Goal: Task Accomplishment & Management: Use online tool/utility

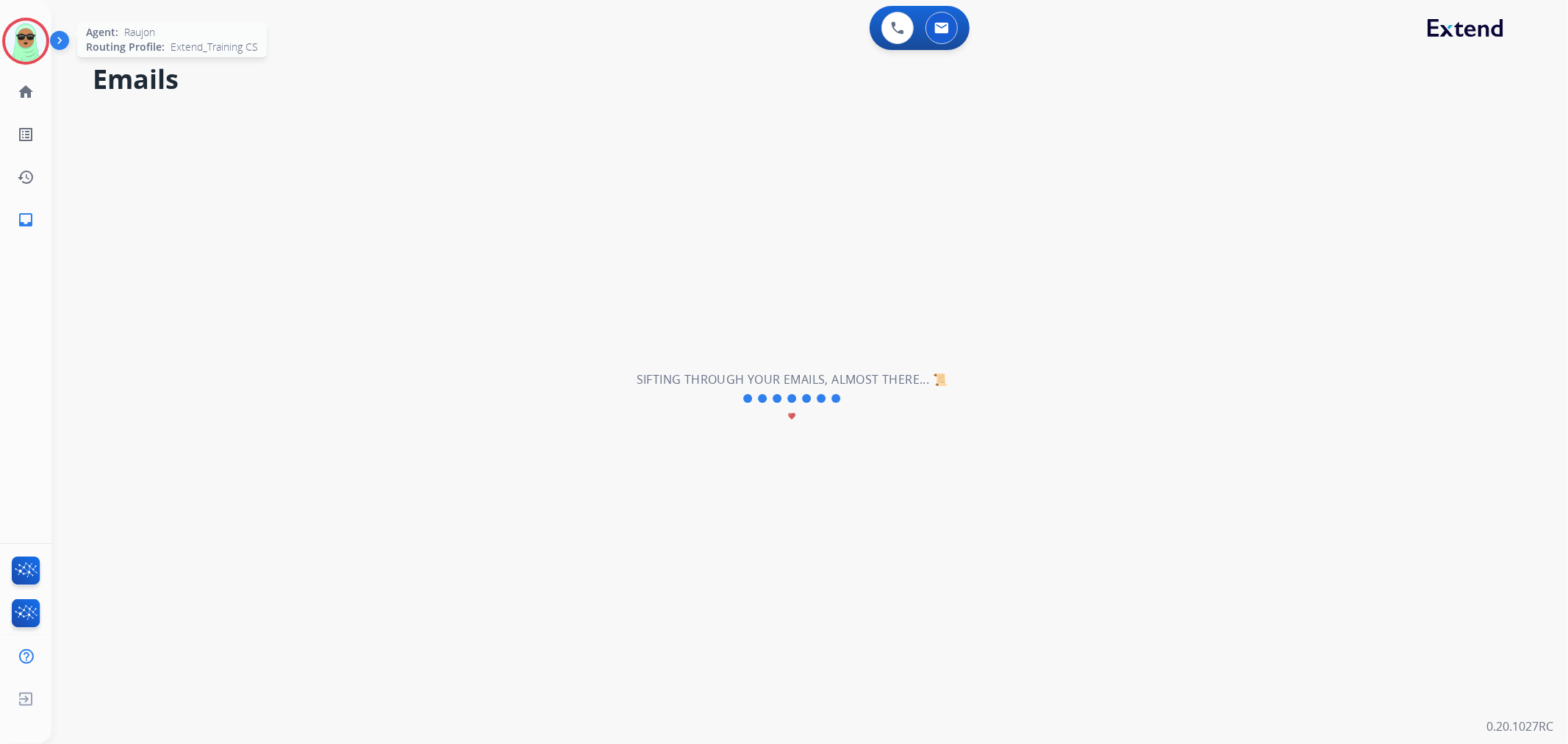
click at [35, 52] on img at bounding box center [26, 41] width 41 height 41
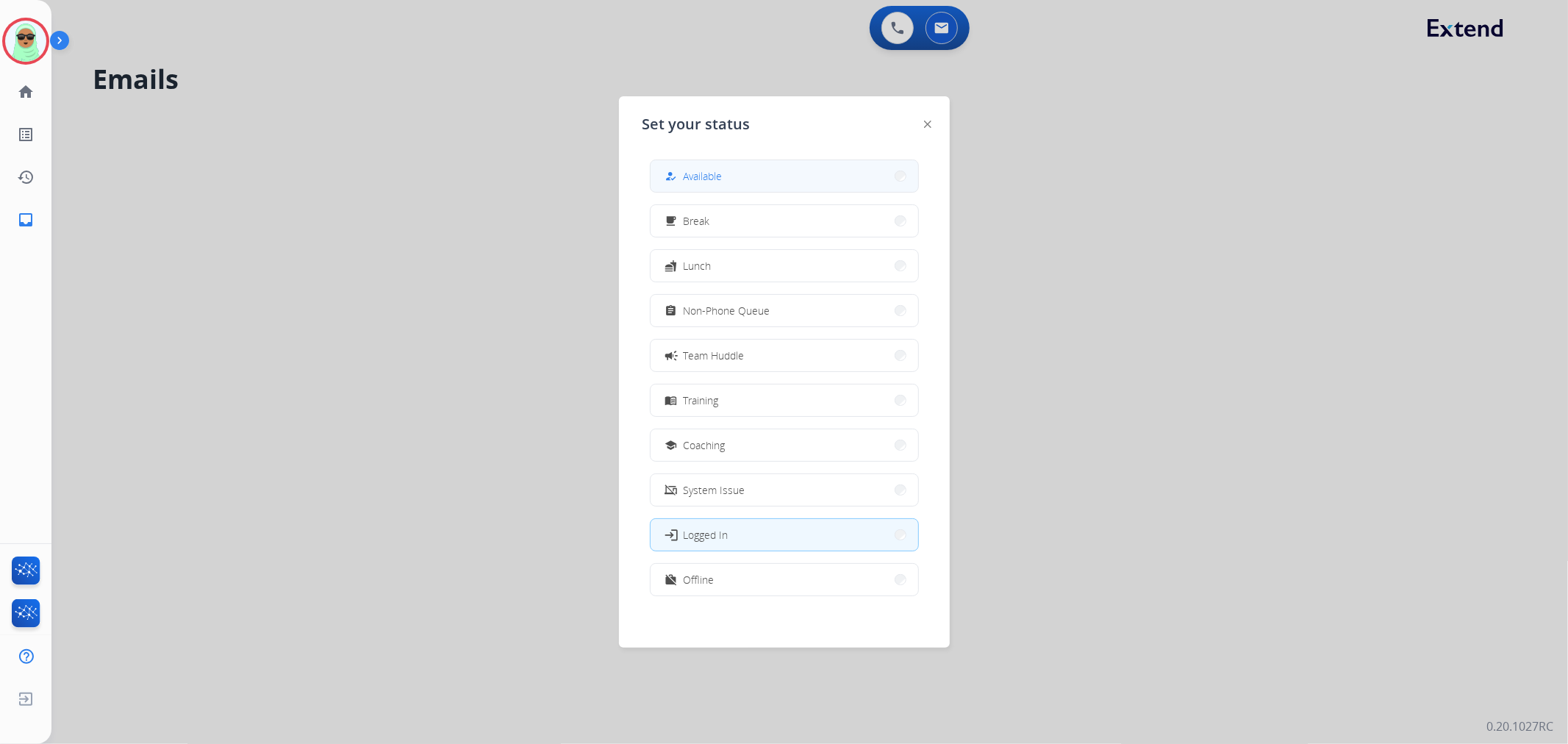
click at [719, 175] on span "Available" at bounding box center [702, 176] width 39 height 15
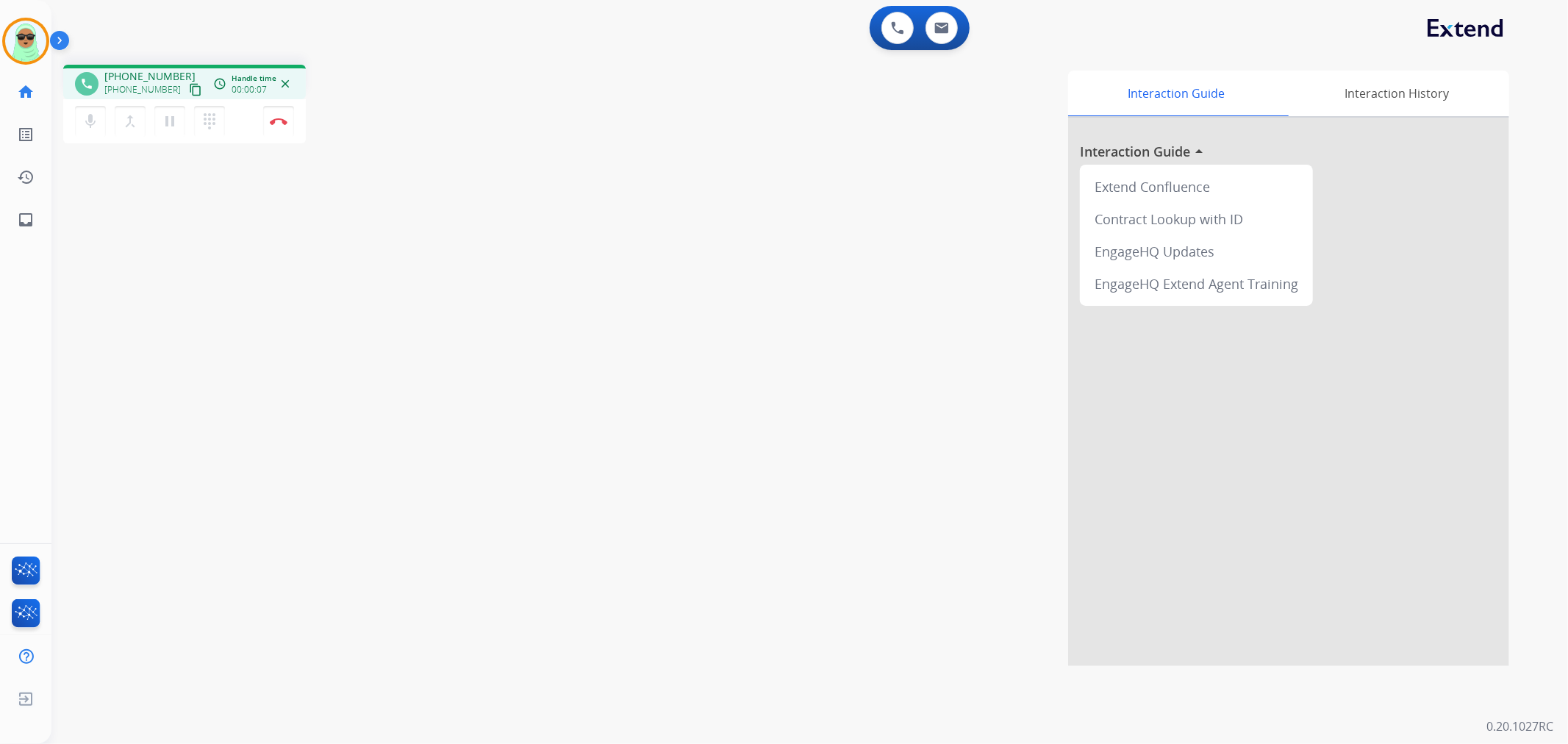
click at [187, 86] on button "content_copy" at bounding box center [196, 90] width 18 height 18
click at [897, 30] on img at bounding box center [897, 28] width 14 height 14
click at [900, 19] on button at bounding box center [897, 28] width 32 height 32
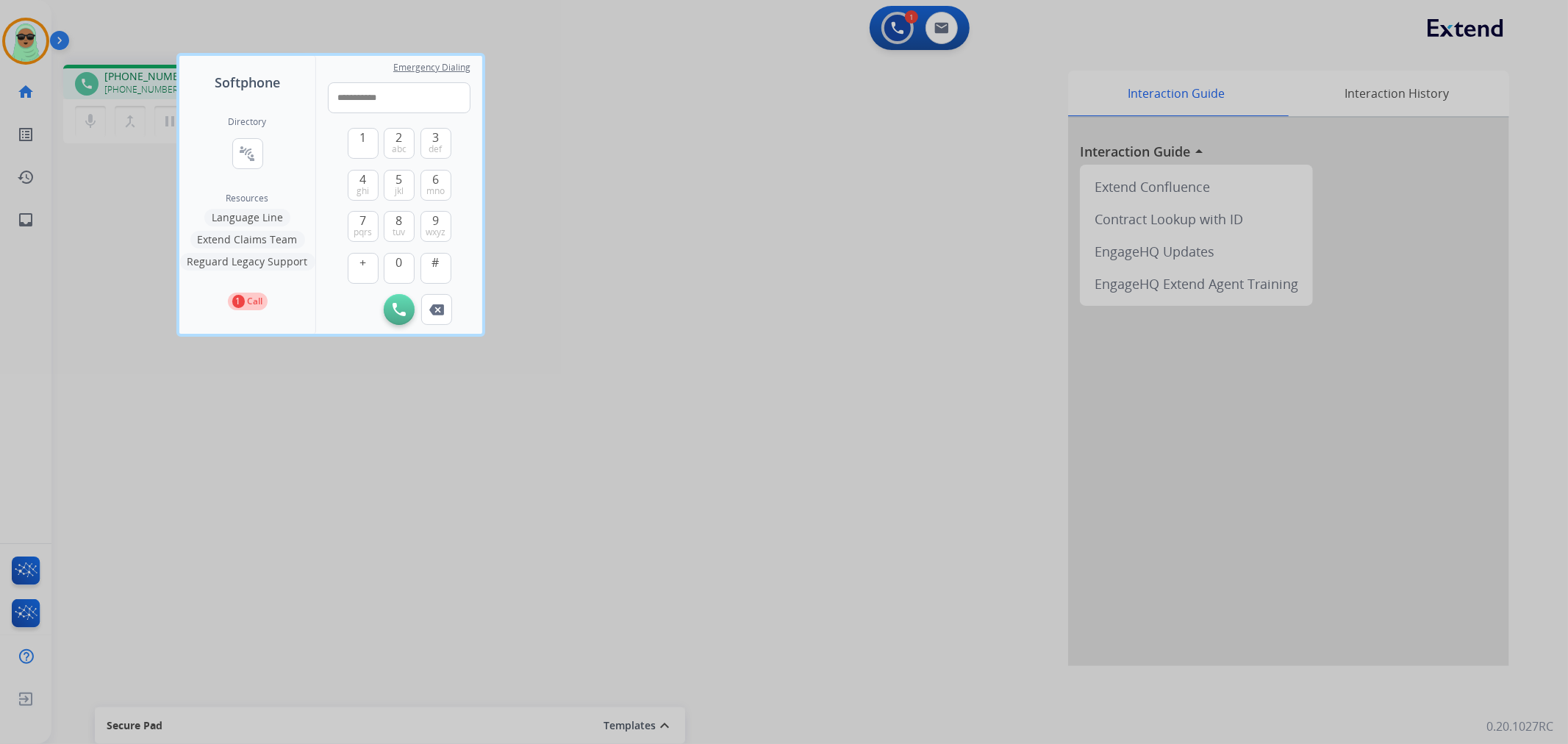
type input "**********"
click at [419, 312] on div "Initiate Call Remove Number" at bounding box center [399, 309] width 142 height 31
click at [399, 324] on div "Initiate Call Remove Number" at bounding box center [399, 309] width 142 height 31
click at [405, 312] on img at bounding box center [399, 309] width 14 height 14
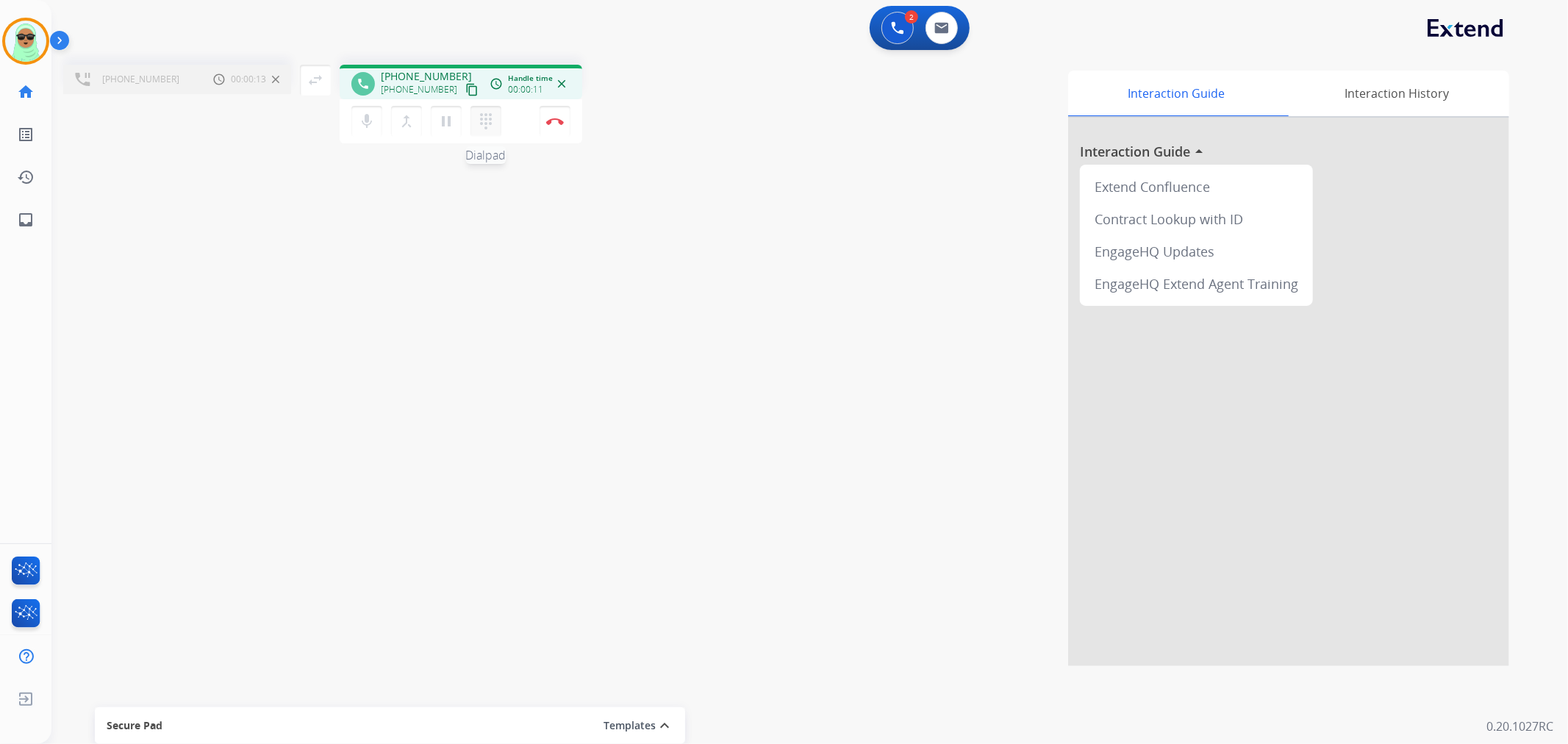
click at [497, 111] on button "dialpad Dialpad" at bounding box center [486, 121] width 31 height 31
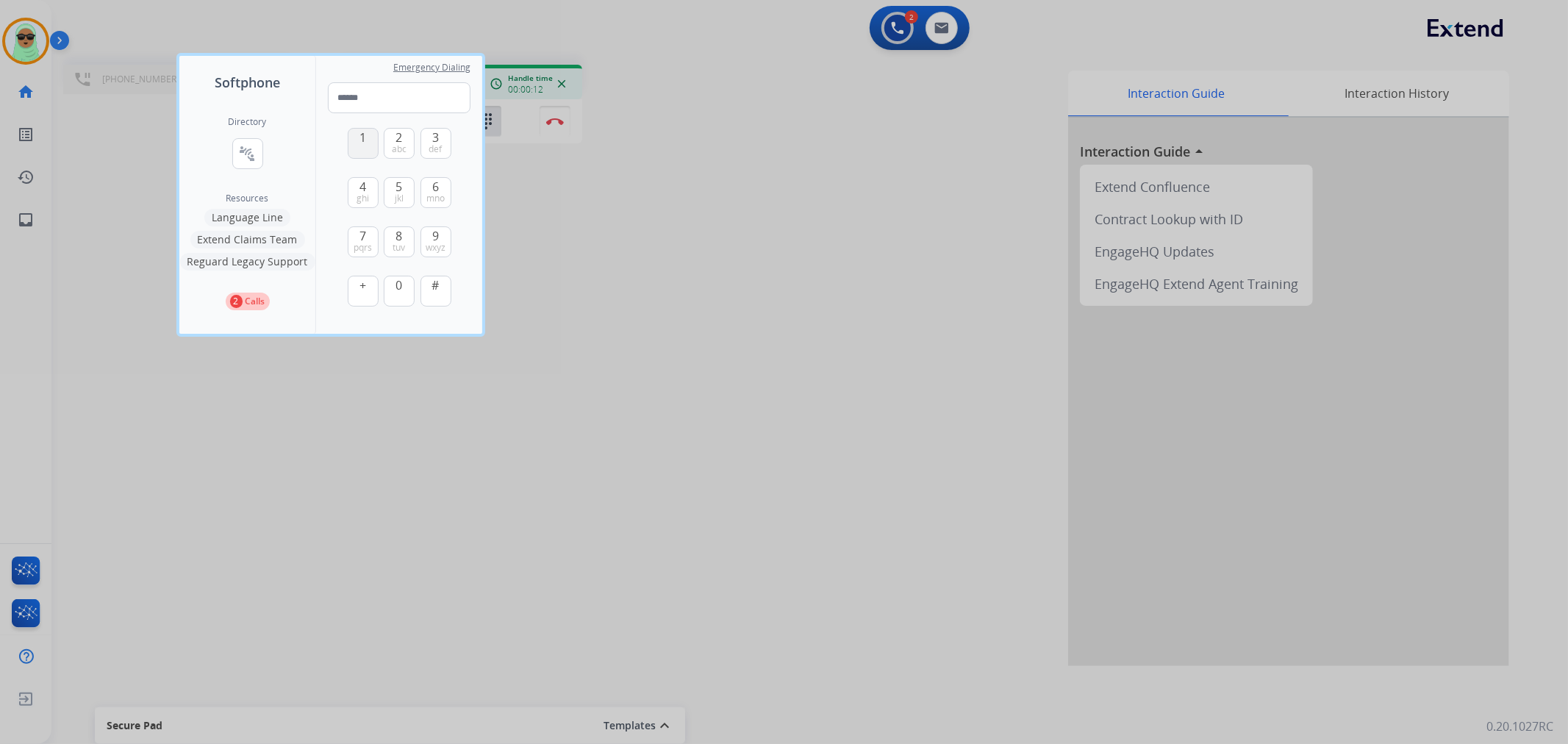
click at [372, 147] on button "1" at bounding box center [363, 143] width 31 height 31
type input "*"
drag, startPoint x: 719, startPoint y: 224, endPoint x: 385, endPoint y: 156, distance: 340.9
click at [700, 217] on div at bounding box center [784, 372] width 1568 height 744
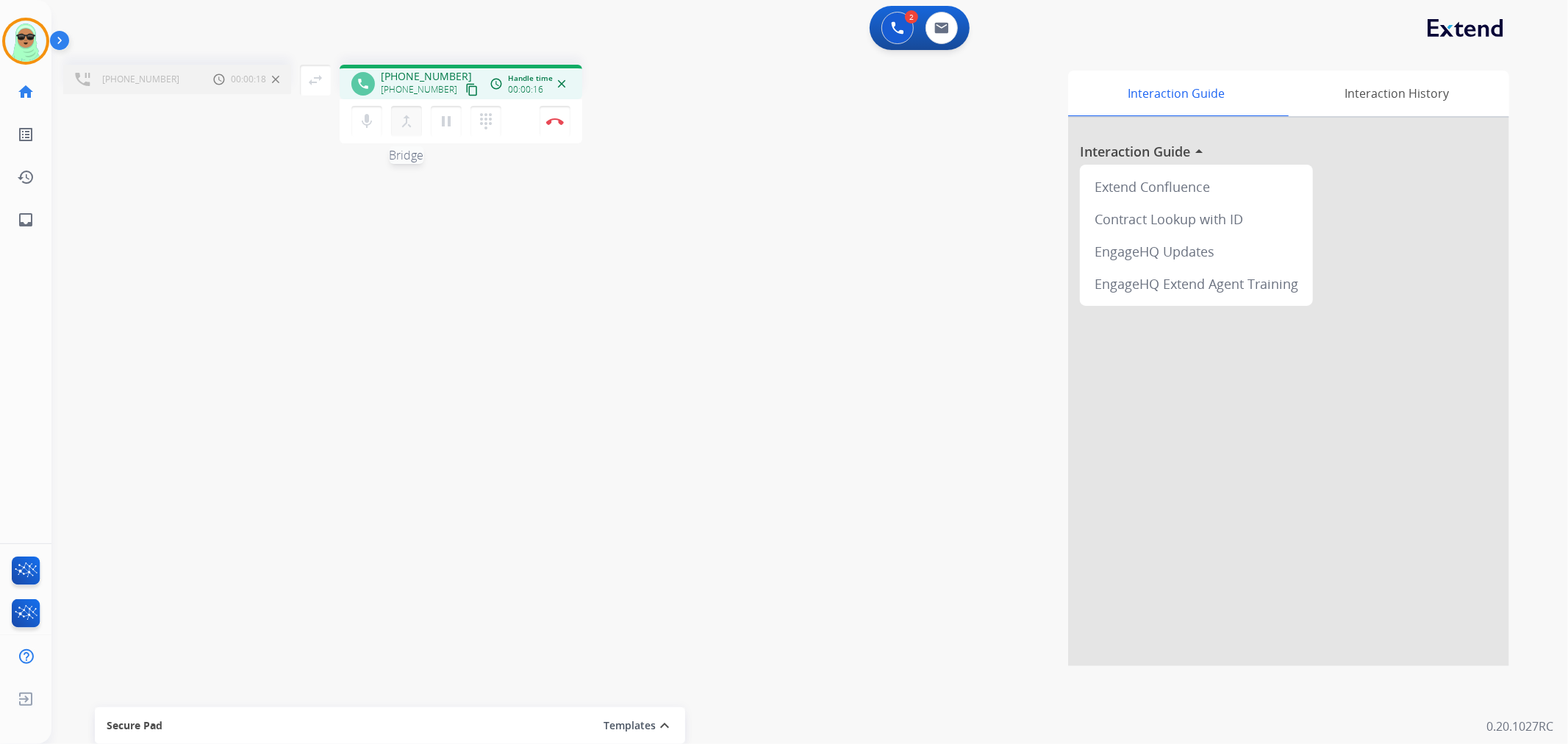
click at [401, 121] on mat-icon "merge_type" at bounding box center [407, 122] width 18 height 18
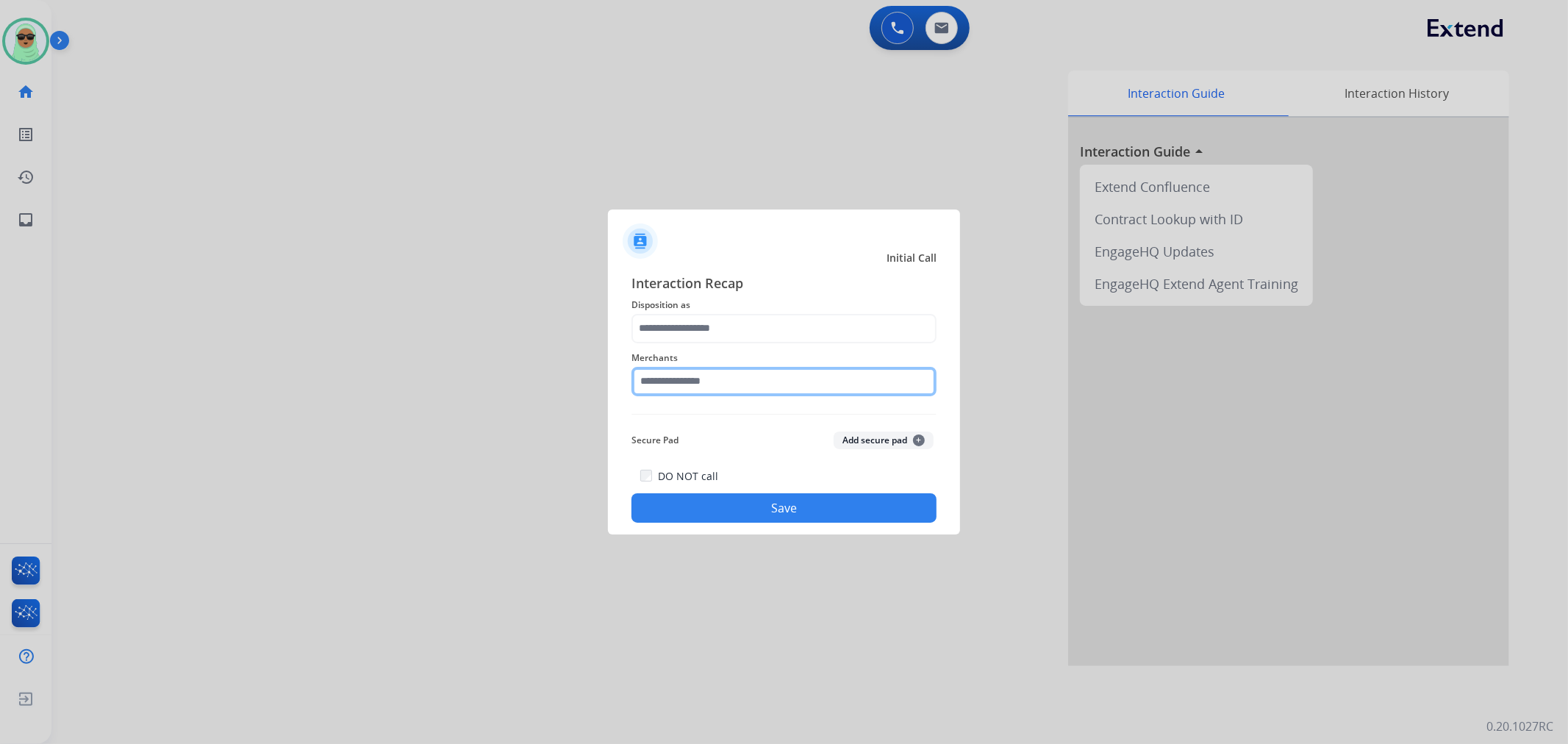
click at [701, 372] on input "text" at bounding box center [784, 381] width 305 height 30
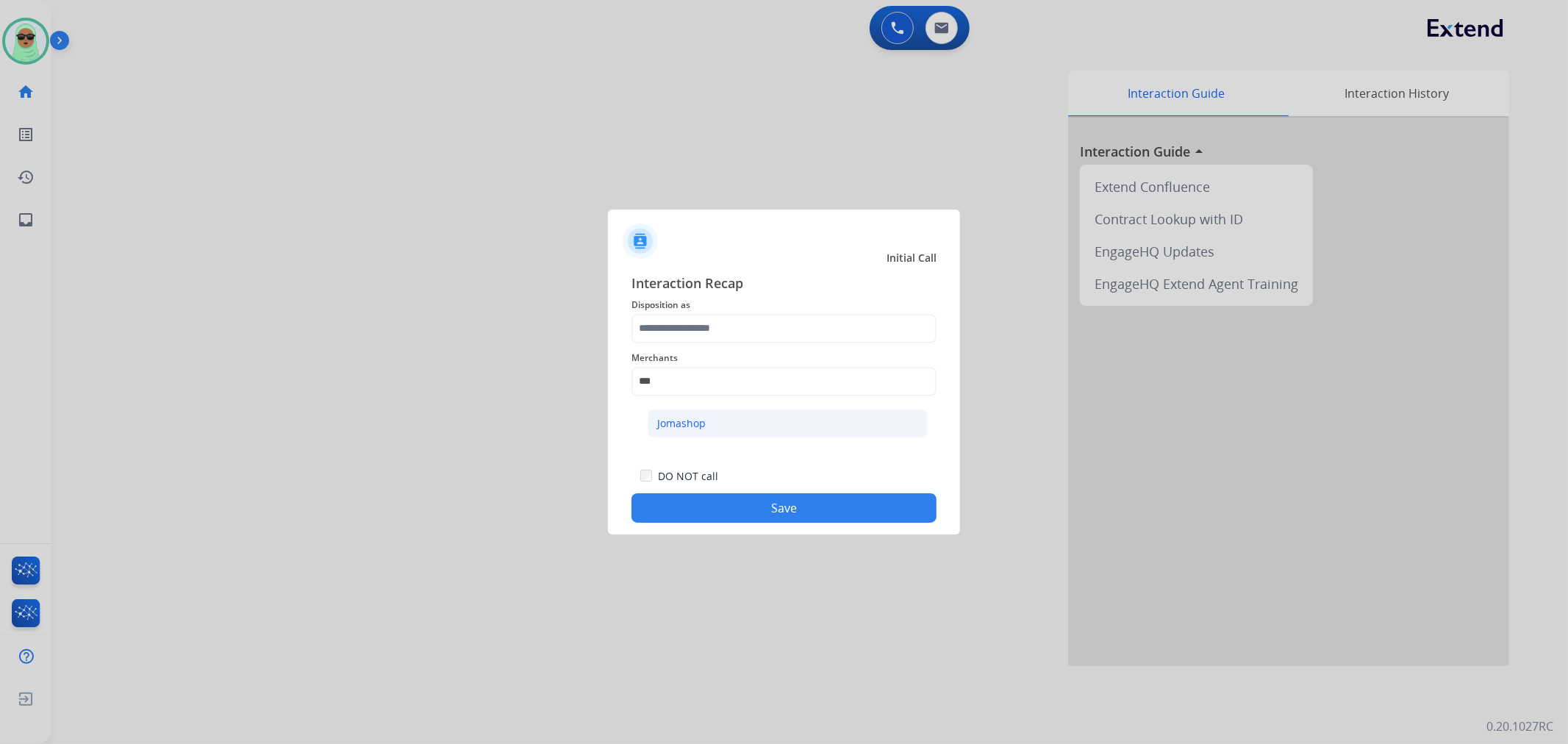
click at [805, 432] on li "Jomashop" at bounding box center [787, 423] width 280 height 28
type input "********"
click at [757, 349] on span "Merchants" at bounding box center [784, 358] width 305 height 18
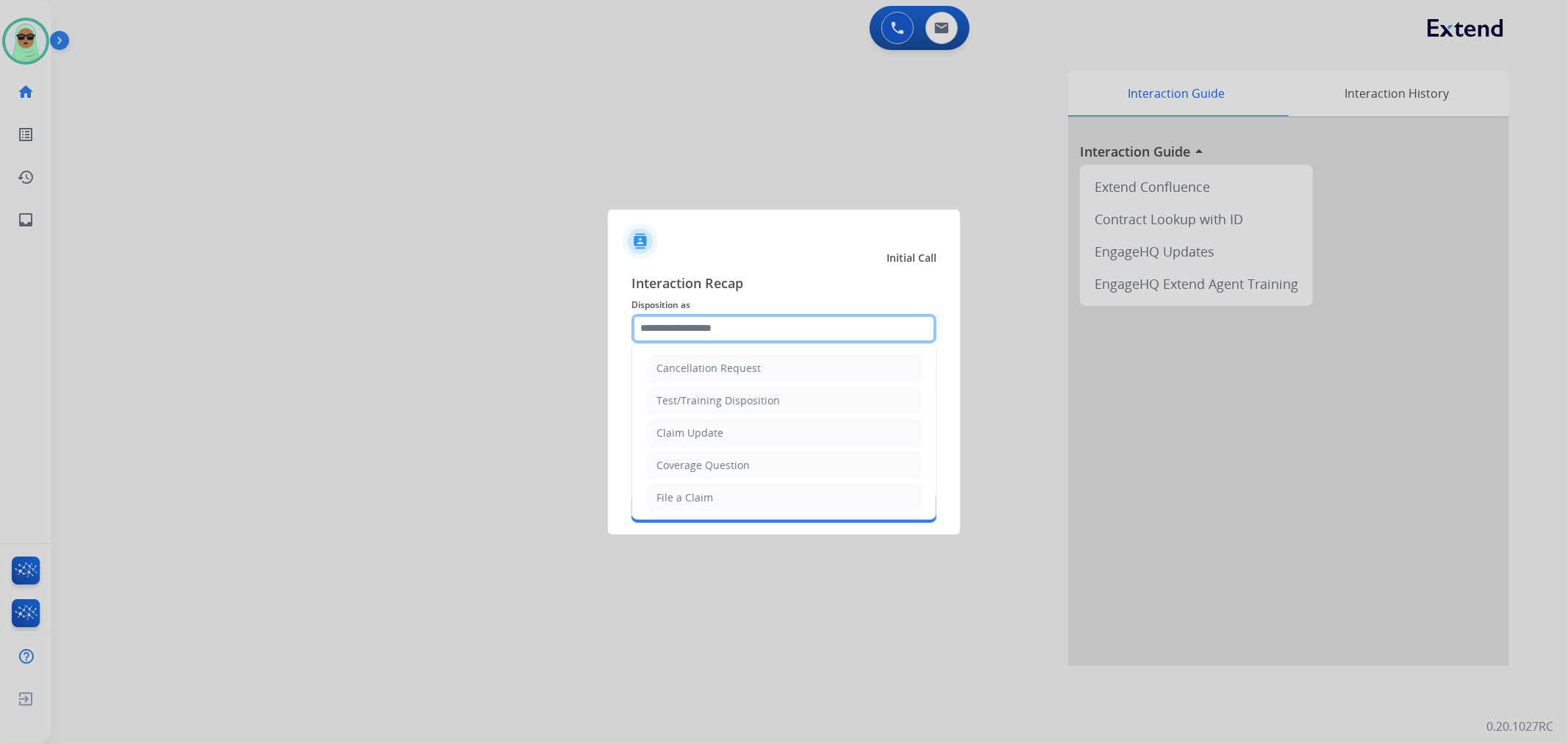
click at [756, 339] on input "text" at bounding box center [784, 328] width 305 height 30
click at [738, 434] on li "Claim Update" at bounding box center [784, 433] width 274 height 28
type input "**********"
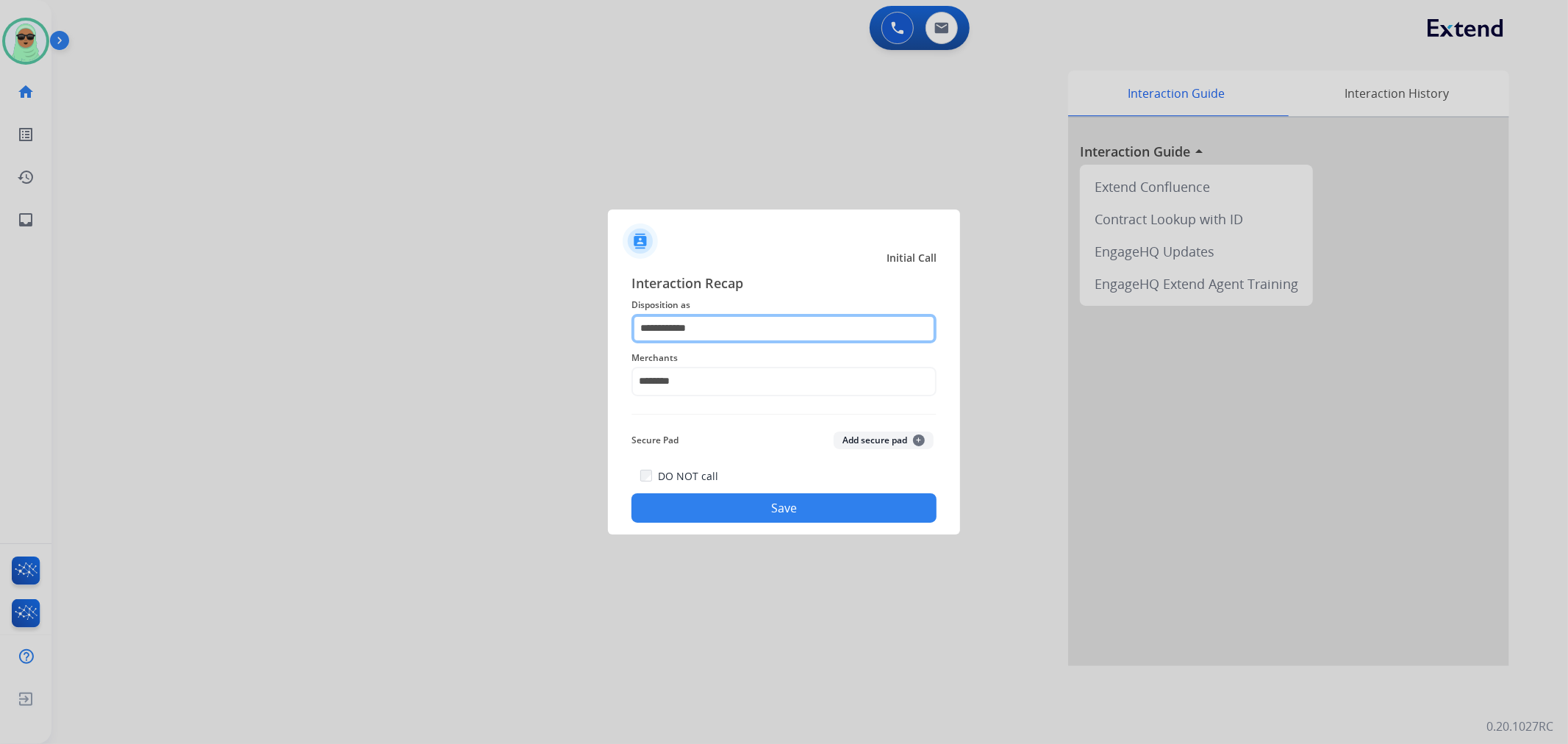
click at [772, 328] on input "**********" at bounding box center [784, 328] width 305 height 30
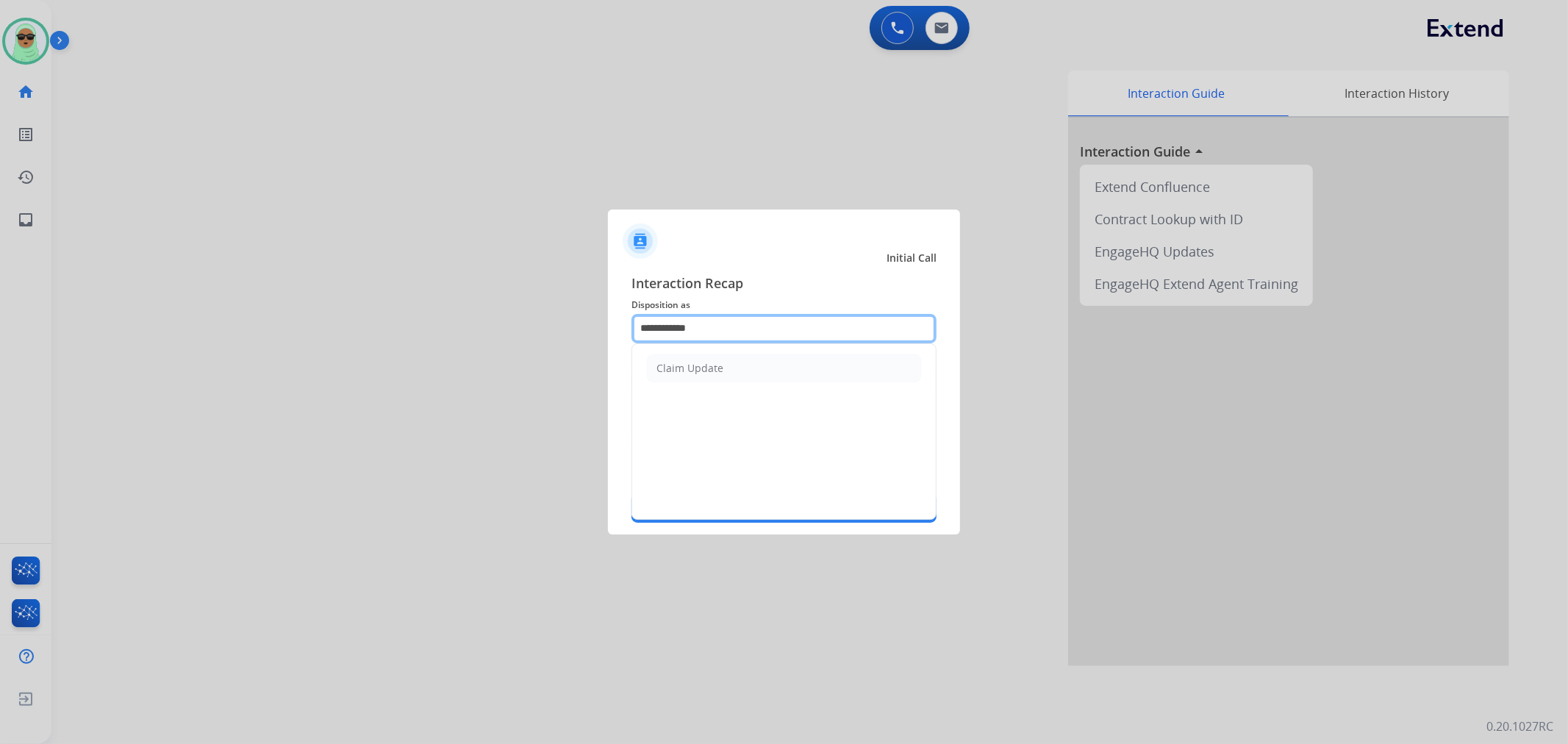
click at [772, 328] on input "**********" at bounding box center [784, 328] width 305 height 30
click at [735, 324] on input "**********" at bounding box center [784, 328] width 305 height 30
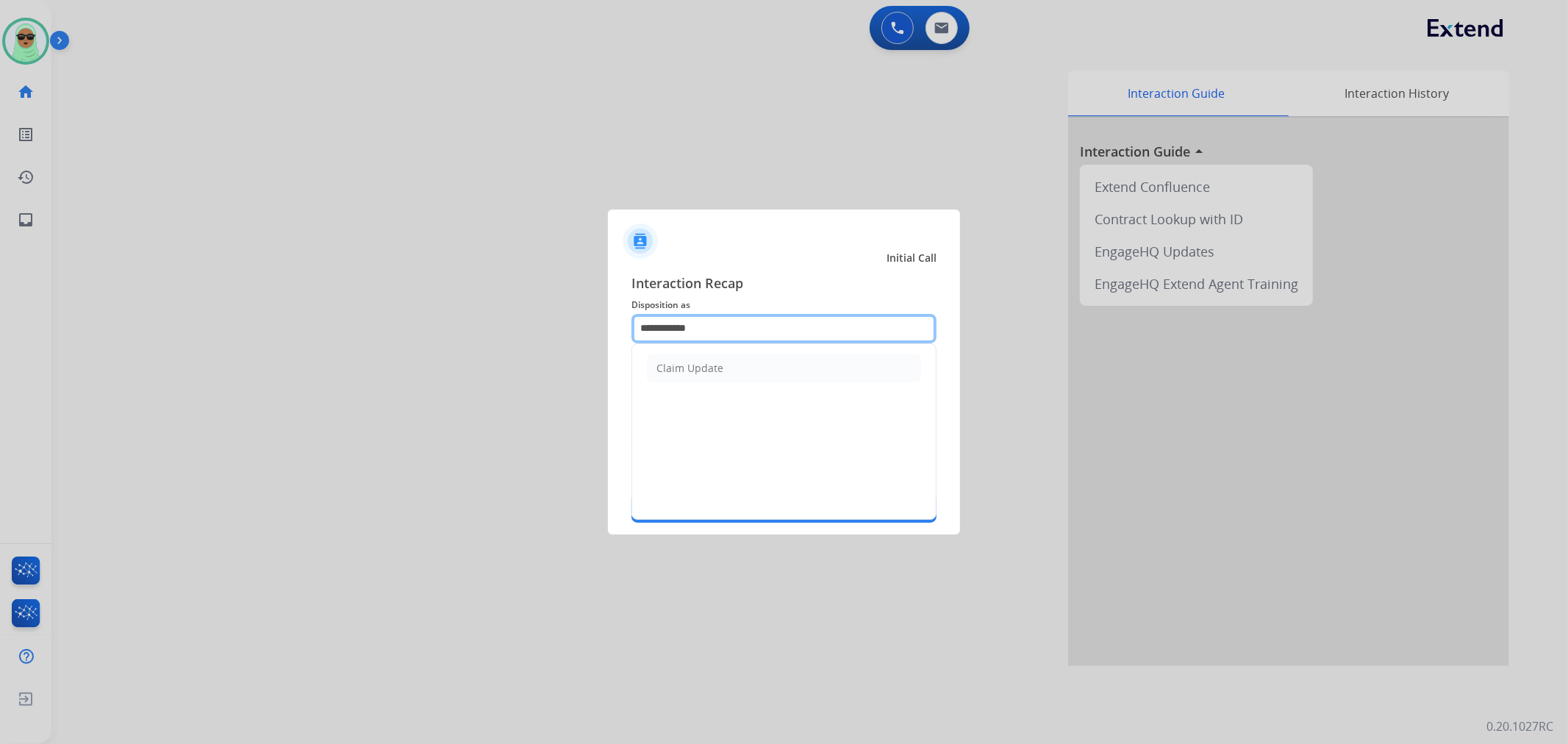
click at [735, 324] on input "**********" at bounding box center [784, 328] width 305 height 30
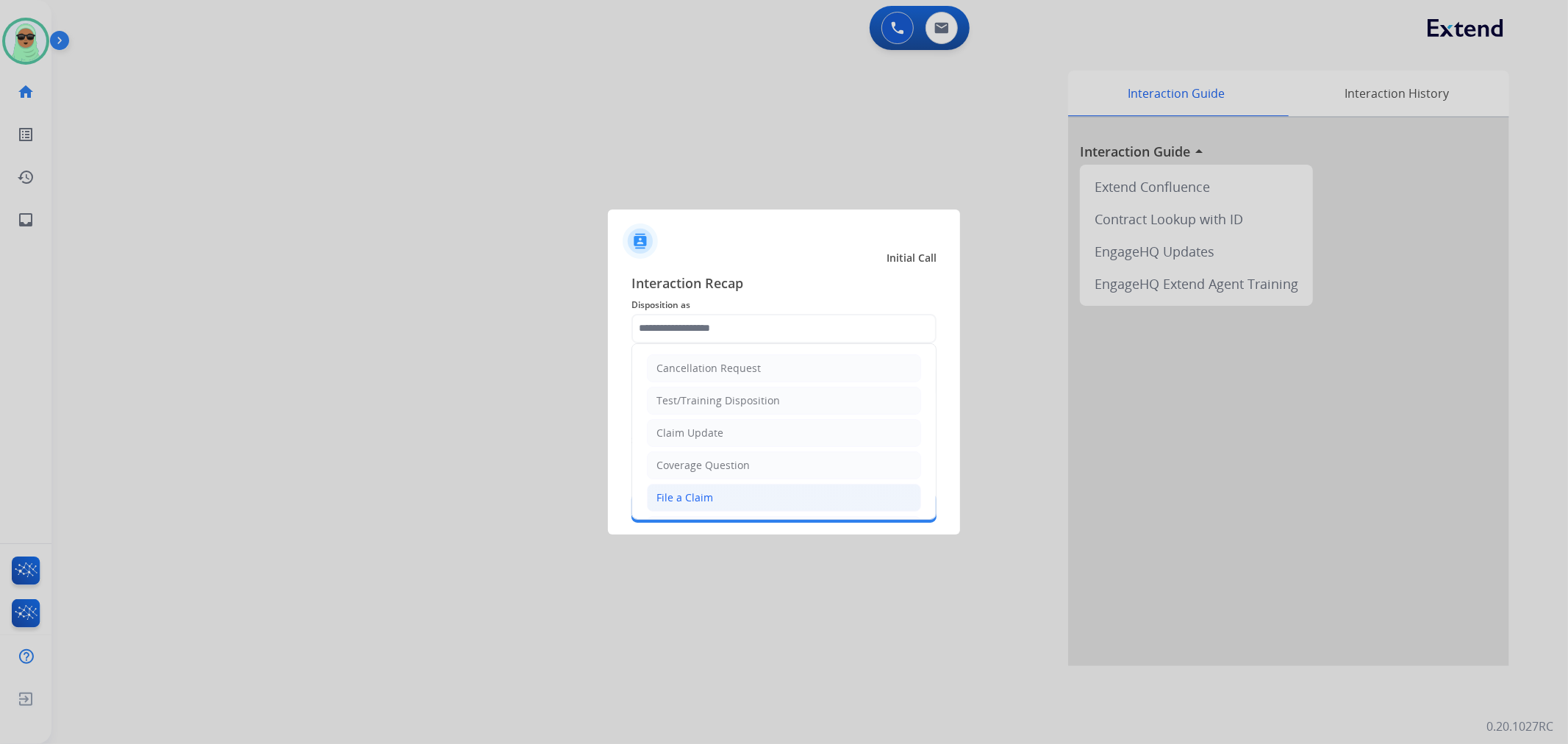
click at [752, 493] on li "File a Claim" at bounding box center [784, 497] width 274 height 28
type input "**********"
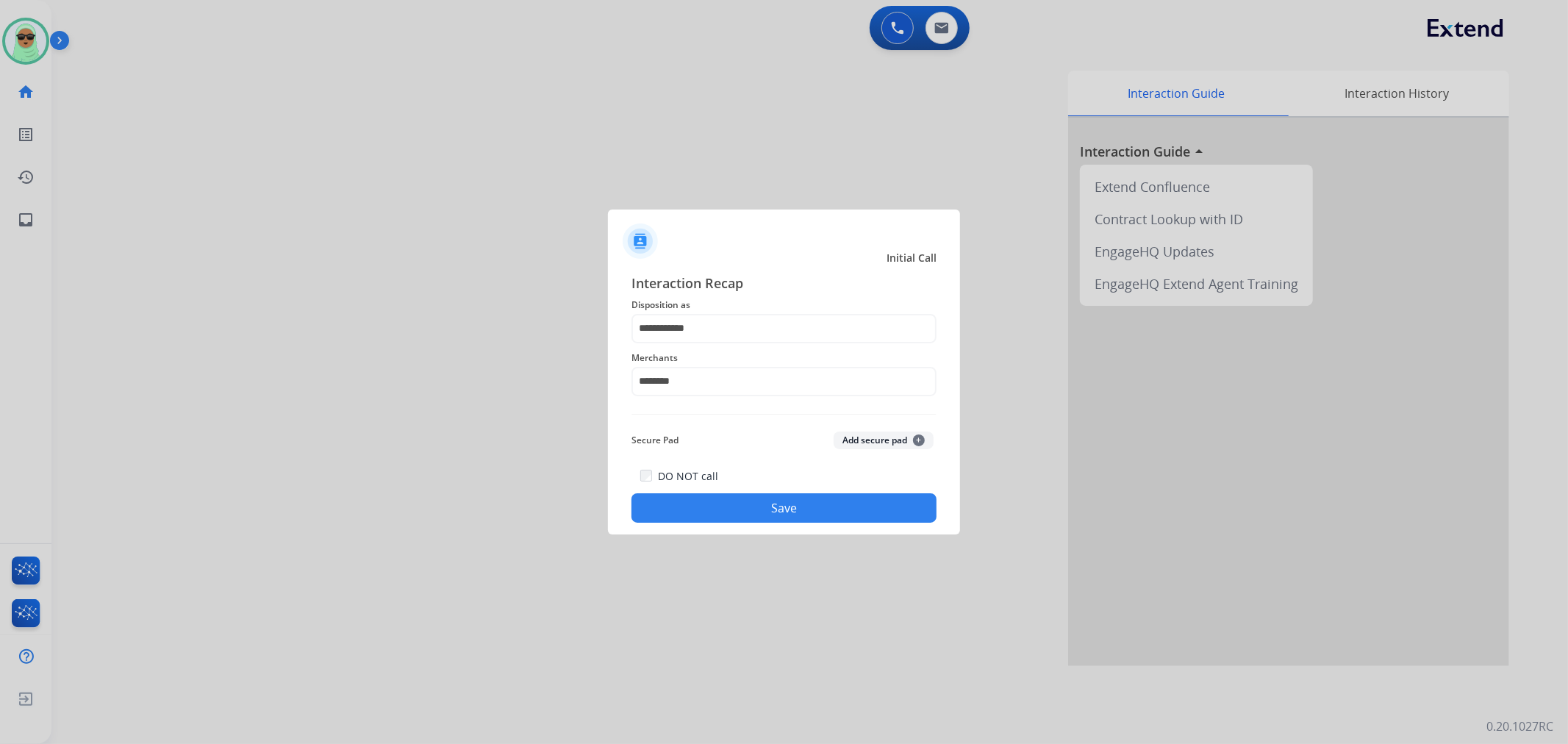
click at [752, 493] on button "Save" at bounding box center [784, 508] width 305 height 30
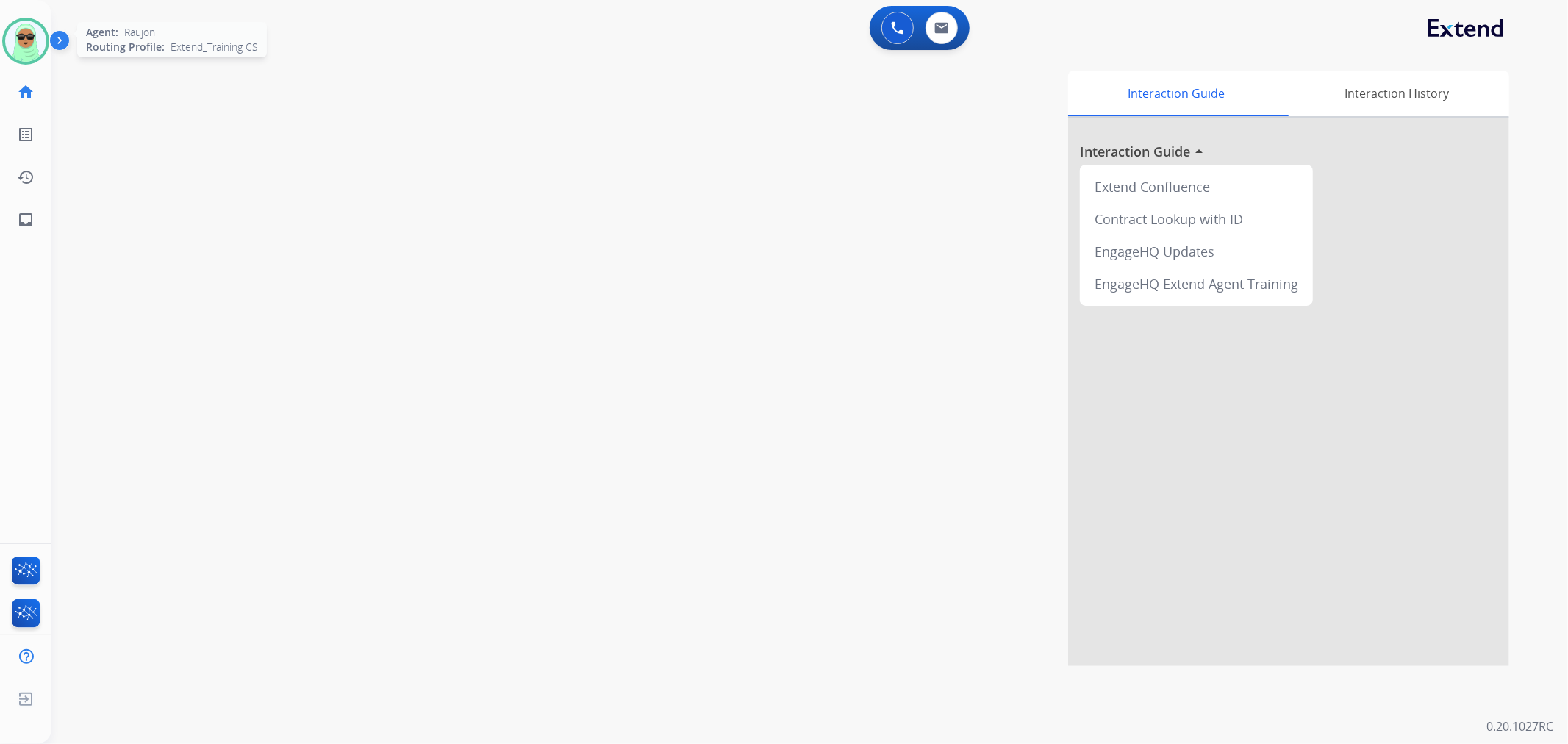
click at [22, 28] on img at bounding box center [26, 41] width 41 height 41
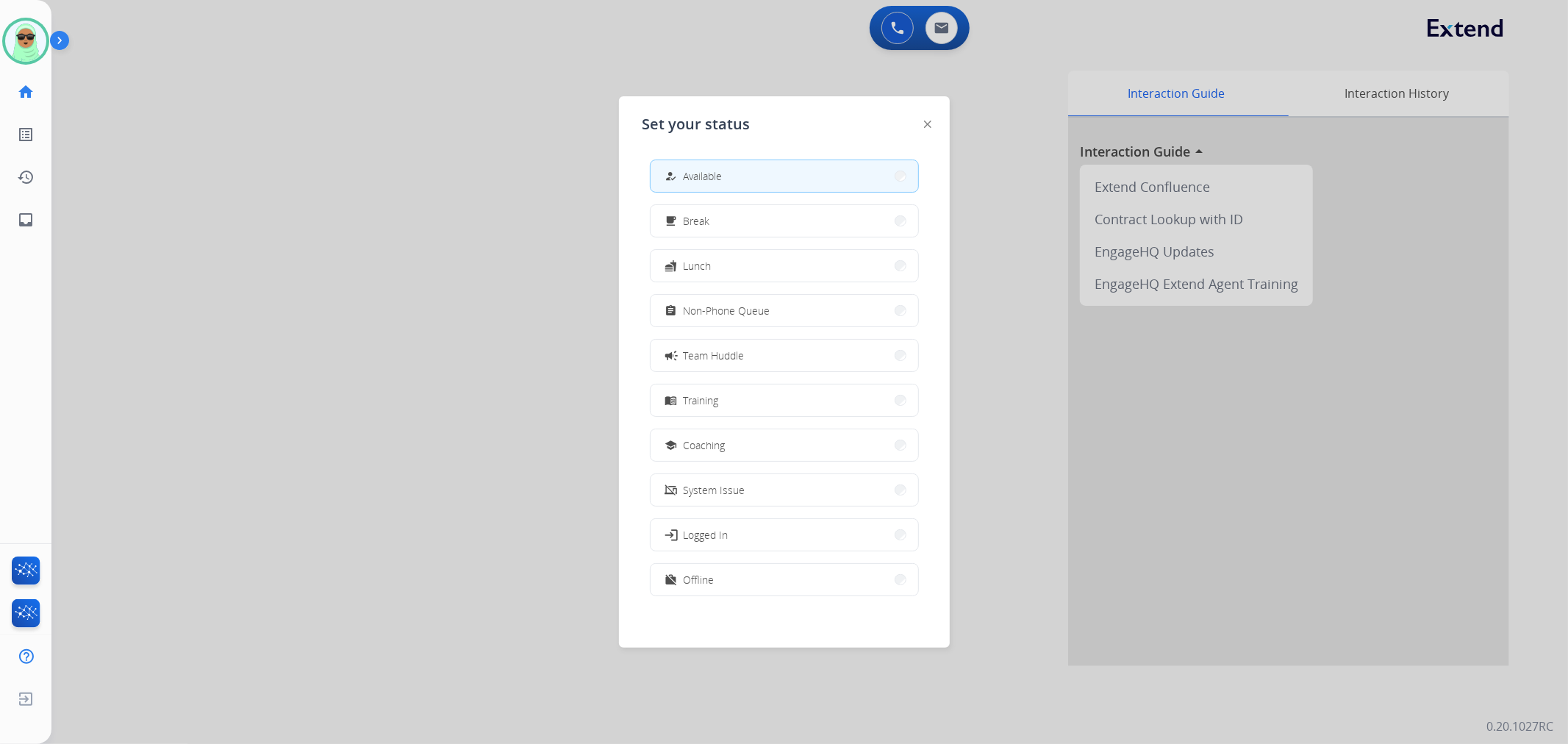
click at [757, 601] on div "how_to_reg Available free_breakfast Break fastfood Lunch assignment Non-Phone Q…" at bounding box center [784, 380] width 284 height 464
click at [803, 562] on div "how_to_reg Available free_breakfast Break fastfood Lunch assignment Non-Phone Q…" at bounding box center [784, 380] width 284 height 464
click at [806, 571] on button "work_off Offline" at bounding box center [784, 579] width 268 height 32
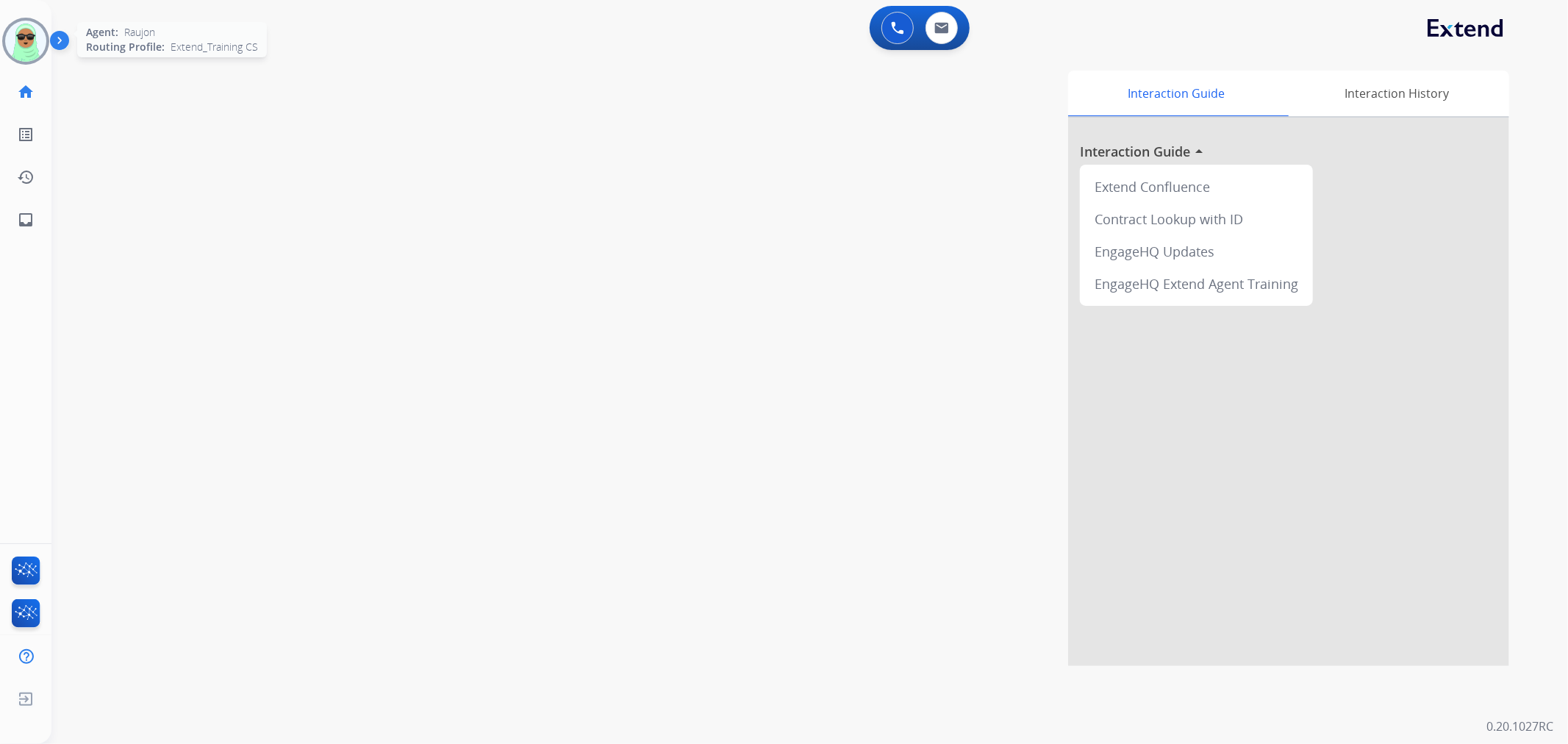
click at [12, 46] on img at bounding box center [26, 41] width 41 height 41
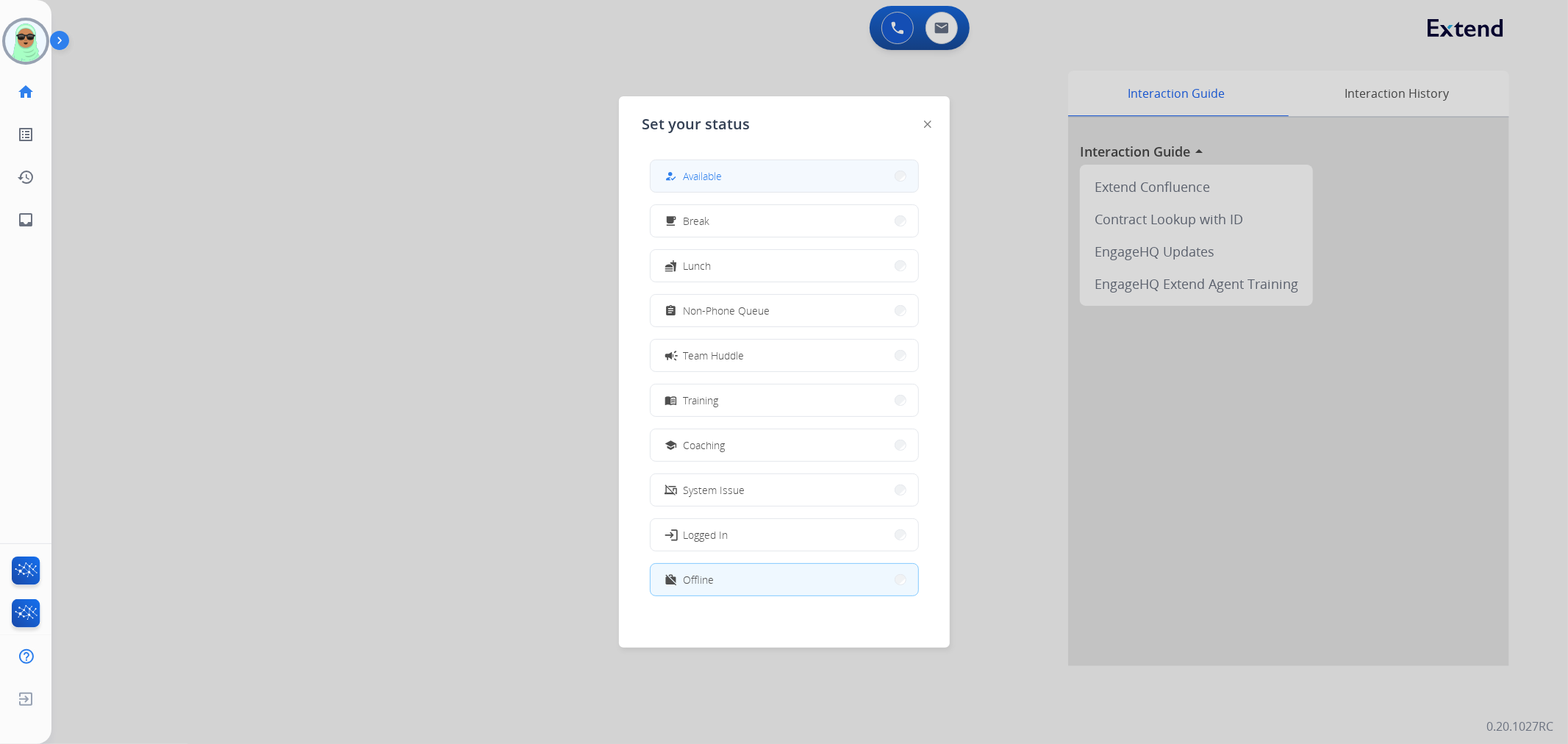
click at [761, 163] on button "how_to_reg Available" at bounding box center [784, 176] width 268 height 32
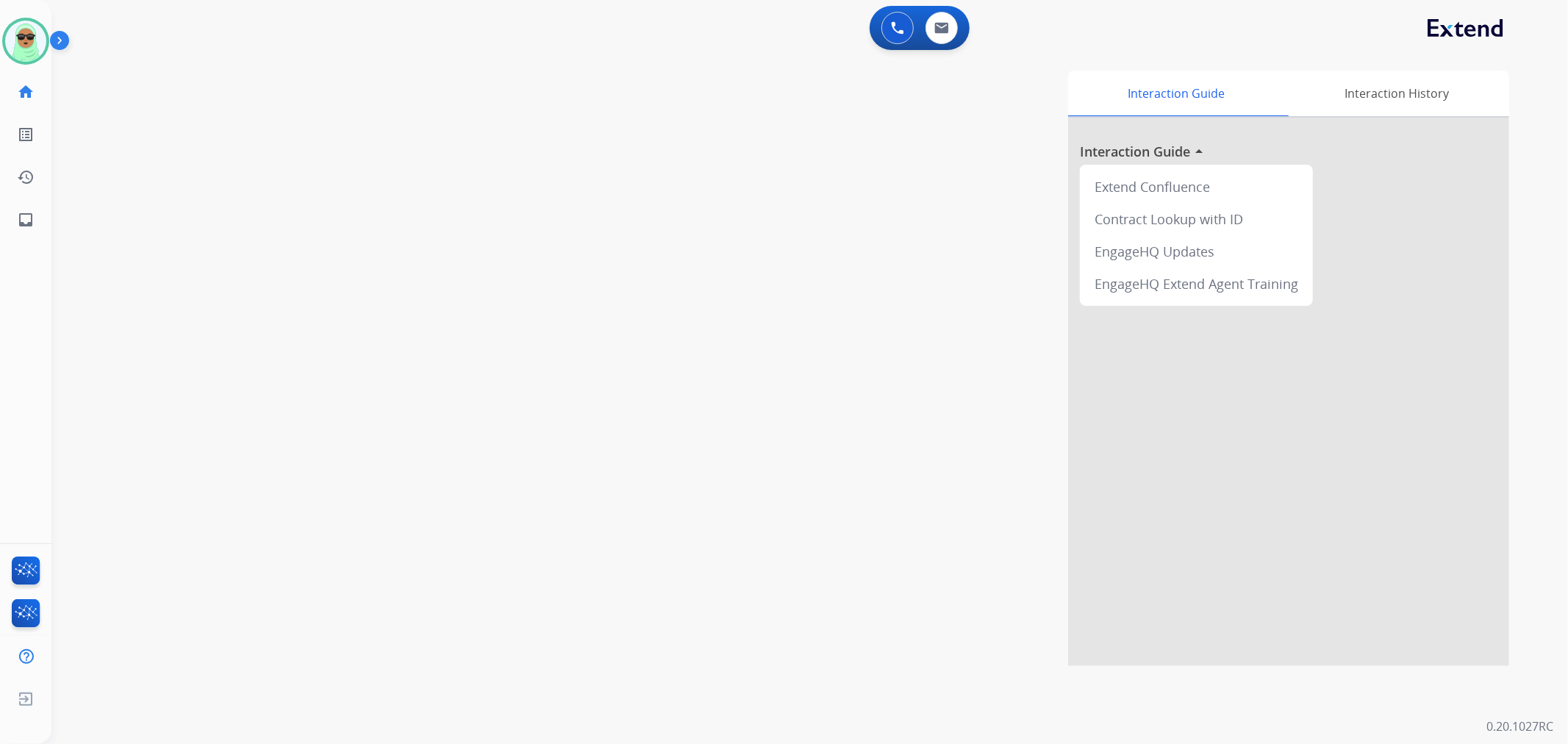
drag, startPoint x: 902, startPoint y: 629, endPoint x: 1070, endPoint y: 712, distance: 187.4
click at [904, 630] on div "Interaction Guide Interaction History Interaction Guide arrow_drop_up Extend Co…" at bounding box center [1004, 368] width 1007 height 595
click at [162, 177] on div "swap_horiz Break voice bridge close_fullscreen Connect 3-Way Call merge_type Se…" at bounding box center [792, 360] width 1481 height 613
click at [942, 30] on img at bounding box center [941, 27] width 14 height 12
select select "**********"
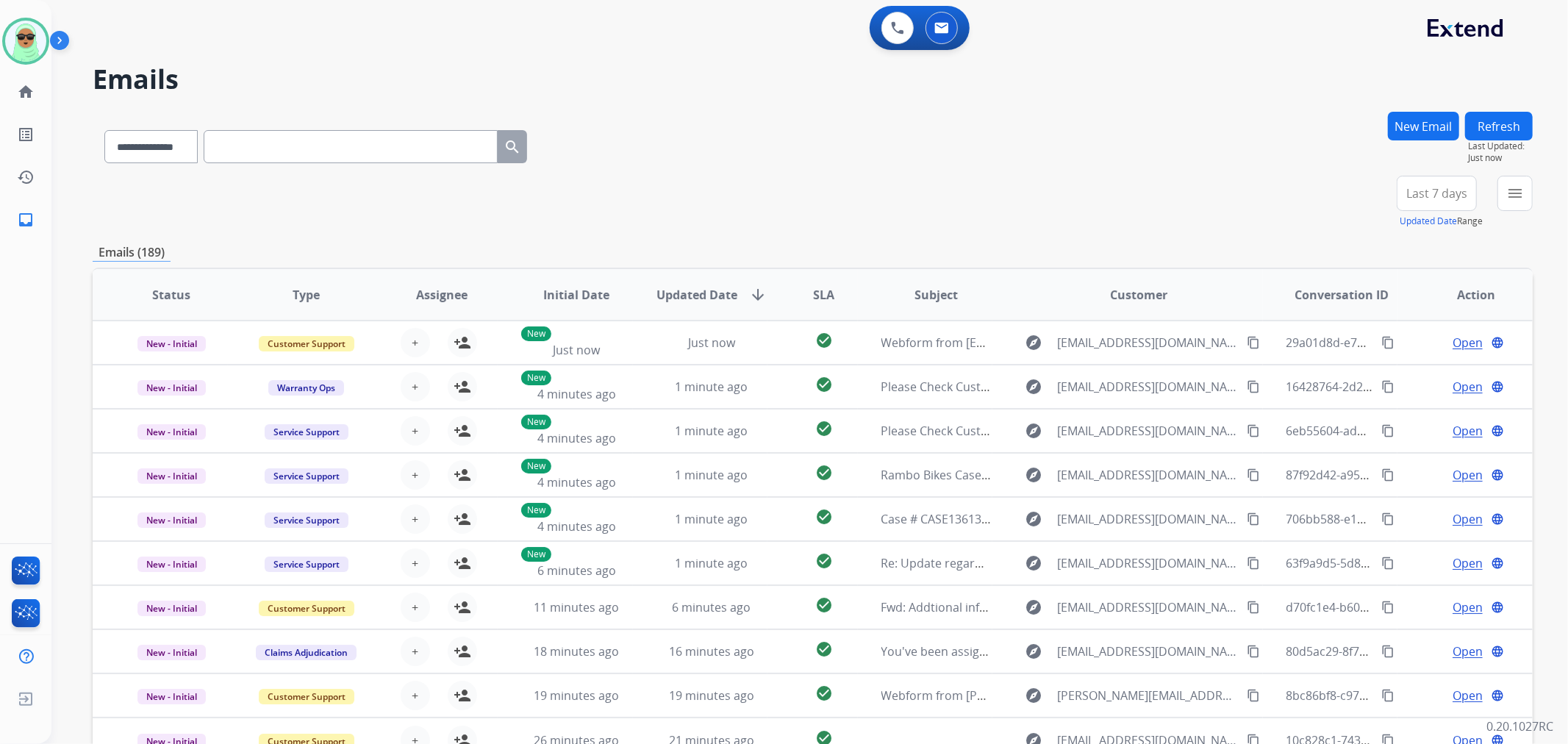
click at [1532, 196] on div "**********" at bounding box center [810, 372] width 1517 height 744
click at [1512, 201] on button "menu Filters" at bounding box center [1514, 193] width 35 height 35
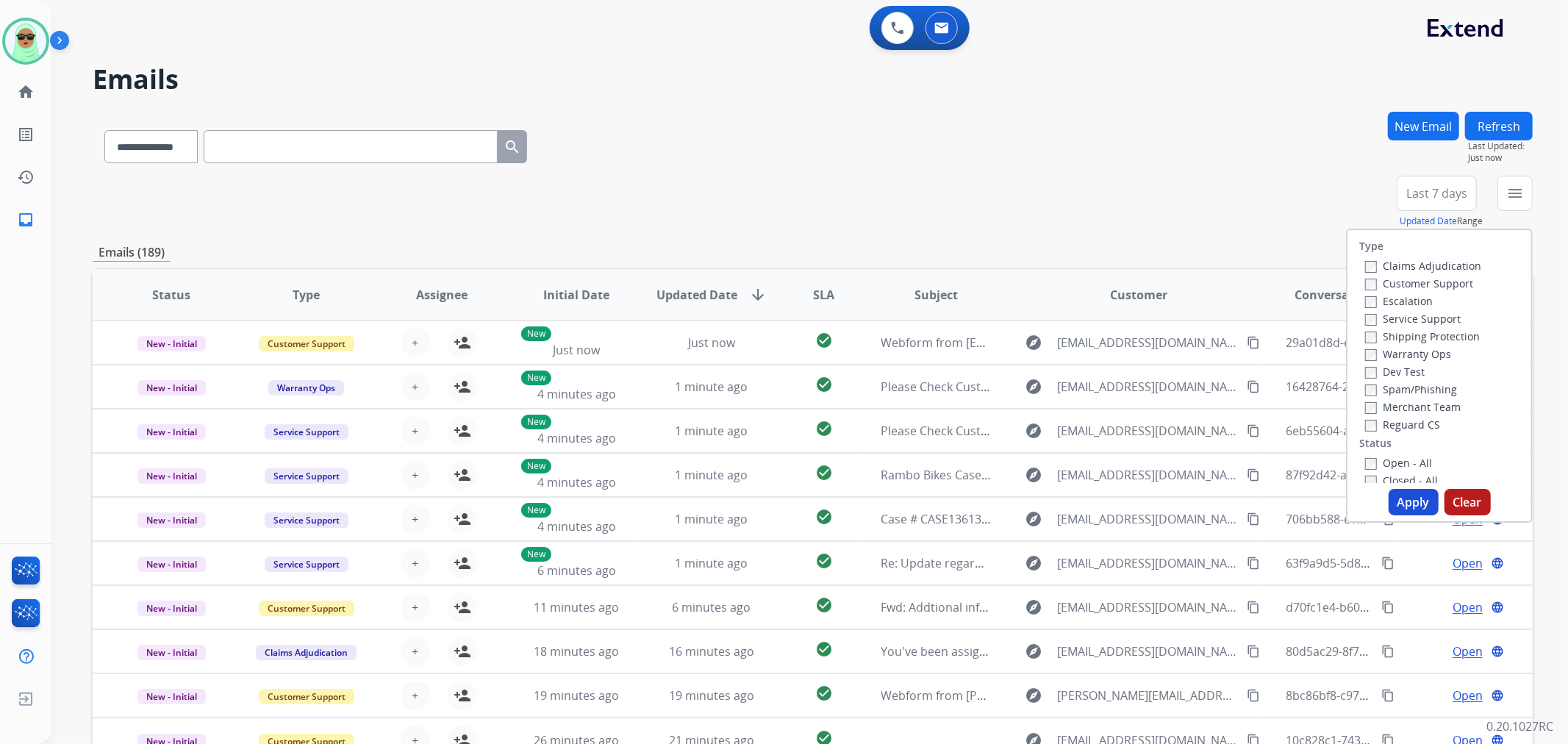
click at [1425, 284] on label "Customer Support" at bounding box center [1419, 282] width 108 height 14
click at [1421, 344] on div "Warranty Ops" at bounding box center [1423, 354] width 116 height 18
click at [1421, 339] on label "Shipping Protection" at bounding box center [1422, 335] width 115 height 14
click at [1391, 431] on div "Reguard CS" at bounding box center [1423, 425] width 116 height 18
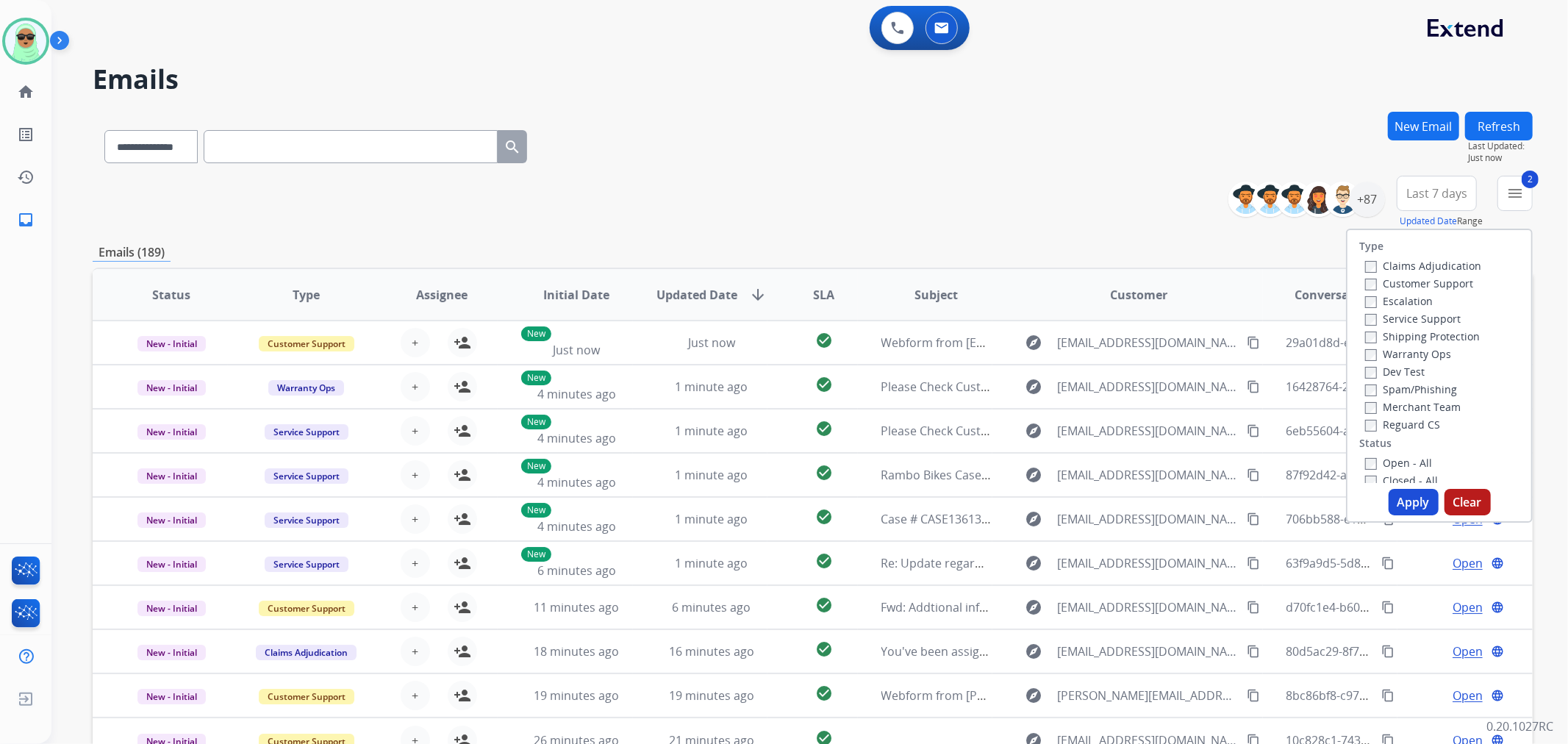
click at [1394, 420] on label "Reguard CS" at bounding box center [1402, 424] width 75 height 14
click at [1400, 464] on label "Open - All" at bounding box center [1398, 462] width 67 height 14
click at [1415, 504] on button "Apply" at bounding box center [1413, 501] width 50 height 26
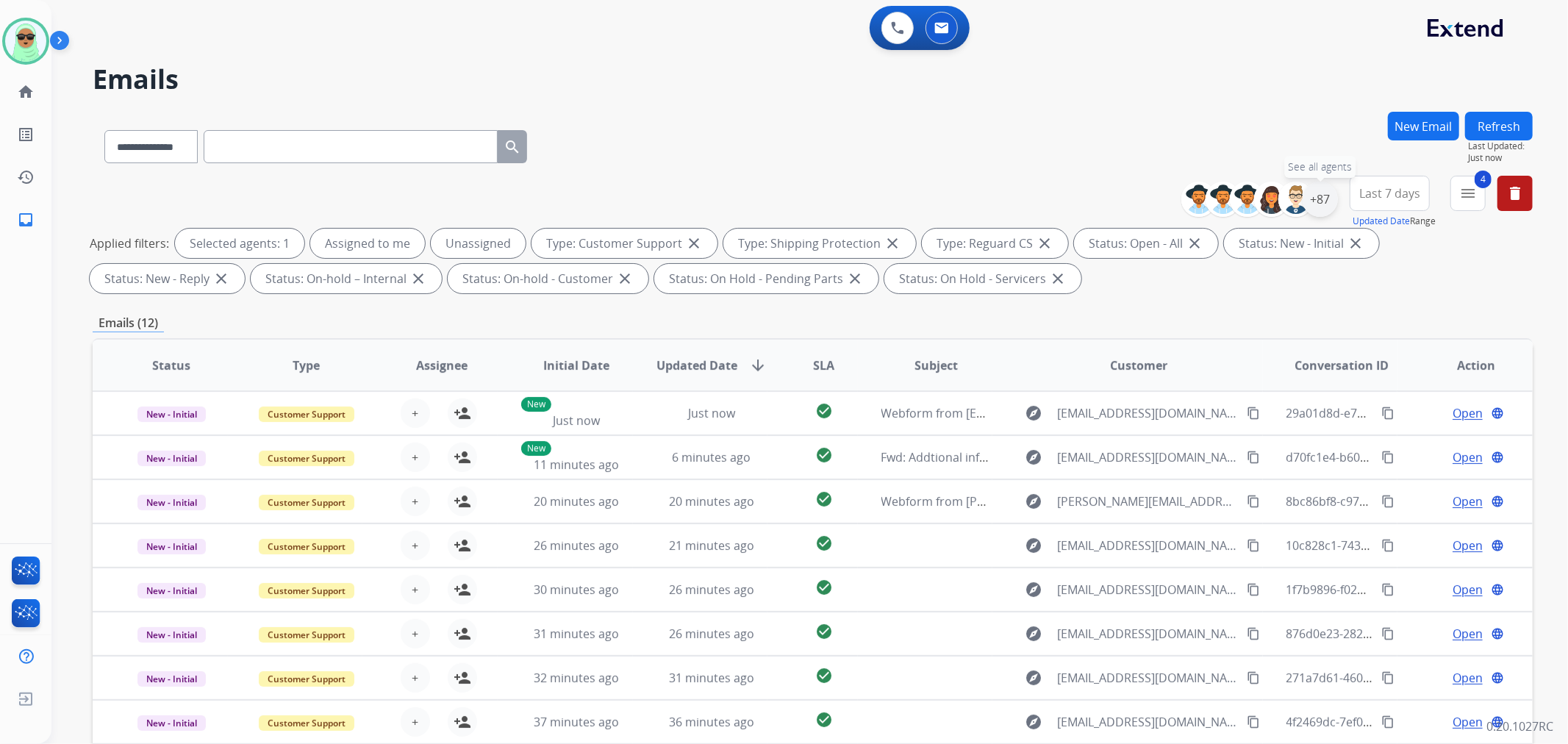
click at [1325, 184] on div "+87" at bounding box center [1319, 198] width 35 height 35
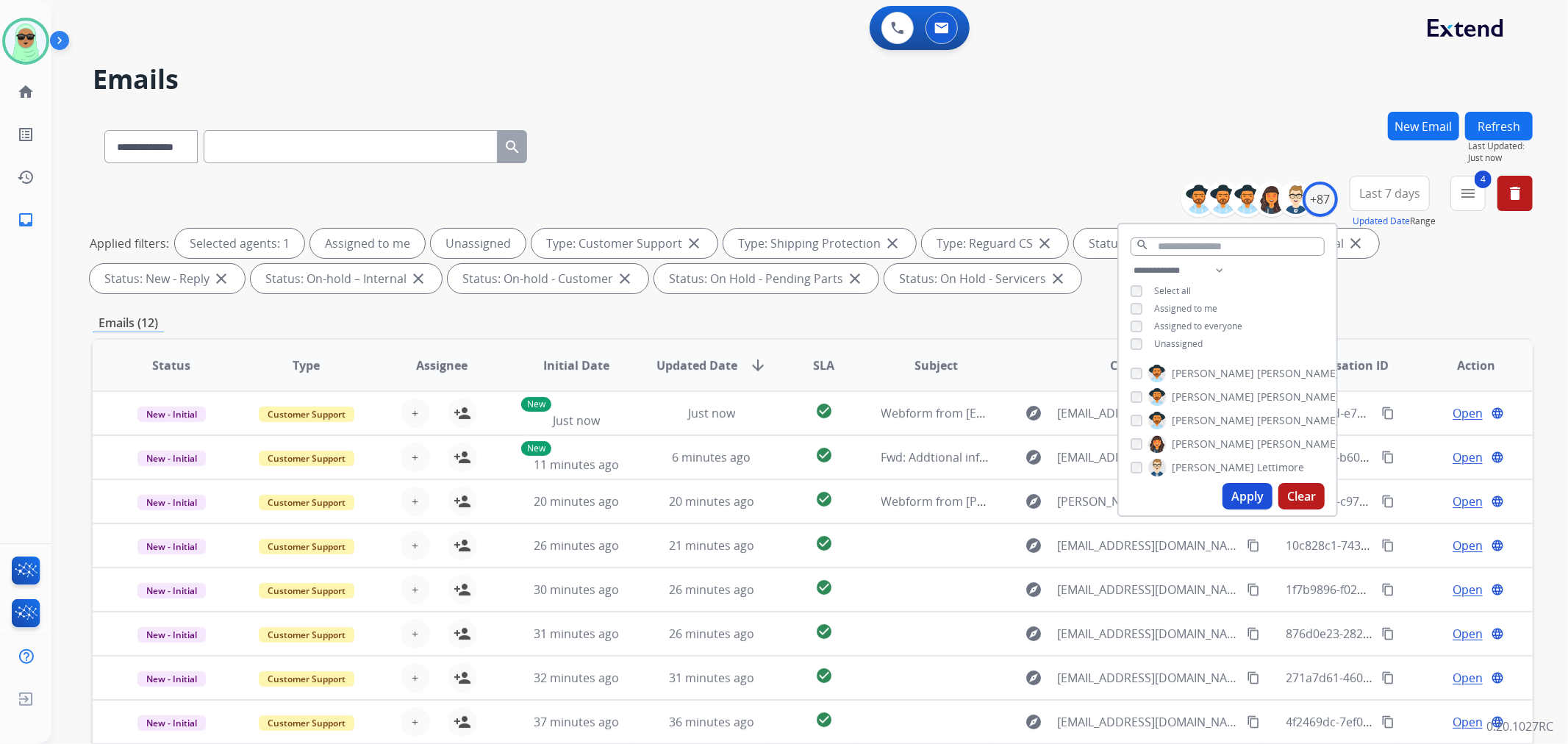
click at [1174, 312] on span "Assigned to me" at bounding box center [1186, 308] width 63 height 13
click at [1258, 489] on button "Apply" at bounding box center [1246, 496] width 50 height 26
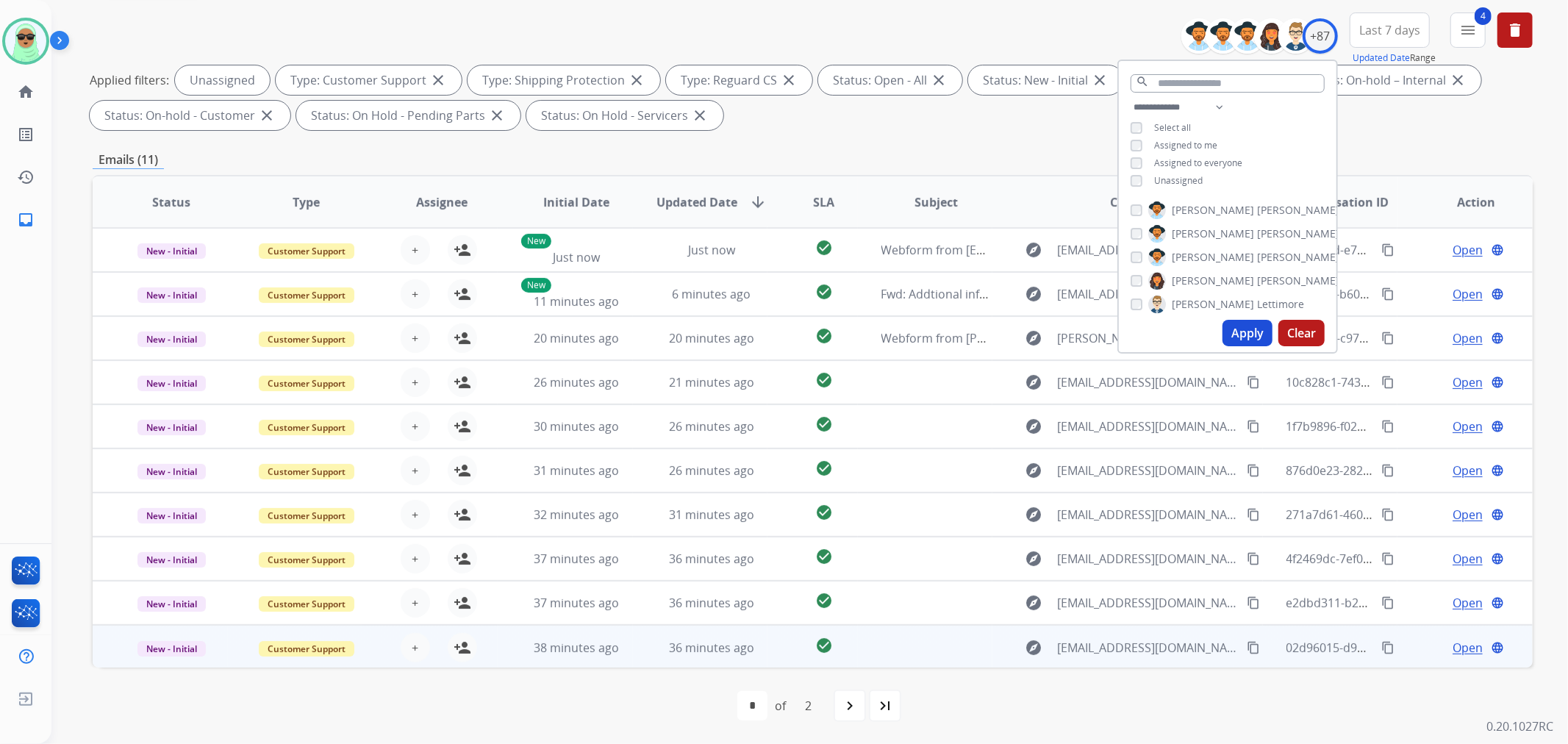
scroll to position [1, 0]
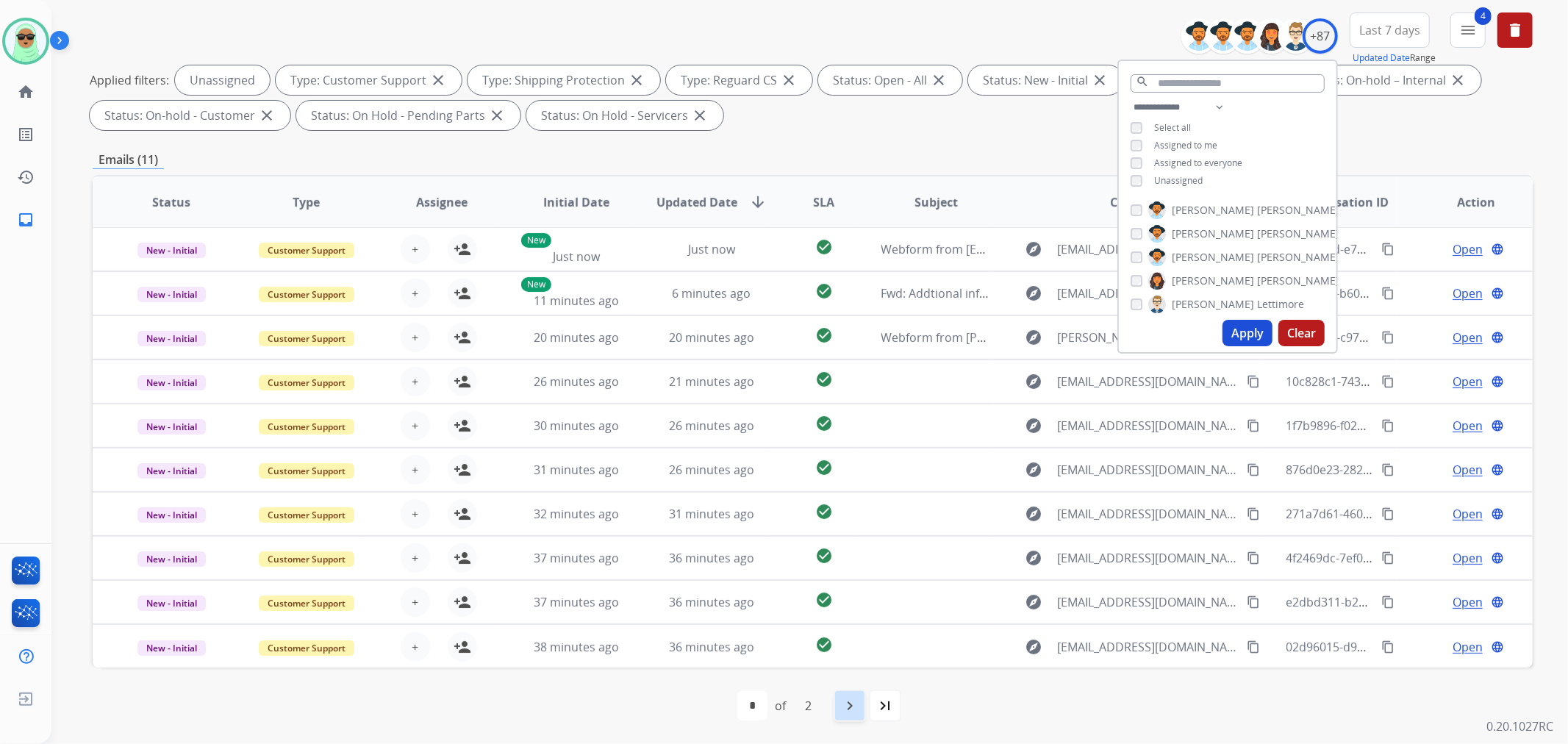
click at [848, 703] on mat-icon "navigate_next" at bounding box center [849, 706] width 18 height 18
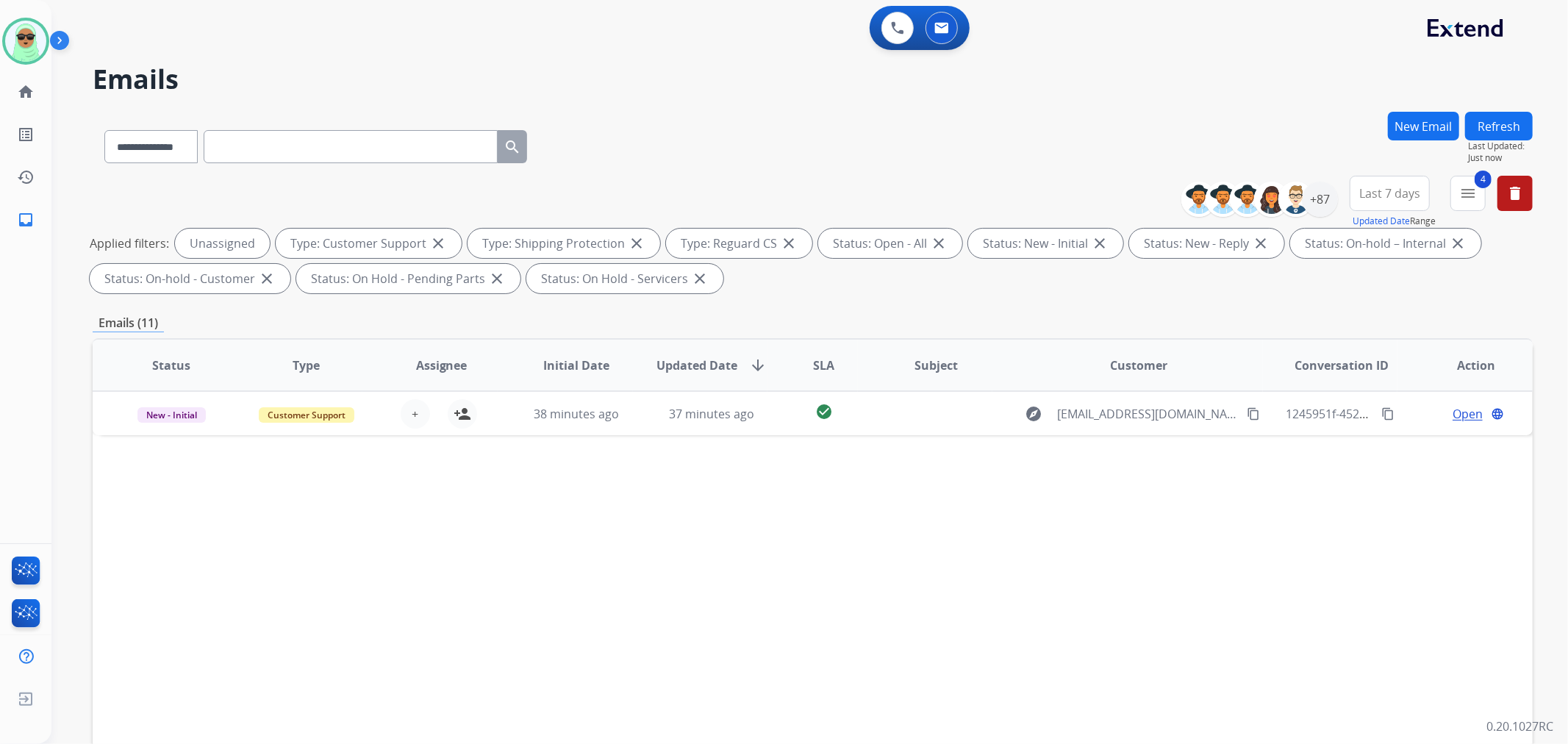
scroll to position [0, 0]
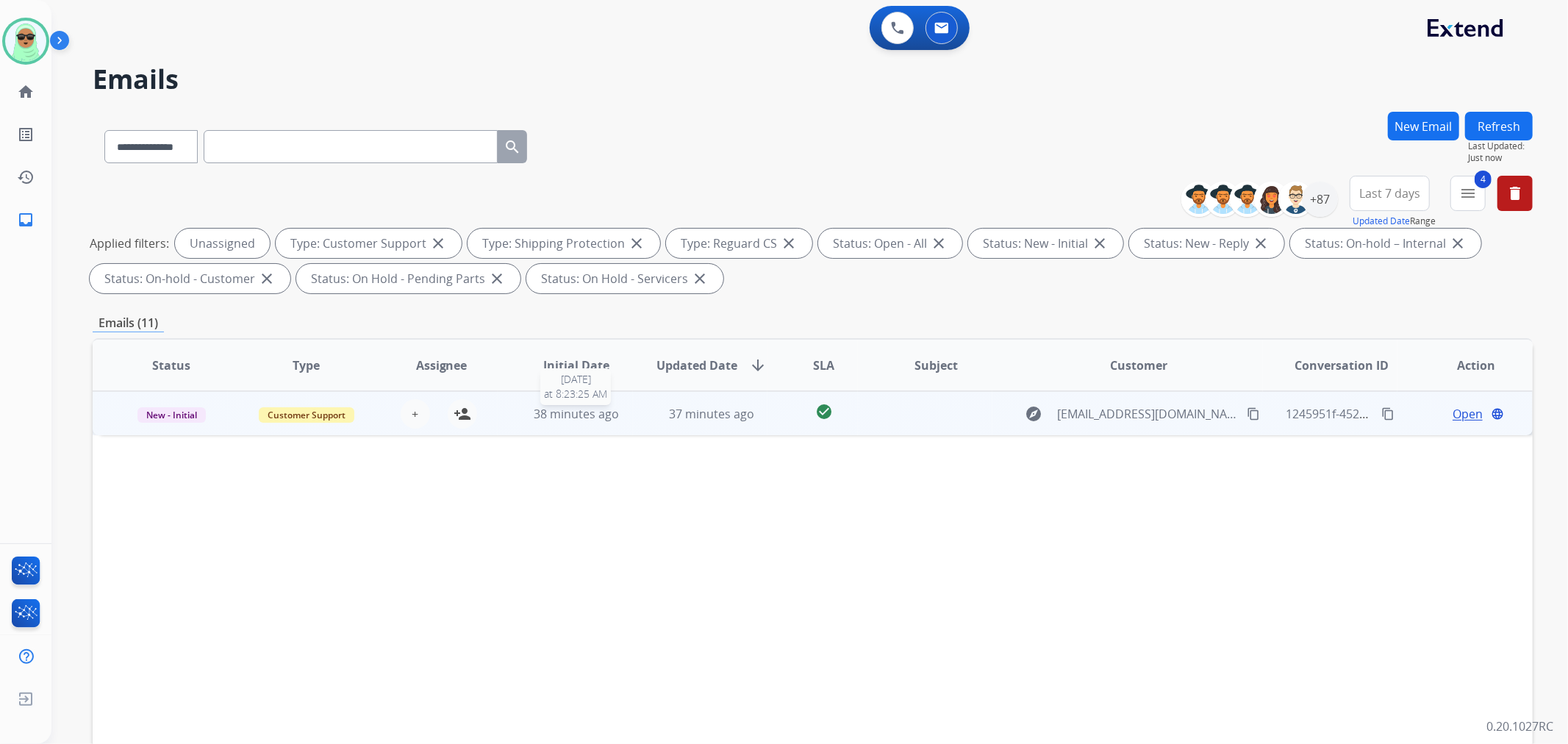
click at [545, 412] on span "38 minutes ago" at bounding box center [576, 414] width 86 height 16
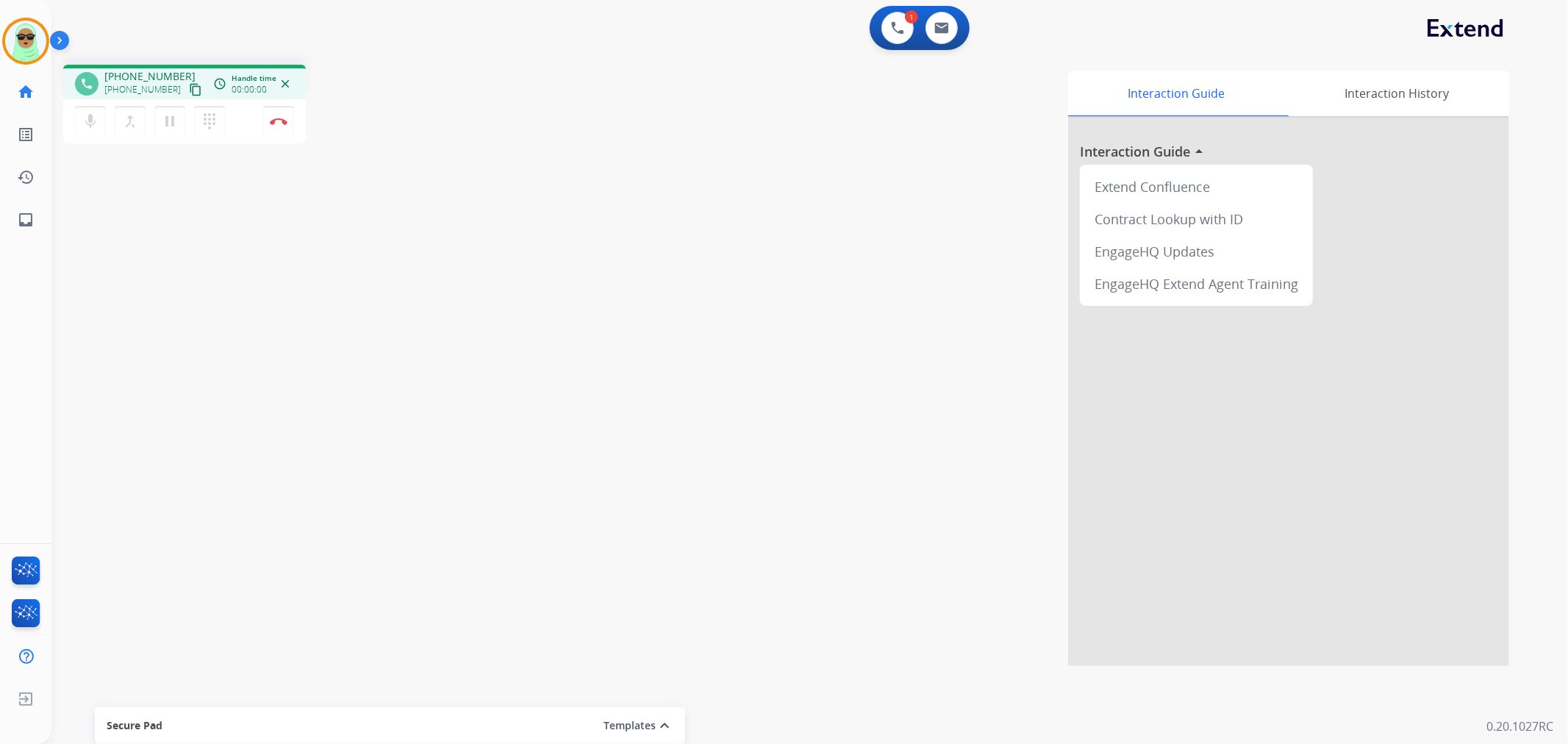
click at [188, 94] on div "phone [PHONE_NUMBER] [PHONE_NUMBER] content_copy access_time Call metrics Queue…" at bounding box center [184, 82] width 243 height 34
click at [188, 86] on mat-icon "content_copy" at bounding box center [195, 89] width 14 height 14
click at [893, 23] on img at bounding box center [897, 28] width 14 height 14
click at [893, 39] on button at bounding box center [897, 28] width 32 height 32
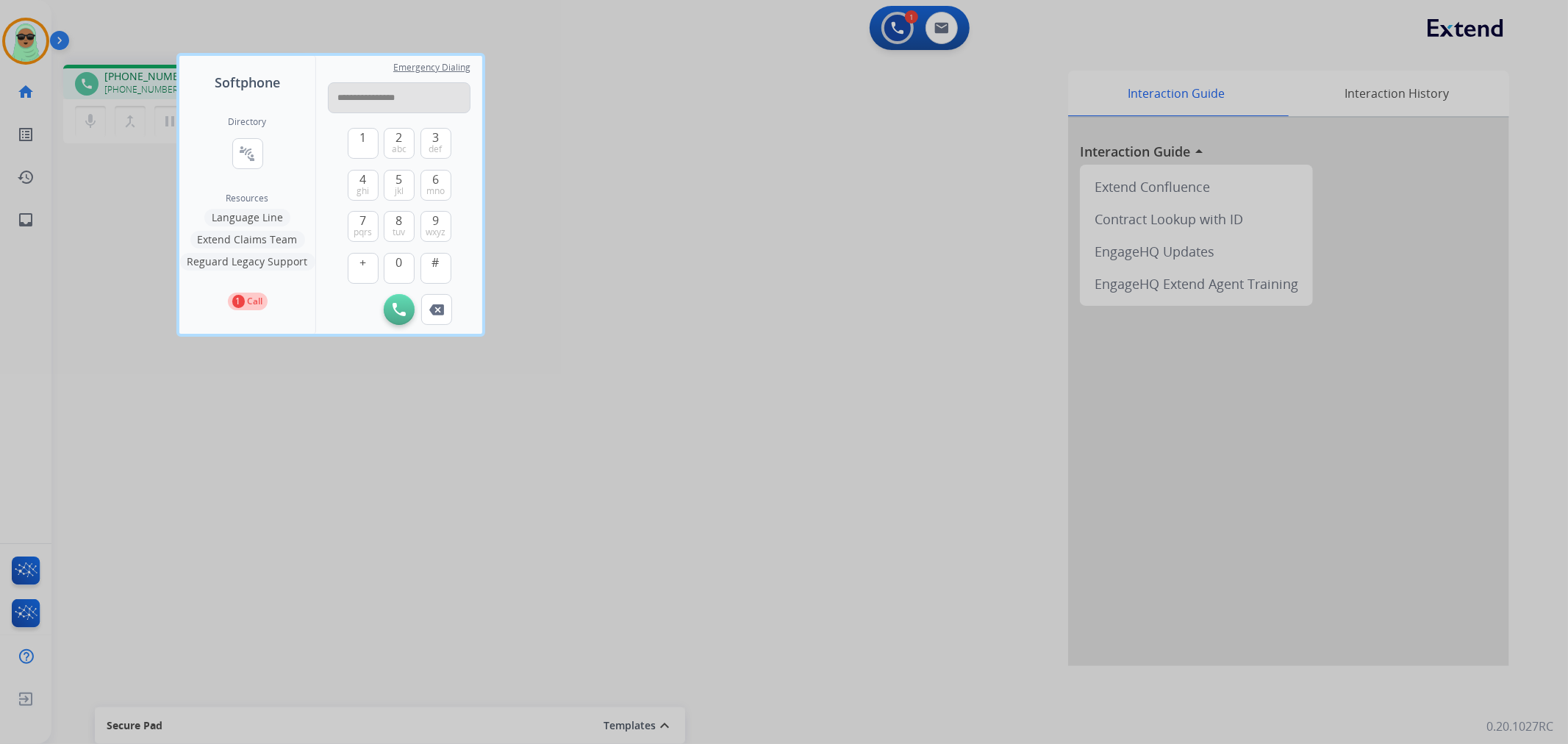
drag, startPoint x: 381, startPoint y: 106, endPoint x: 399, endPoint y: 97, distance: 20.1
click at [383, 103] on input "**********" at bounding box center [399, 97] width 142 height 31
type input "**********"
click at [399, 318] on button "Initiate Call" at bounding box center [399, 309] width 31 height 31
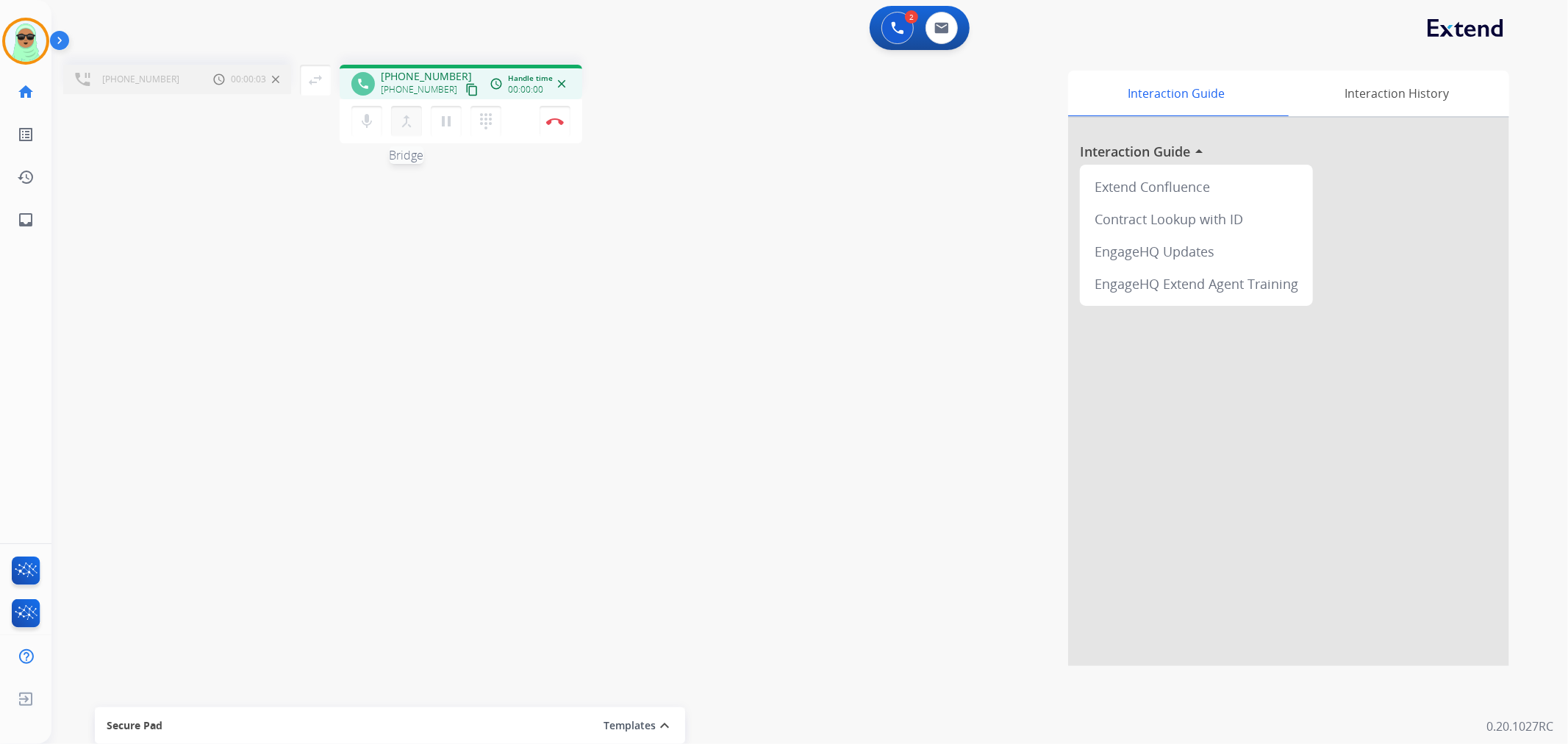
click at [413, 124] on mat-icon "merge_type" at bounding box center [407, 122] width 18 height 18
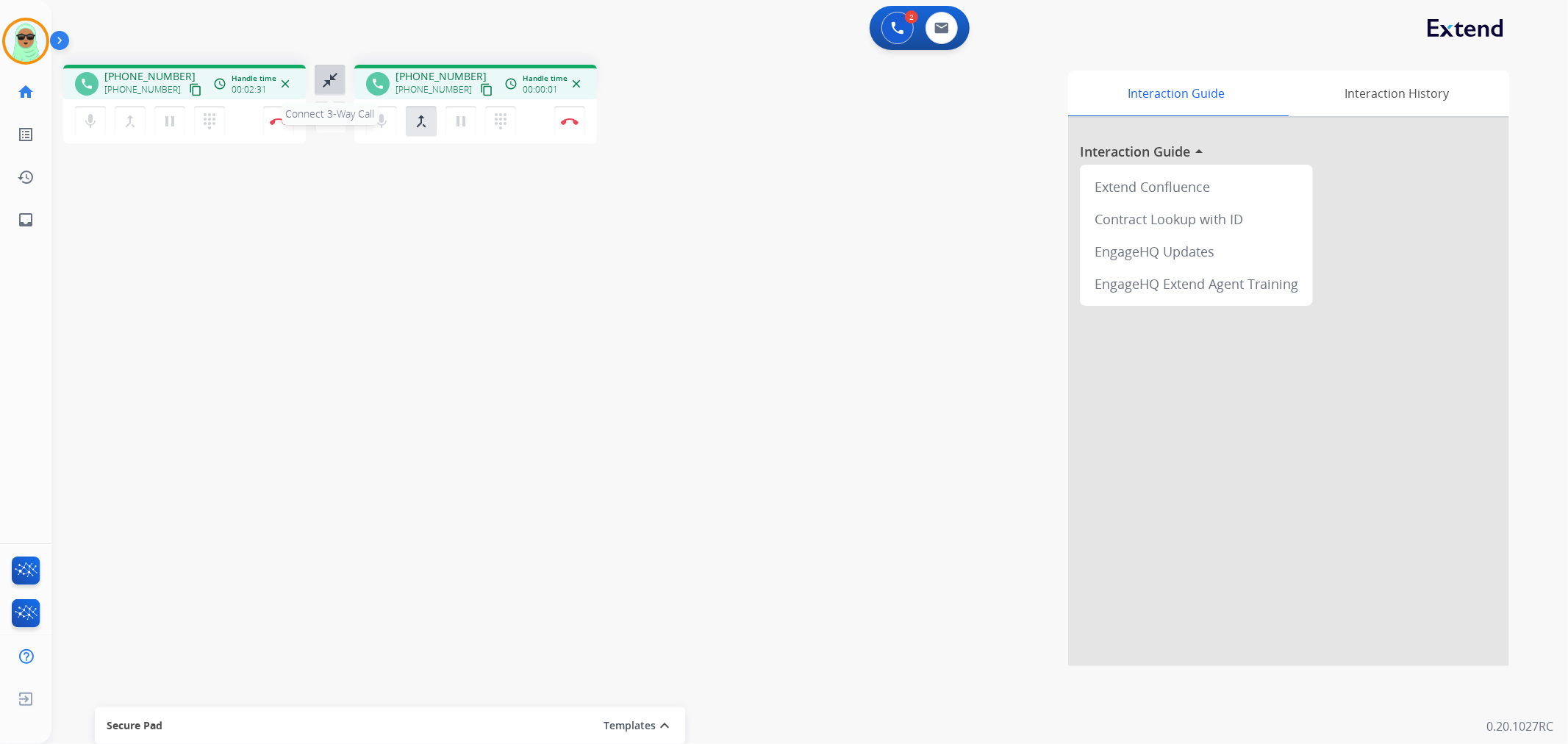
click at [326, 86] on mat-icon "close_fullscreen" at bounding box center [330, 80] width 18 height 18
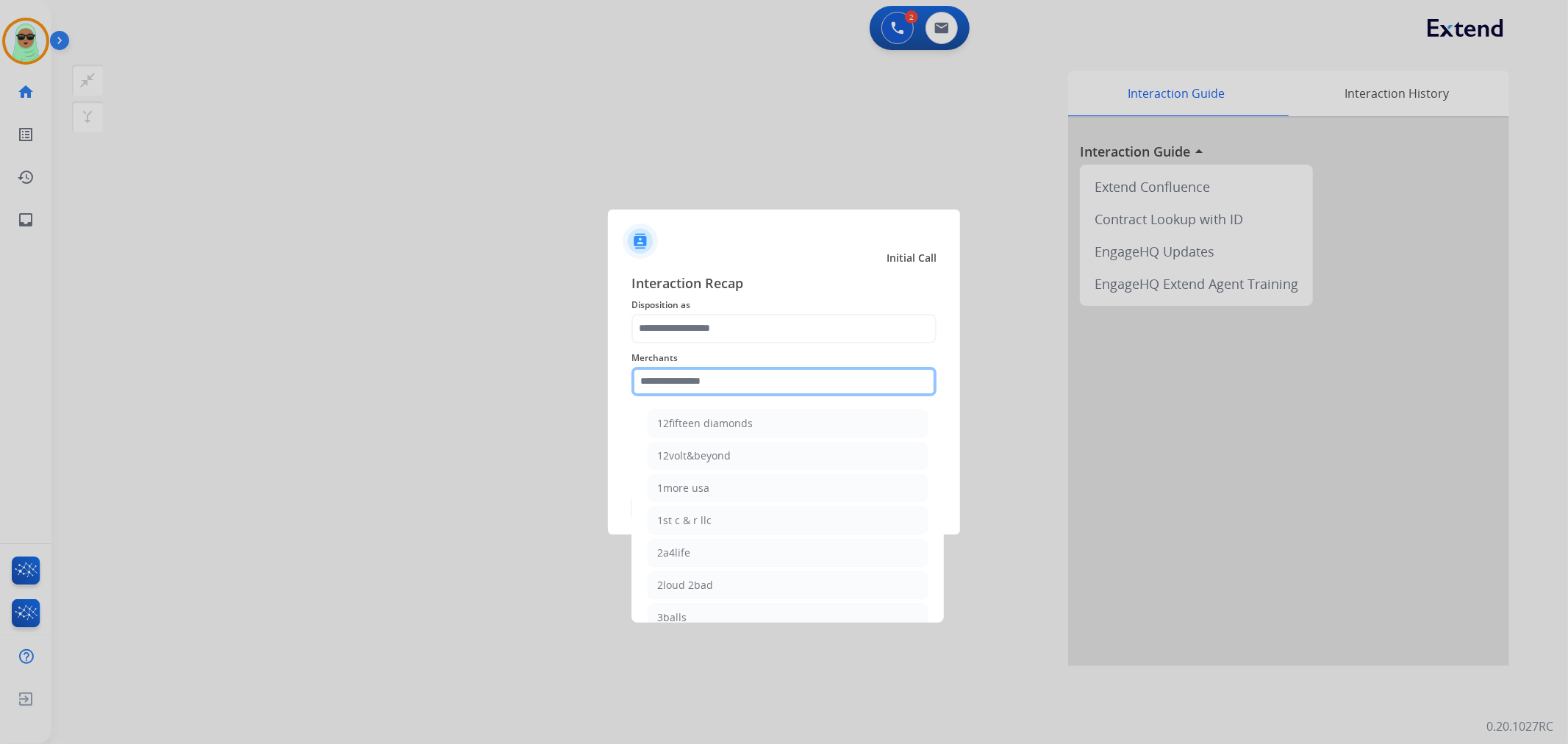
click at [793, 383] on input "text" at bounding box center [784, 381] width 305 height 30
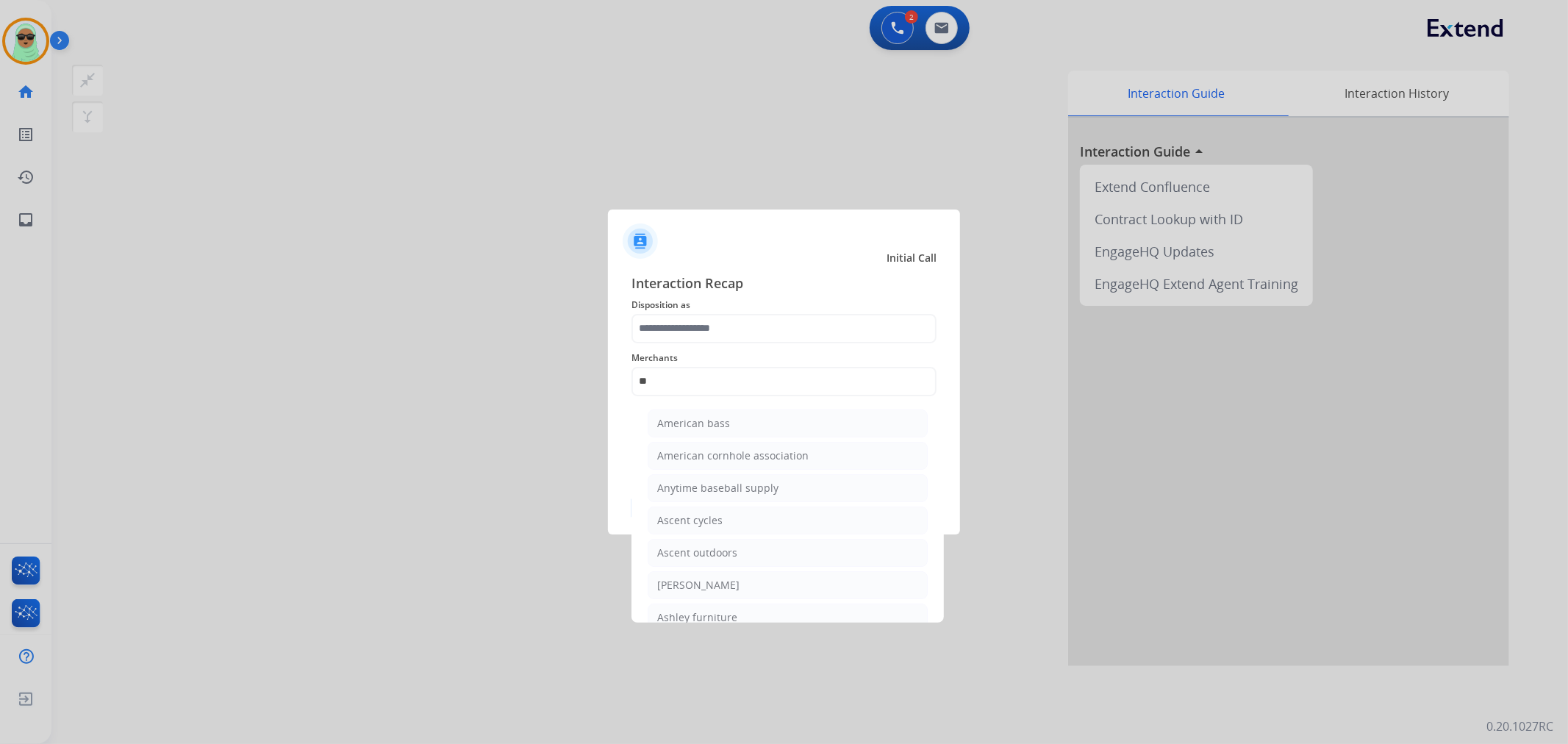
click at [754, 602] on ul "American bass American cornhole association Anytime baseball supply Ascent cycl…" at bounding box center [787, 573] width 289 height 341
click at [756, 620] on li "Ashley furniture" at bounding box center [787, 617] width 280 height 28
type input "**********"
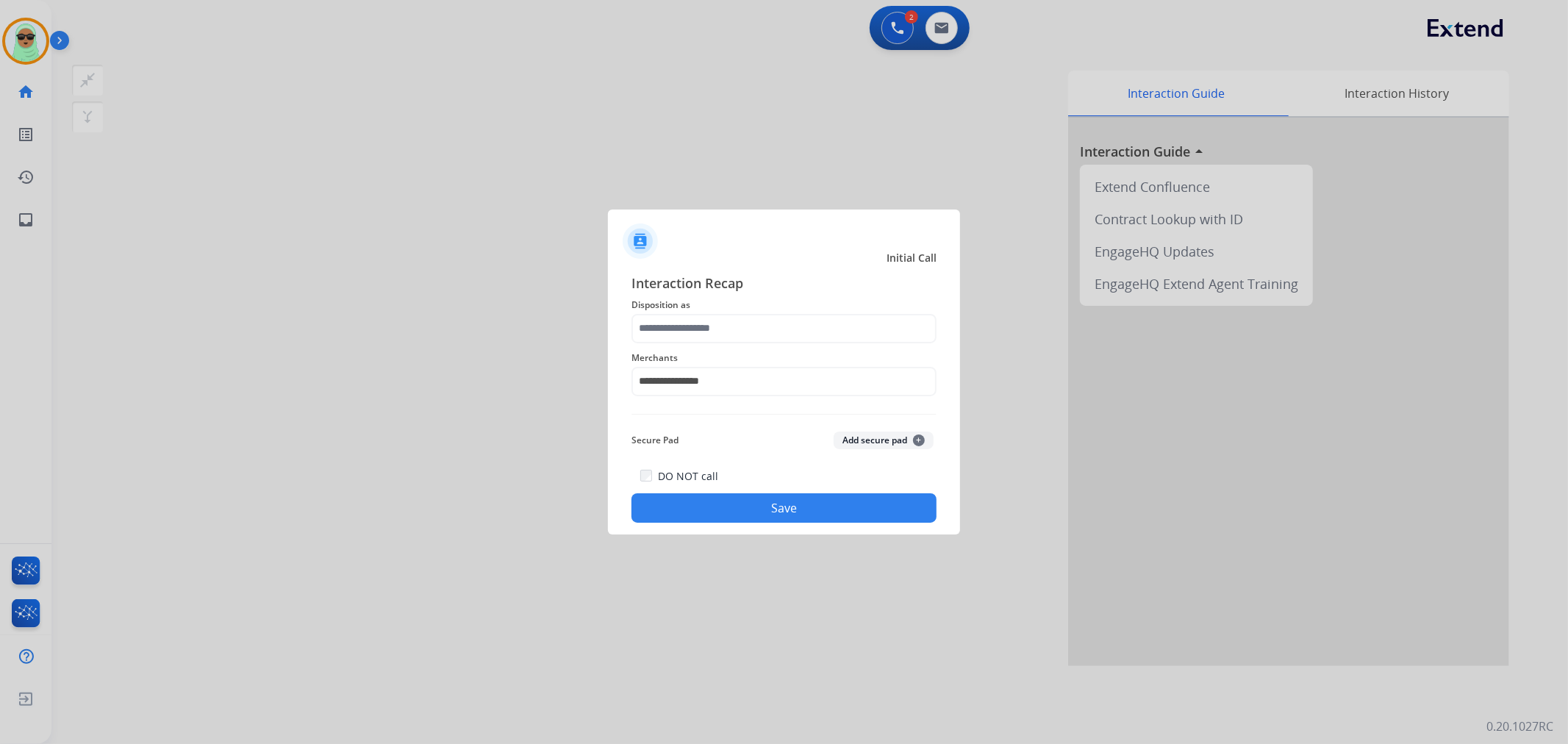
click at [751, 354] on span "Merchants" at bounding box center [784, 358] width 305 height 18
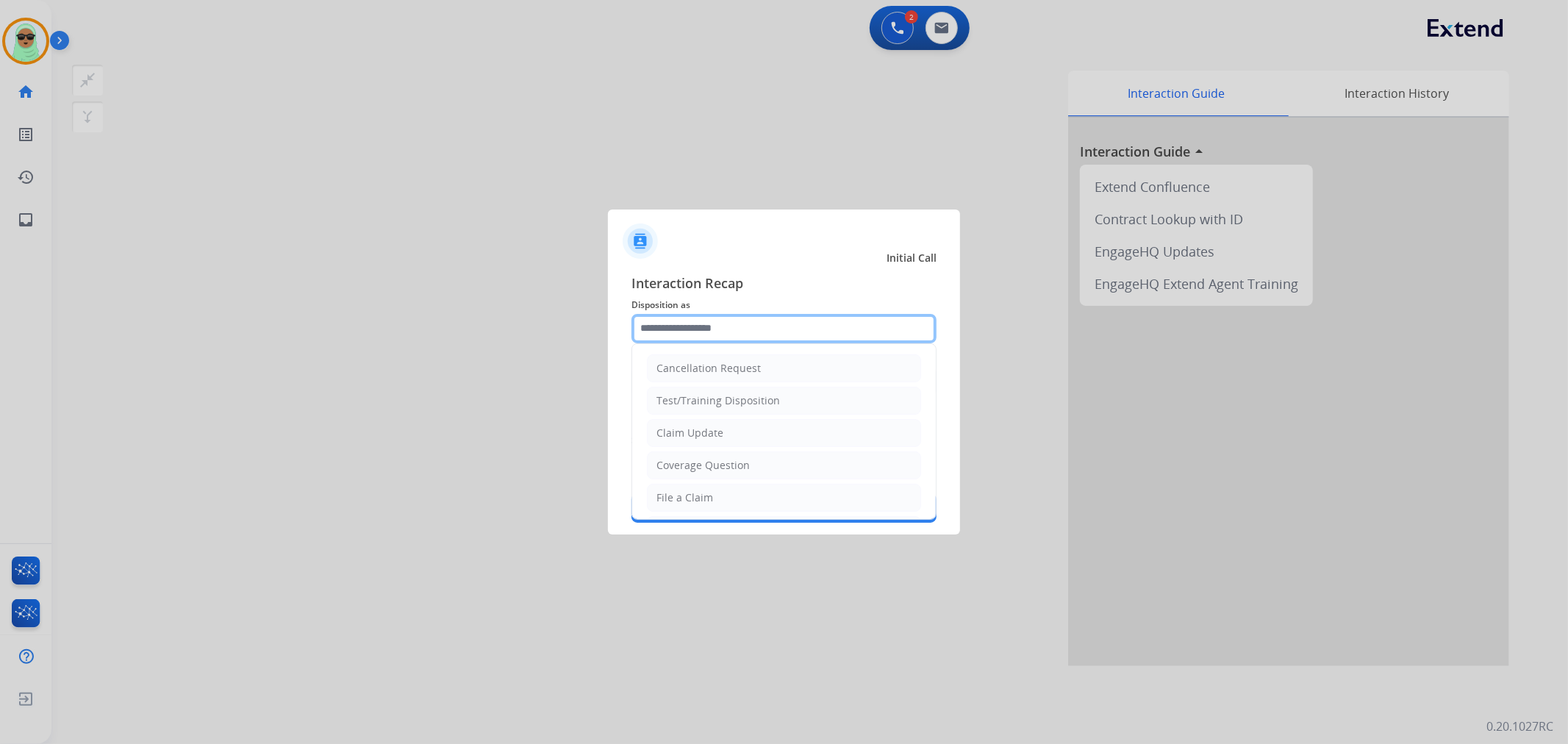
click at [754, 326] on input "text" at bounding box center [784, 328] width 305 height 30
click at [713, 464] on div "Coverage Question" at bounding box center [703, 465] width 94 height 14
type input "**********"
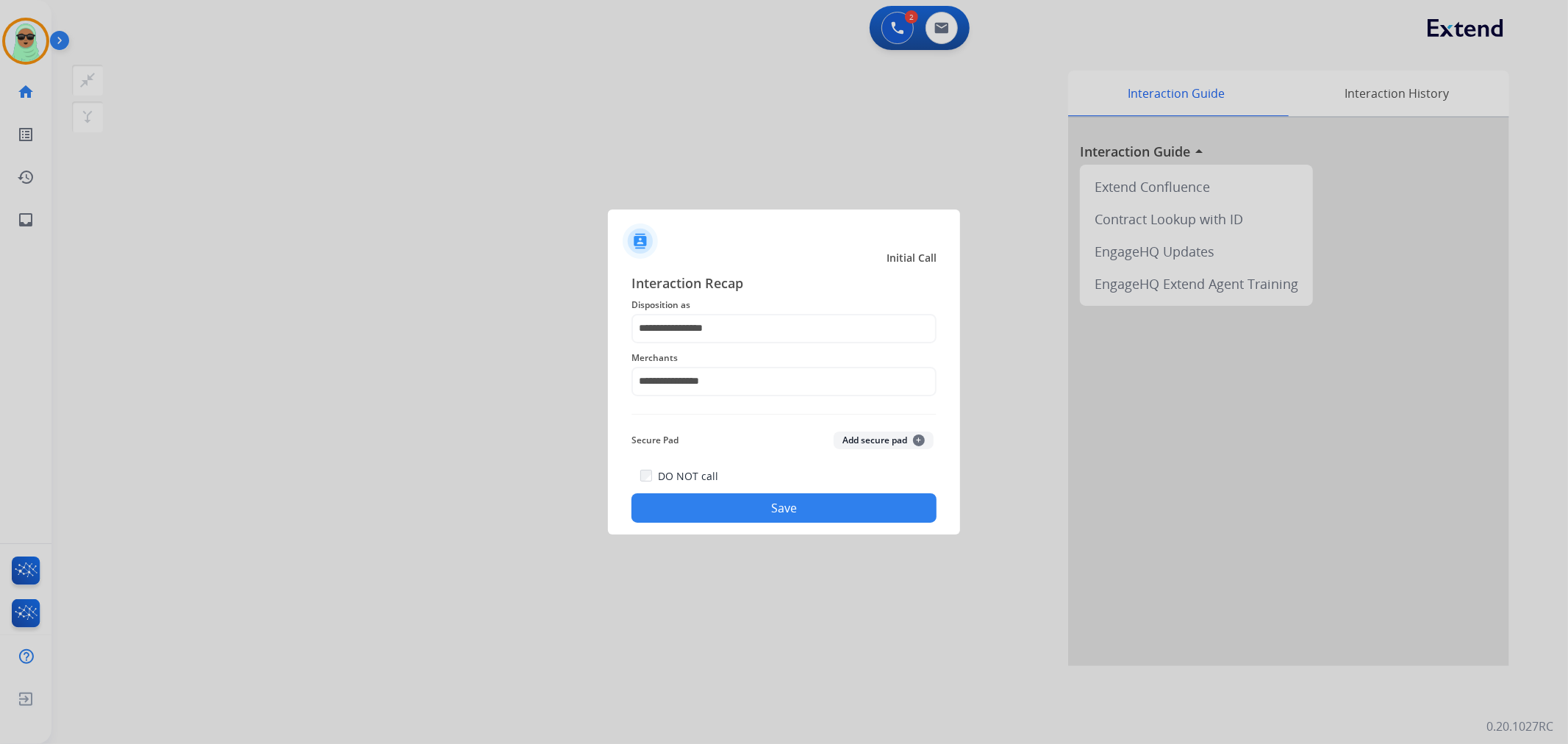
click at [756, 483] on div "DO NOT call Save" at bounding box center [784, 495] width 305 height 56
click at [760, 493] on div "DO NOT call Save" at bounding box center [784, 495] width 305 height 56
click at [761, 506] on button "Save" at bounding box center [784, 508] width 305 height 30
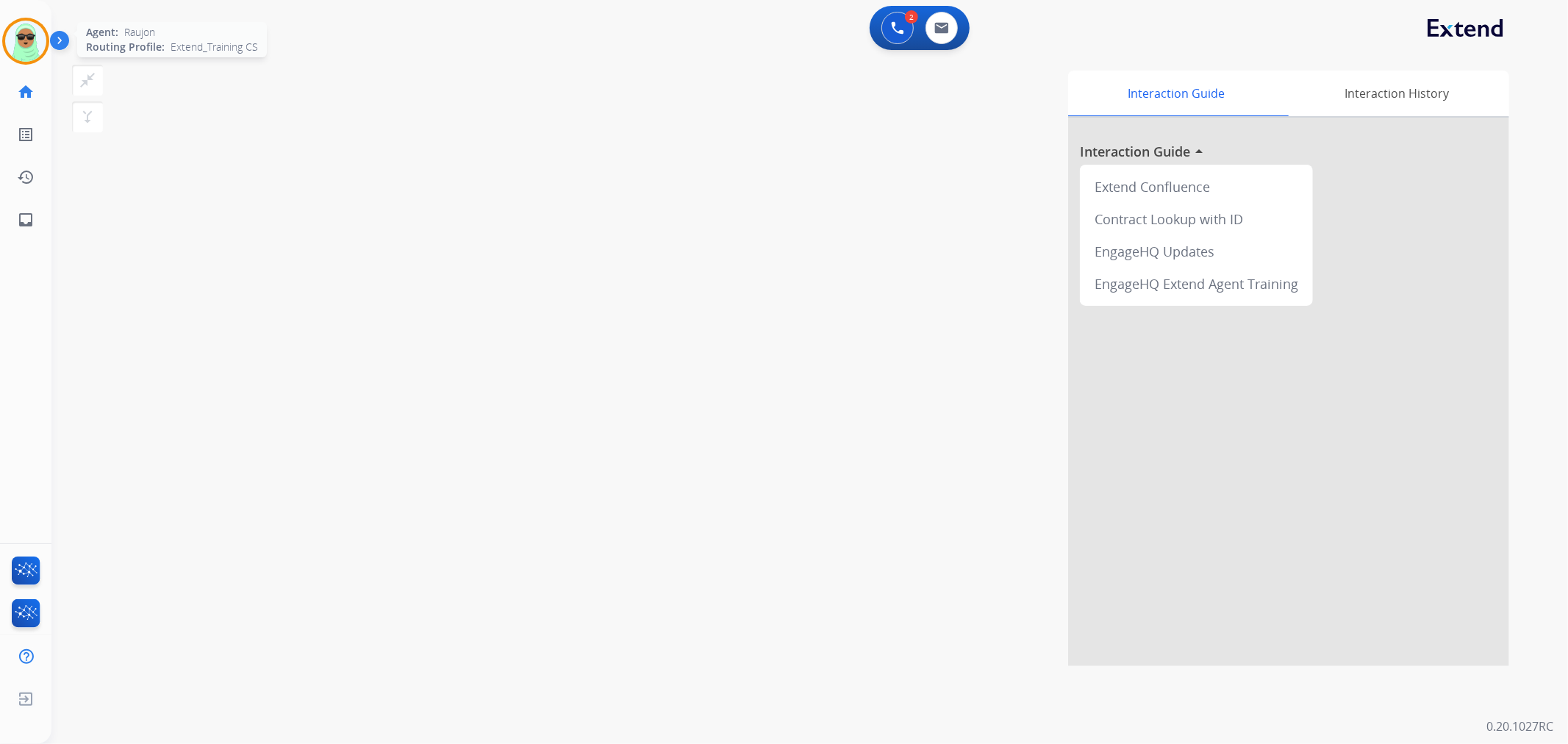
click at [19, 53] on img at bounding box center [26, 41] width 41 height 41
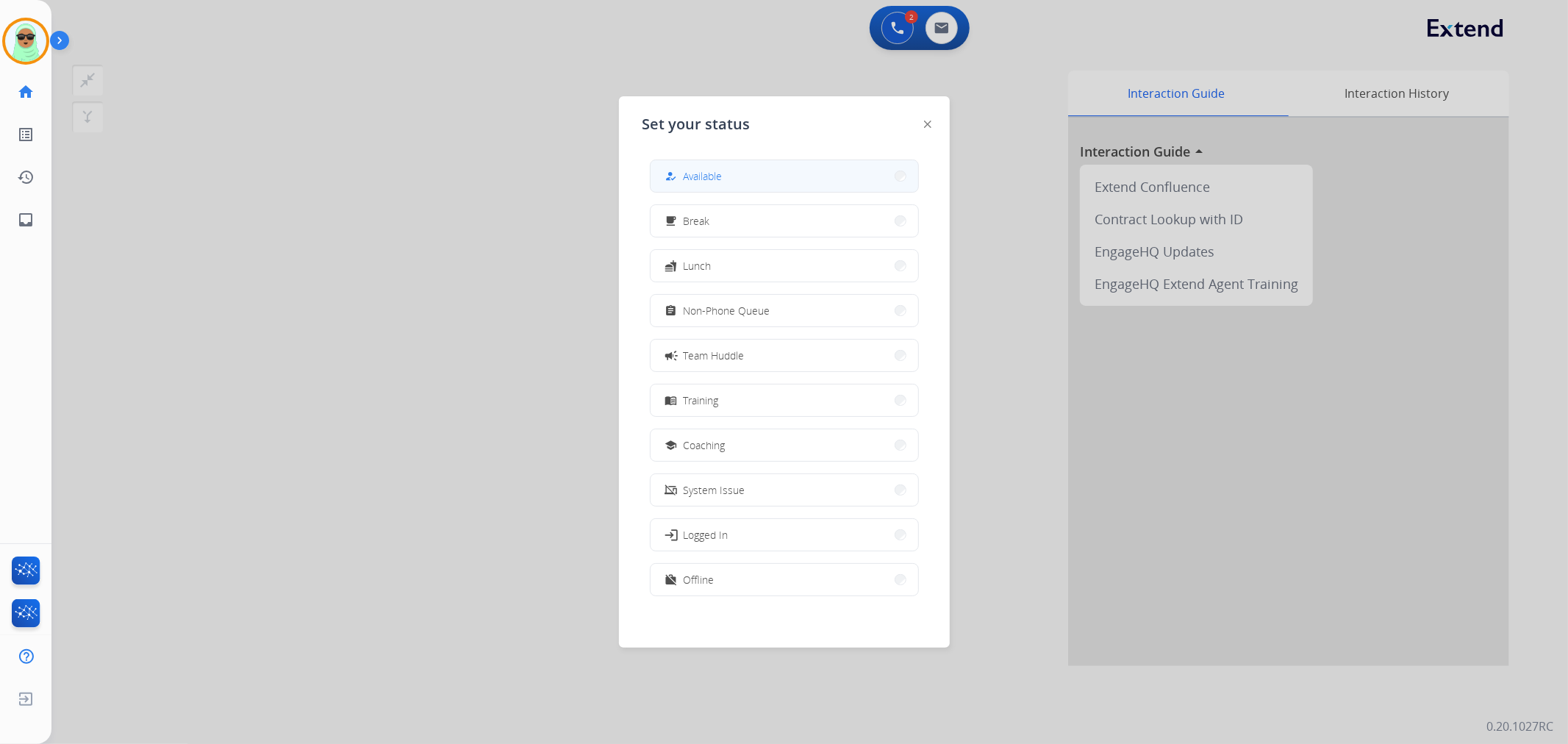
click at [848, 184] on button "how_to_reg Available" at bounding box center [784, 176] width 268 height 32
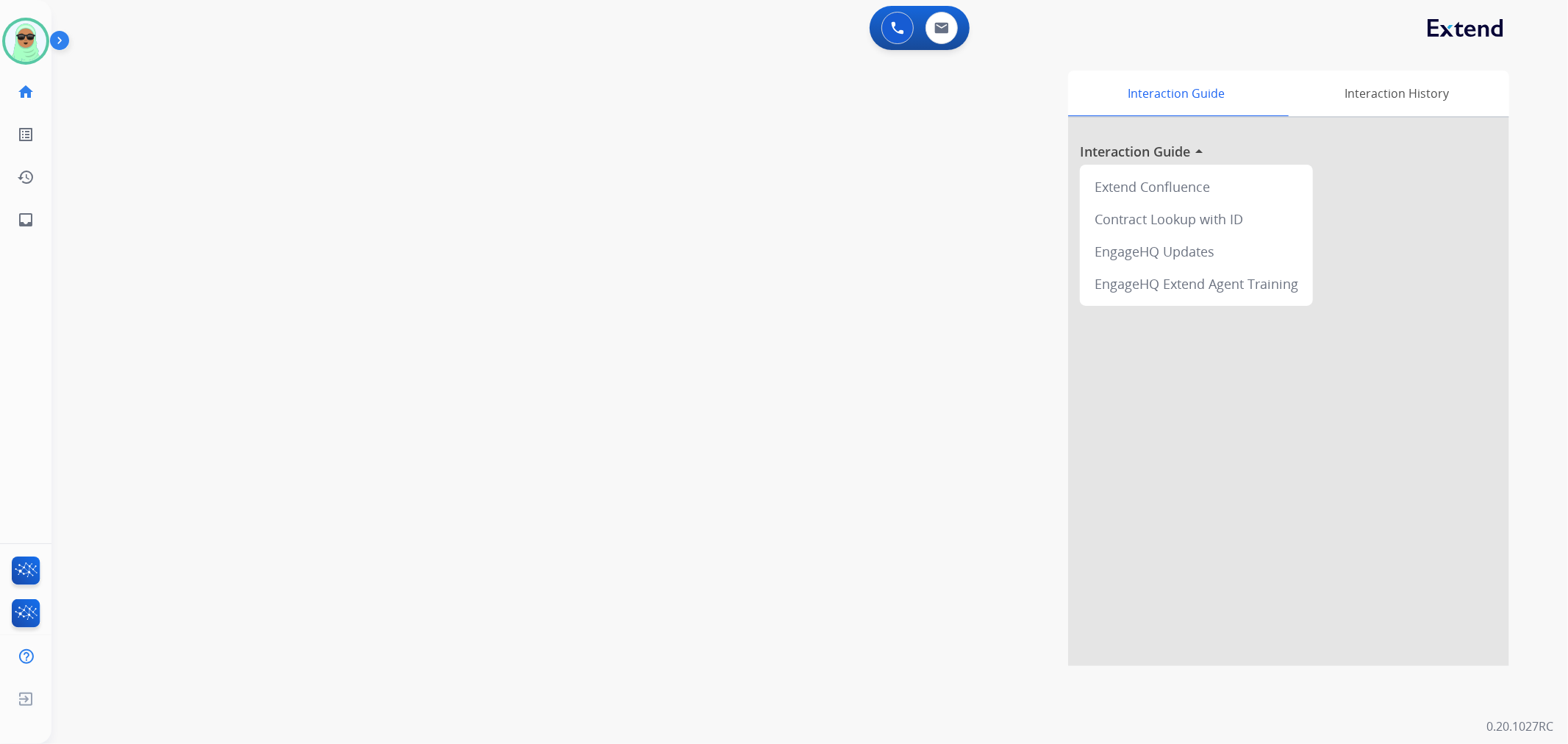
click at [145, 137] on div "swap_horiz Break voice bridge close_fullscreen Connect 3-Way Call merge_type Se…" at bounding box center [792, 360] width 1481 height 613
click at [949, 31] on button at bounding box center [941, 28] width 32 height 32
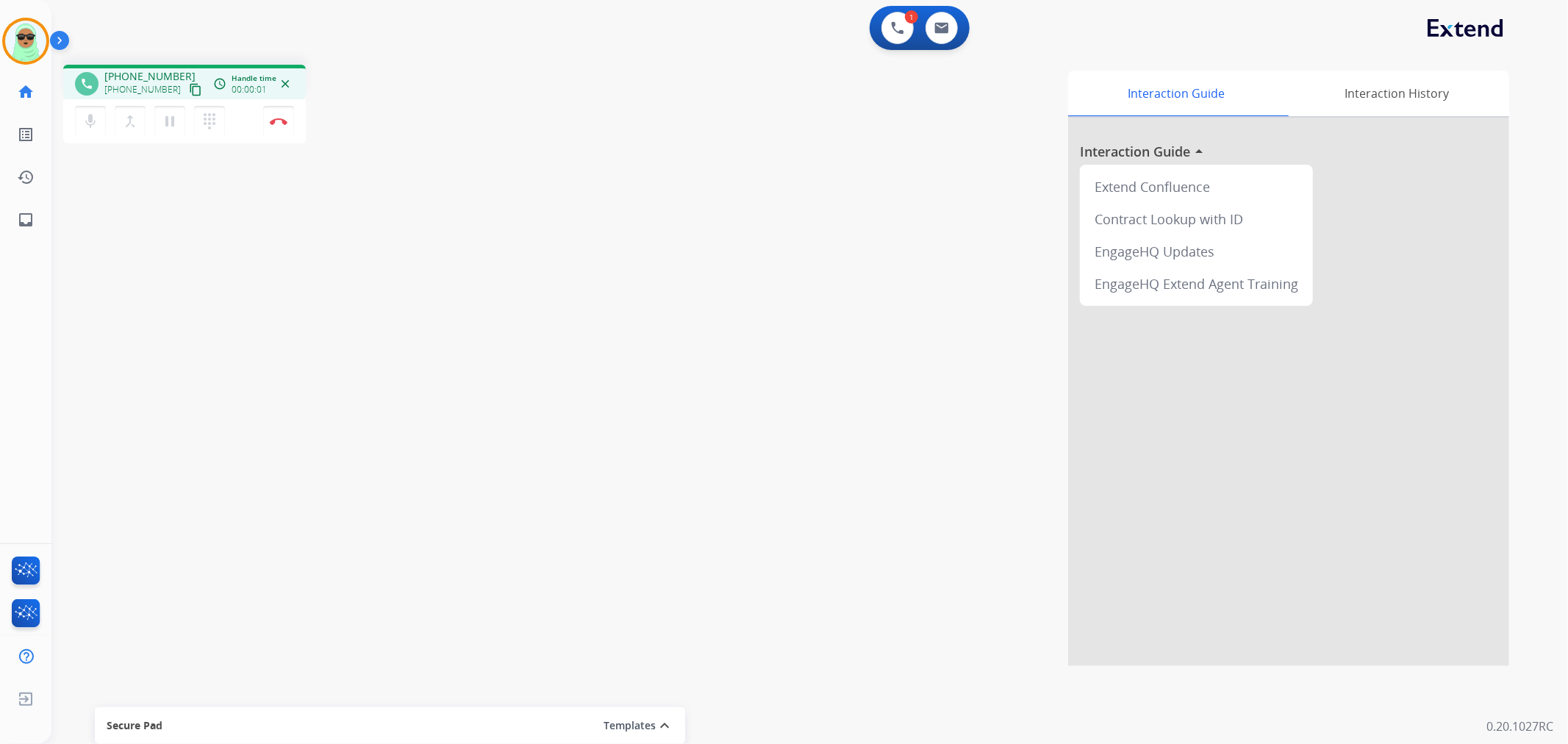
click at [188, 83] on mat-icon "content_copy" at bounding box center [195, 89] width 14 height 14
drag, startPoint x: 884, startPoint y: 31, endPoint x: 869, endPoint y: 33, distance: 15.1
click at [883, 31] on button at bounding box center [897, 28] width 32 height 32
click at [894, 32] on img at bounding box center [897, 28] width 14 height 14
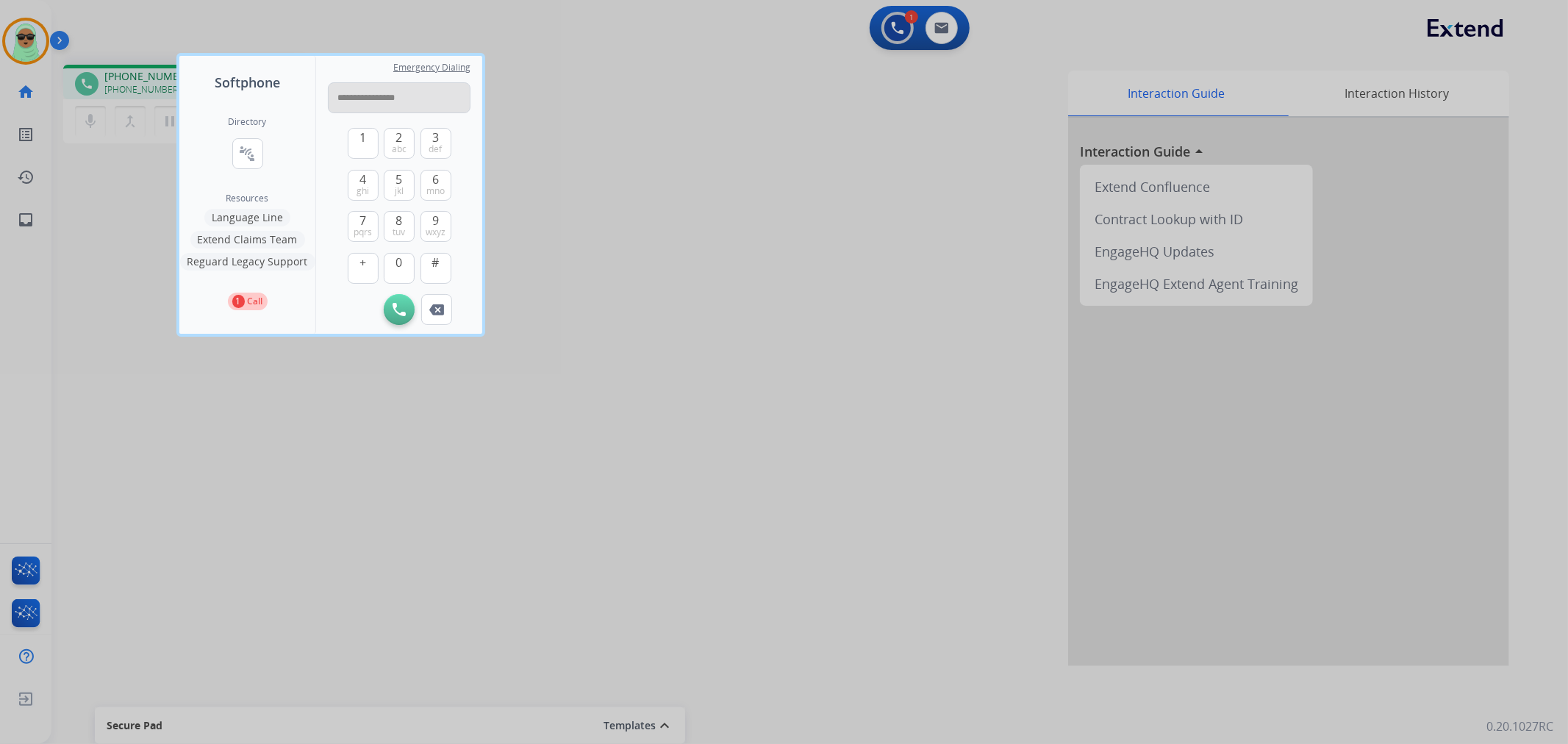
click at [388, 96] on input "**********" at bounding box center [399, 97] width 142 height 31
type input "**********"
click at [396, 308] on img at bounding box center [399, 309] width 14 height 14
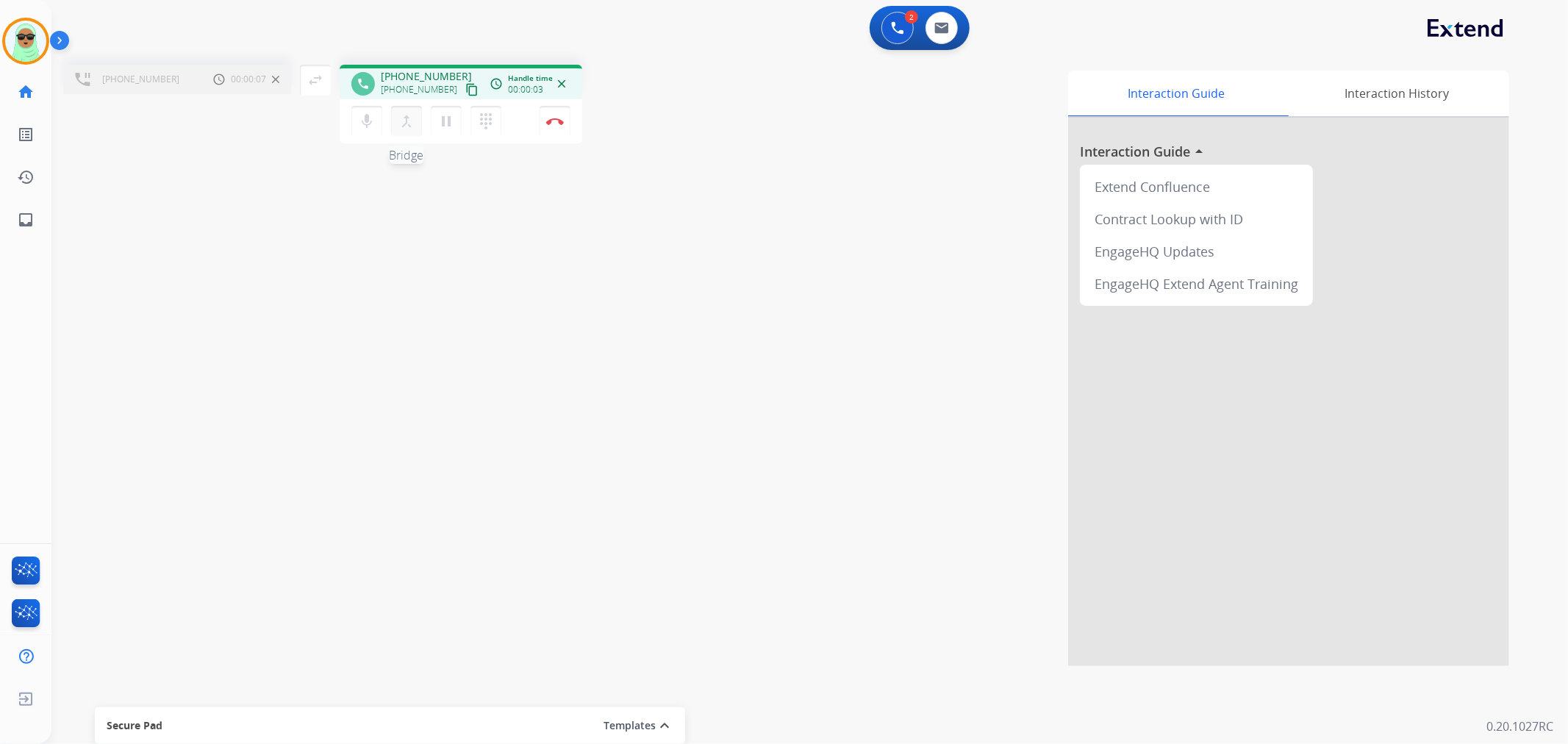
click at [417, 133] on button "merge_type Bridge" at bounding box center [407, 121] width 31 height 31
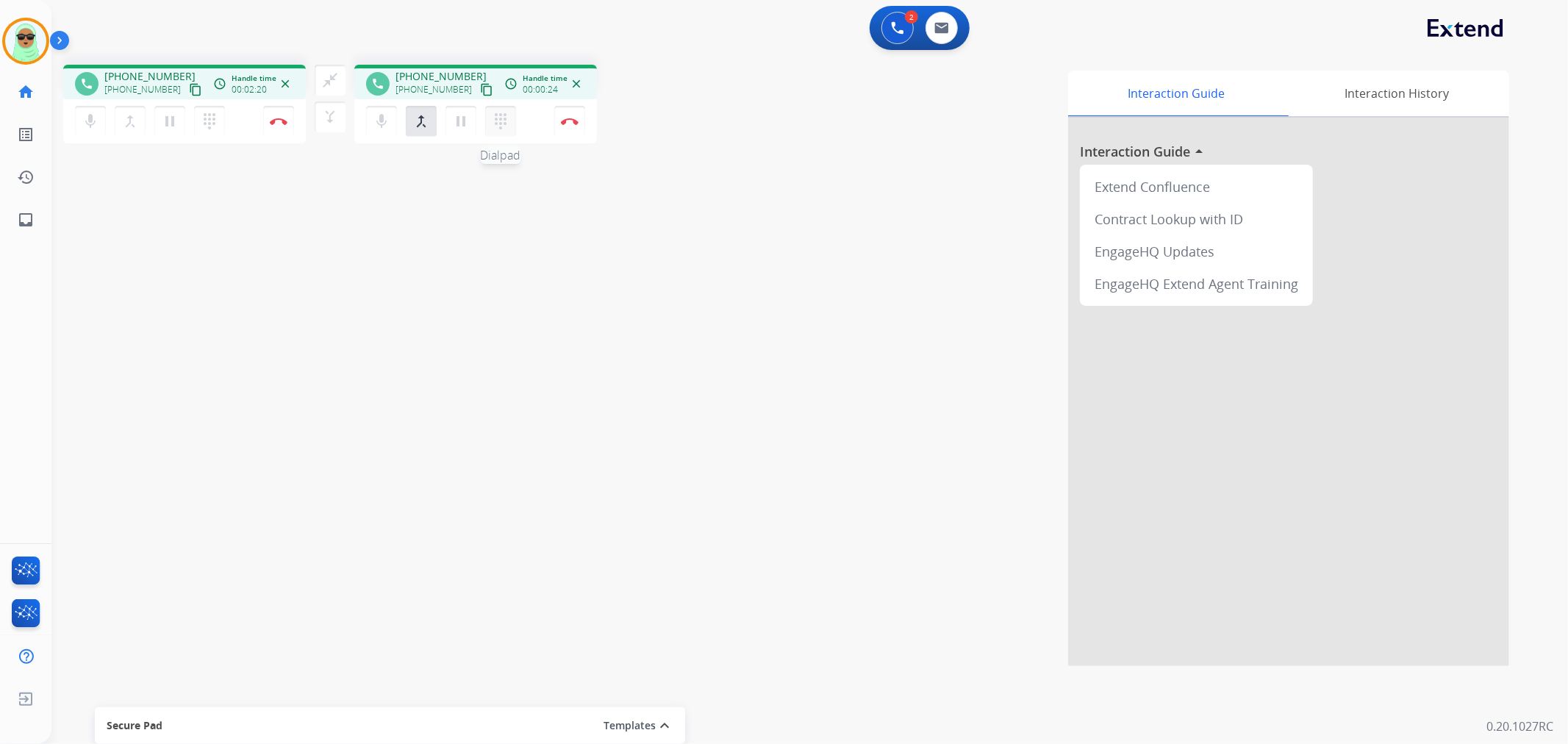
click at [483, 119] on div "mic Mute merge_type Bridge pause Hold dialpad Dialpad" at bounding box center [445, 121] width 159 height 31
click at [493, 118] on mat-icon "dialpad" at bounding box center [500, 122] width 18 height 18
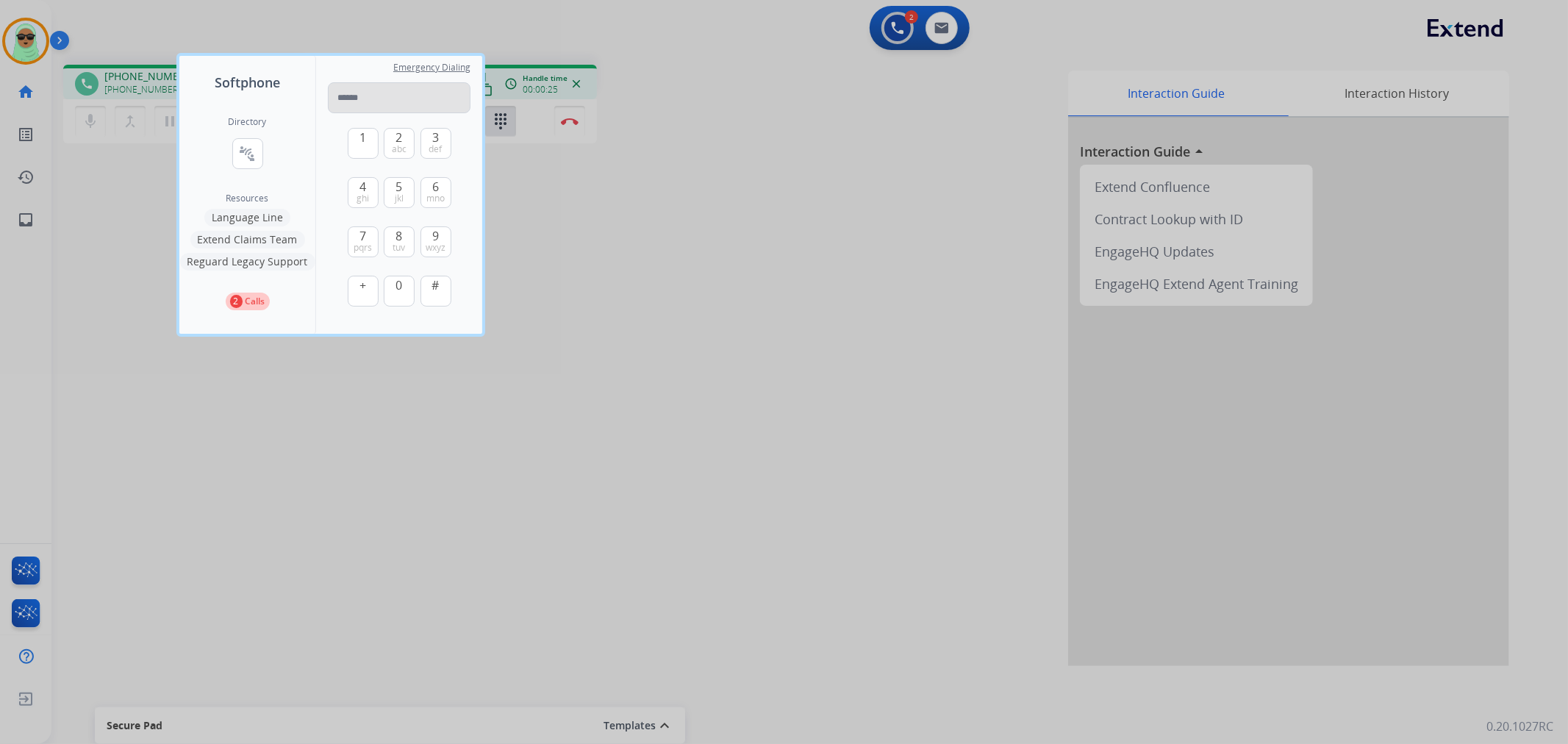
click at [422, 90] on input "tel" at bounding box center [399, 97] width 142 height 31
type input "*****"
click at [735, 493] on div at bounding box center [784, 372] width 1568 height 744
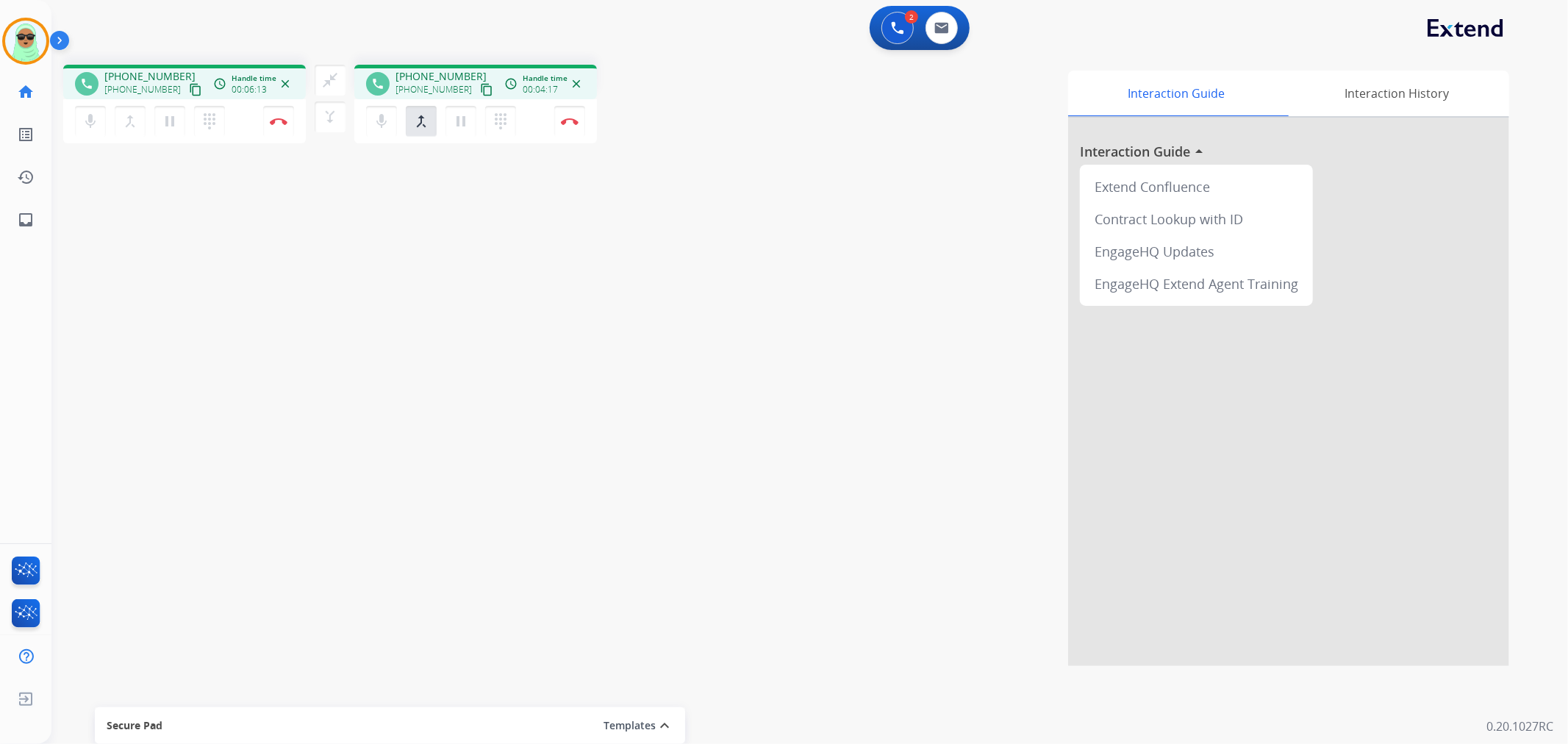
click at [312, 74] on div "close_fullscreen Connect 3-Way Call merge_type Separate 3-Way Call" at bounding box center [330, 98] width 49 height 68
click at [326, 77] on mat-icon "close_fullscreen" at bounding box center [330, 80] width 18 height 18
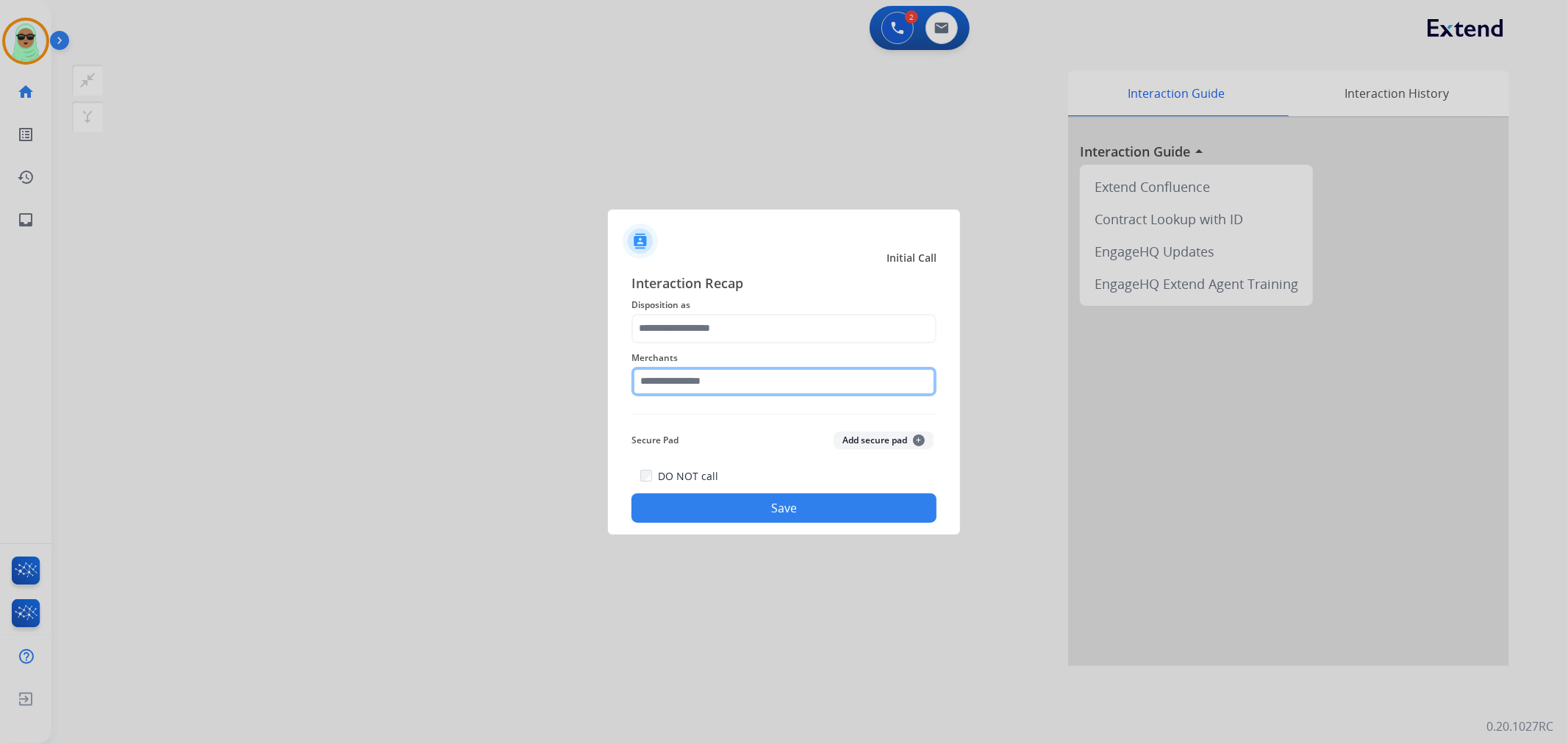
click at [753, 372] on input "text" at bounding box center [784, 381] width 305 height 30
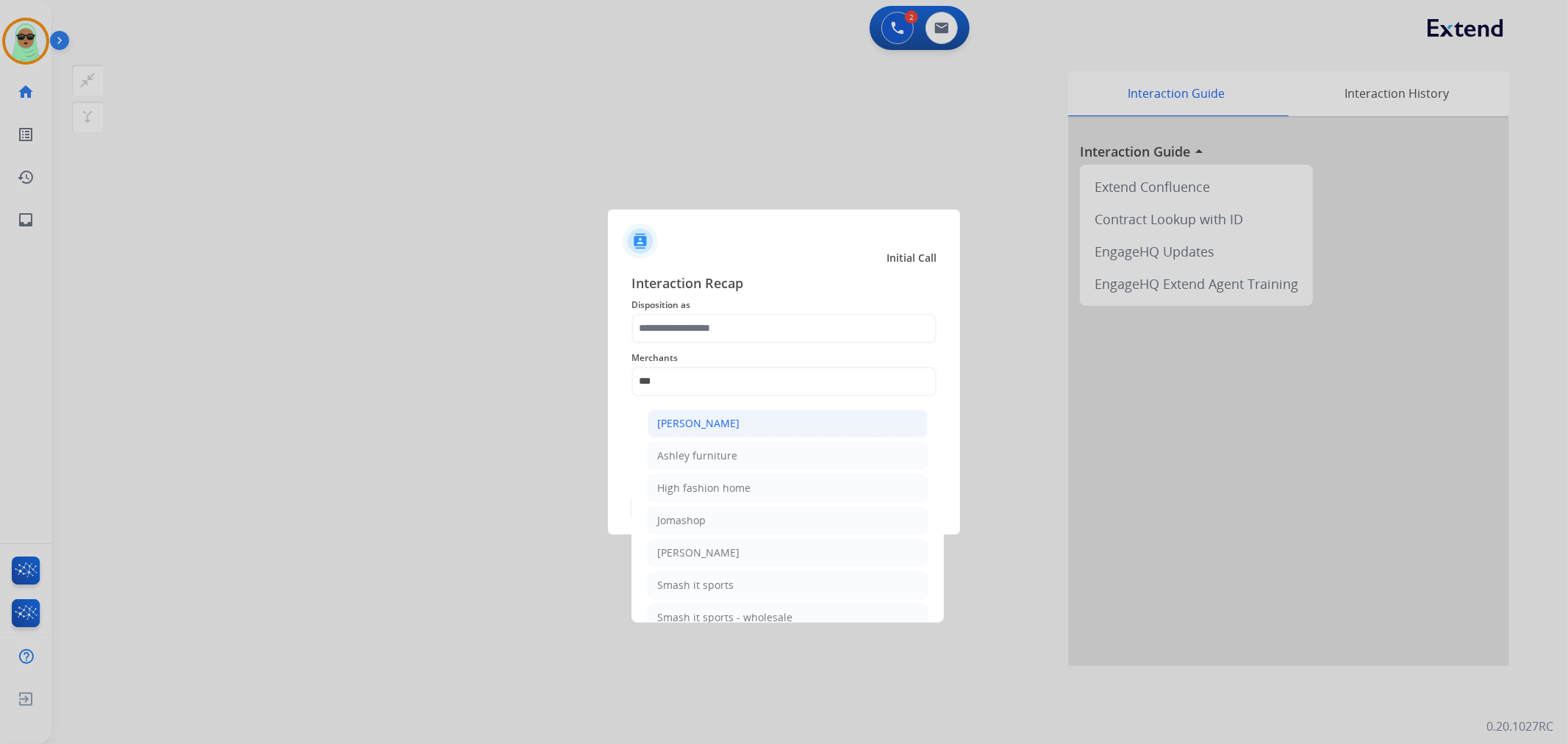
click at [810, 419] on li "[PERSON_NAME]" at bounding box center [787, 423] width 280 height 28
type input "**********"
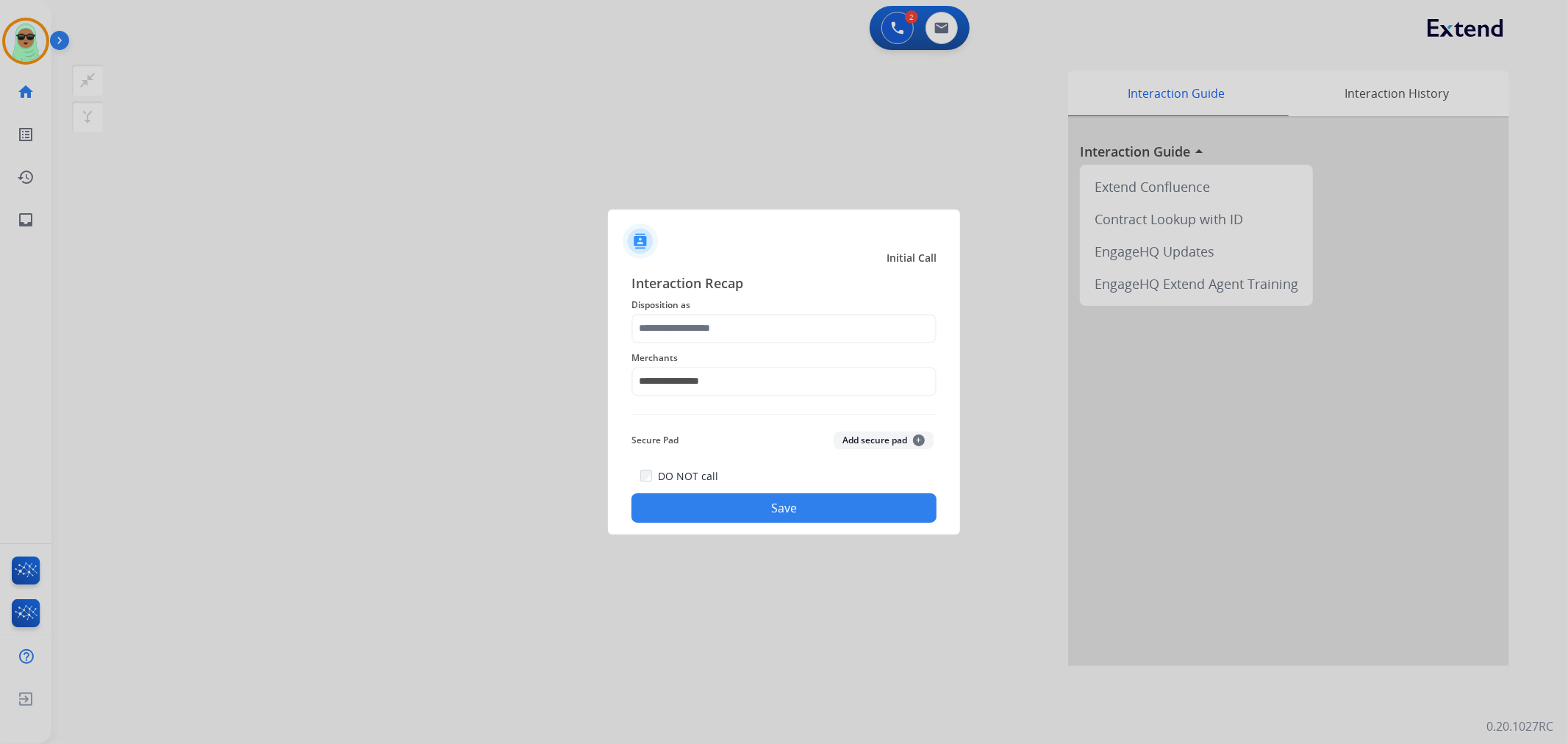
click at [830, 312] on span "Disposition as" at bounding box center [784, 305] width 305 height 18
click at [848, 333] on input "text" at bounding box center [784, 328] width 305 height 30
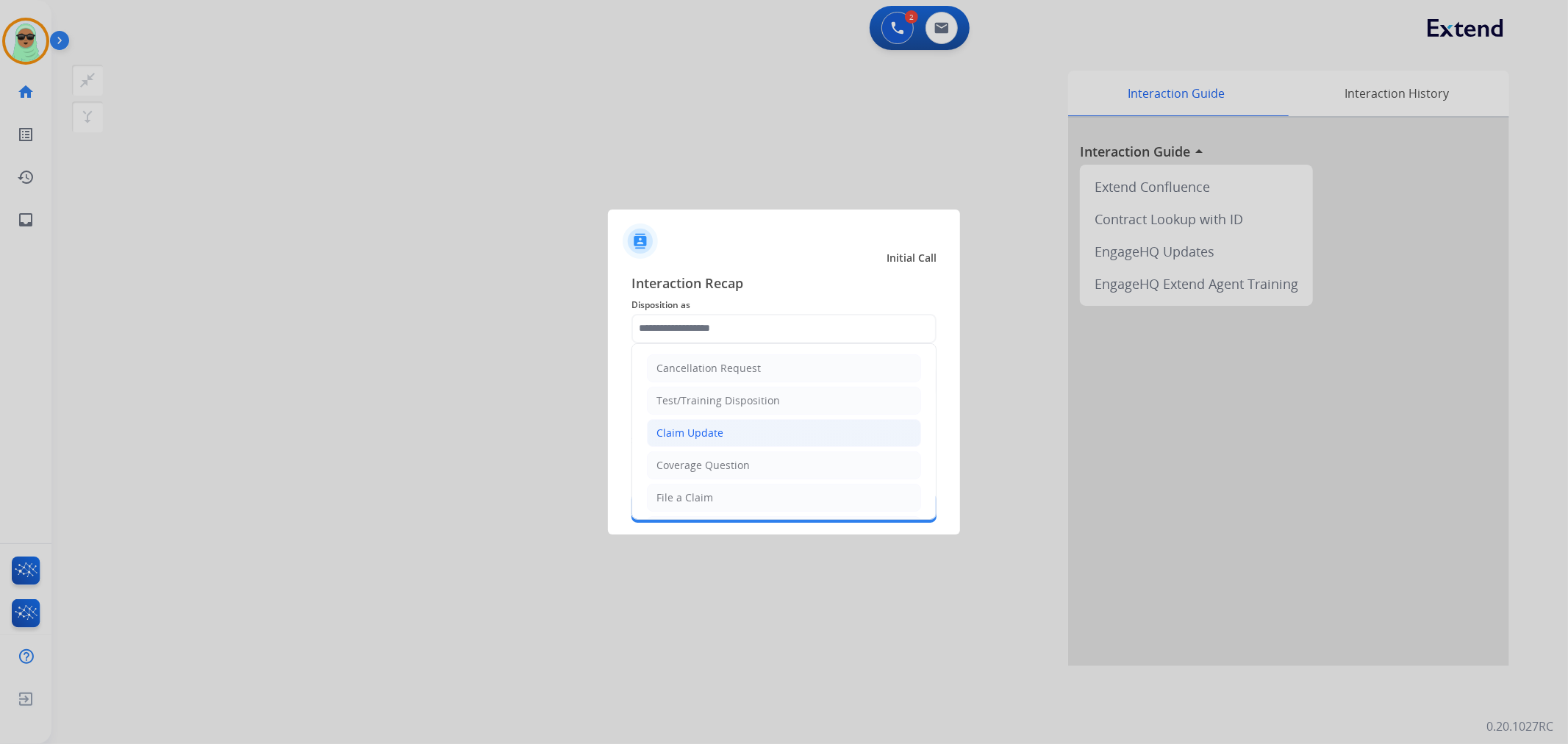
click at [844, 436] on li "Claim Update" at bounding box center [784, 433] width 274 height 28
type input "**********"
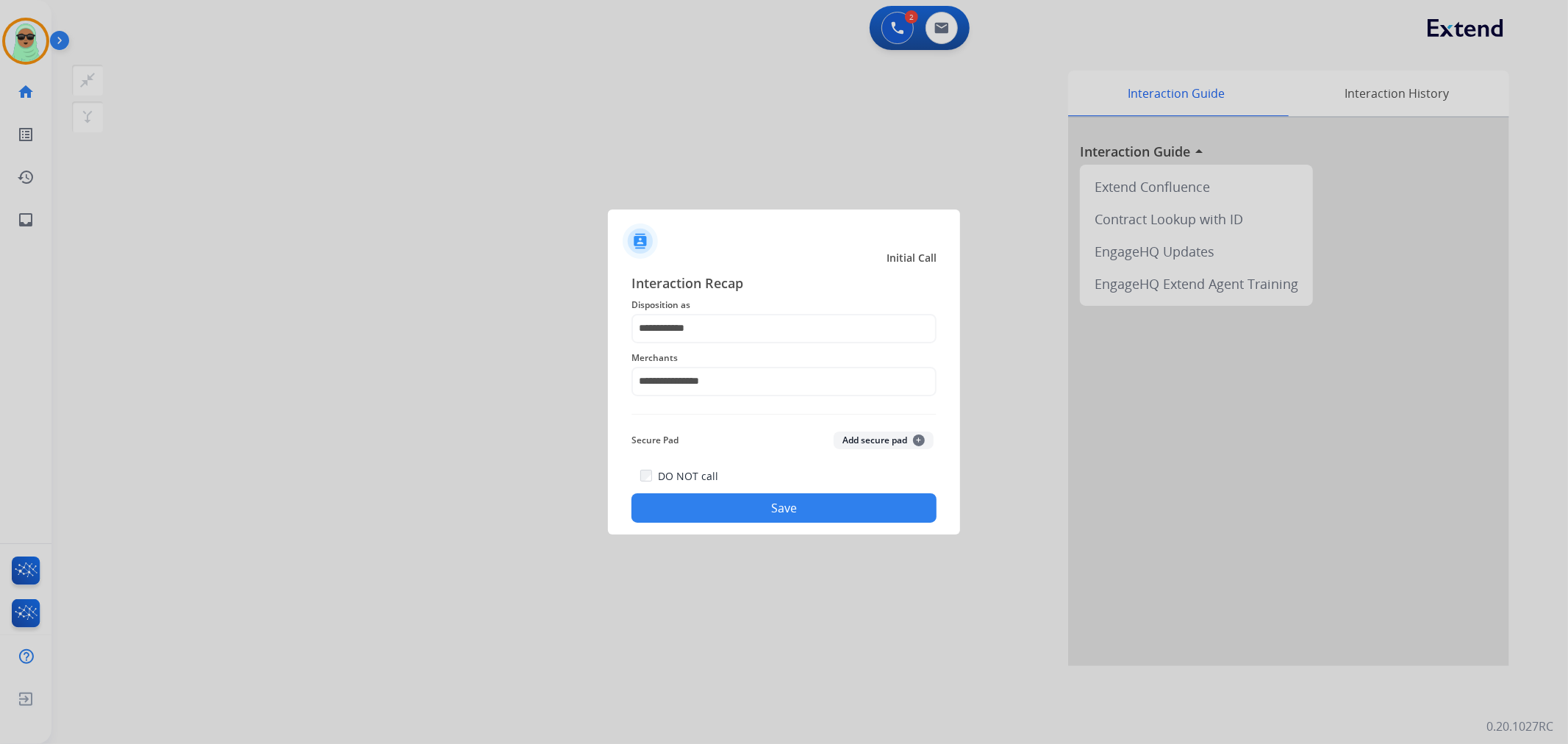
drag, startPoint x: 834, startPoint y: 481, endPoint x: 833, endPoint y: 515, distance: 34.0
click at [836, 486] on div "DO NOT call Save" at bounding box center [784, 495] width 305 height 56
click at [836, 535] on div at bounding box center [784, 372] width 1568 height 744
click at [840, 519] on button "Save" at bounding box center [784, 508] width 305 height 30
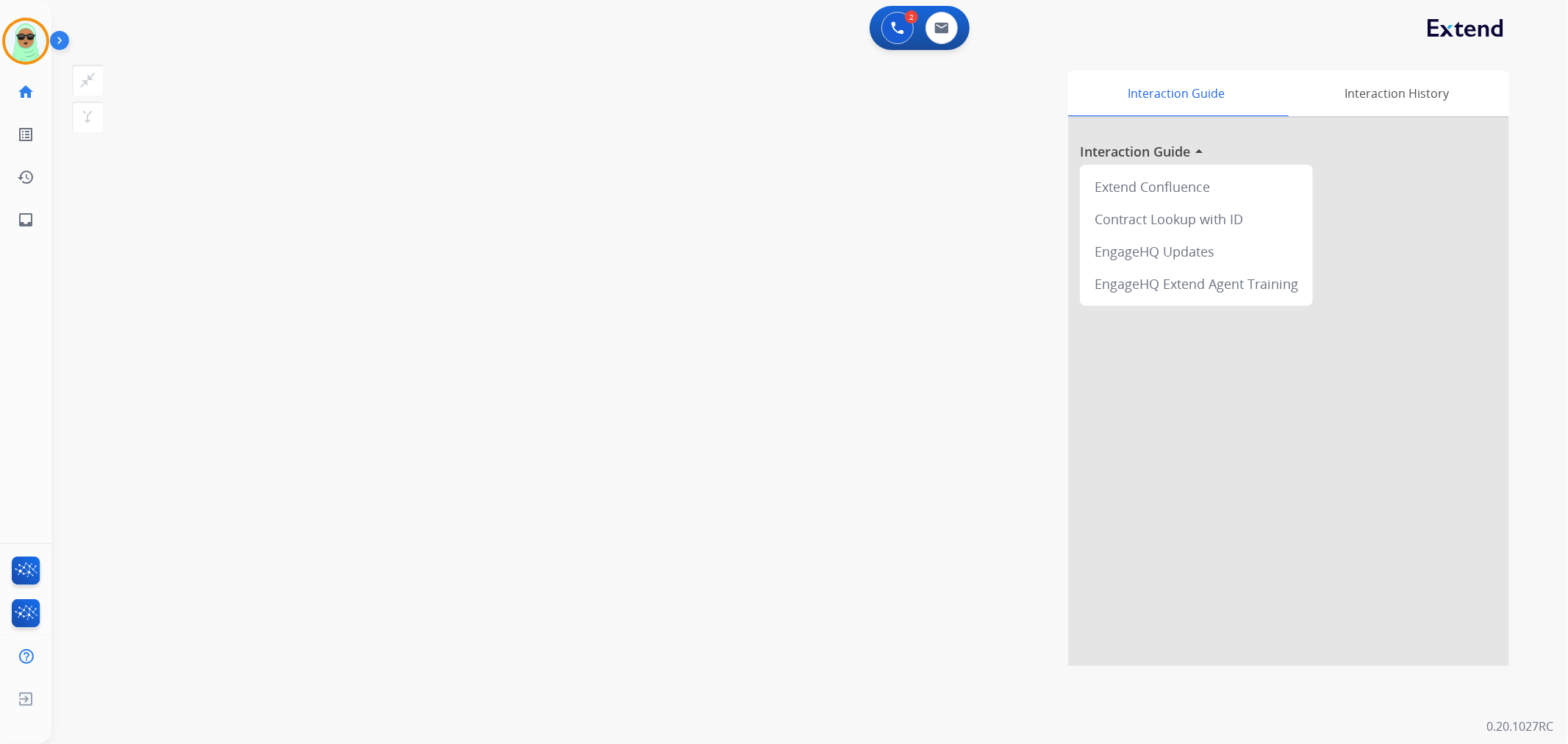
click at [199, 277] on div "swap_horiz Break voice bridge close_fullscreen Connect 3-Way Call merge_type Se…" at bounding box center [792, 360] width 1481 height 613
drag, startPoint x: 177, startPoint y: 393, endPoint x: 605, endPoint y: 111, distance: 512.6
click at [177, 391] on div "swap_horiz Break voice bridge close_fullscreen Connect 3-Way Call merge_type Se…" at bounding box center [792, 360] width 1481 height 613
click at [941, 25] on img at bounding box center [941, 27] width 14 height 12
select select "**********"
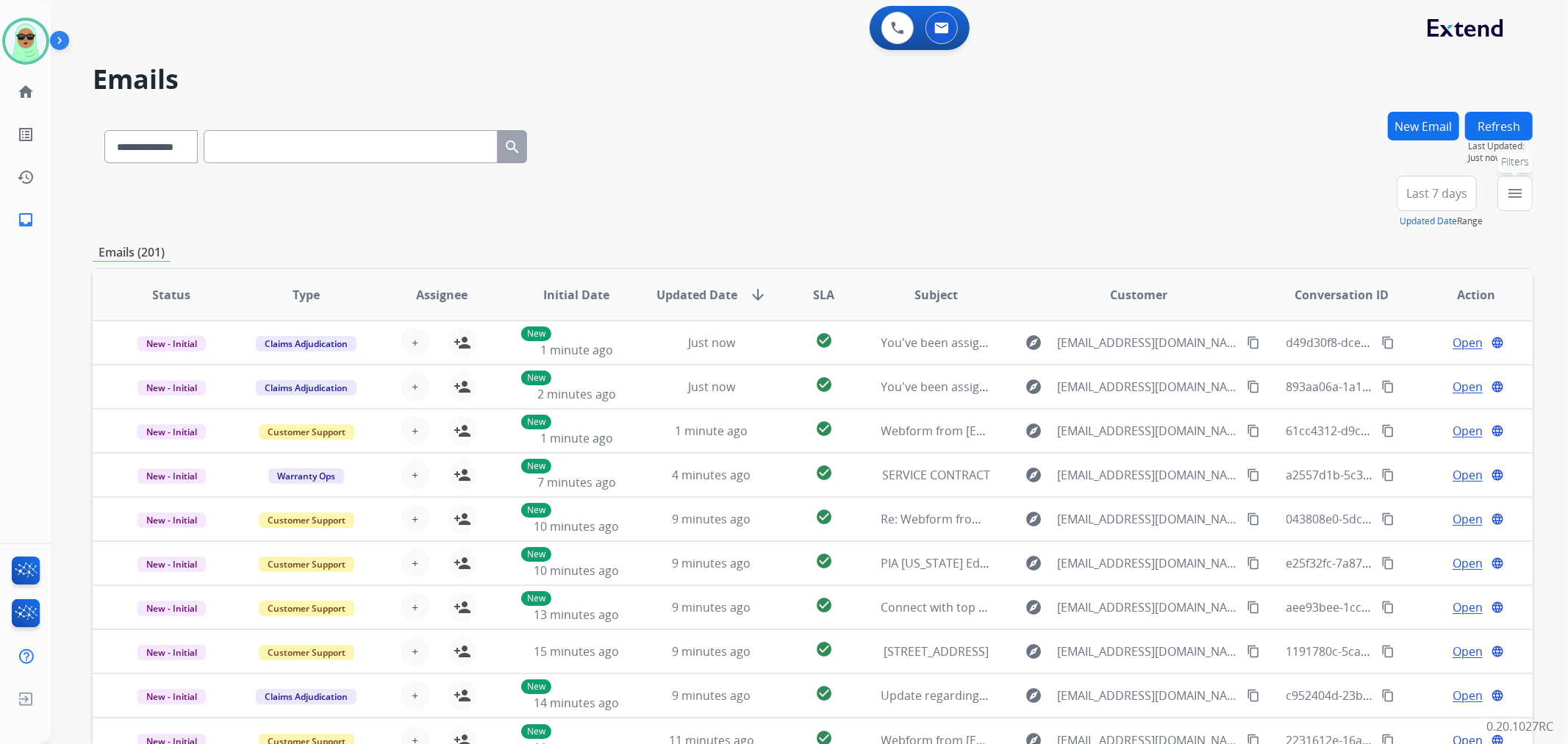
click at [1514, 207] on button "menu Filters" at bounding box center [1514, 193] width 35 height 35
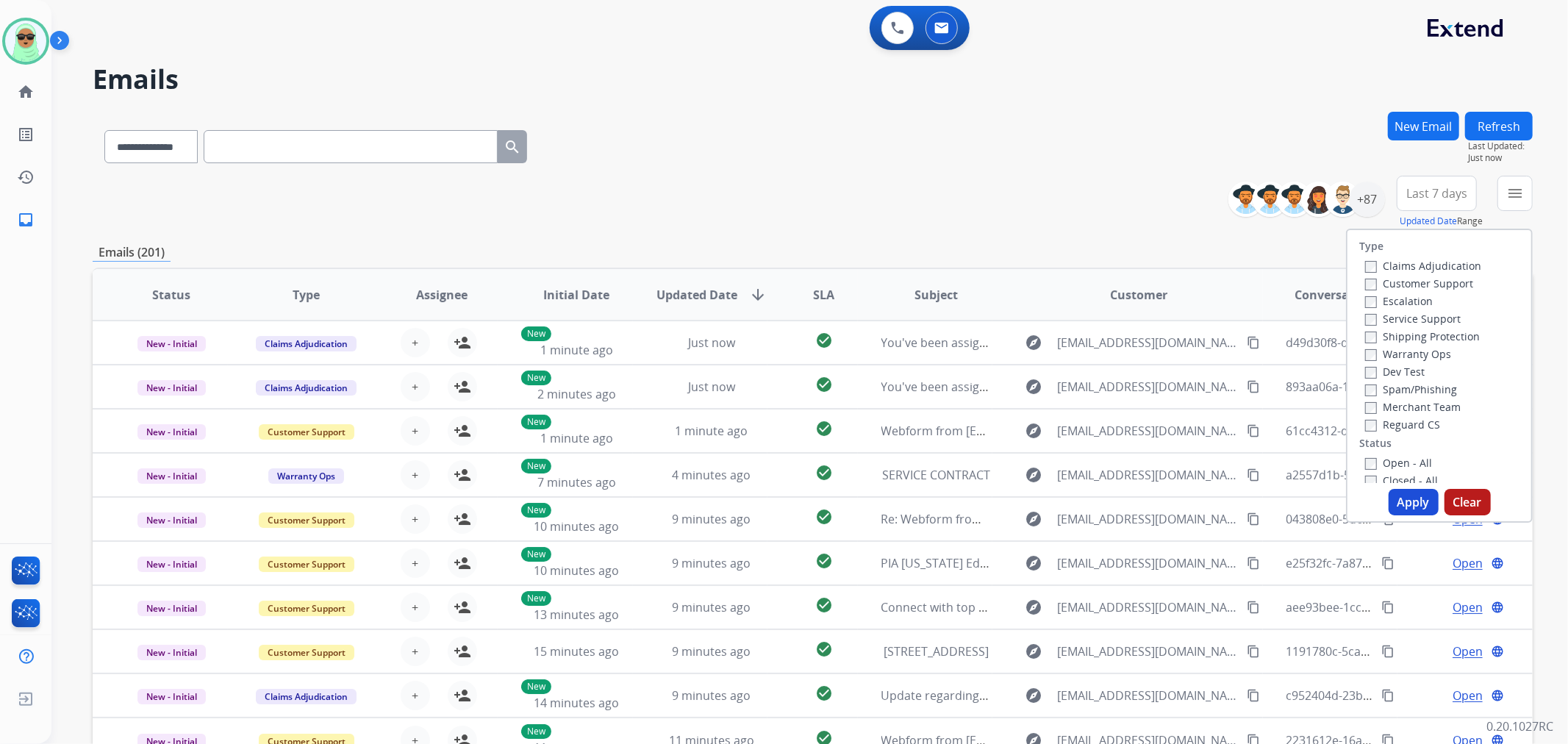
click at [1430, 276] on label "Customer Support" at bounding box center [1419, 282] width 108 height 14
click at [1457, 332] on label "Shipping Protection" at bounding box center [1422, 335] width 115 height 14
click at [1405, 424] on label "Reguard CS" at bounding box center [1402, 424] width 75 height 14
click at [1408, 464] on label "Open - All" at bounding box center [1398, 462] width 67 height 14
click at [1417, 495] on button "Apply" at bounding box center [1413, 501] width 50 height 26
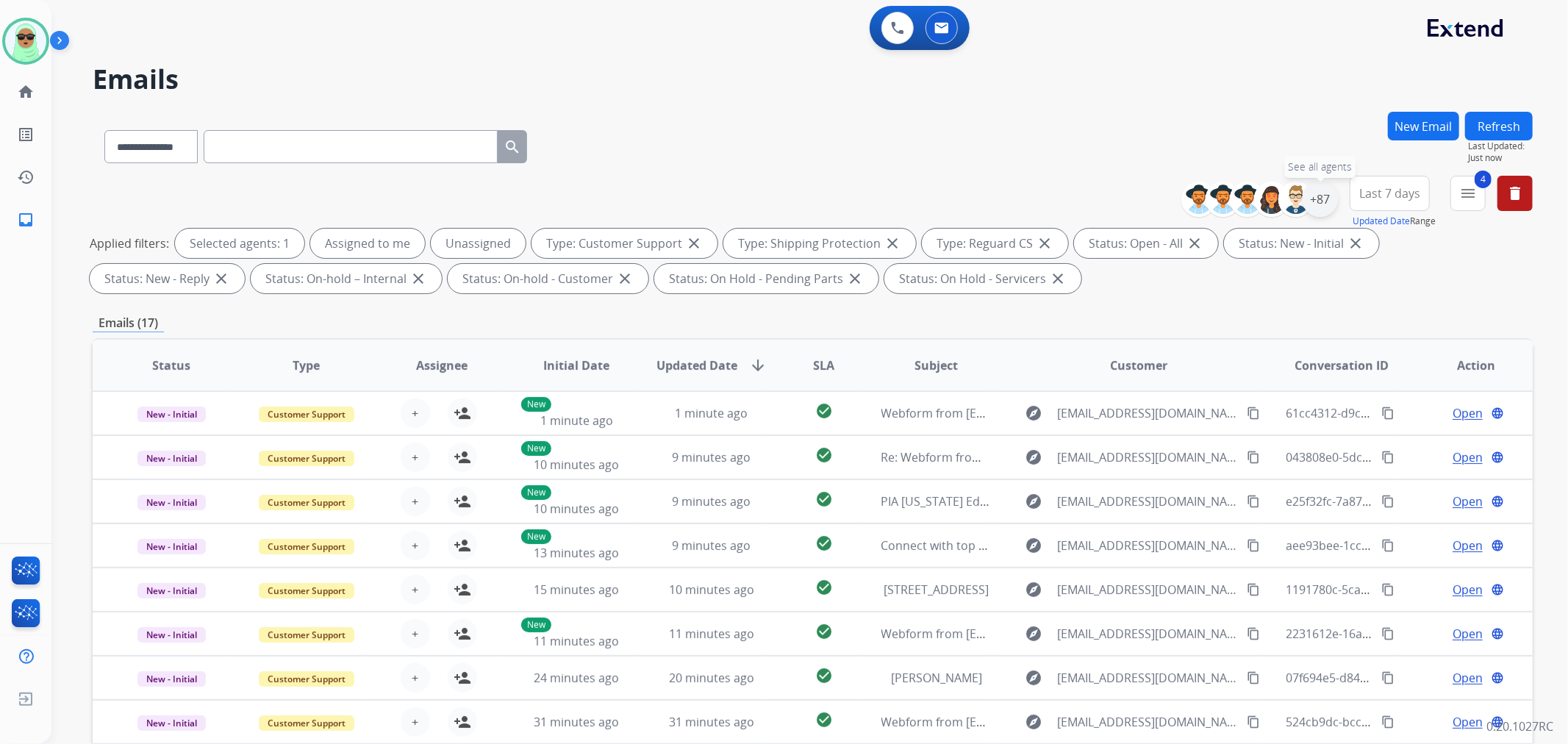
click at [1317, 201] on div "+87" at bounding box center [1319, 198] width 35 height 35
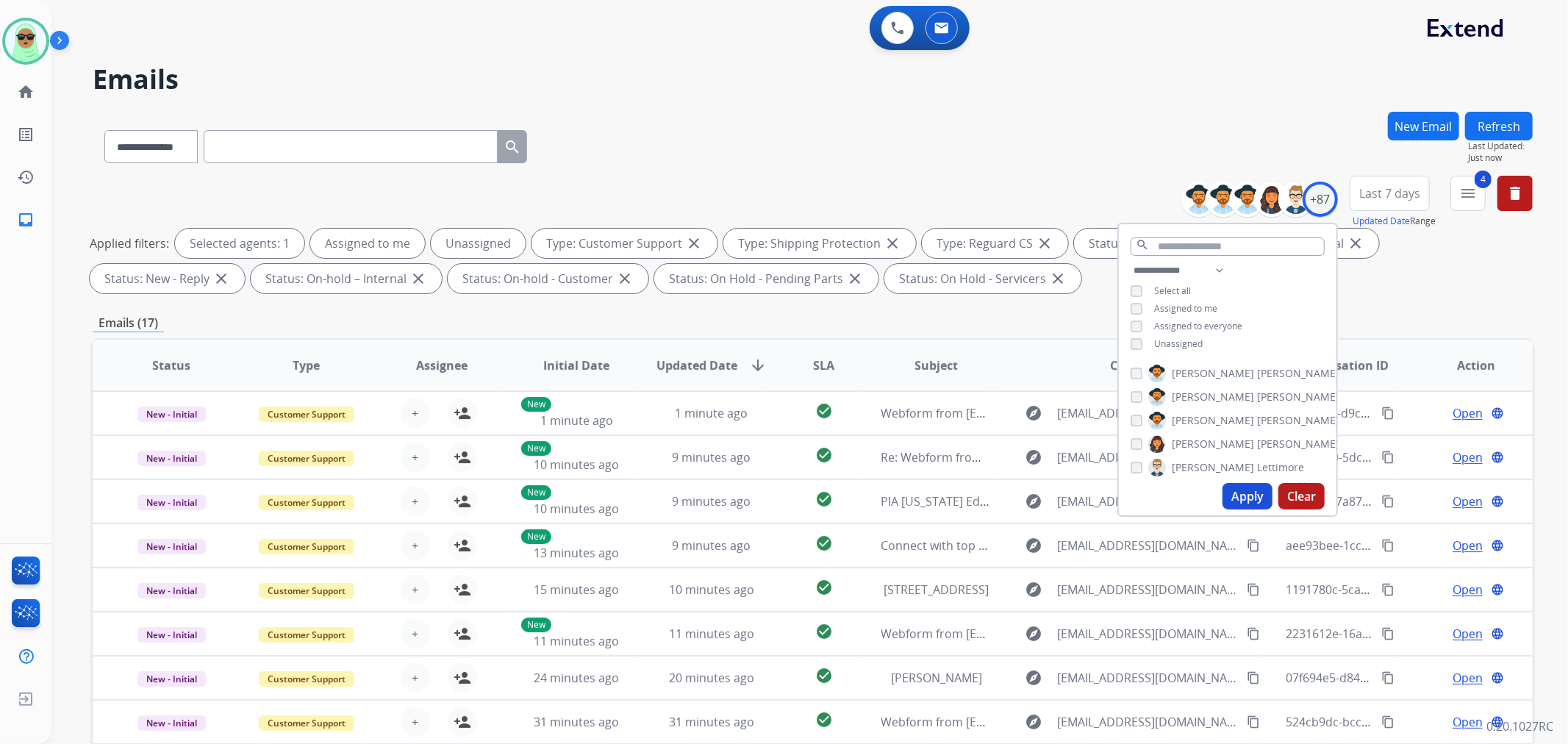
click at [1171, 340] on span "Unassigned" at bounding box center [1178, 344] width 49 height 13
click at [1188, 308] on span "Assigned to me" at bounding box center [1186, 308] width 63 height 13
click at [1177, 353] on div "**********" at bounding box center [1227, 308] width 217 height 94
click at [1180, 346] on span "Unassigned" at bounding box center [1178, 344] width 49 height 13
click at [1241, 503] on button "Apply" at bounding box center [1246, 496] width 50 height 26
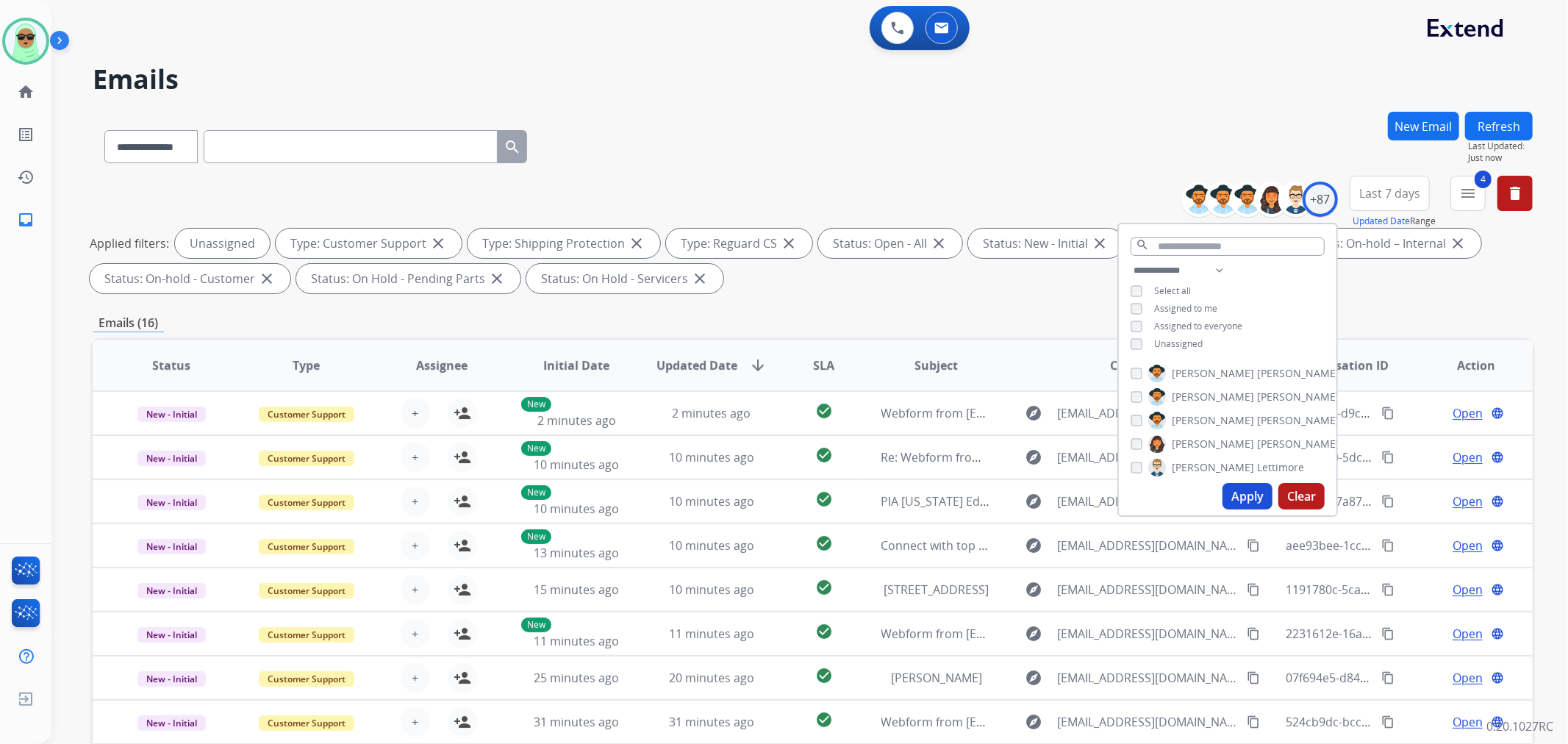
click at [936, 149] on div "**********" at bounding box center [812, 143] width 1440 height 64
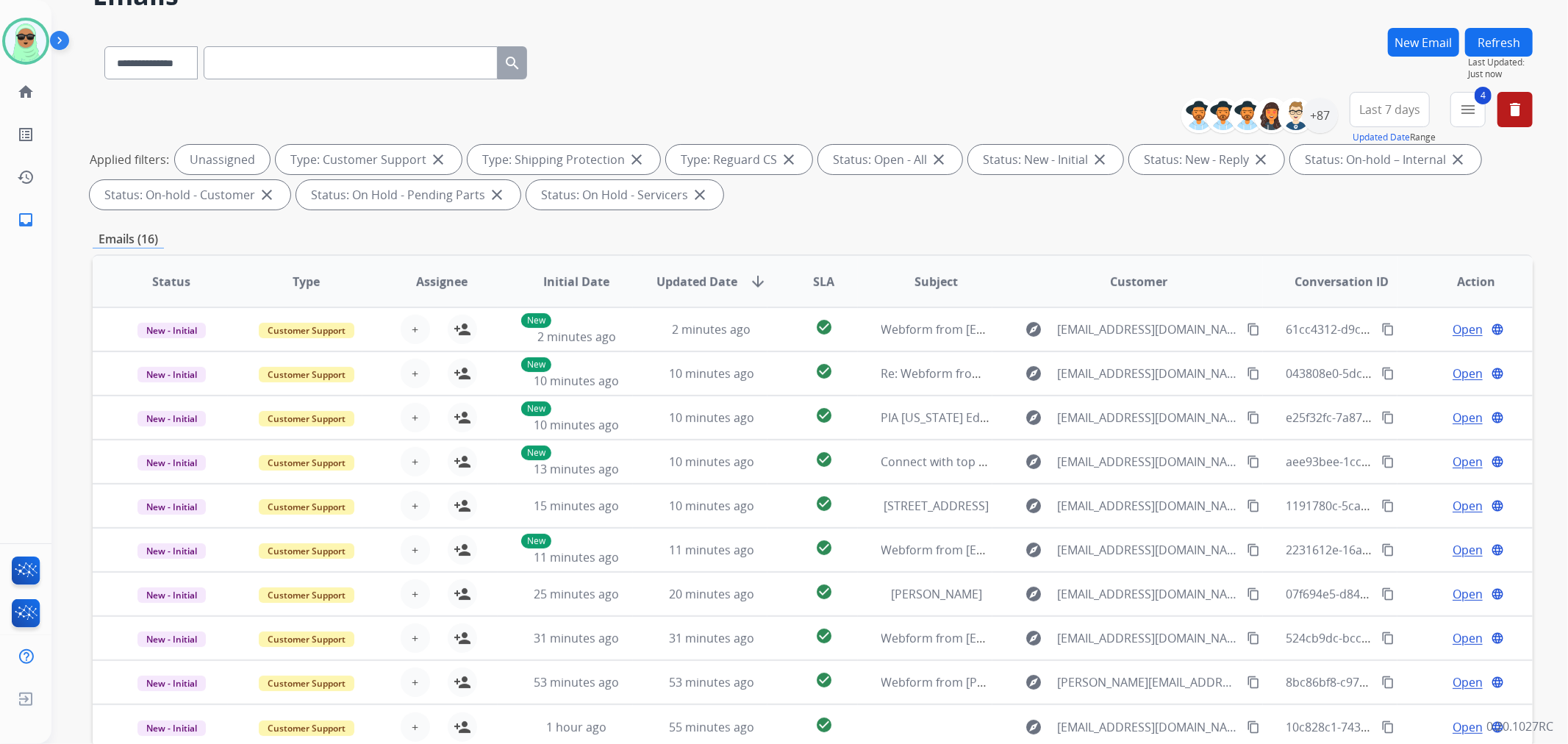
scroll to position [163, 0]
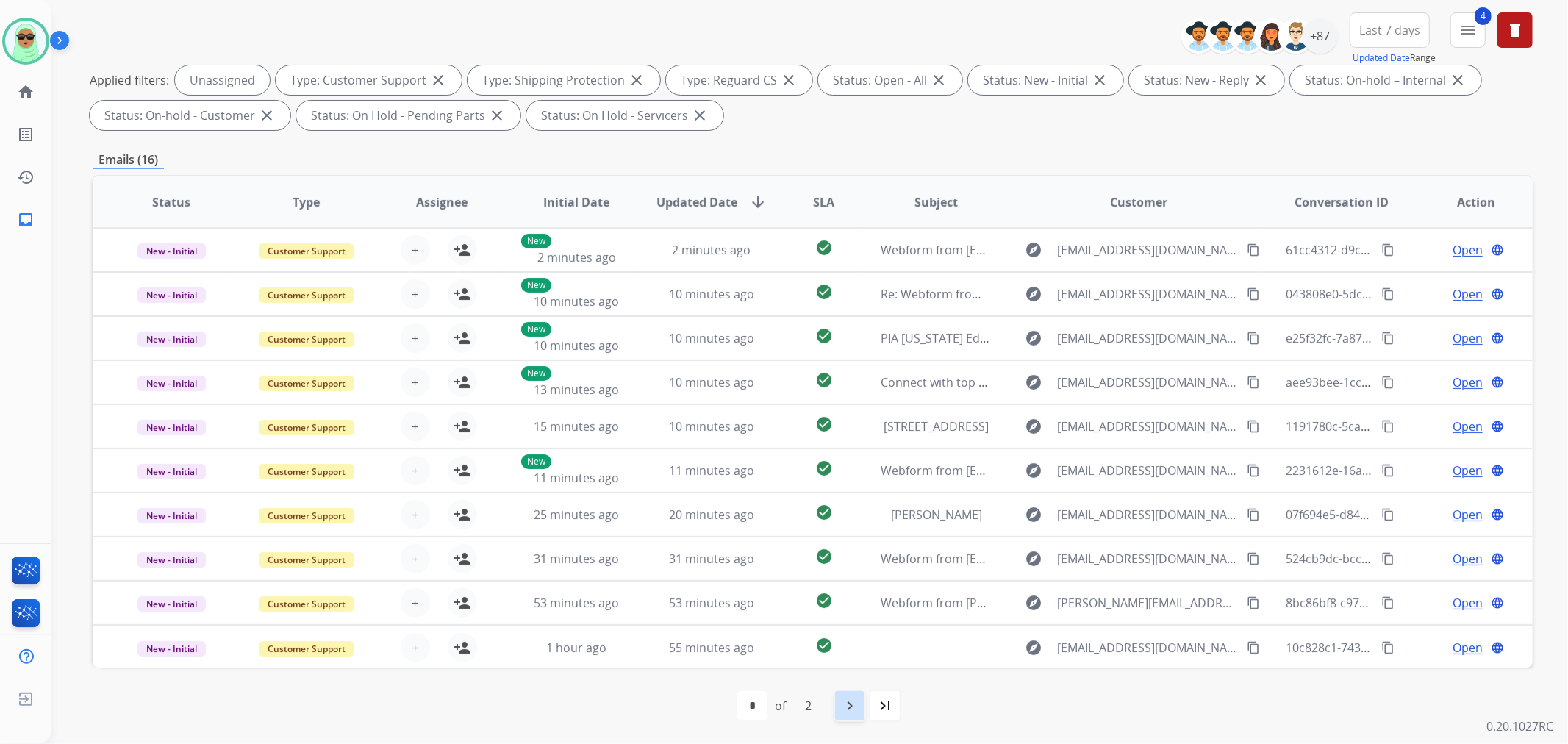
click at [851, 702] on mat-icon "navigate_next" at bounding box center [849, 706] width 18 height 18
select select "*"
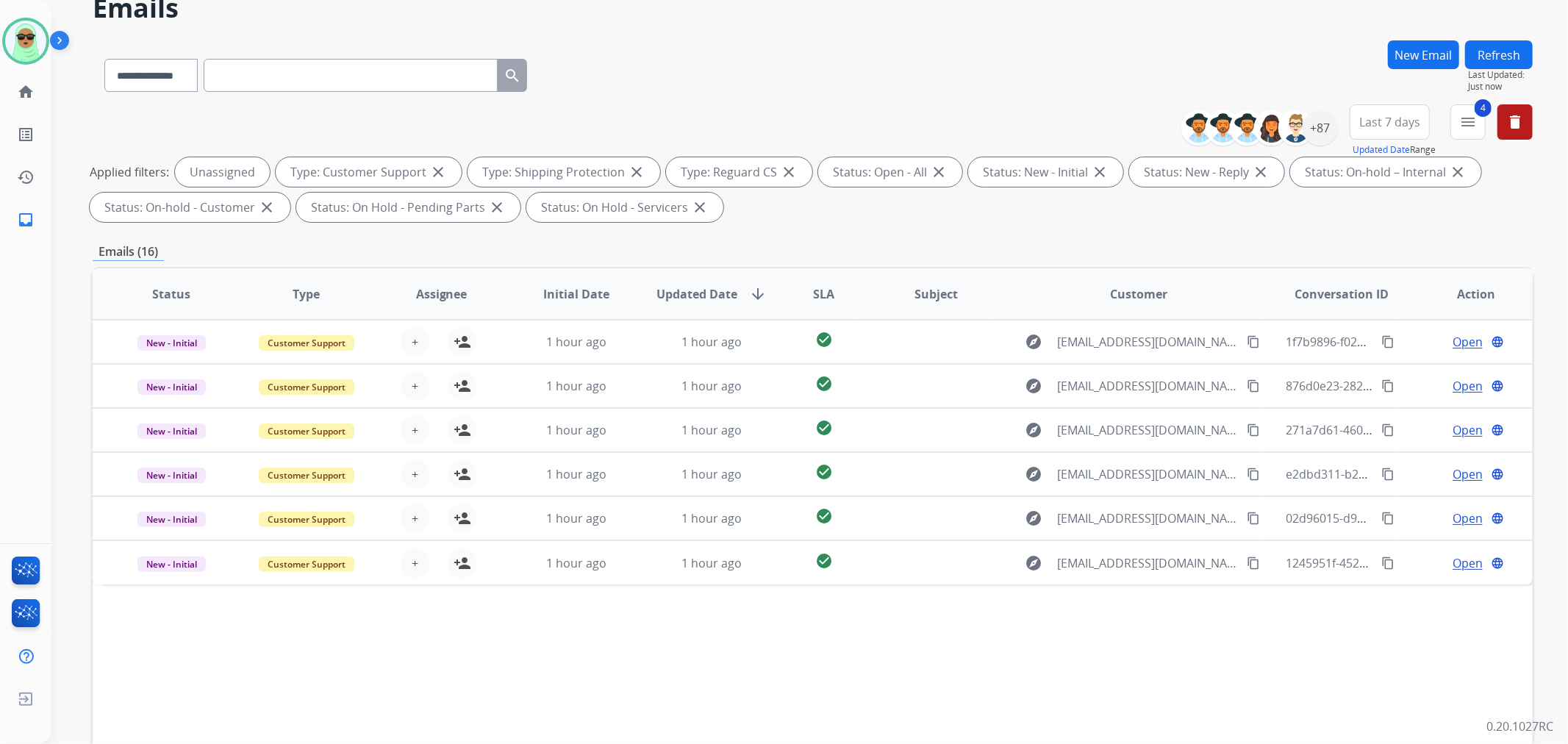
scroll to position [81, 0]
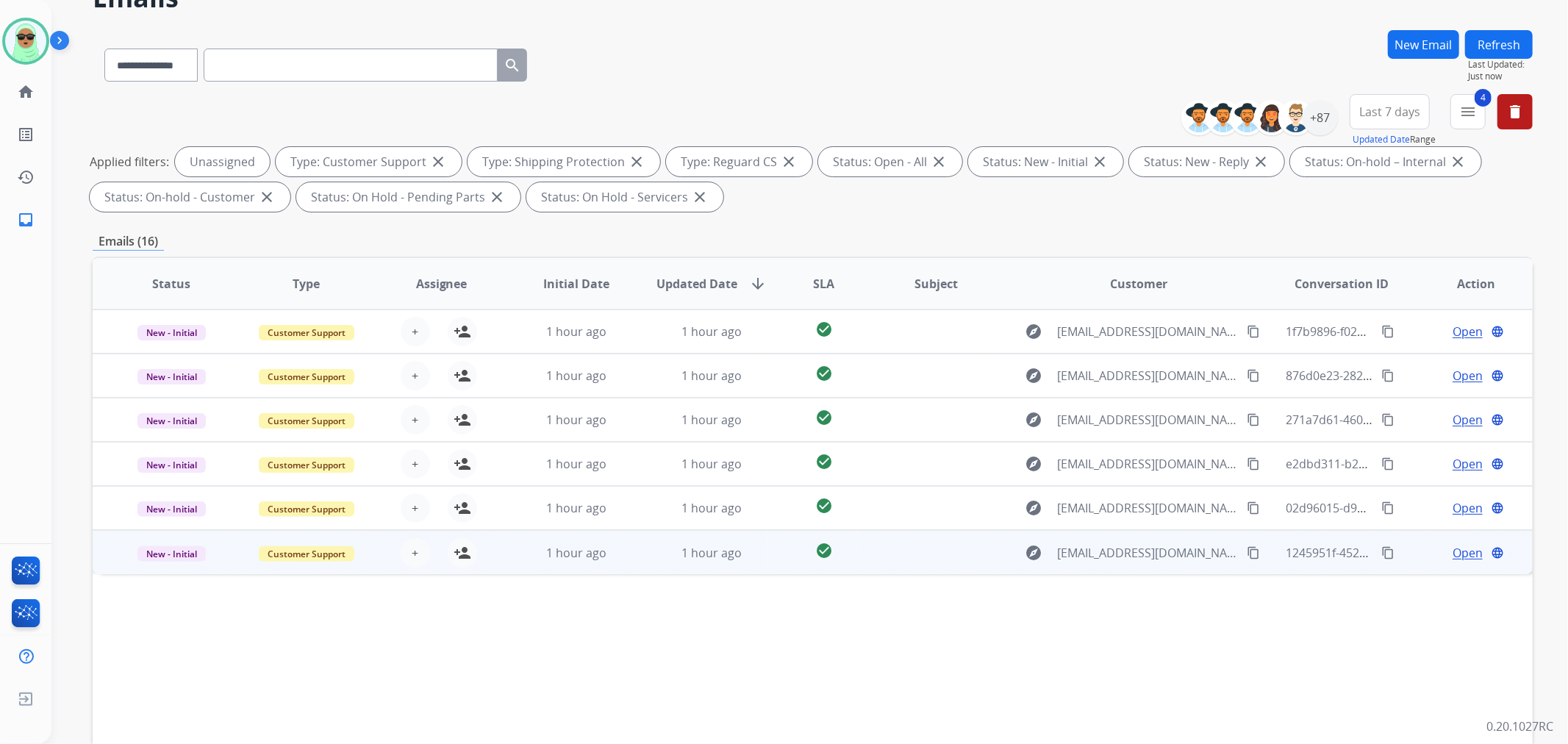
click at [1246, 556] on mat-icon "content_copy" at bounding box center [1252, 553] width 14 height 14
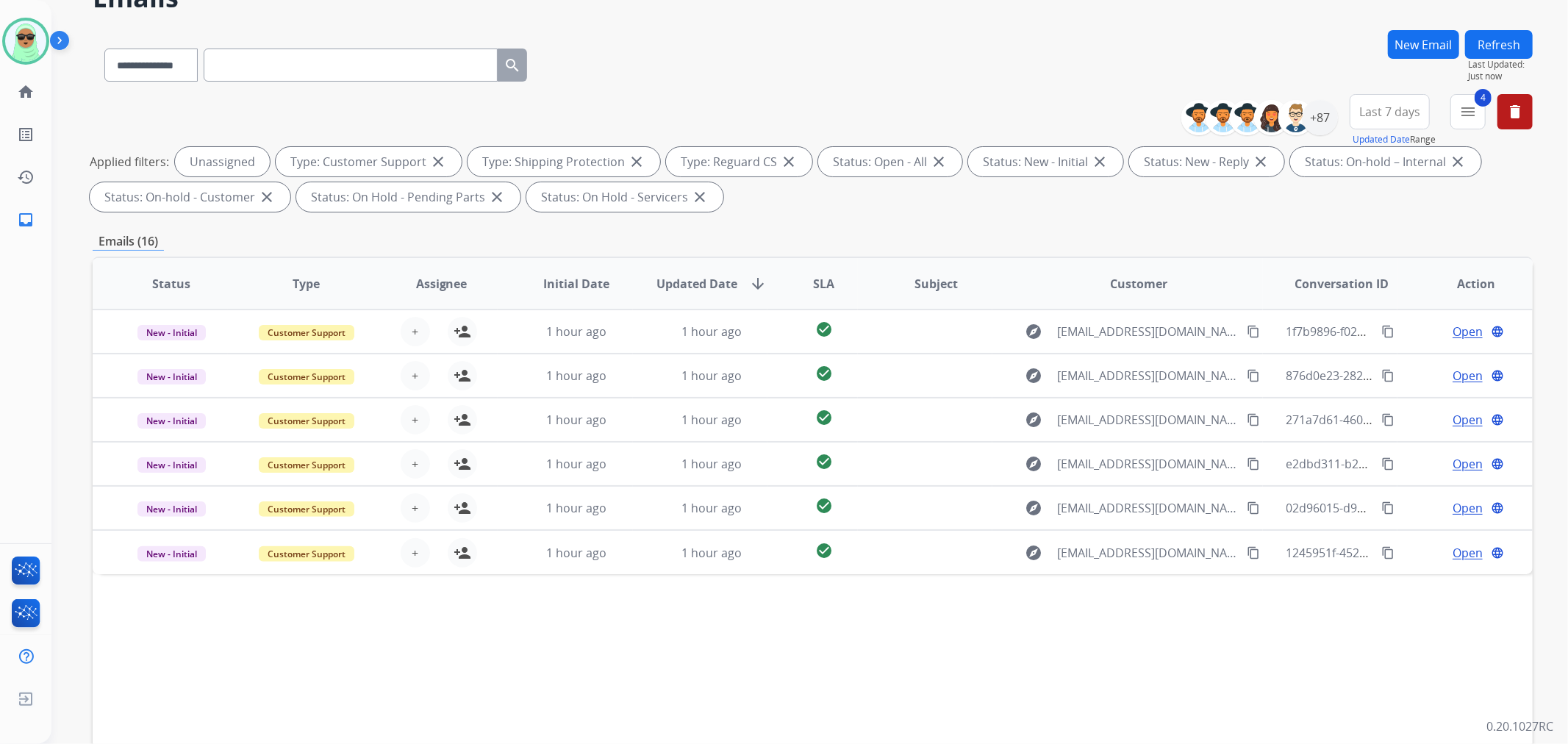
scroll to position [163, 0]
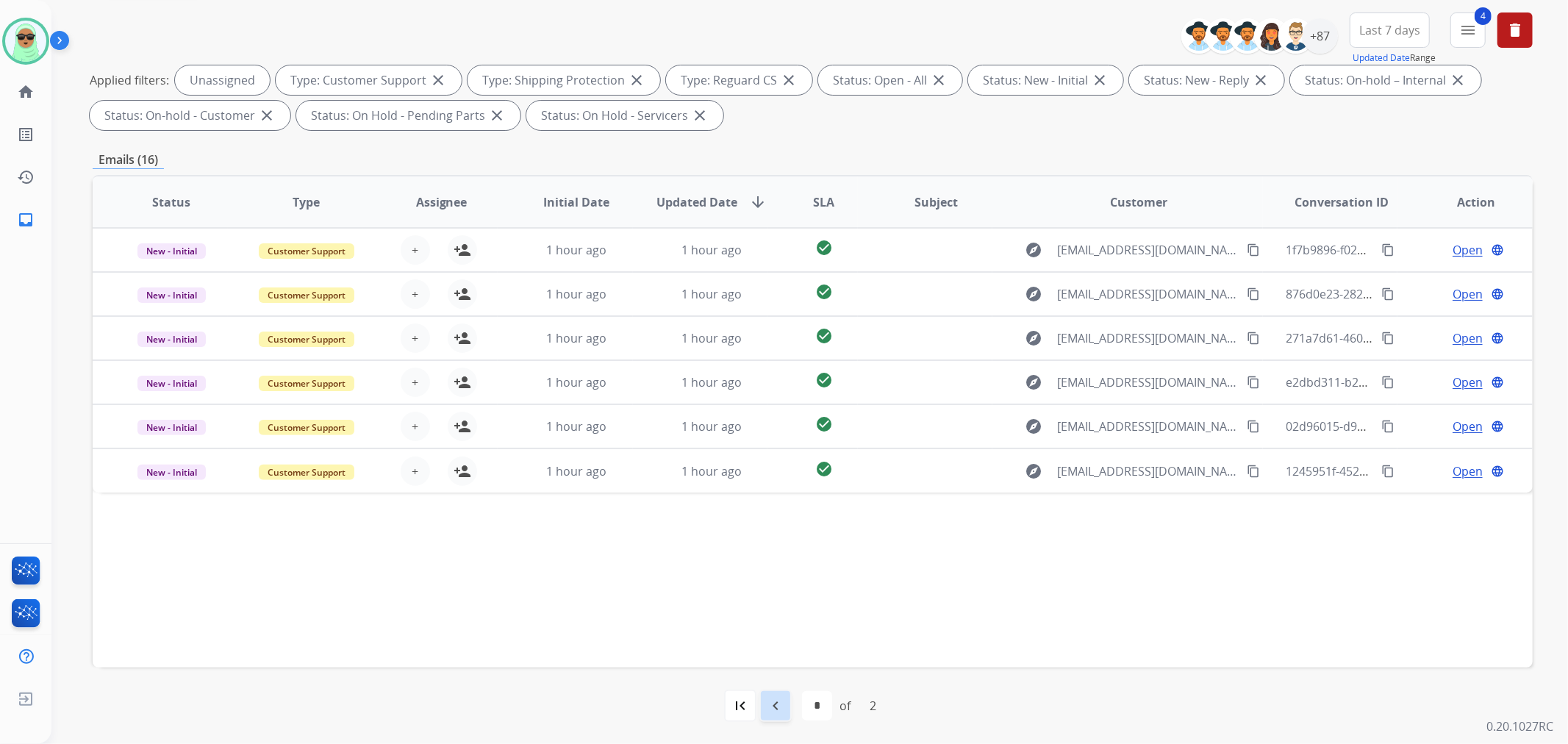
click at [768, 713] on mat-icon "navigate_before" at bounding box center [775, 706] width 18 height 18
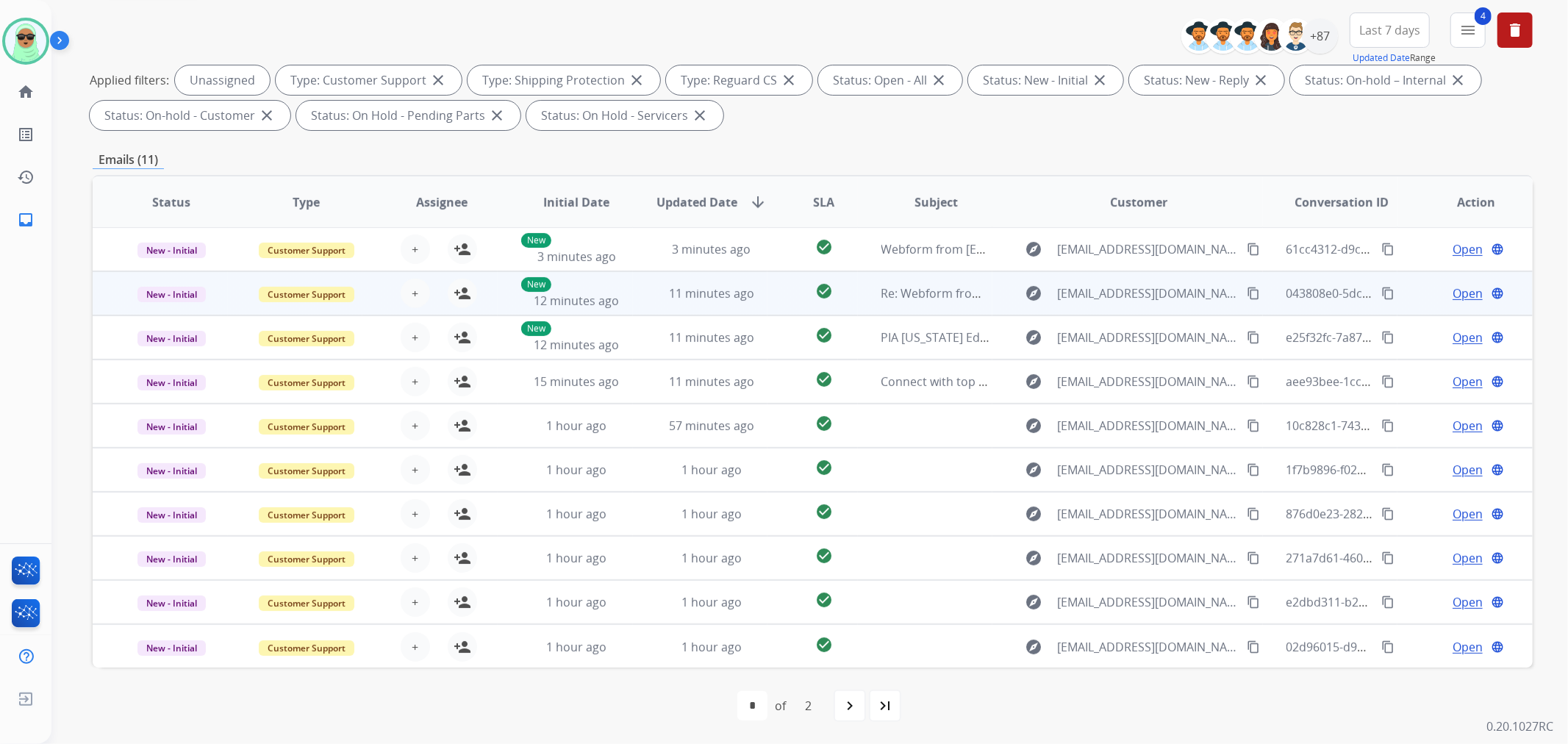
click at [640, 280] on td "11 minutes ago" at bounding box center [701, 293] width 135 height 44
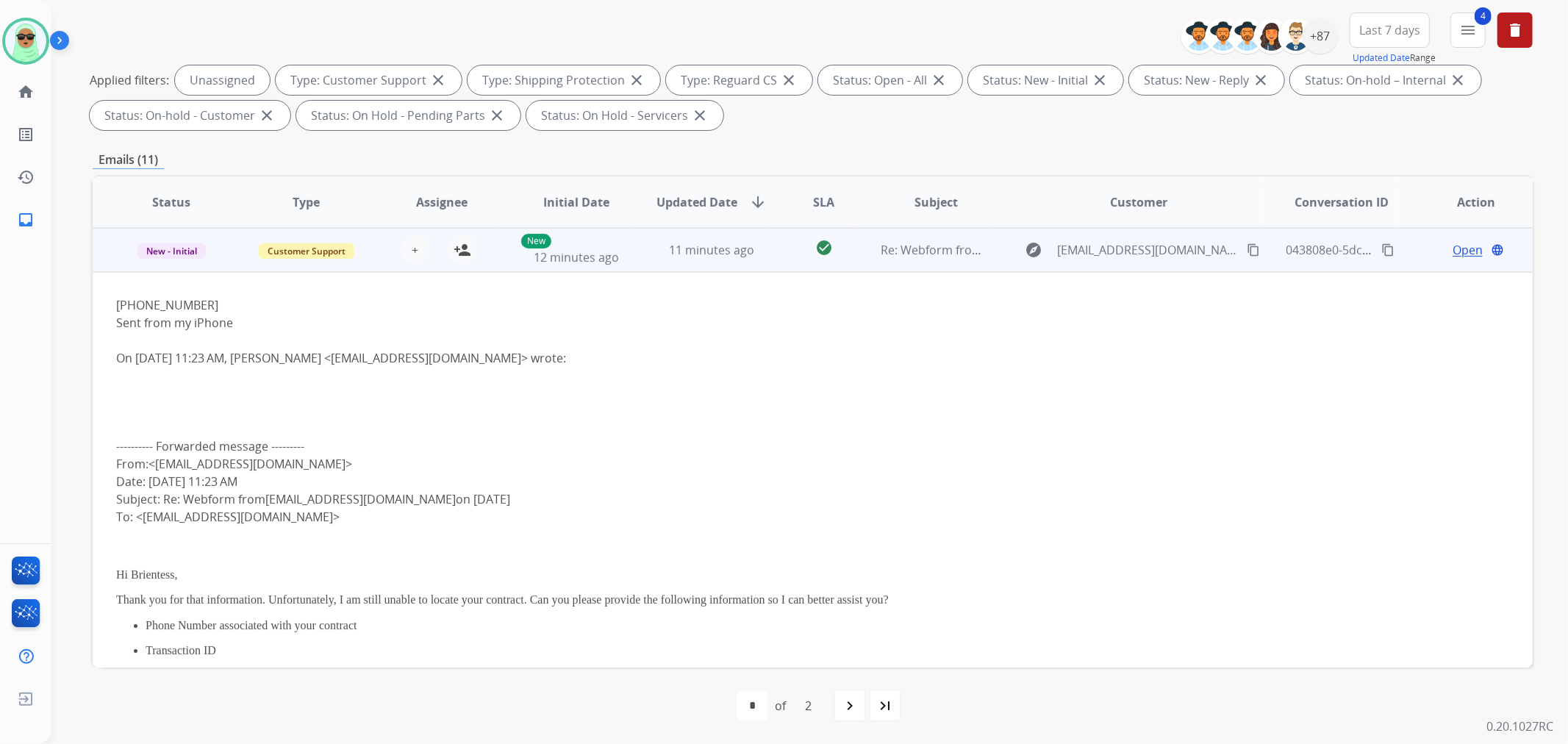
scroll to position [0, 0]
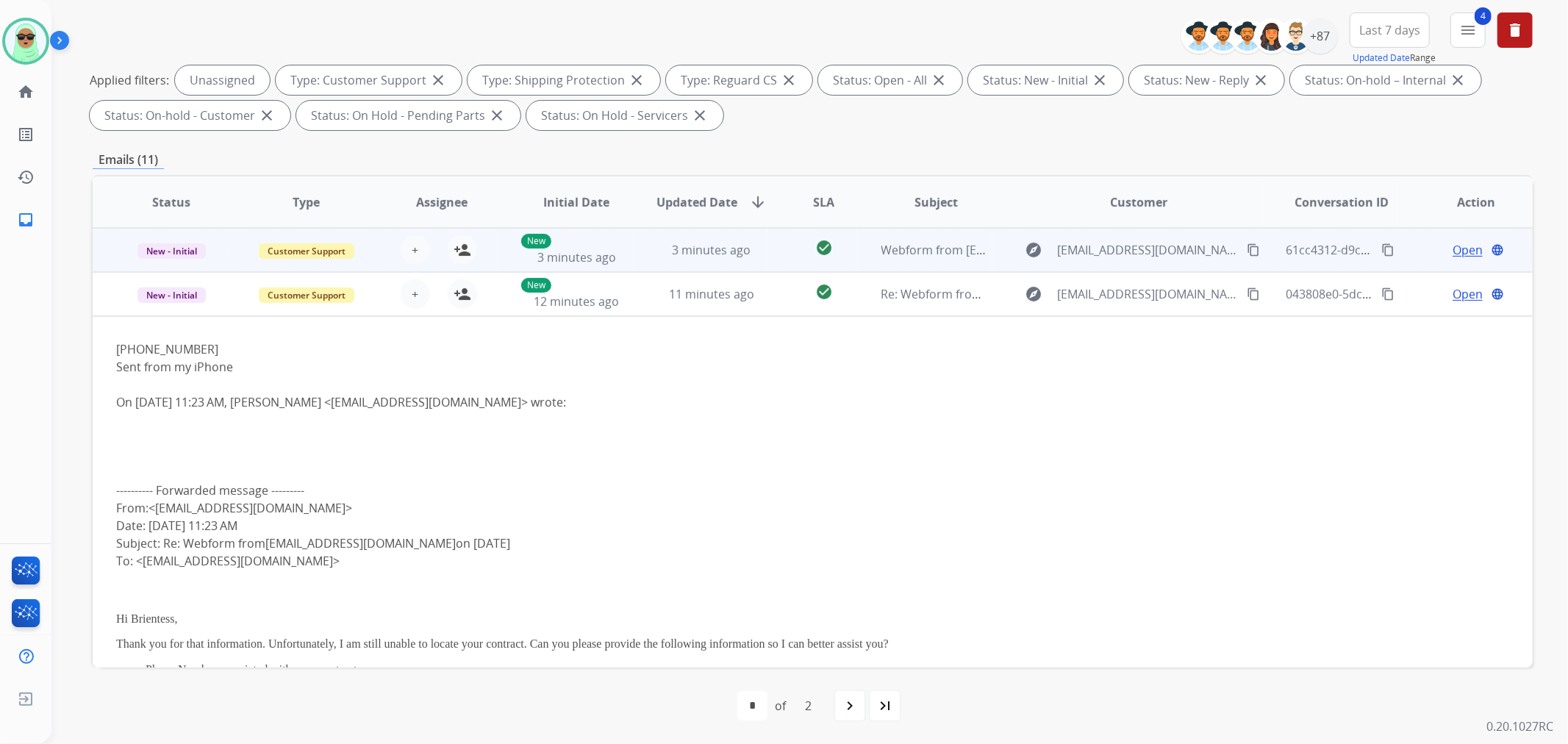
click at [637, 253] on td "3 minutes ago" at bounding box center [701, 250] width 135 height 44
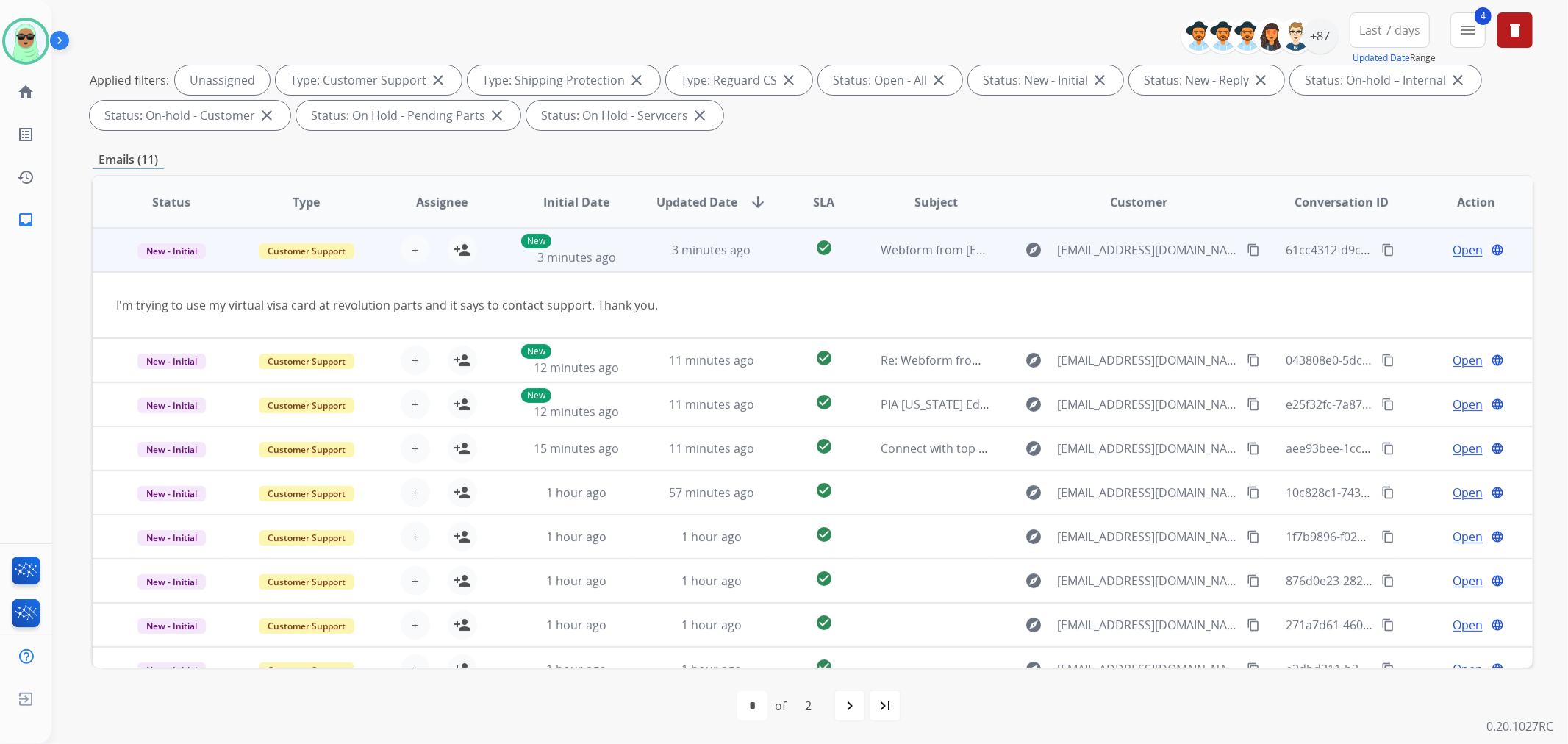
click at [637, 253] on td "3 minutes ago" at bounding box center [701, 250] width 135 height 44
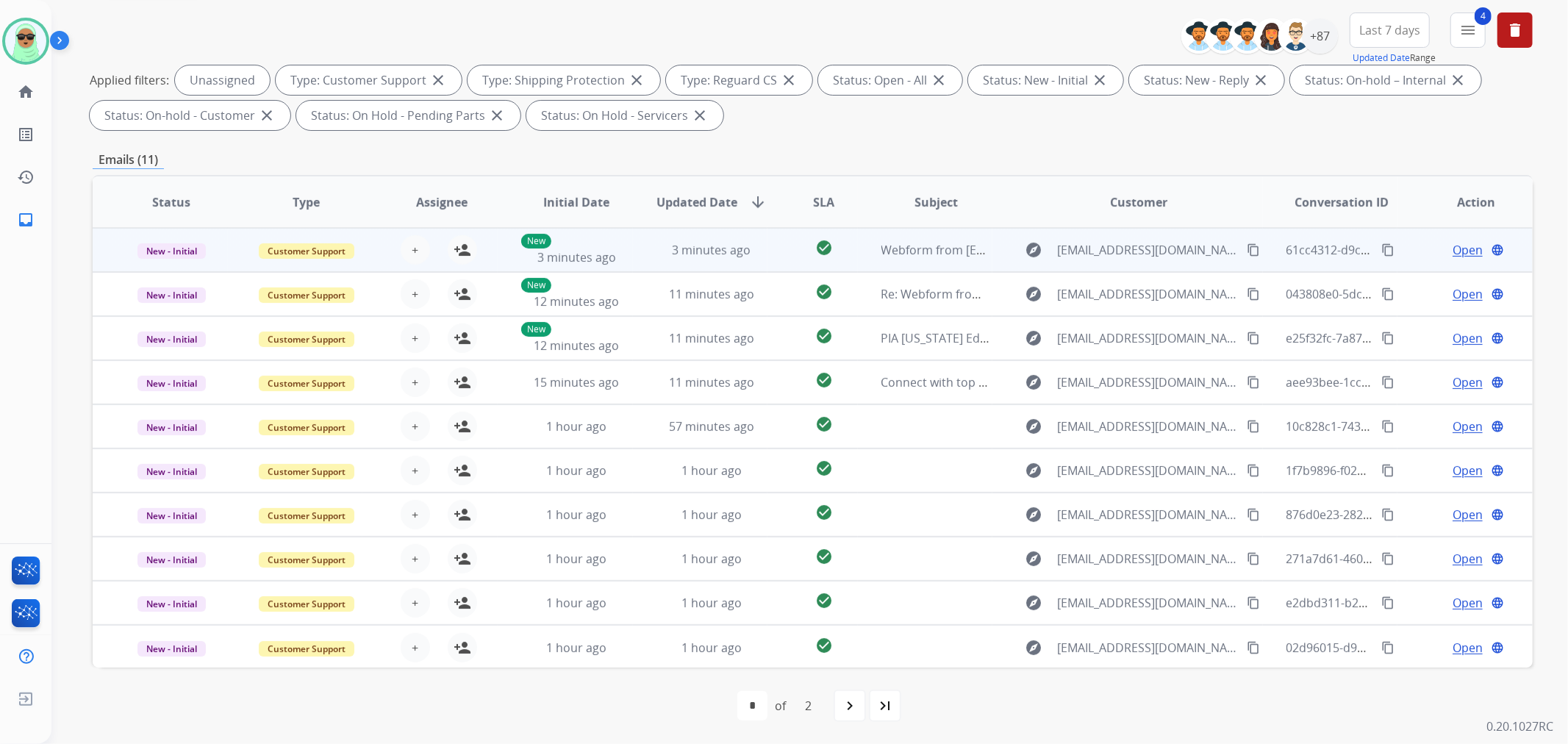
scroll to position [1, 0]
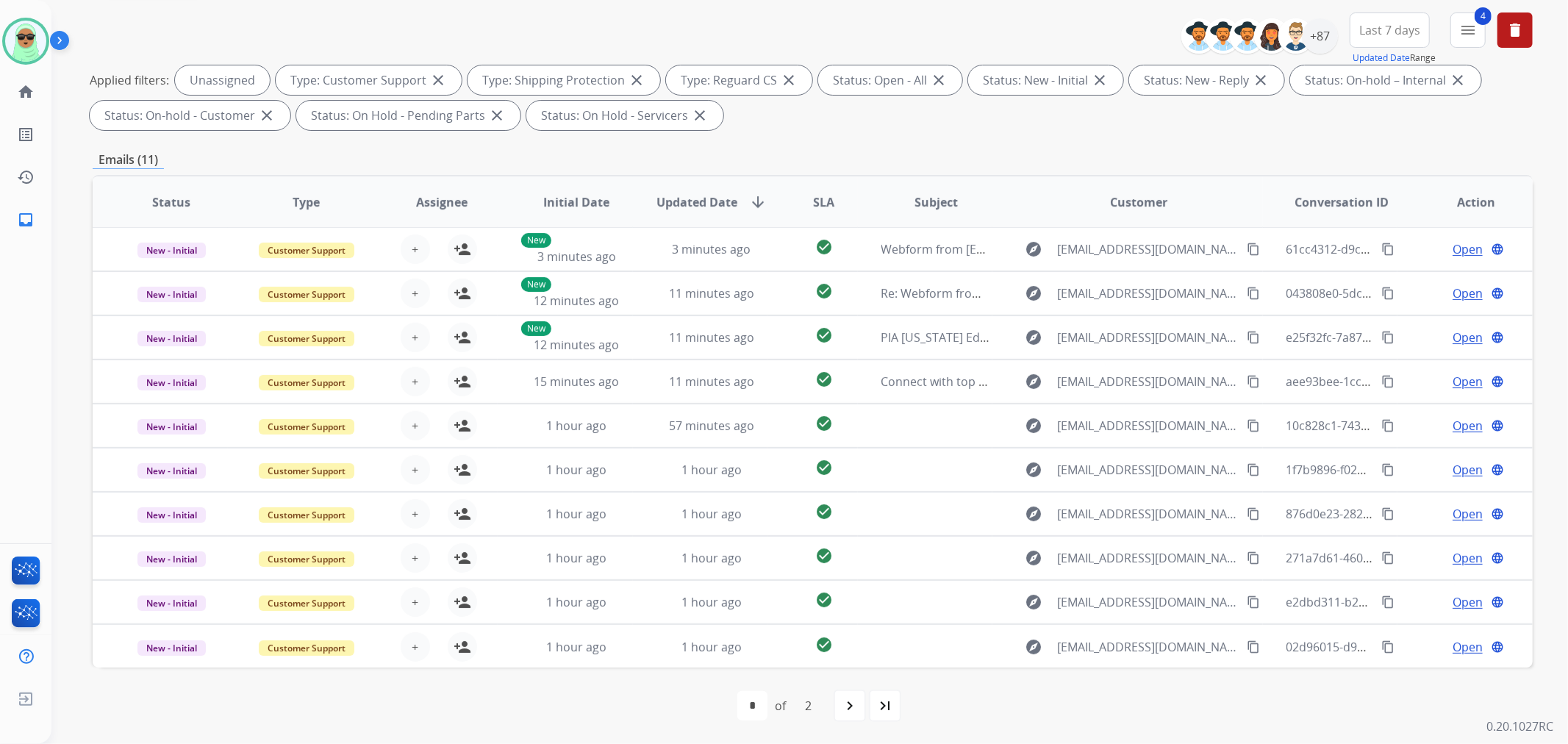
drag, startPoint x: 800, startPoint y: 12, endPoint x: 539, endPoint y: 18, distance: 261.1
click at [800, 13] on div "**********" at bounding box center [812, 74] width 1440 height 124
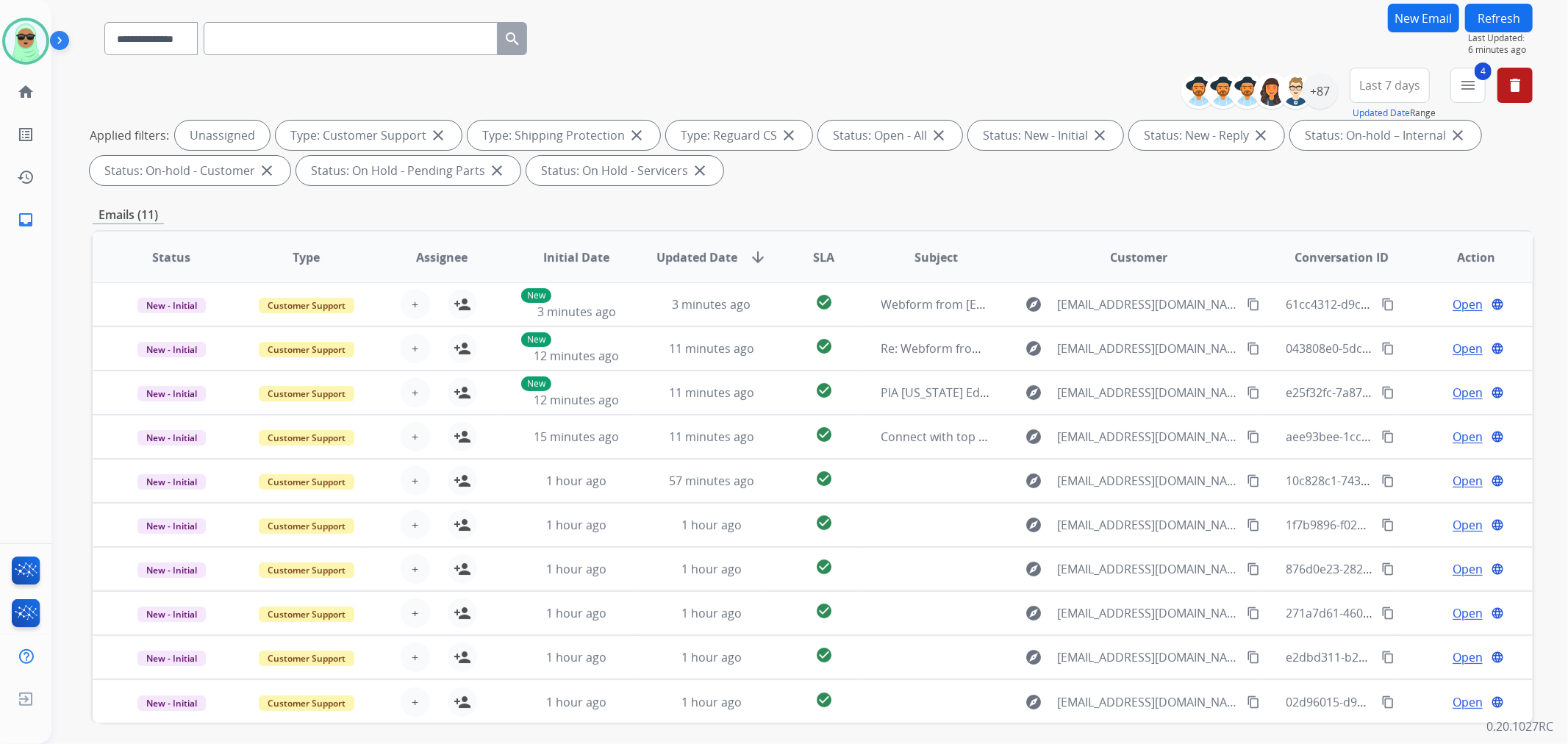
scroll to position [0, 0]
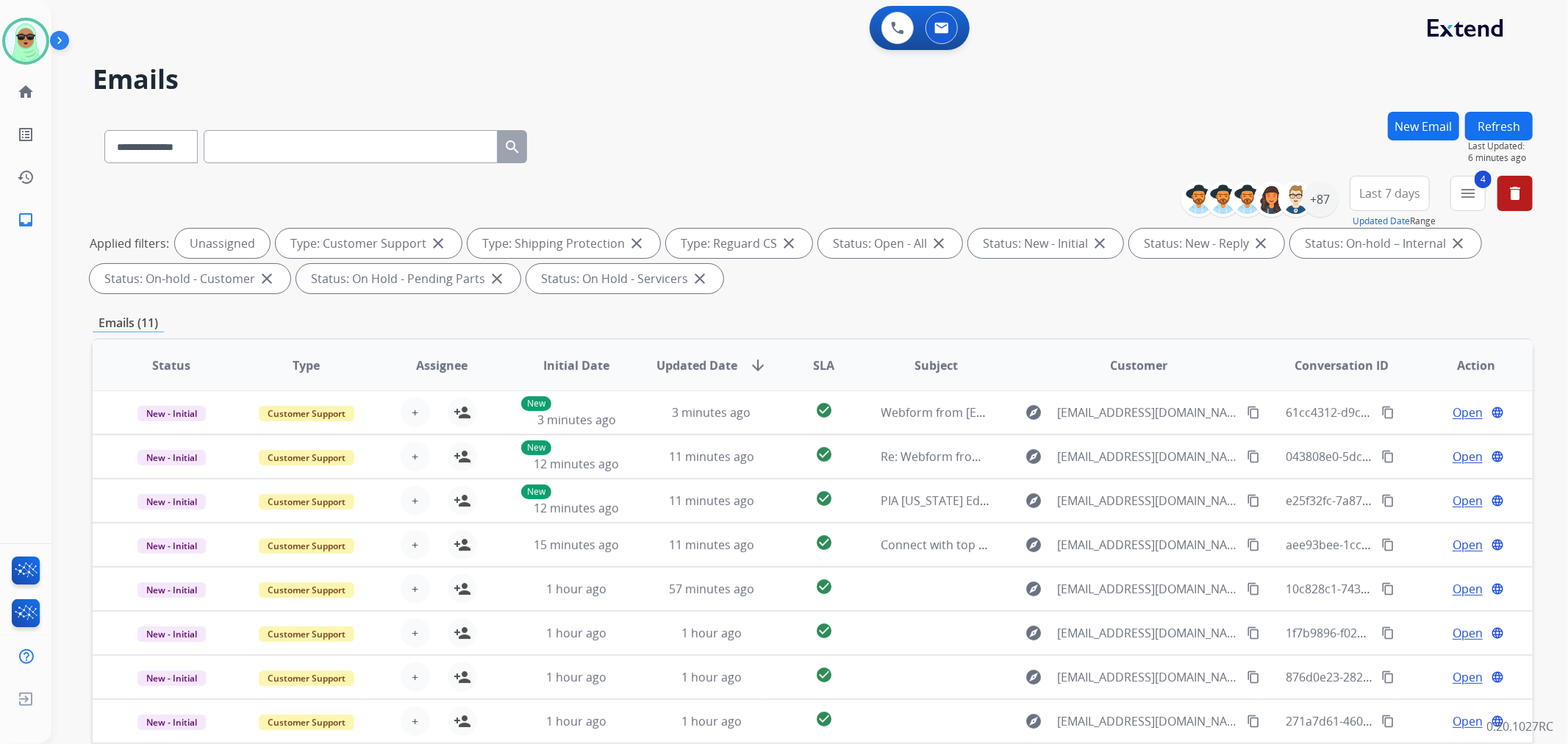
click at [1505, 118] on button "Refresh" at bounding box center [1498, 126] width 68 height 29
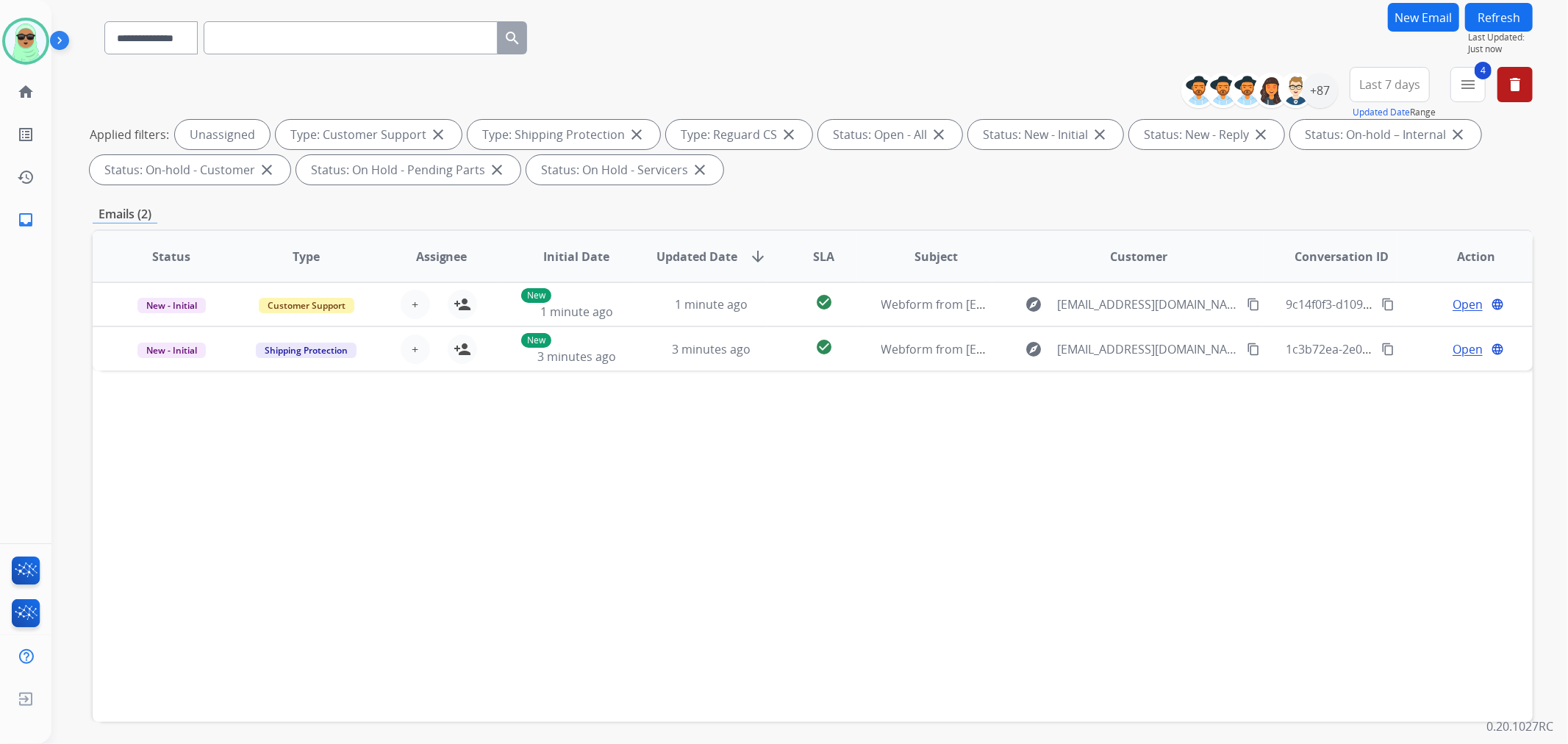
scroll to position [163, 0]
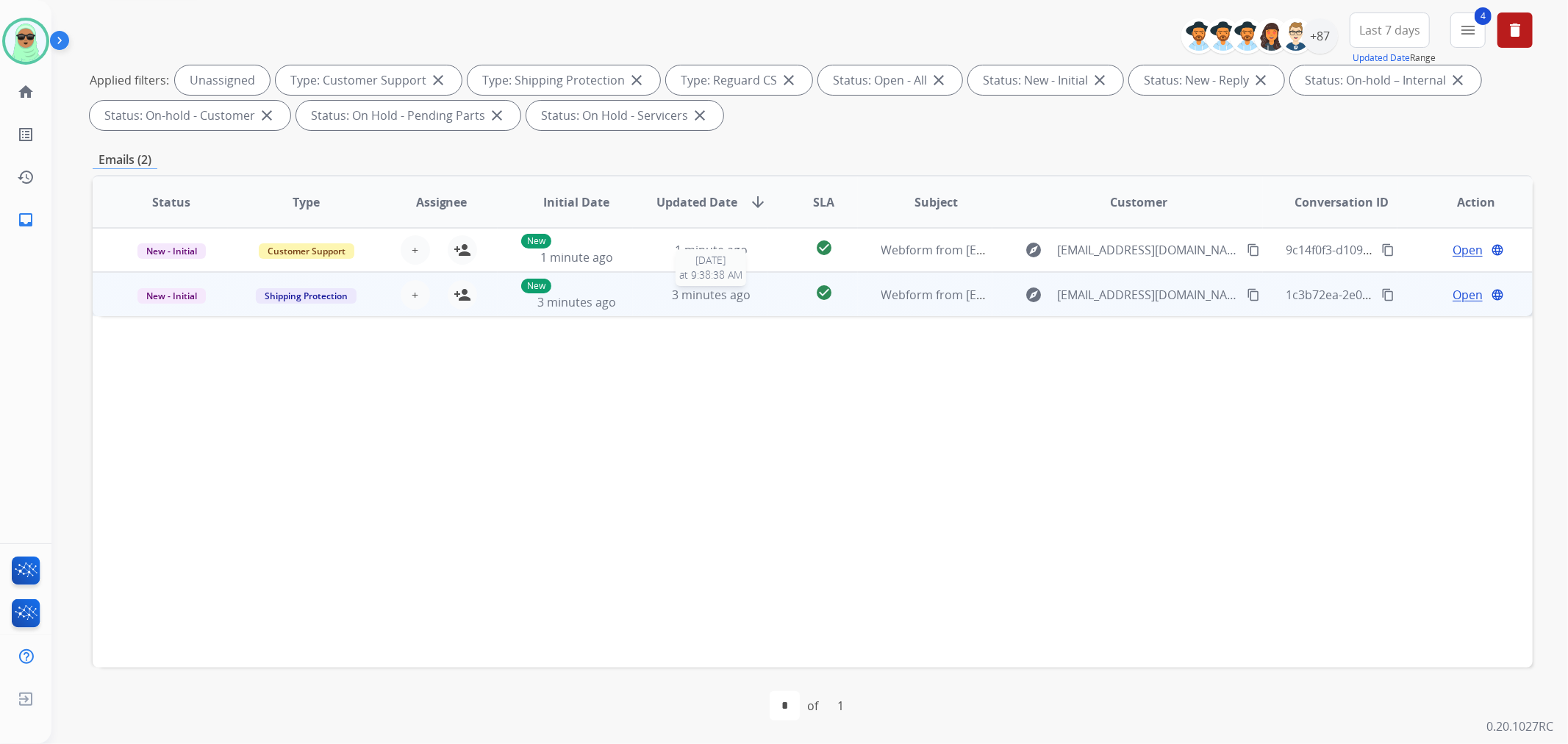
click at [716, 294] on span "3 minutes ago" at bounding box center [711, 295] width 78 height 16
click at [455, 288] on mat-icon "person_add" at bounding box center [463, 294] width 18 height 18
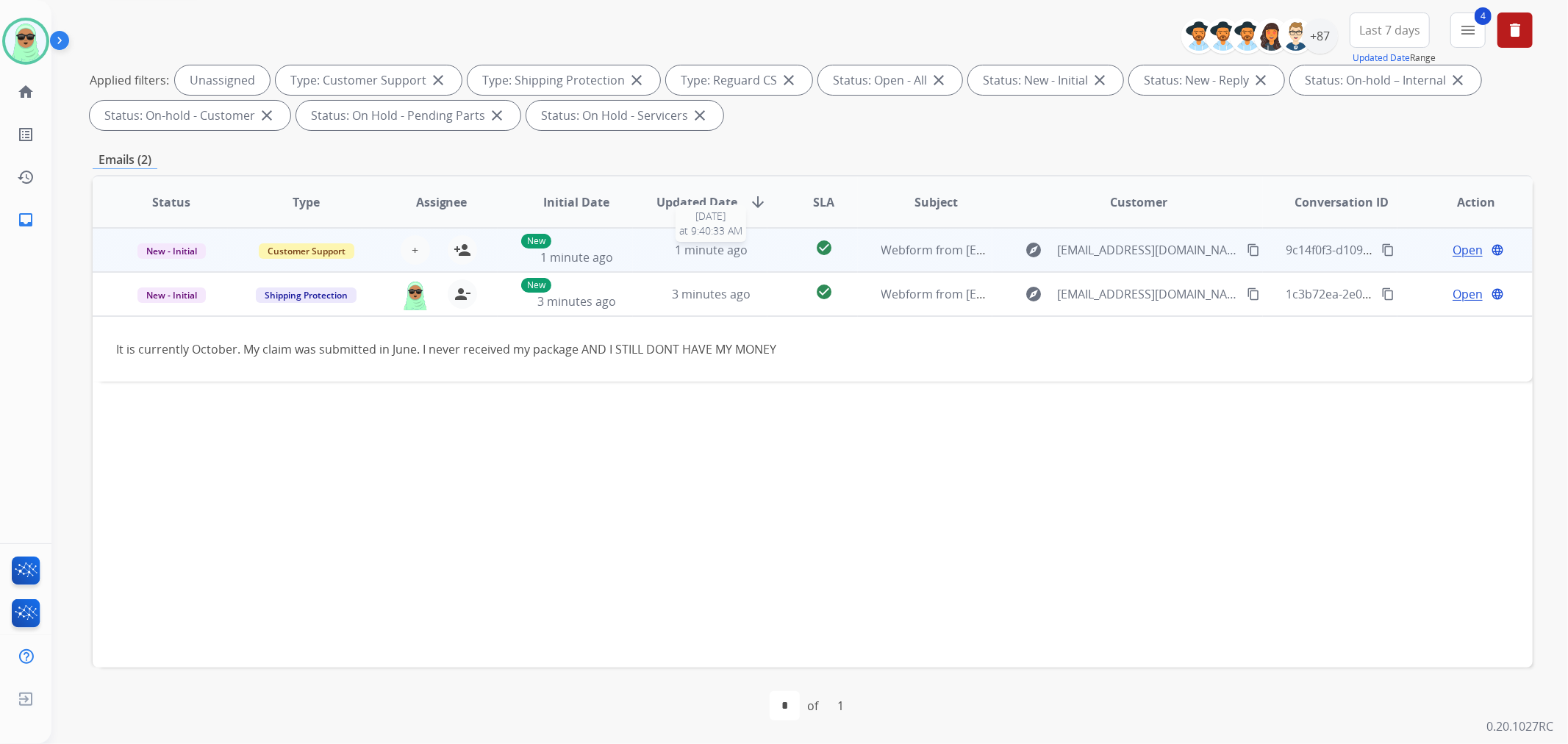
click at [757, 248] on div "1 minute ago" at bounding box center [711, 250] width 111 height 18
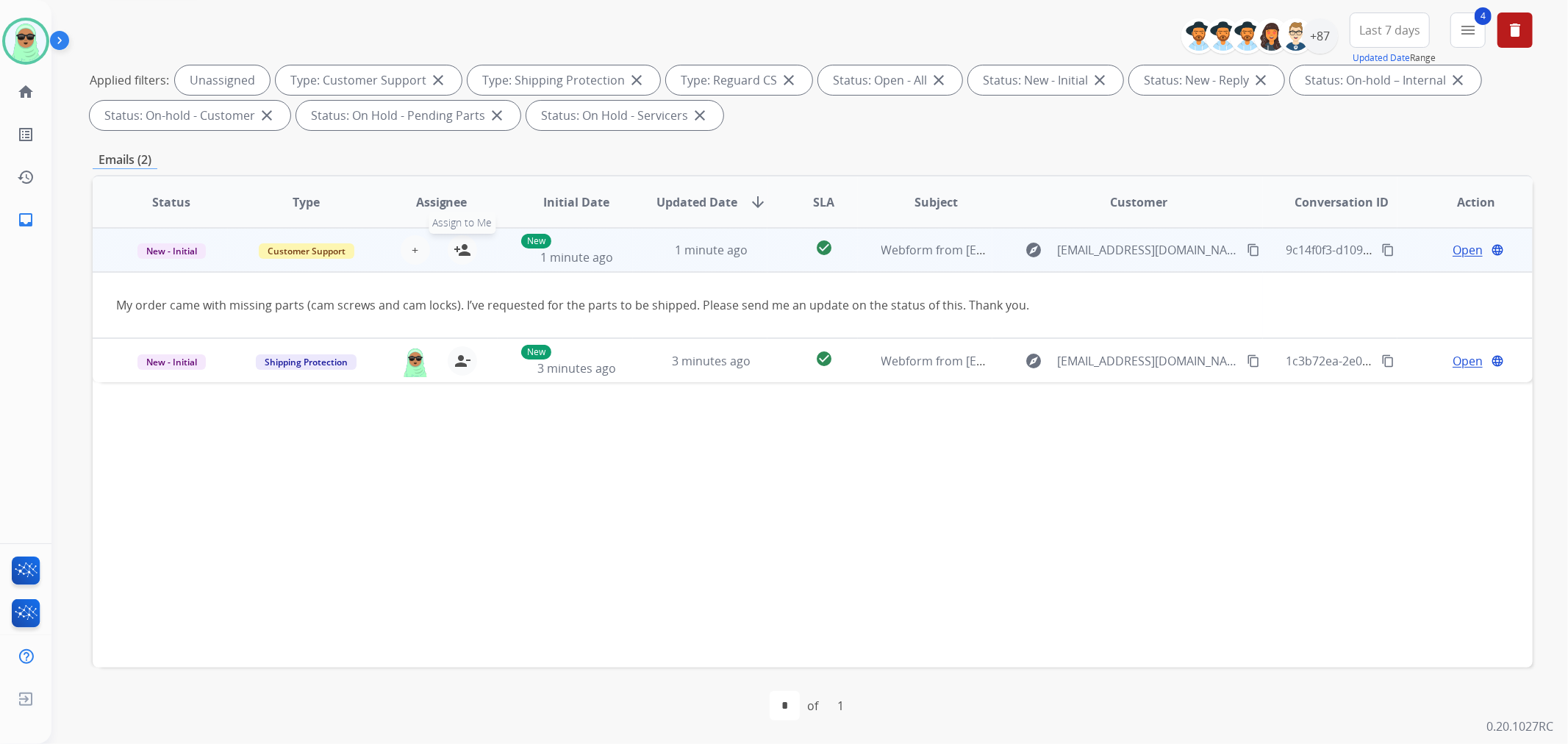
click at [467, 251] on mat-icon "person_add" at bounding box center [463, 250] width 18 height 18
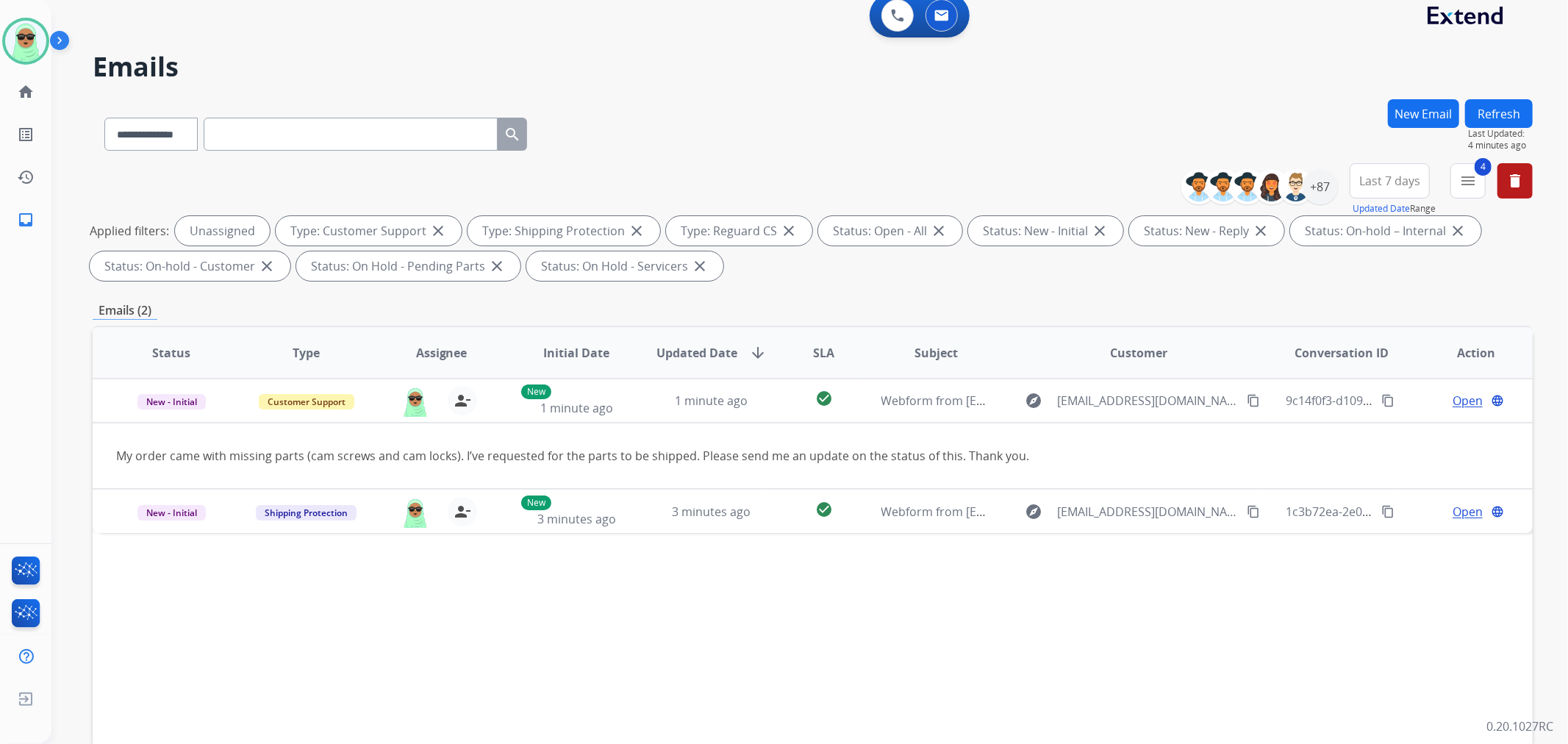
scroll to position [0, 0]
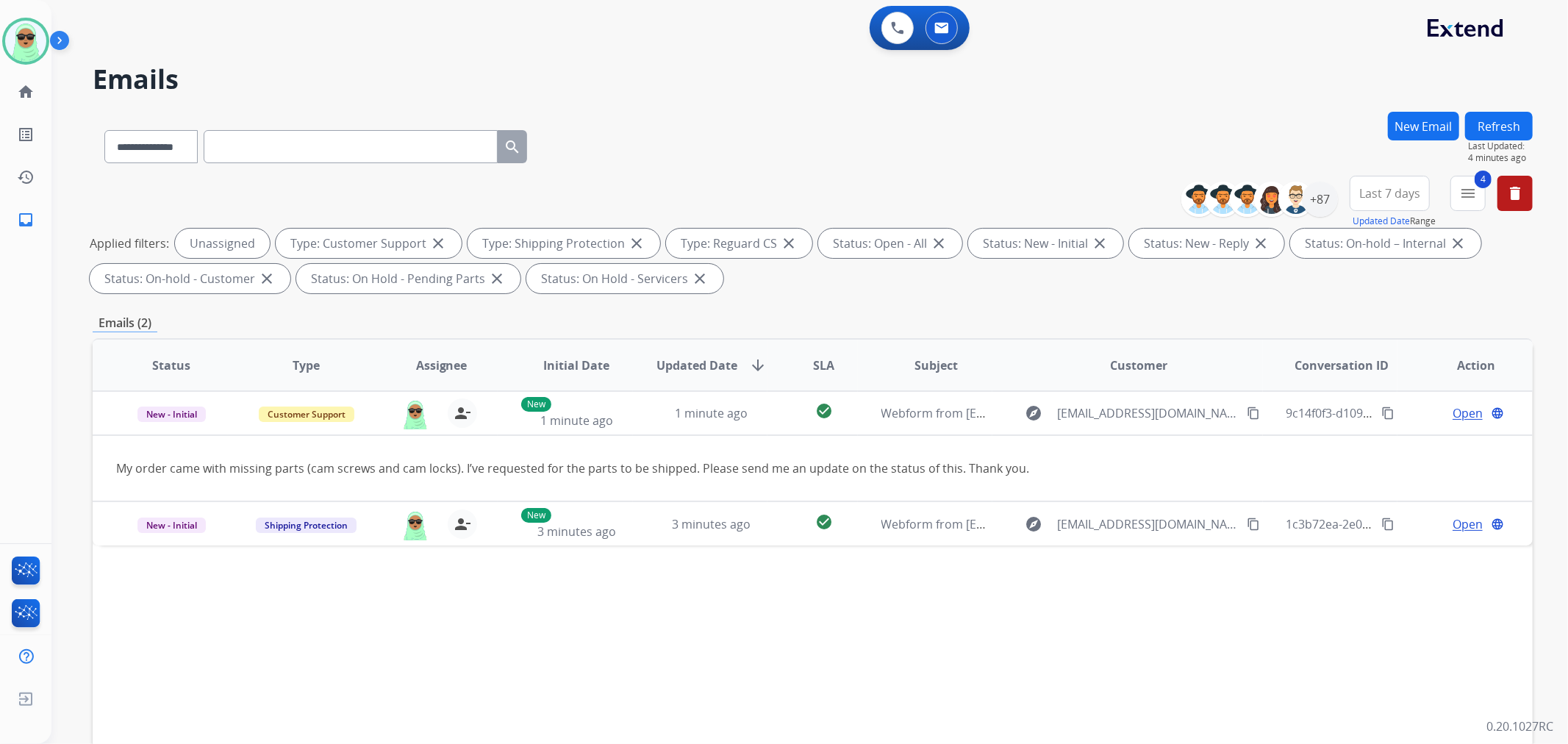
click at [1494, 147] on span "Last Updated:" at bounding box center [1500, 146] width 65 height 12
click at [1514, 128] on button "Refresh" at bounding box center [1498, 126] width 68 height 29
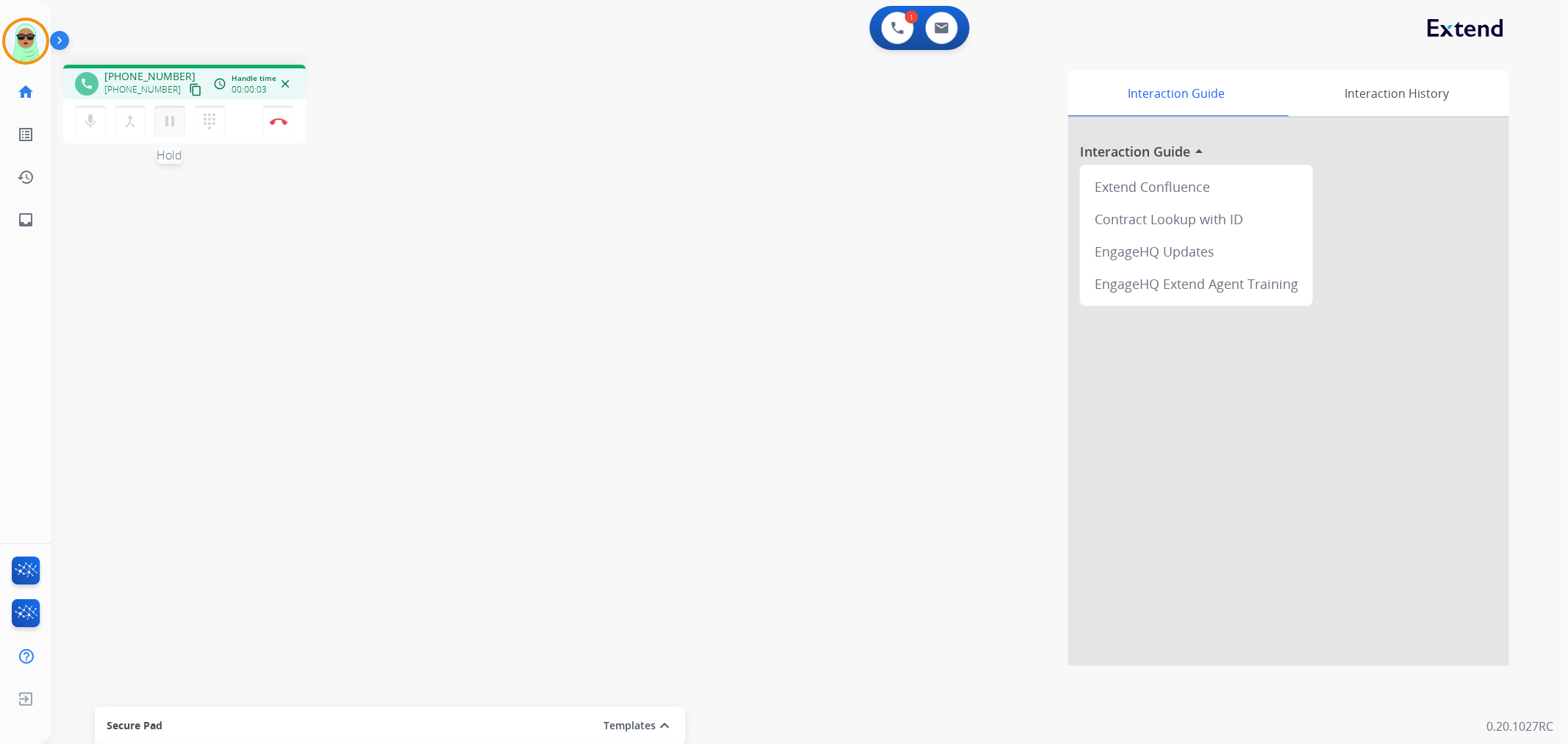
drag, startPoint x: 188, startPoint y: 149, endPoint x: 185, endPoint y: 126, distance: 23.2
click at [188, 144] on div "phone [PHONE_NUMBER] [PHONE_NUMBER] content_copy access_time Call metrics Queue…" at bounding box center [792, 360] width 1481 height 613
click at [188, 89] on mat-icon "content_copy" at bounding box center [195, 89] width 14 height 14
click at [269, 109] on button "Disconnect" at bounding box center [279, 121] width 31 height 31
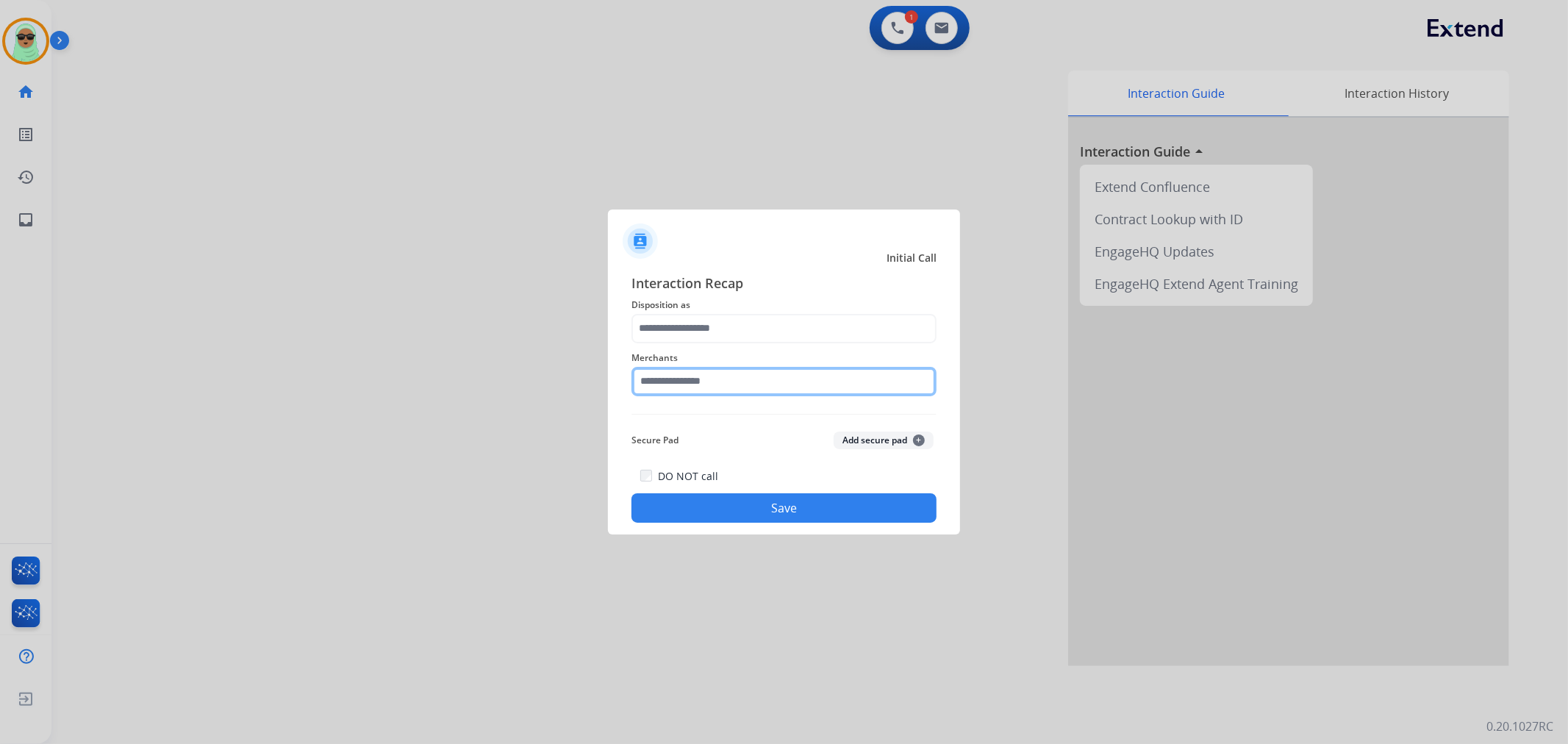
click at [725, 373] on input "text" at bounding box center [784, 381] width 305 height 30
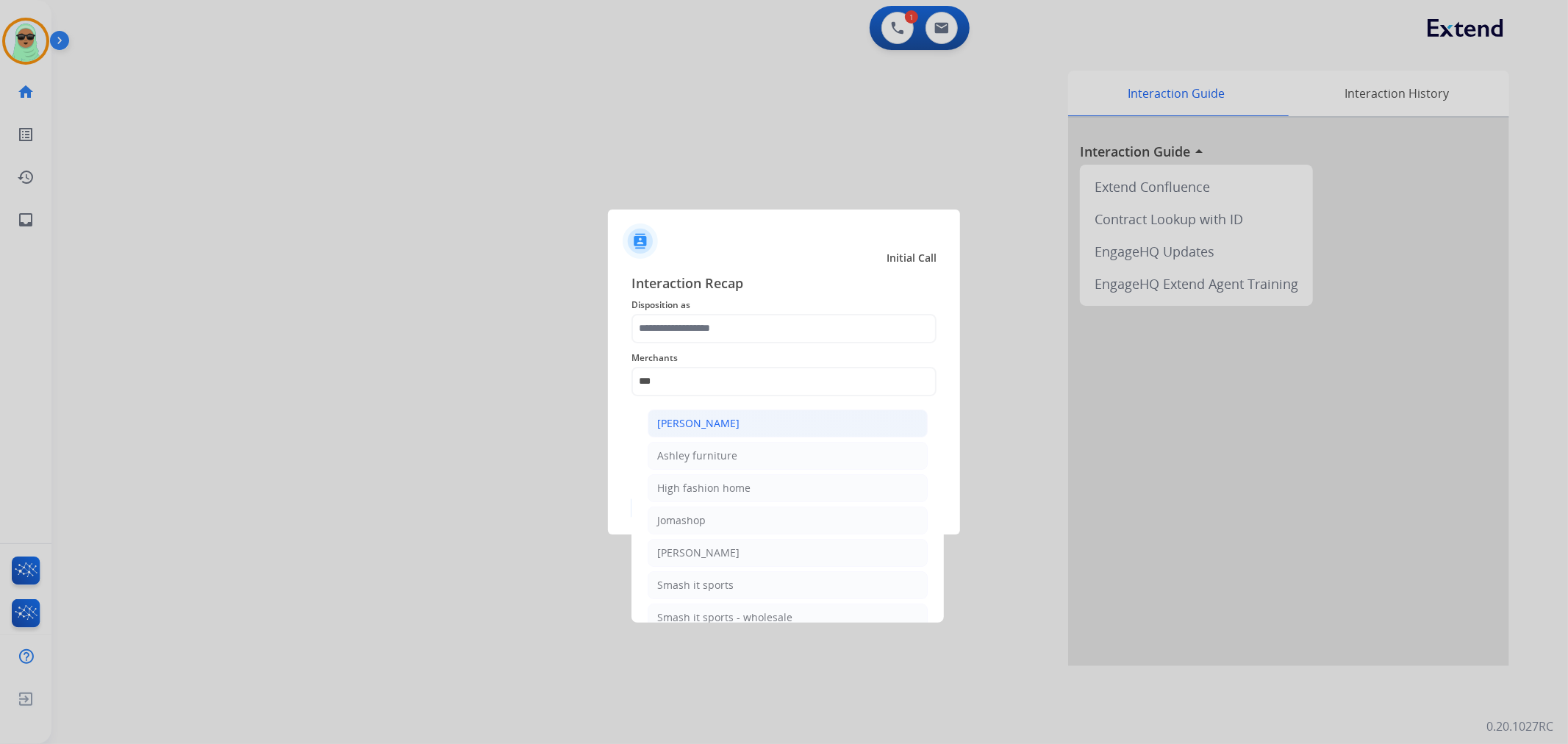
click at [762, 422] on li "[PERSON_NAME]" at bounding box center [787, 423] width 280 height 28
type input "**********"
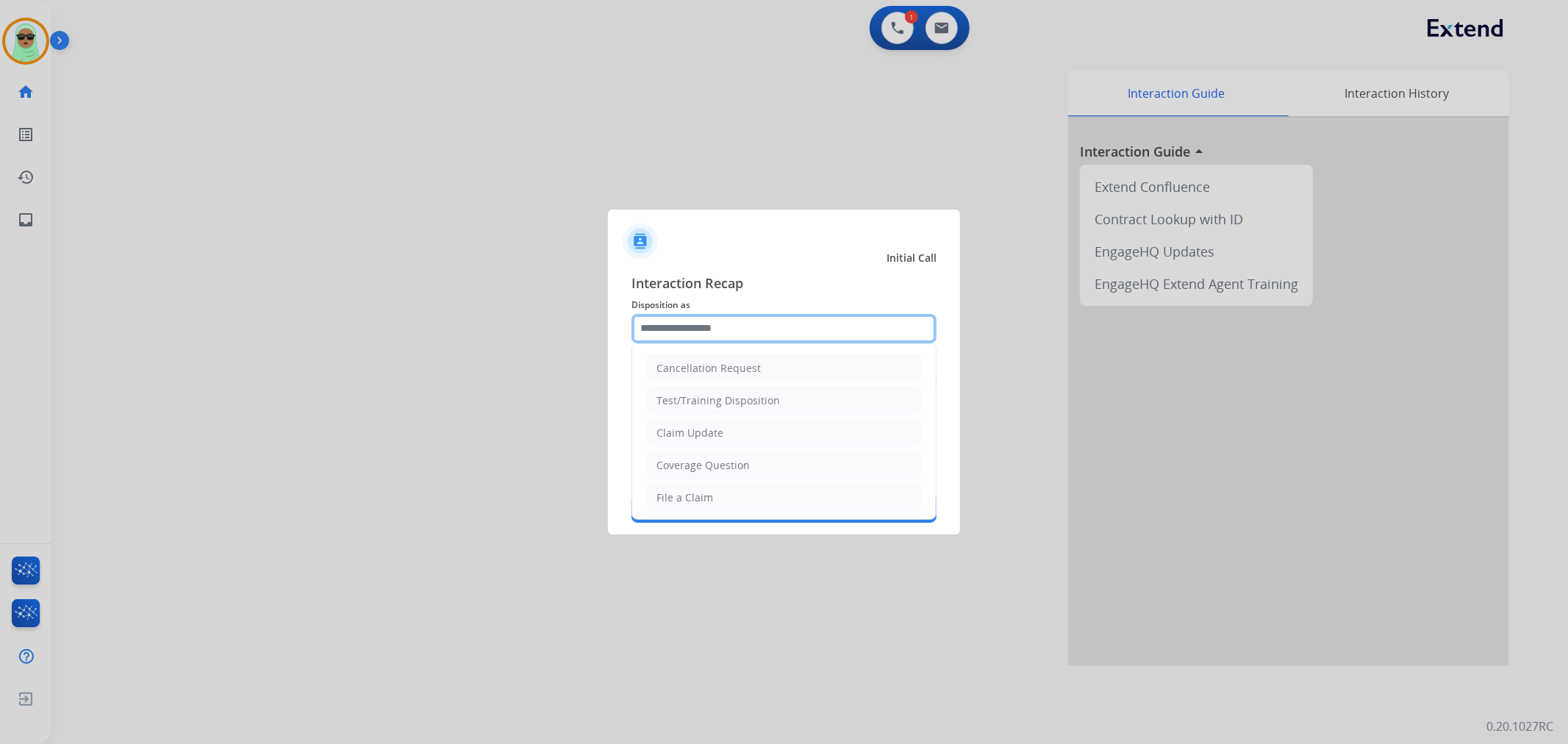
click at [761, 342] on input "text" at bounding box center [784, 328] width 305 height 30
click at [717, 429] on div "Claim Update" at bounding box center [690, 433] width 67 height 14
type input "**********"
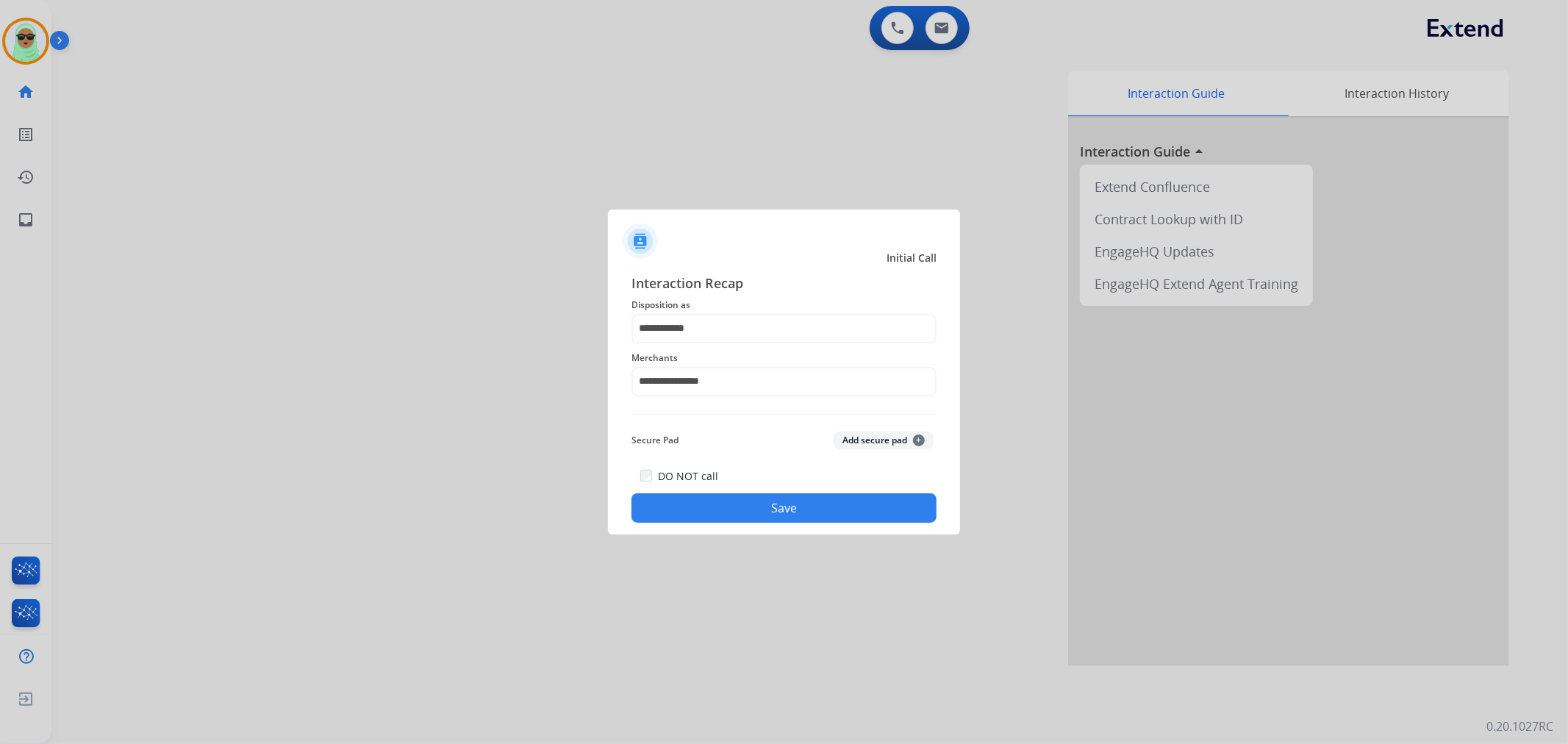
click at [723, 498] on button "Save" at bounding box center [784, 508] width 305 height 30
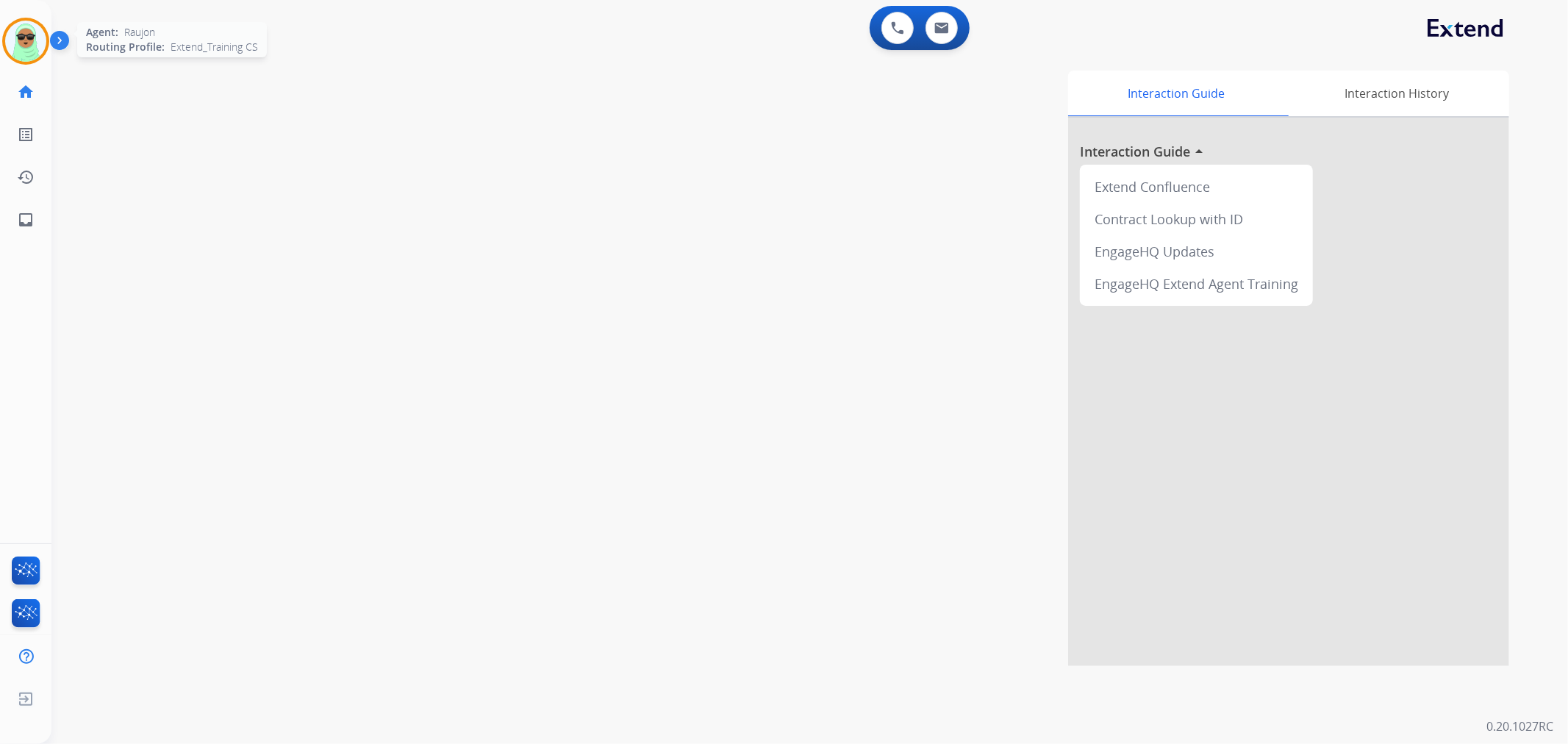
click at [35, 41] on img at bounding box center [26, 41] width 41 height 41
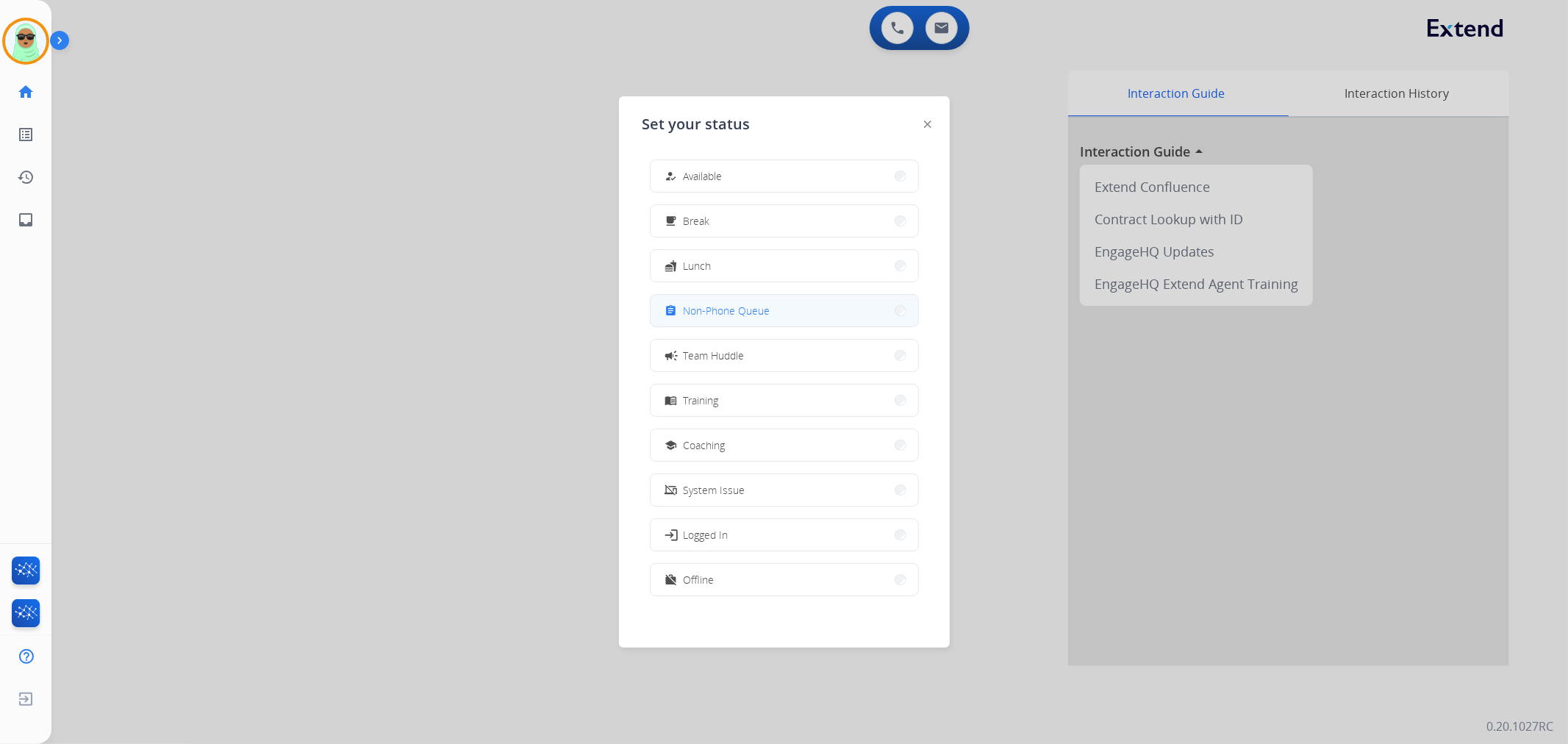
click at [810, 308] on button "assignment Non-Phone Queue" at bounding box center [784, 310] width 268 height 32
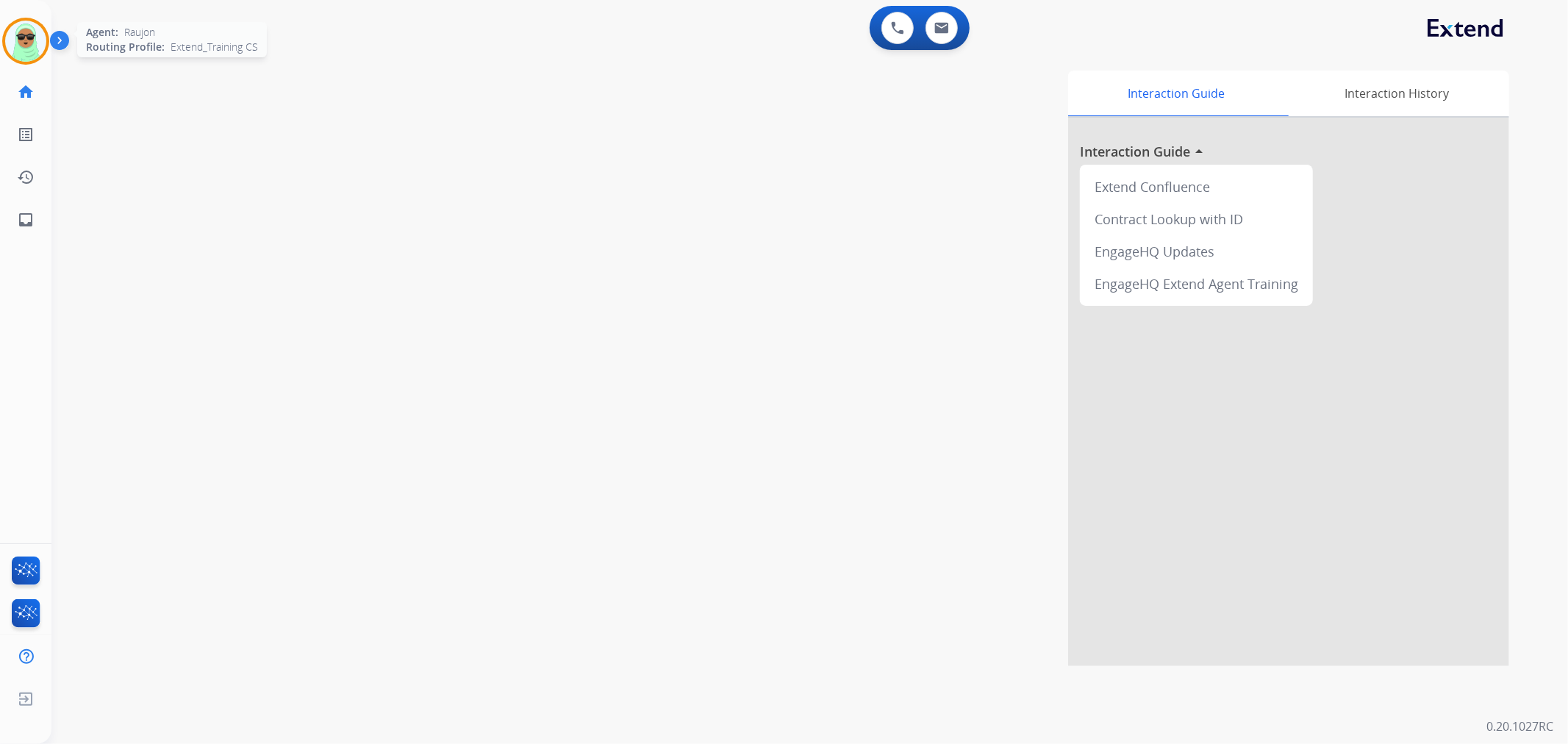
click at [27, 51] on img at bounding box center [26, 41] width 41 height 41
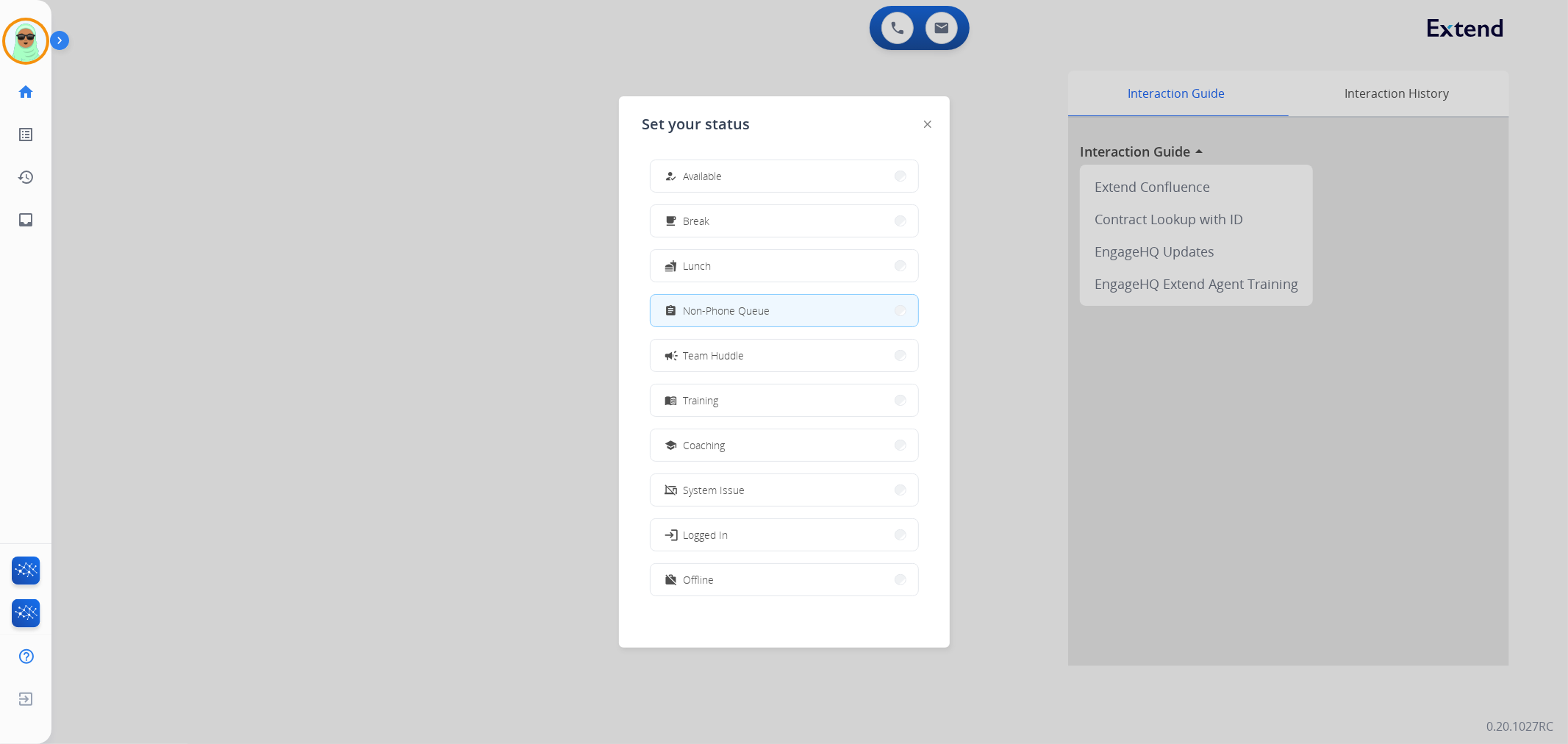
click at [393, 276] on div at bounding box center [784, 372] width 1568 height 744
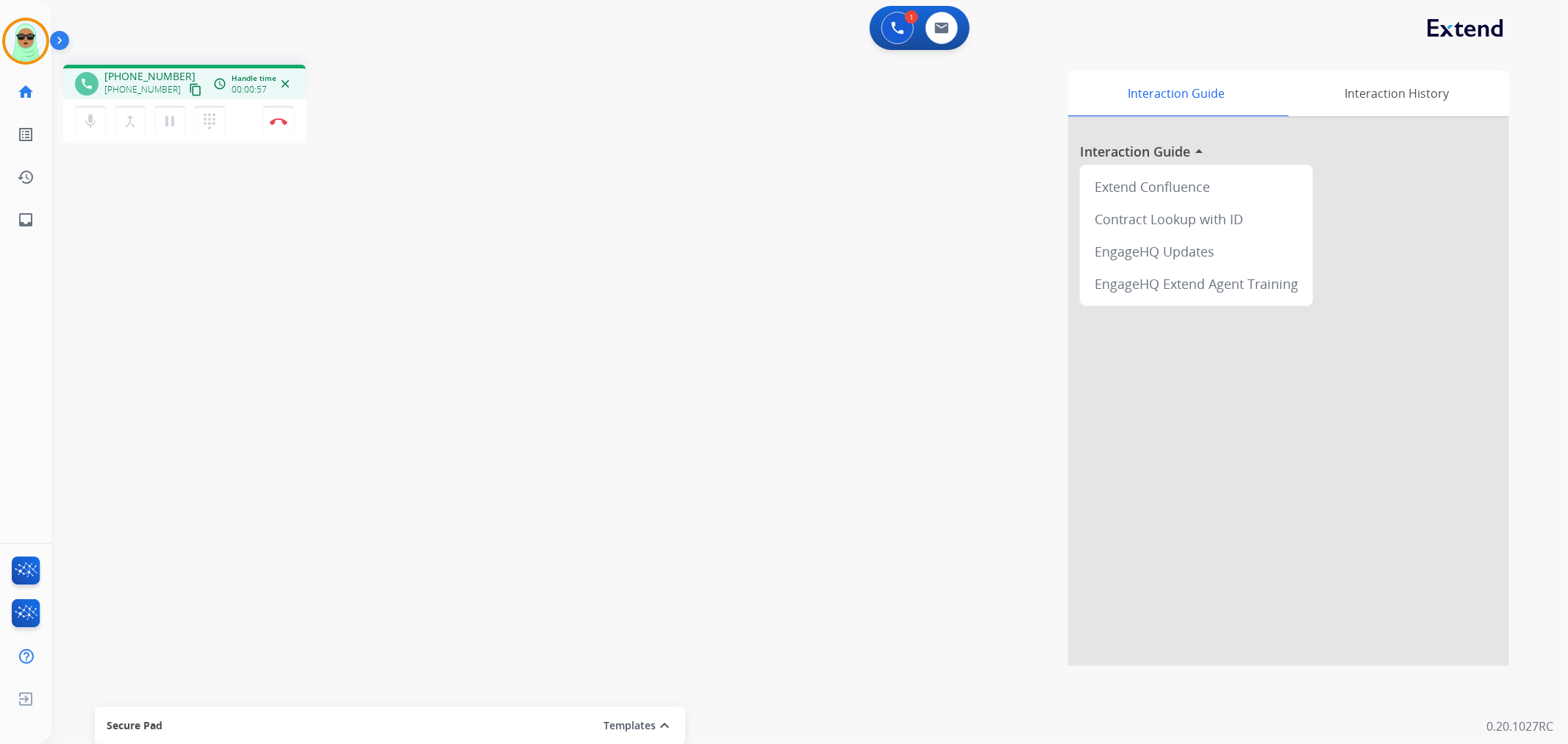
click at [188, 85] on mat-icon "content_copy" at bounding box center [195, 89] width 14 height 14
click at [881, 23] on button at bounding box center [897, 28] width 32 height 32
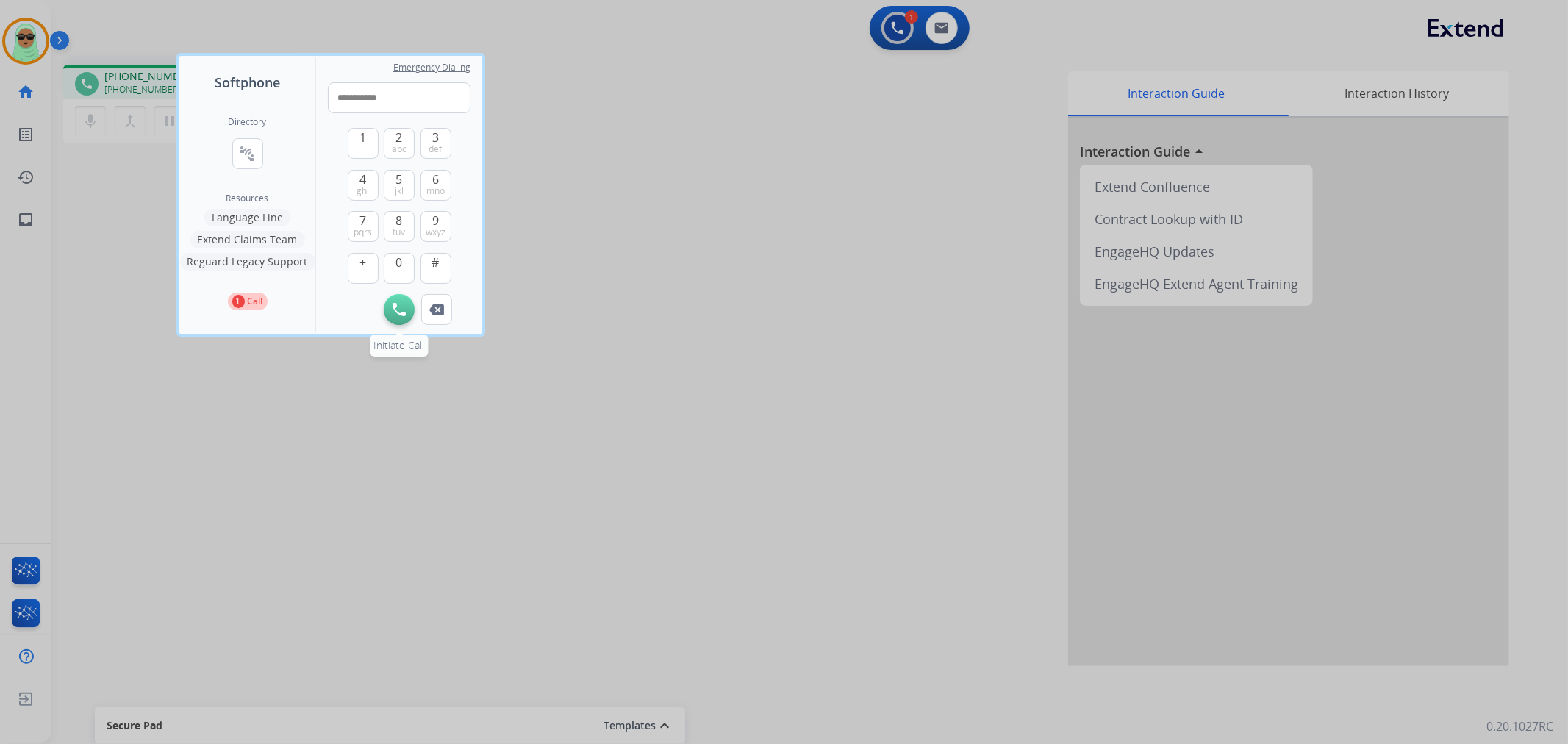
type input "**********"
click at [392, 318] on button "Initiate Call" at bounding box center [399, 309] width 31 height 31
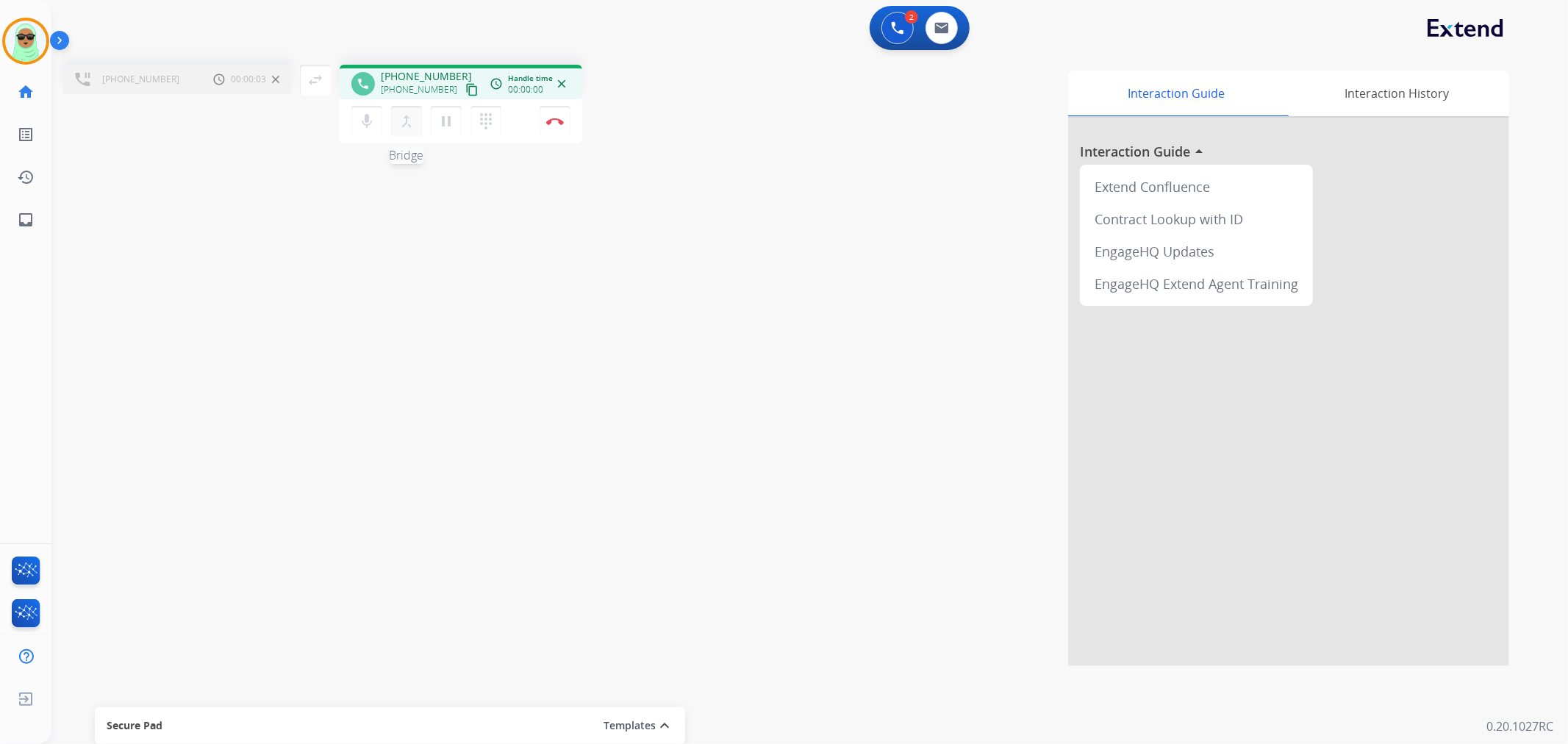
click at [402, 128] on mat-icon "merge_type" at bounding box center [407, 122] width 18 height 18
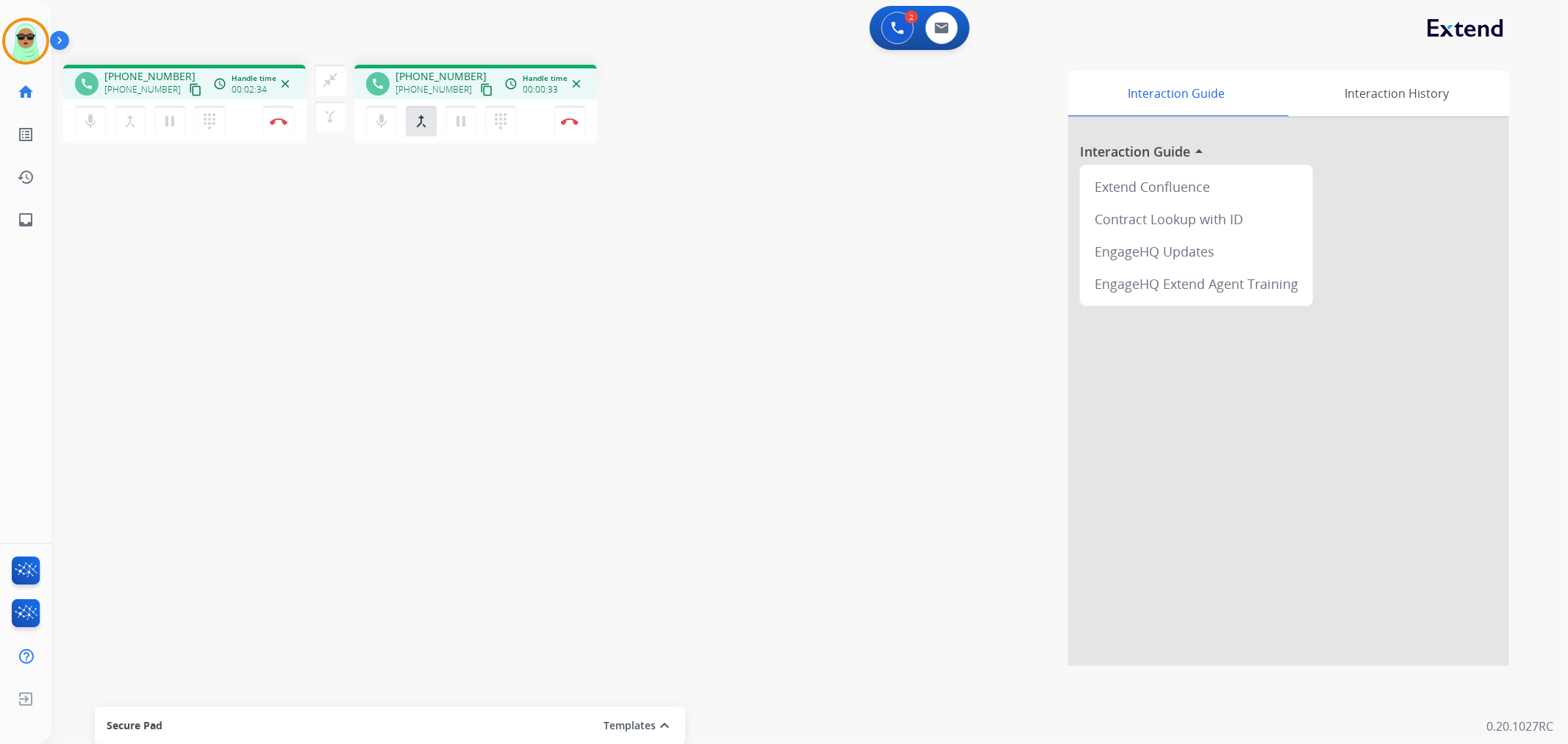
click at [524, 115] on div "dialpad Dialpad" at bounding box center [505, 121] width 40 height 31
click at [506, 121] on mat-icon "dialpad" at bounding box center [500, 122] width 18 height 18
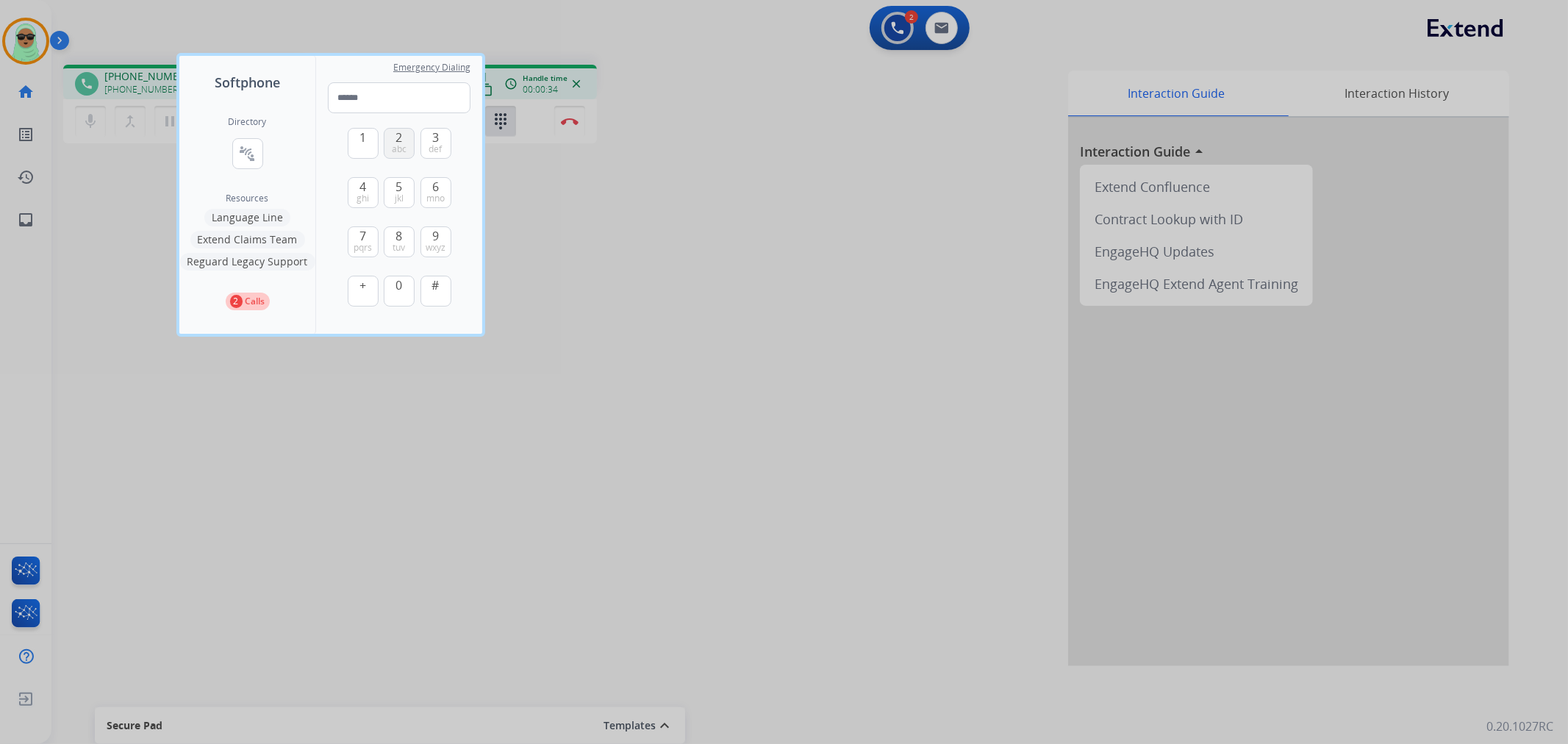
click at [397, 145] on span "abc" at bounding box center [399, 149] width 14 height 12
type input "*"
click at [746, 143] on div at bounding box center [784, 372] width 1568 height 744
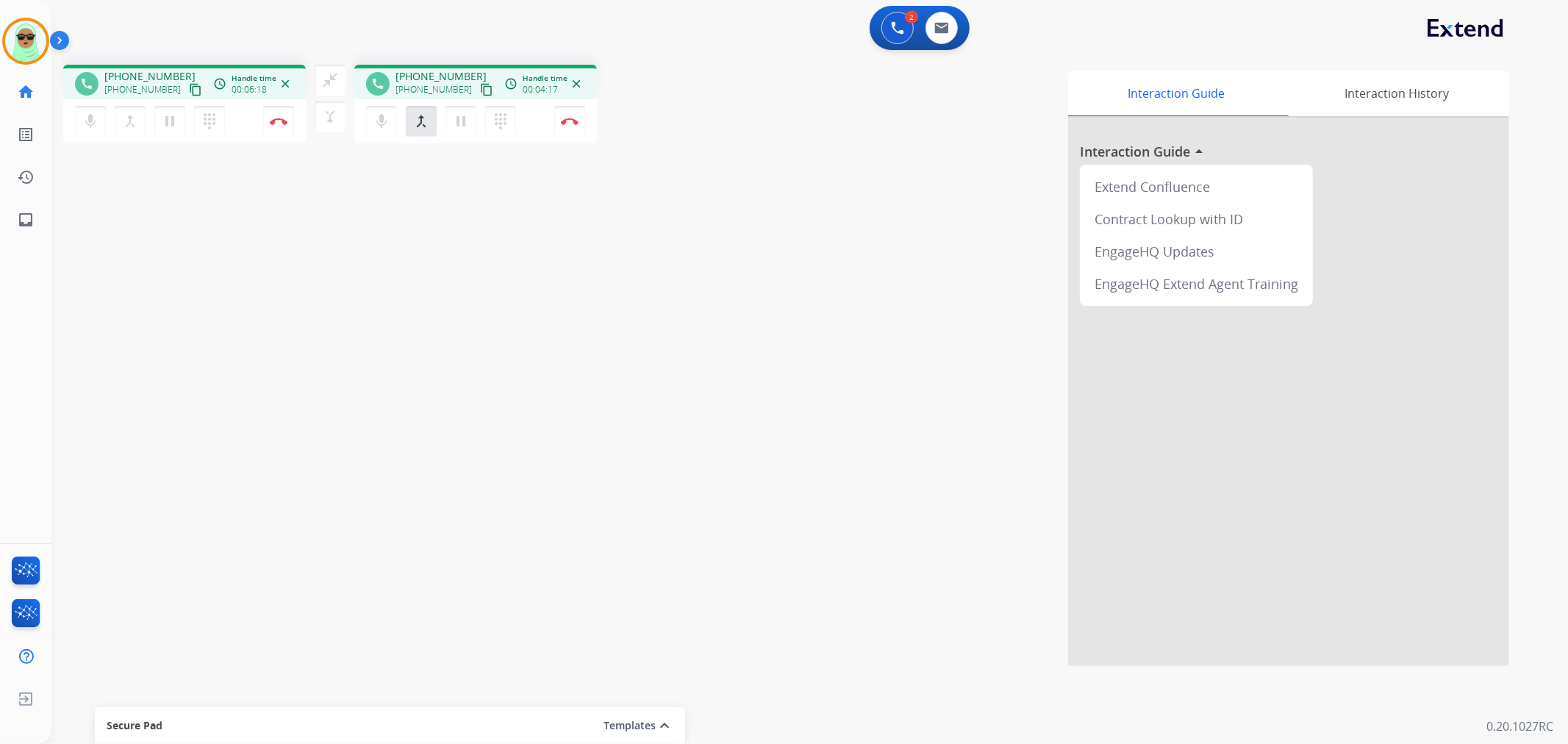
click at [312, 78] on div "close_fullscreen Connect 3-Way Call merge_type Separate 3-Way Call" at bounding box center [330, 98] width 49 height 68
click at [327, 78] on mat-icon "close_fullscreen" at bounding box center [330, 80] width 18 height 18
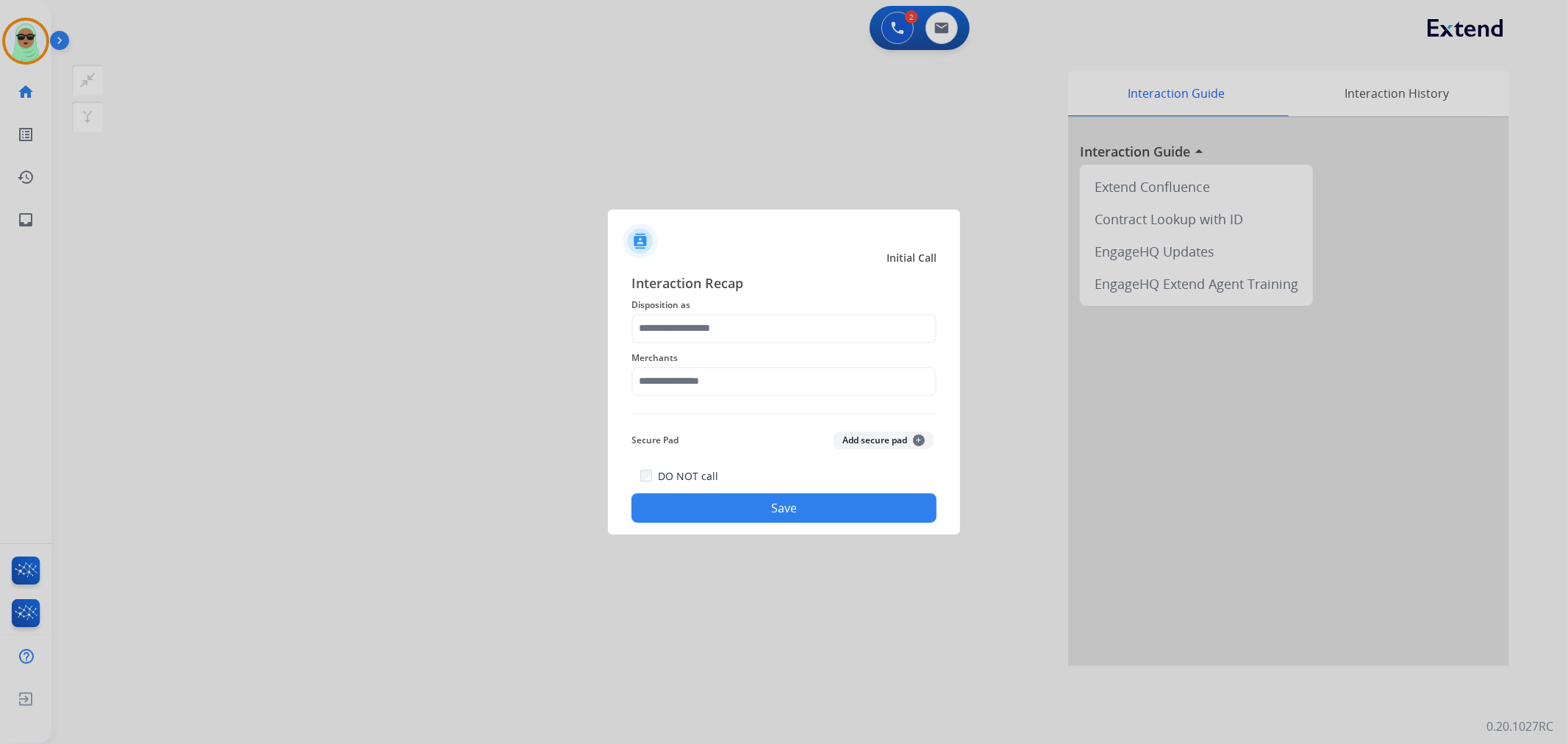
click at [693, 354] on span "Merchants" at bounding box center [784, 358] width 305 height 18
click at [688, 312] on span "Disposition as" at bounding box center [784, 305] width 305 height 18
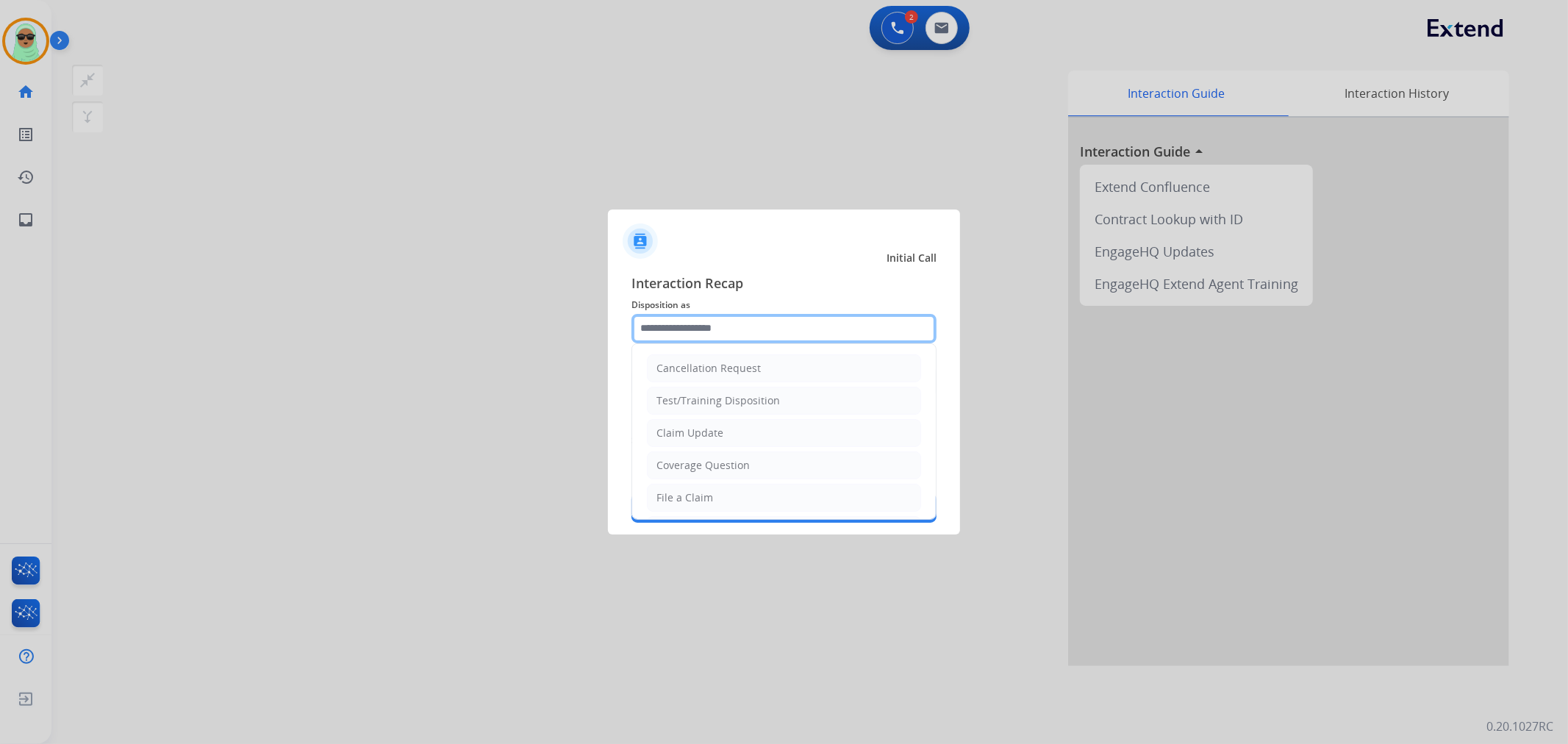
click at [688, 315] on input "text" at bounding box center [784, 328] width 305 height 30
click at [773, 448] on ul "Cancellation Request Test/Training Disposition Claim Update Coverage Question F…" at bounding box center [784, 546] width 304 height 404
click at [774, 464] on li "Coverage Question" at bounding box center [784, 464] width 274 height 28
type input "**********"
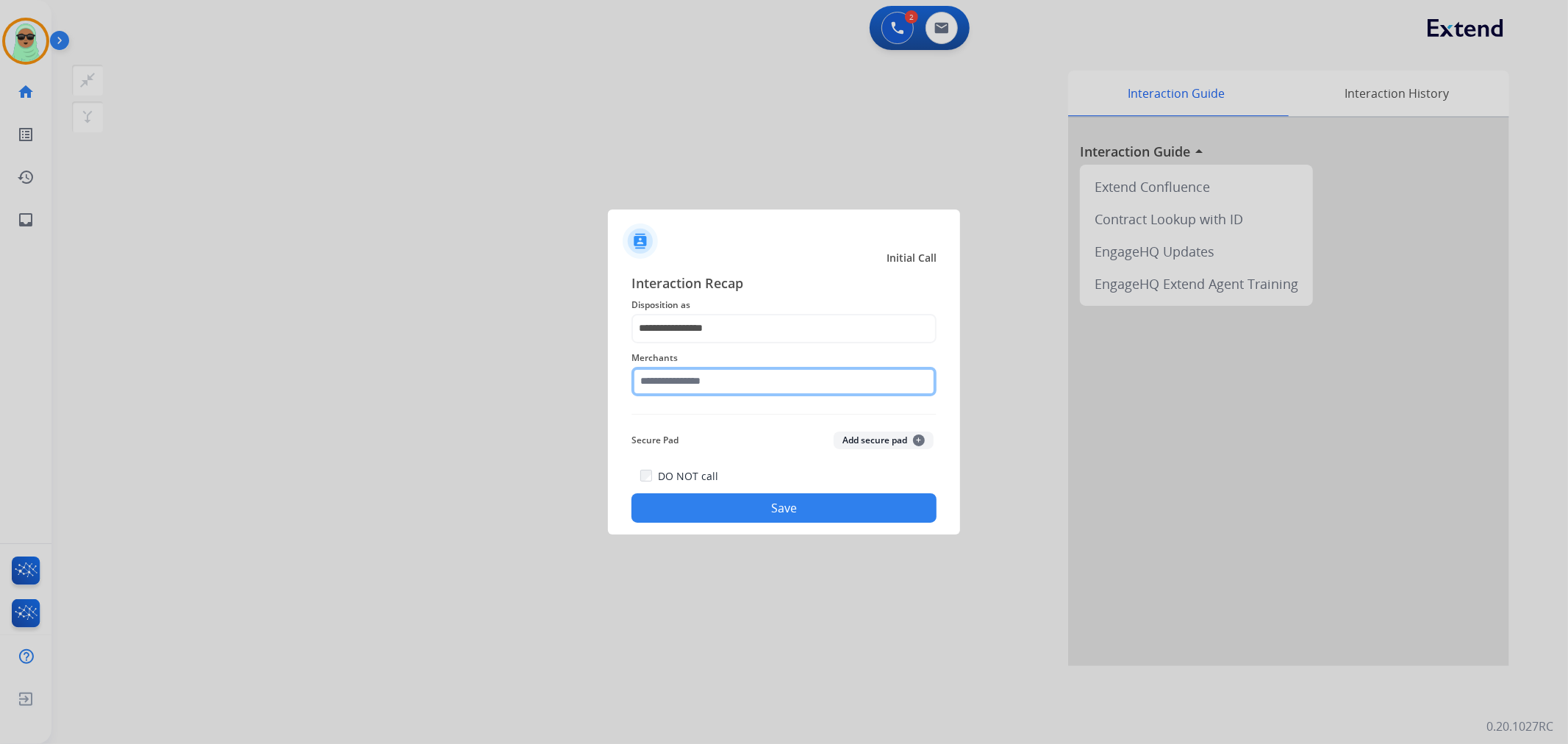
click at [738, 382] on input "text" at bounding box center [784, 381] width 305 height 30
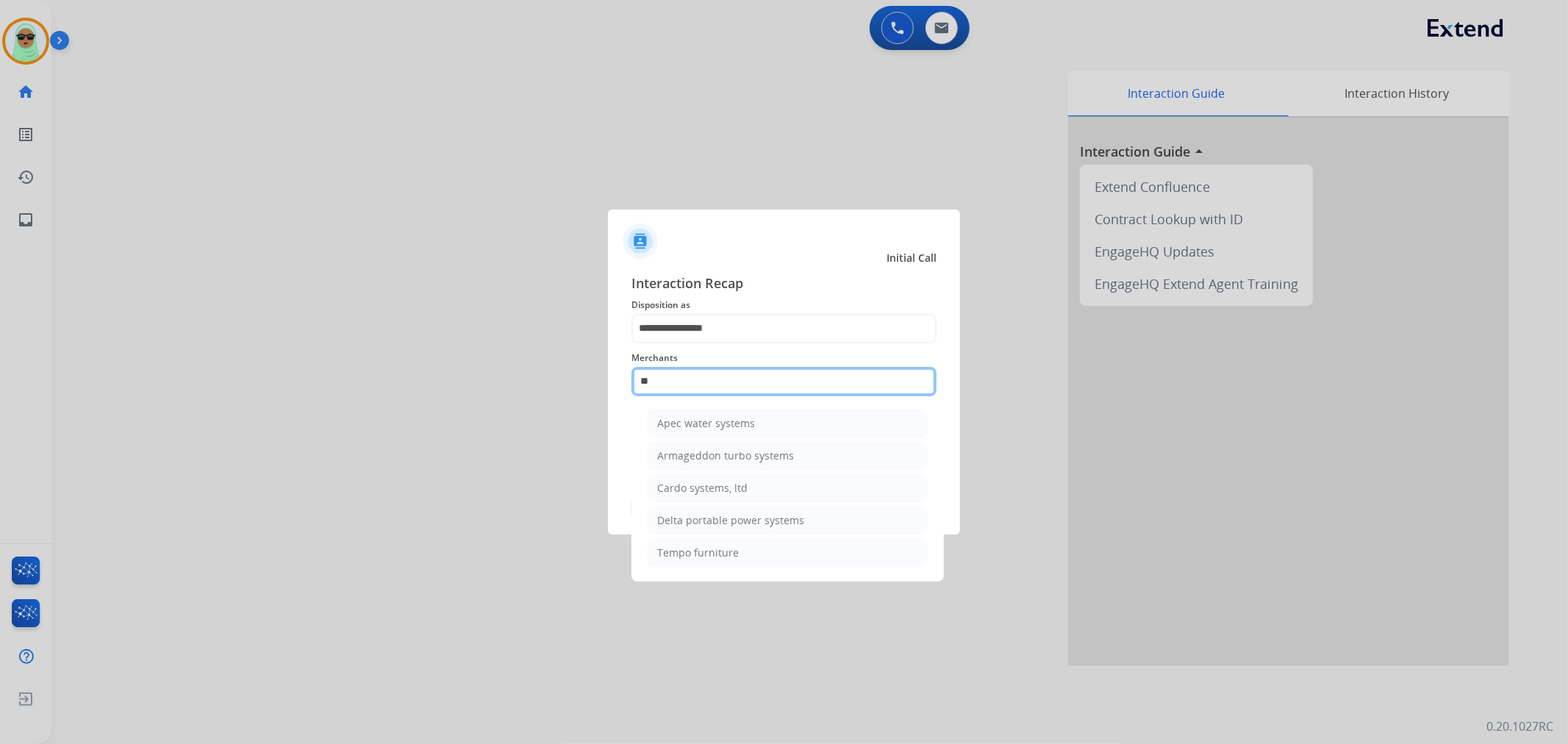
type input "*"
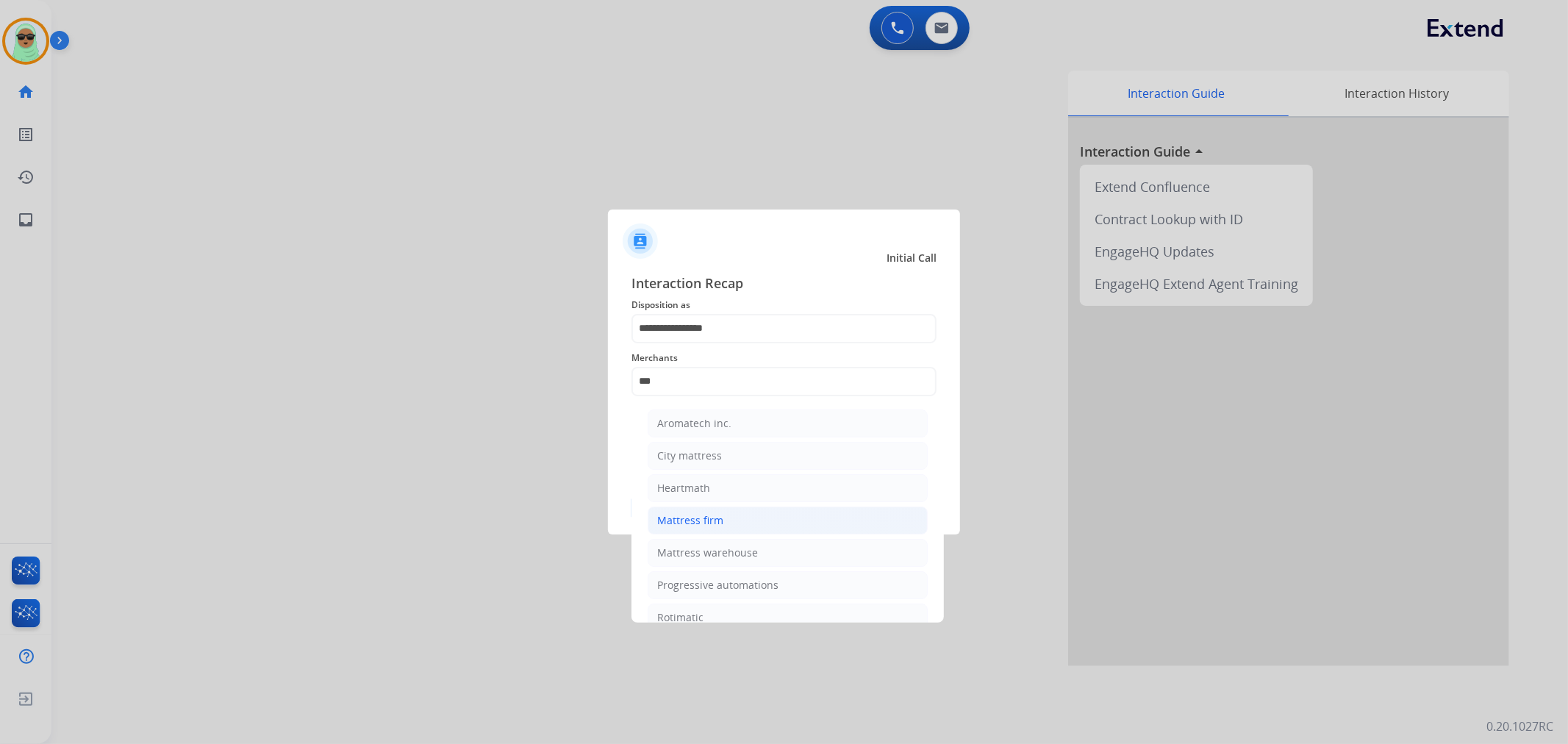
click at [745, 513] on li "Mattress firm" at bounding box center [787, 520] width 280 height 28
type input "**********"
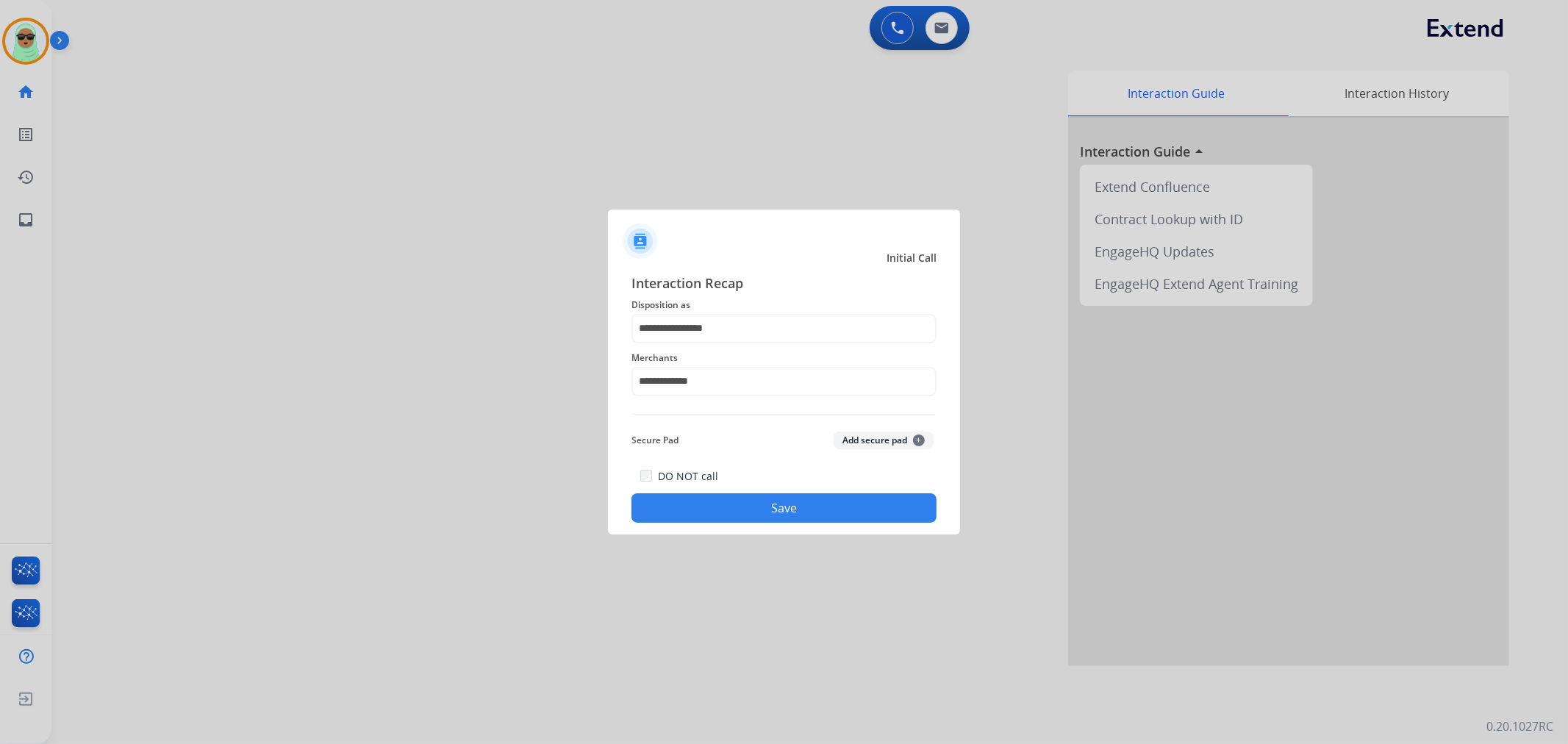
drag, startPoint x: 766, startPoint y: 556, endPoint x: 769, endPoint y: 519, distance: 37.1
click at [766, 547] on div at bounding box center [784, 372] width 1568 height 744
click at [769, 519] on button "Save" at bounding box center [784, 508] width 305 height 30
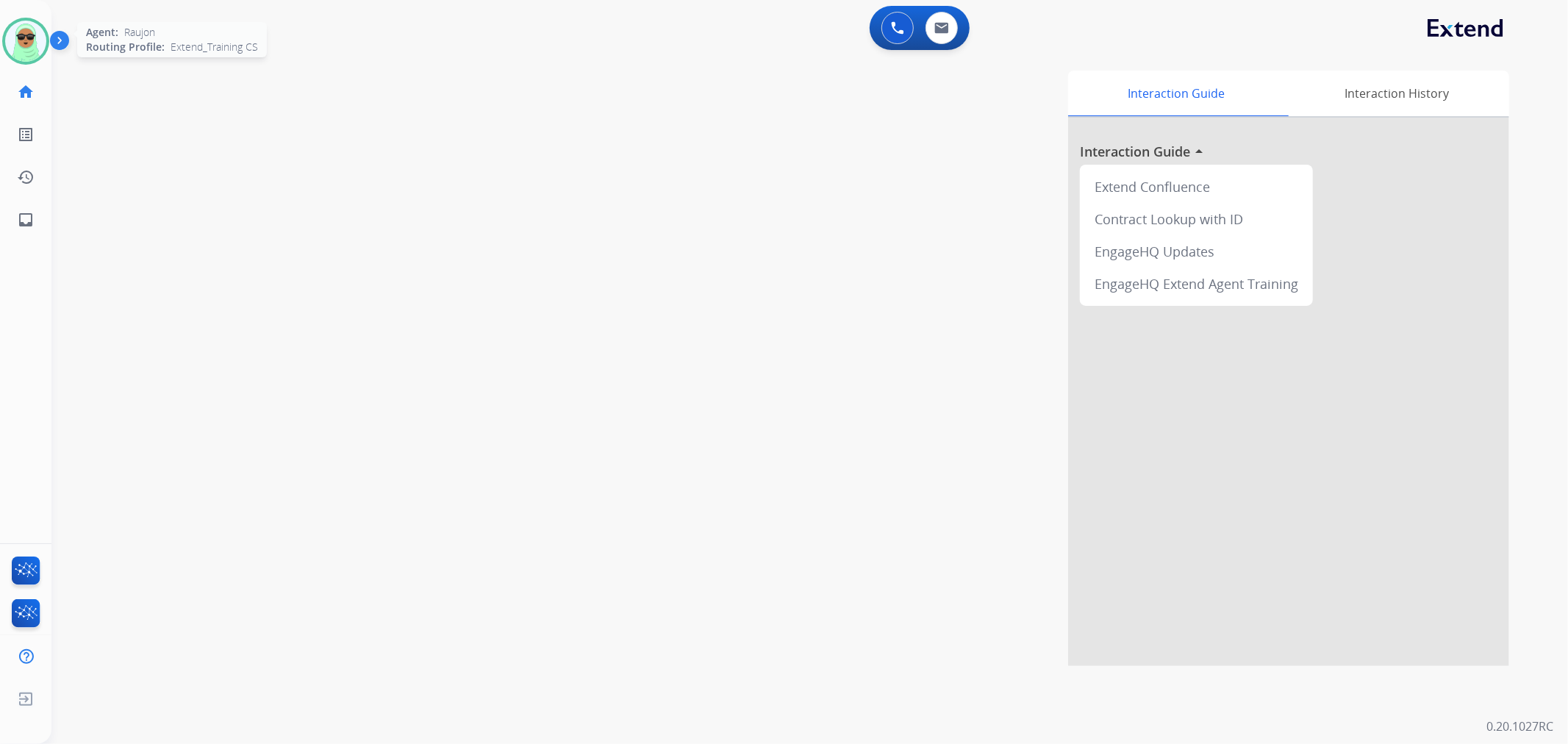
click at [41, 54] on img at bounding box center [26, 41] width 41 height 41
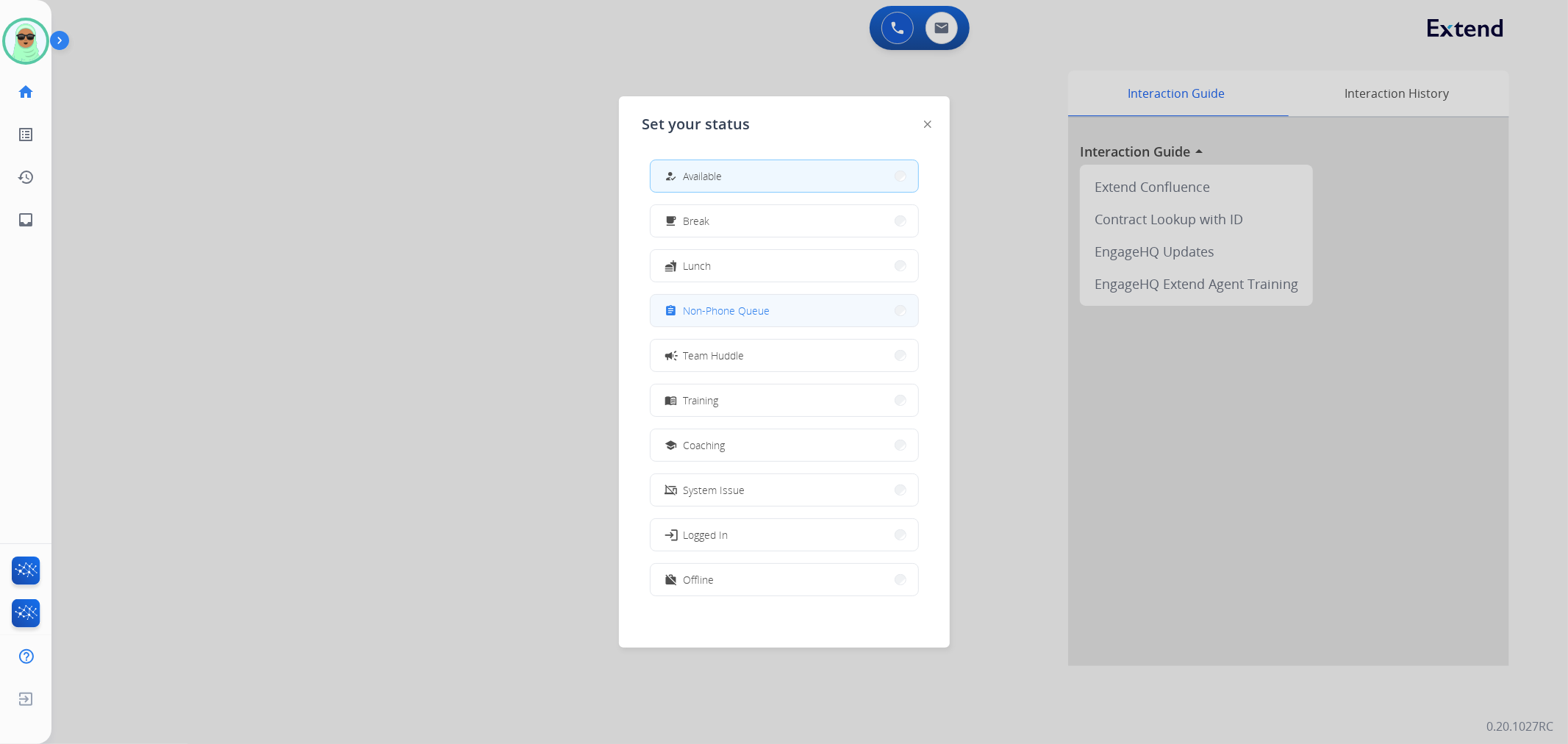
click at [710, 313] on span "Non-Phone Queue" at bounding box center [727, 310] width 87 height 15
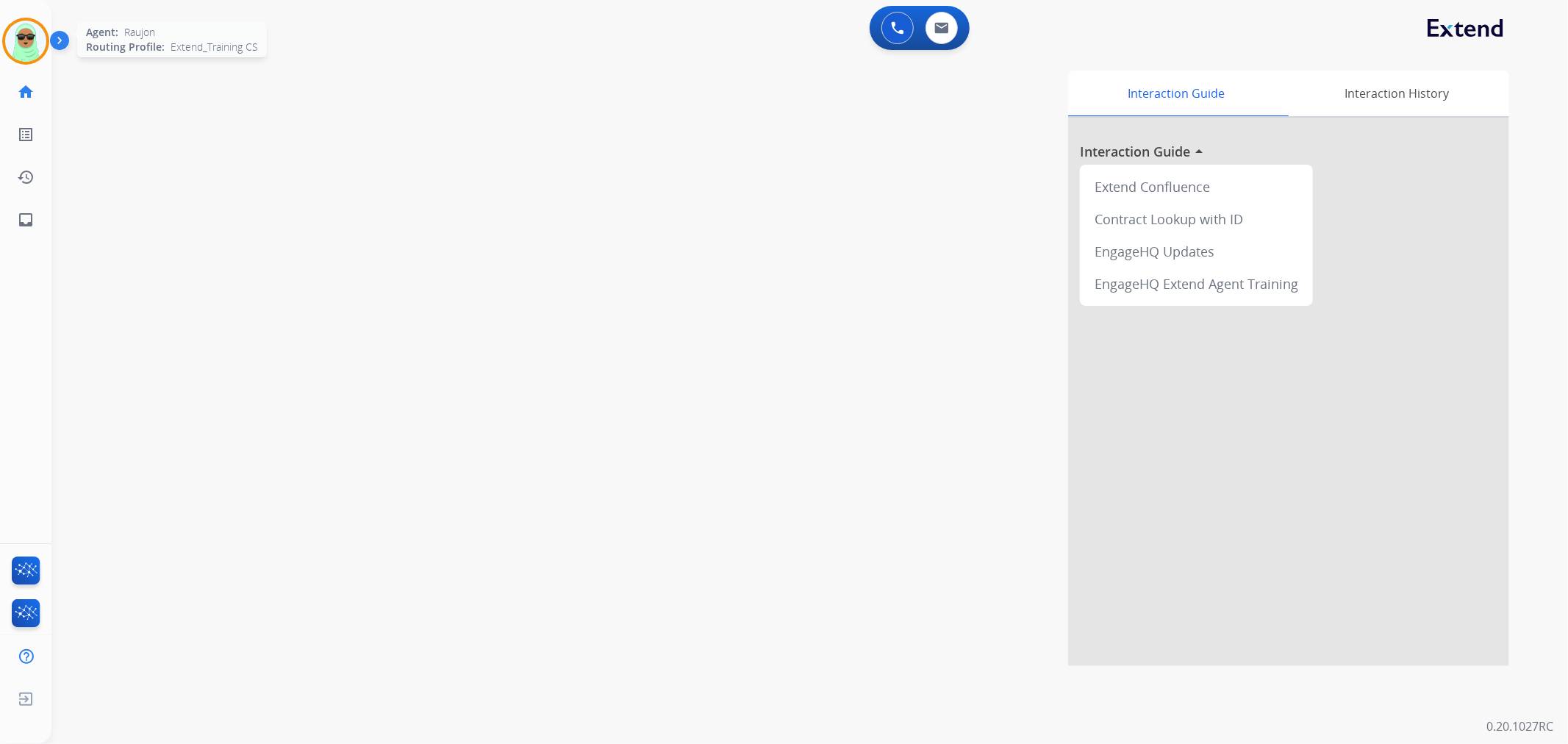
click at [23, 50] on img at bounding box center [26, 41] width 41 height 41
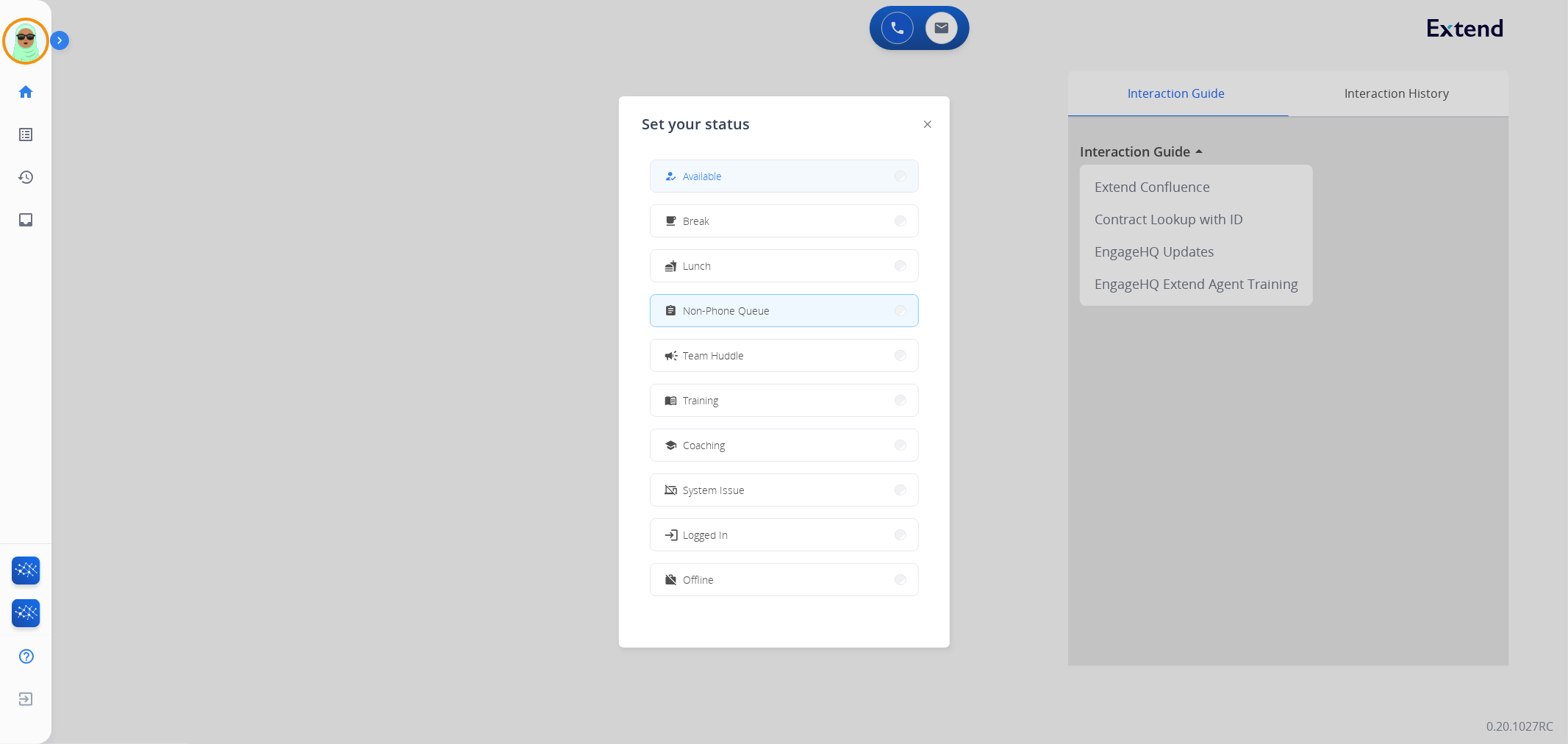
click at [845, 188] on button "how_to_reg Available" at bounding box center [784, 176] width 268 height 32
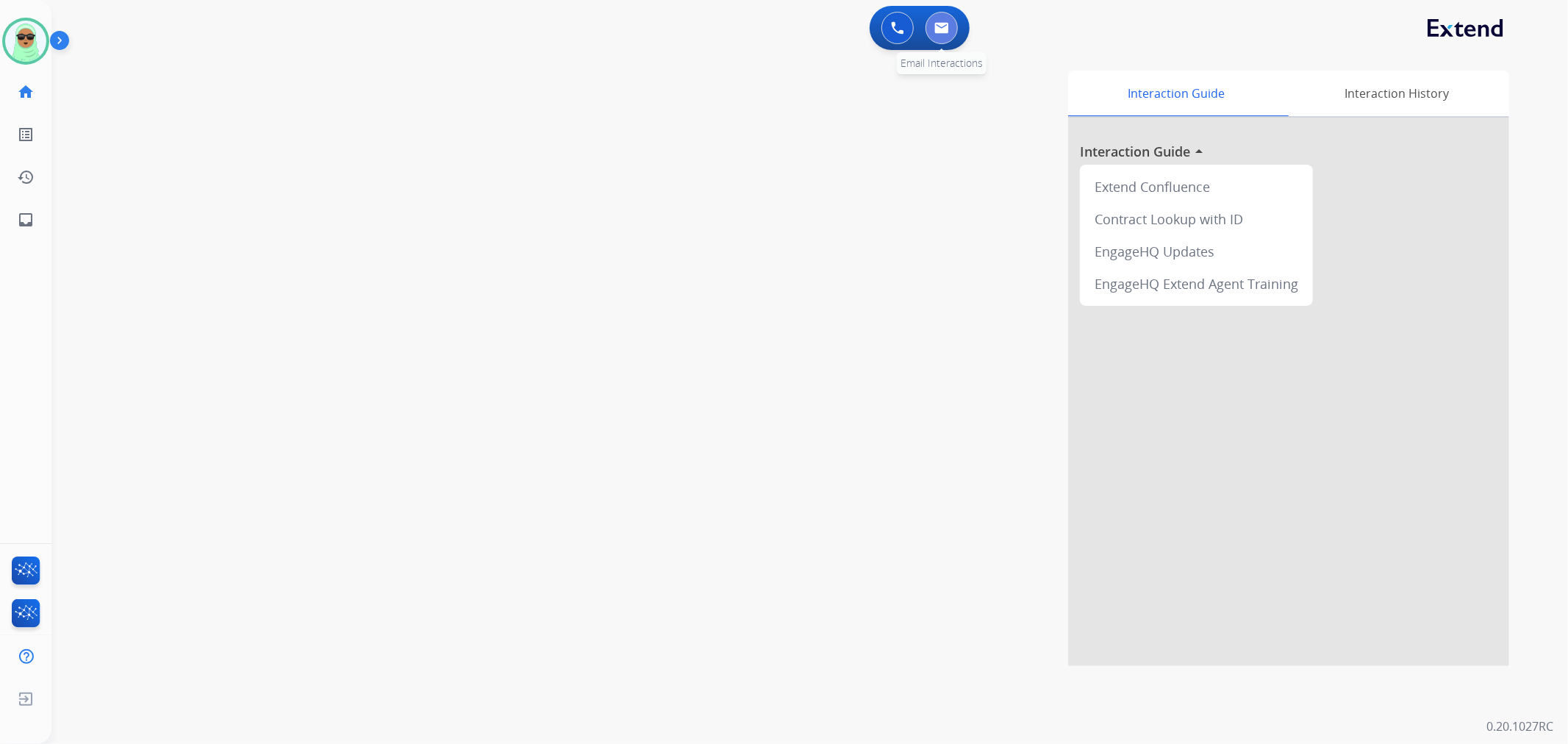
click at [936, 33] on button at bounding box center [941, 28] width 32 height 32
select select "**********"
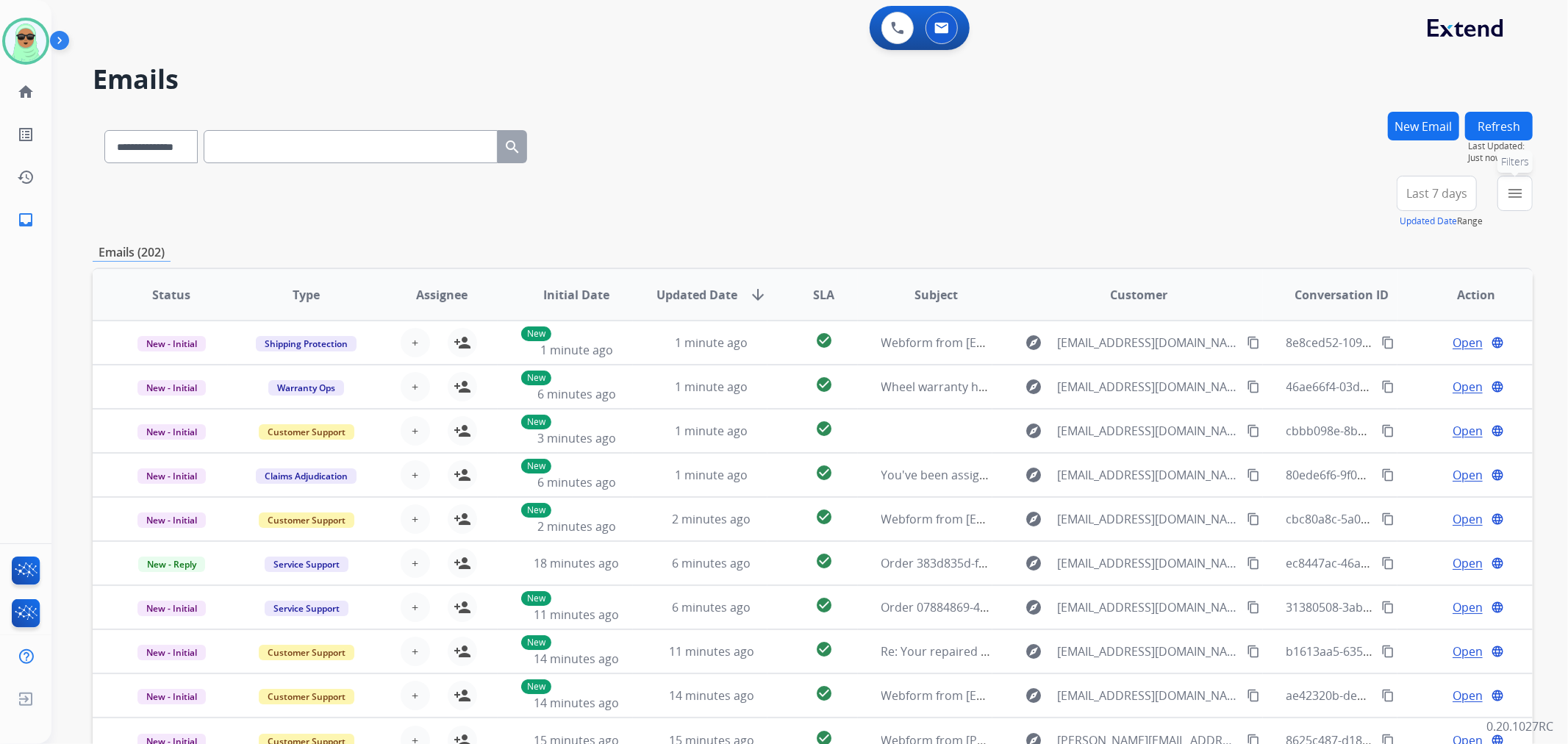
click at [1518, 192] on mat-icon "menu" at bounding box center [1515, 194] width 18 height 18
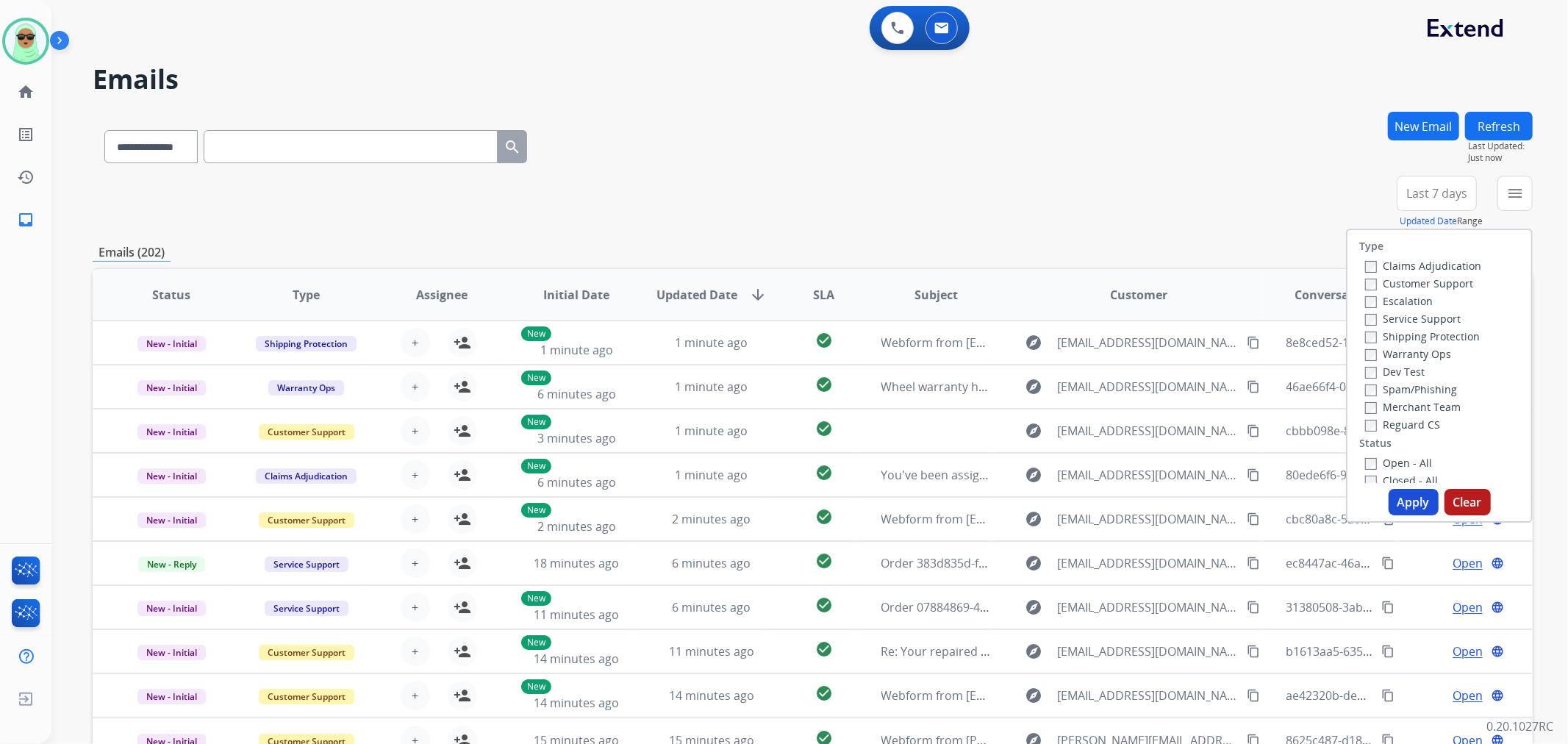
click at [1449, 278] on label "Customer Support" at bounding box center [1419, 282] width 108 height 14
click at [1452, 341] on label "Shipping Protection" at bounding box center [1422, 335] width 115 height 14
click at [1425, 427] on label "Reguard CS" at bounding box center [1402, 424] width 75 height 14
click at [1407, 459] on label "Open - All" at bounding box center [1398, 462] width 67 height 14
click at [1405, 510] on button "Apply" at bounding box center [1413, 501] width 50 height 26
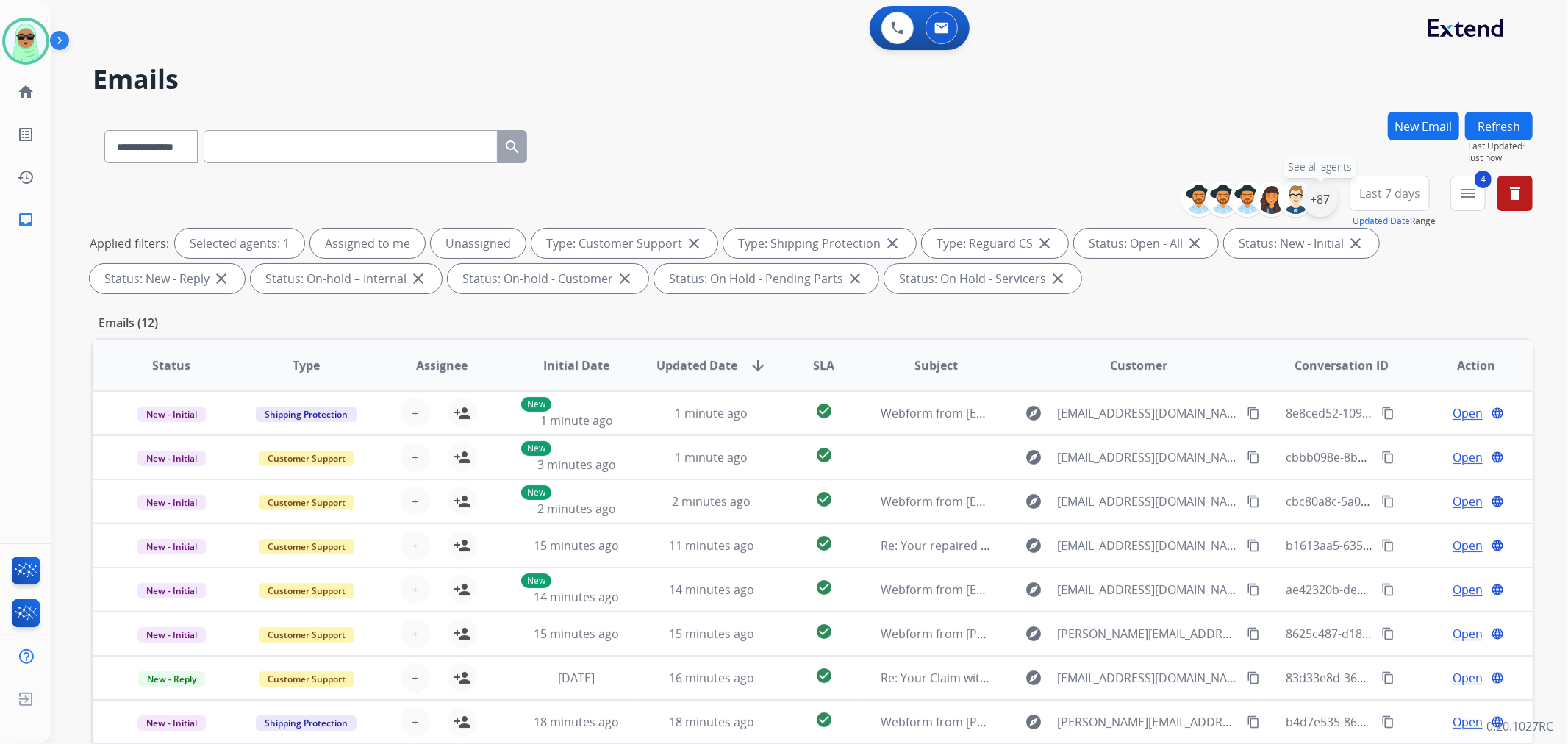
click at [1314, 203] on div "+87" at bounding box center [1319, 198] width 35 height 35
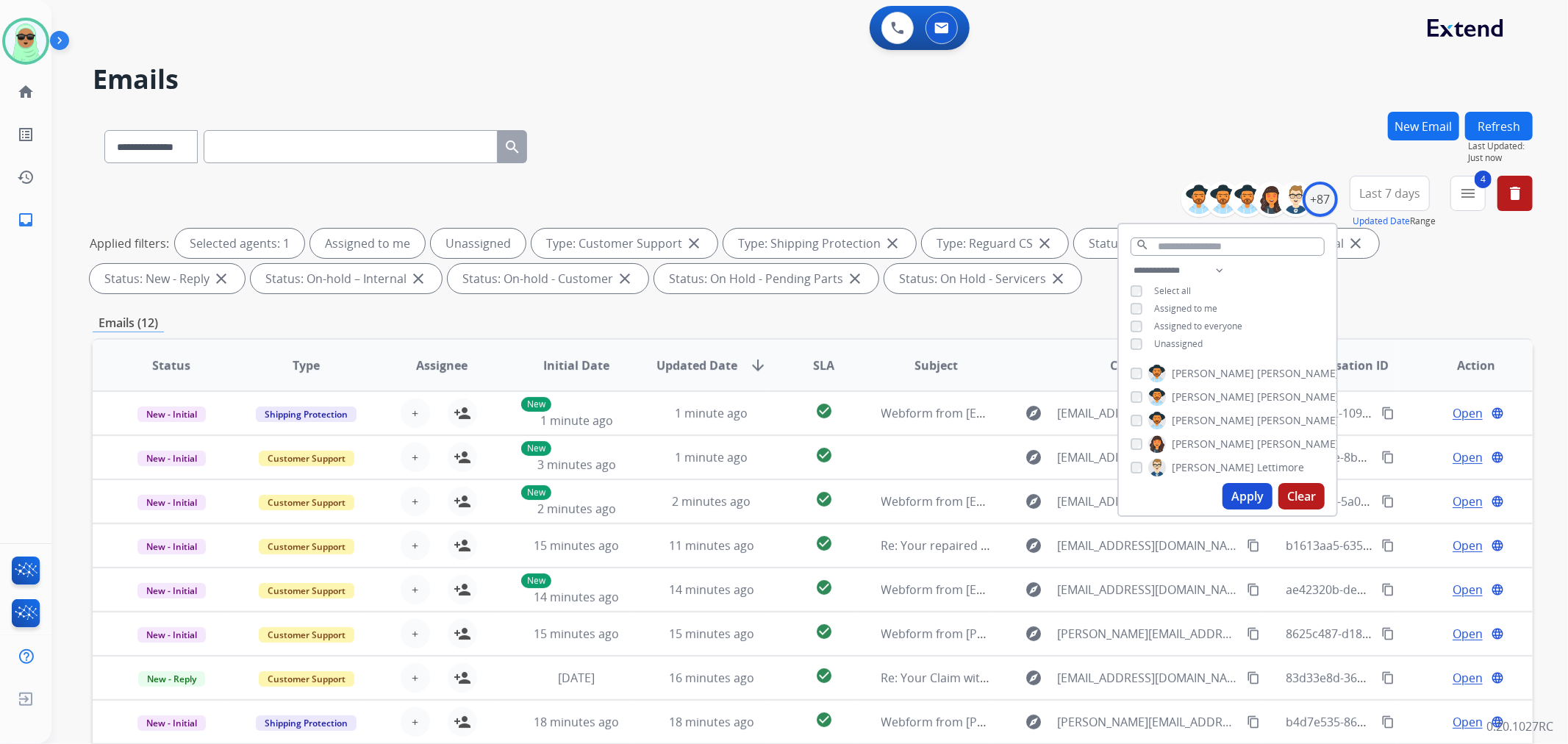
drag, startPoint x: 1191, startPoint y: 344, endPoint x: 1199, endPoint y: 393, distance: 49.6
click at [1189, 344] on span "Unassigned" at bounding box center [1178, 344] width 49 height 13
click at [1262, 498] on button "Apply" at bounding box center [1246, 496] width 50 height 26
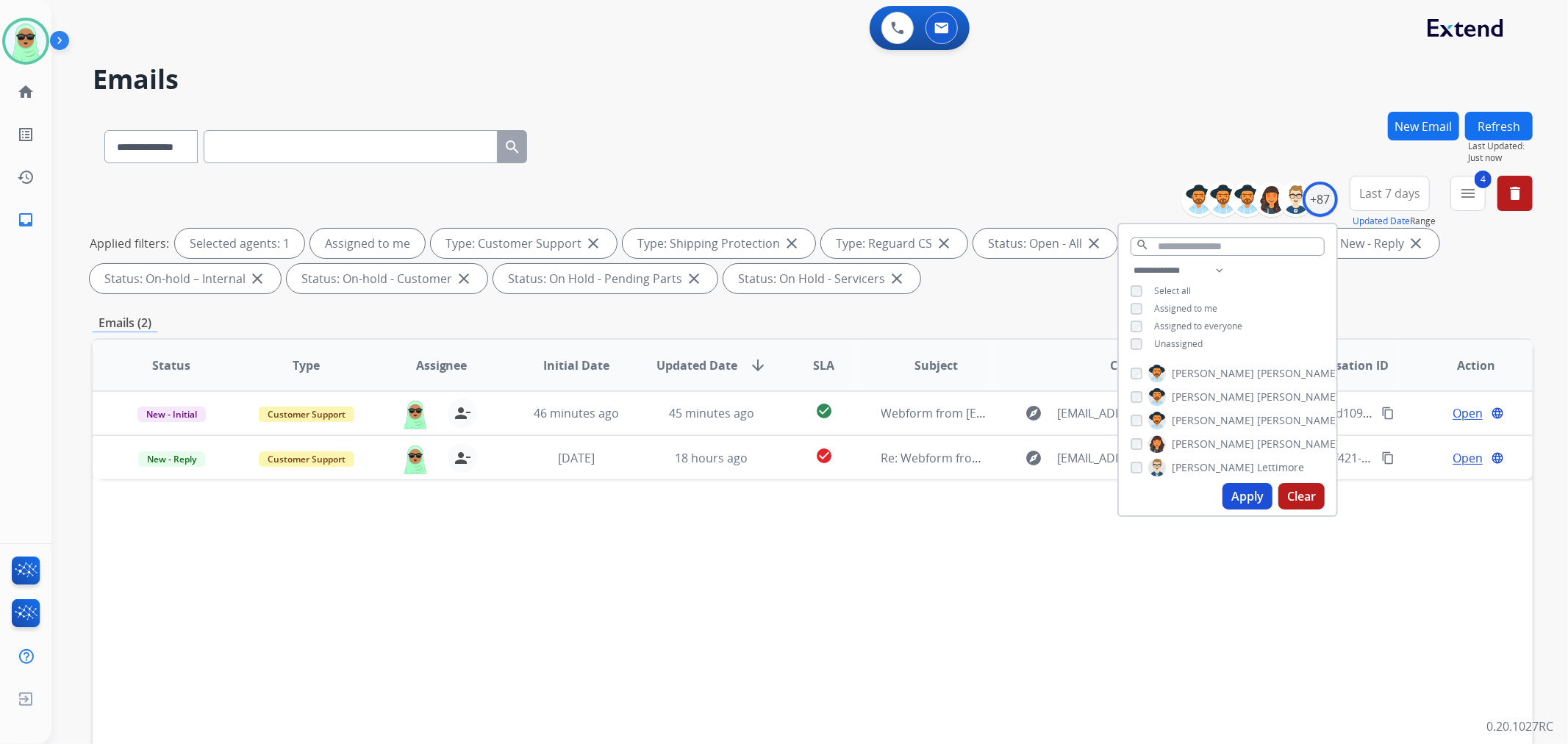
click at [738, 591] on div "Status Type Assignee Initial Date Updated Date arrow_downward SLA Subject Custo…" at bounding box center [812, 584] width 1440 height 492
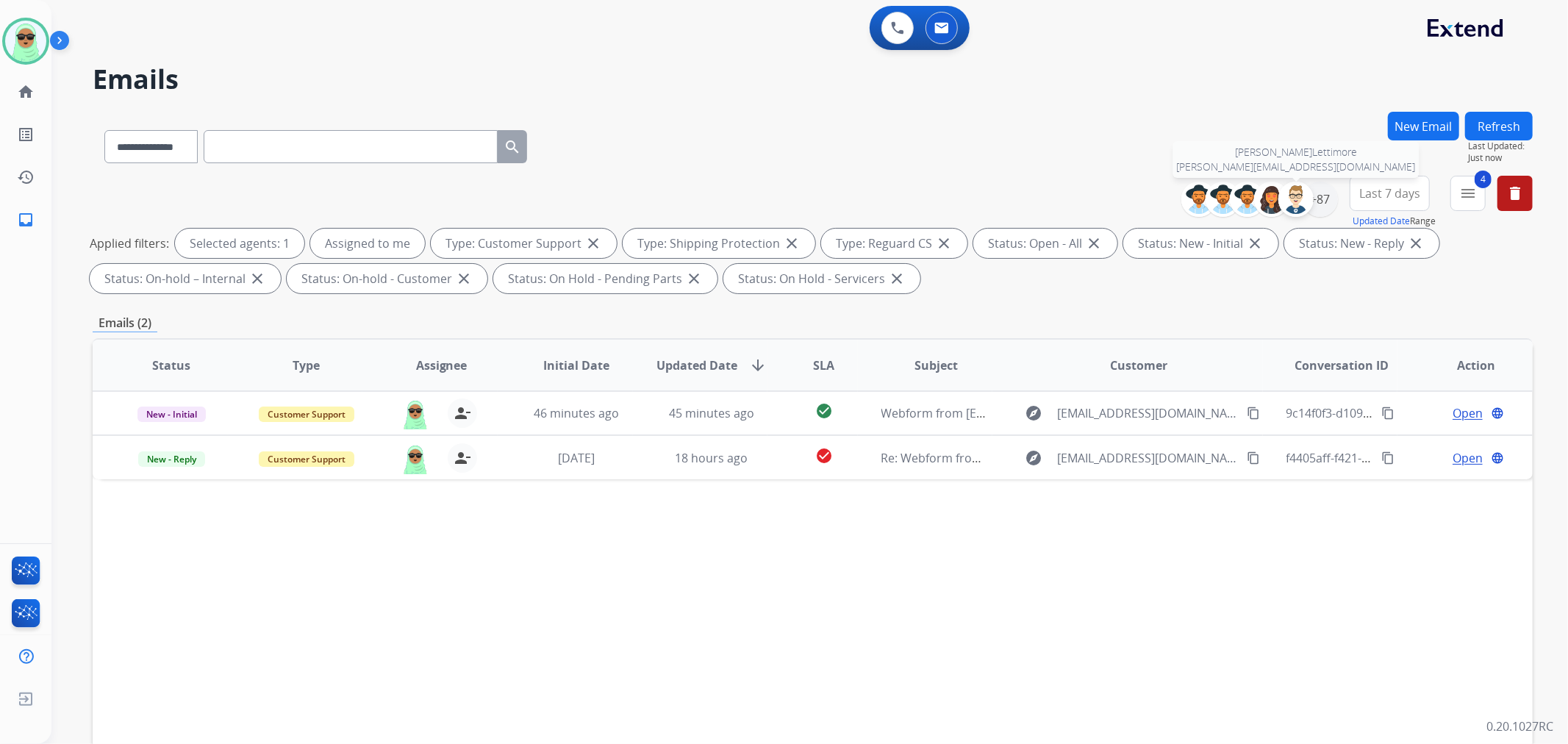
click at [1302, 200] on img at bounding box center [1296, 199] width 30 height 30
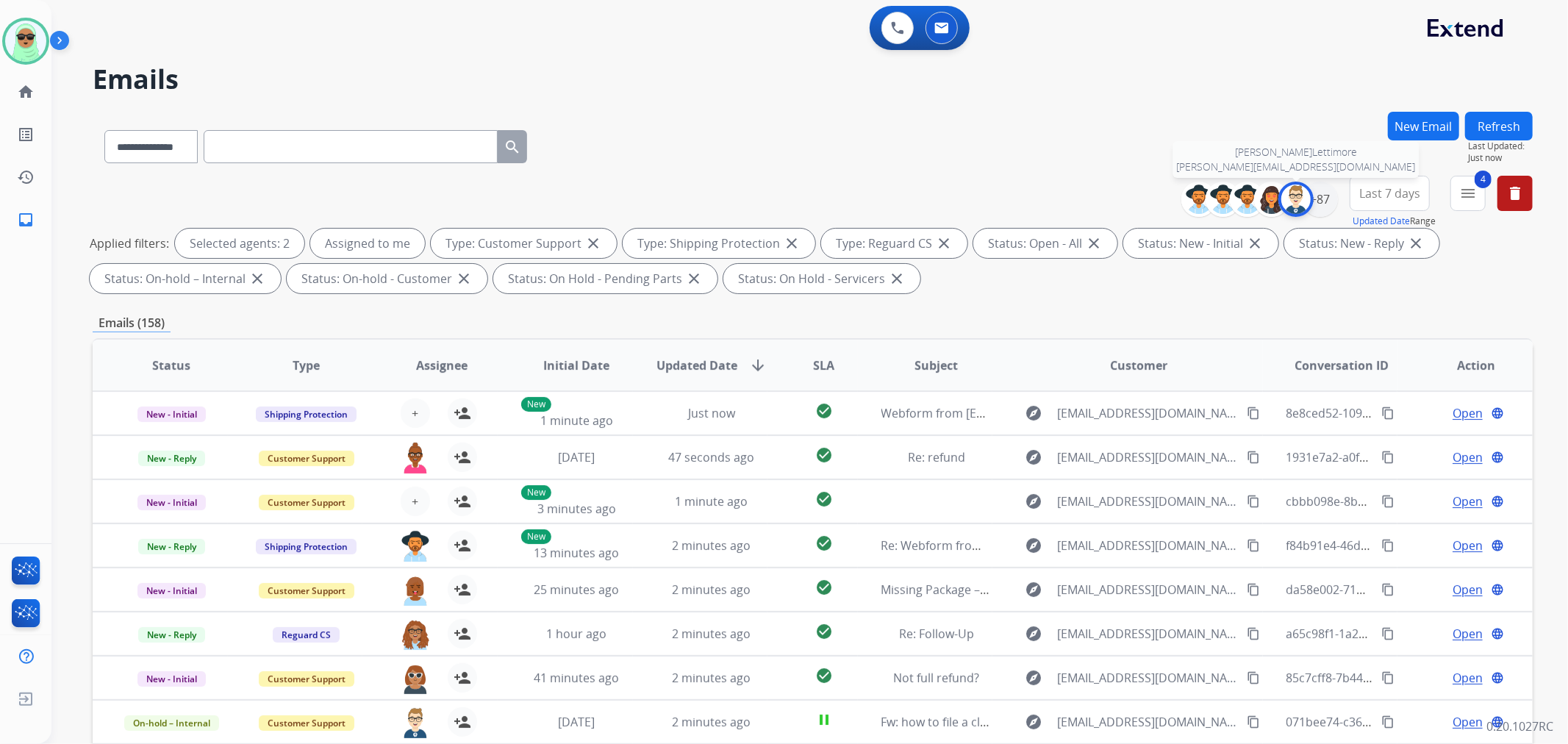
click at [1297, 198] on img at bounding box center [1296, 199] width 30 height 30
click at [1325, 194] on div "+87" at bounding box center [1319, 198] width 35 height 35
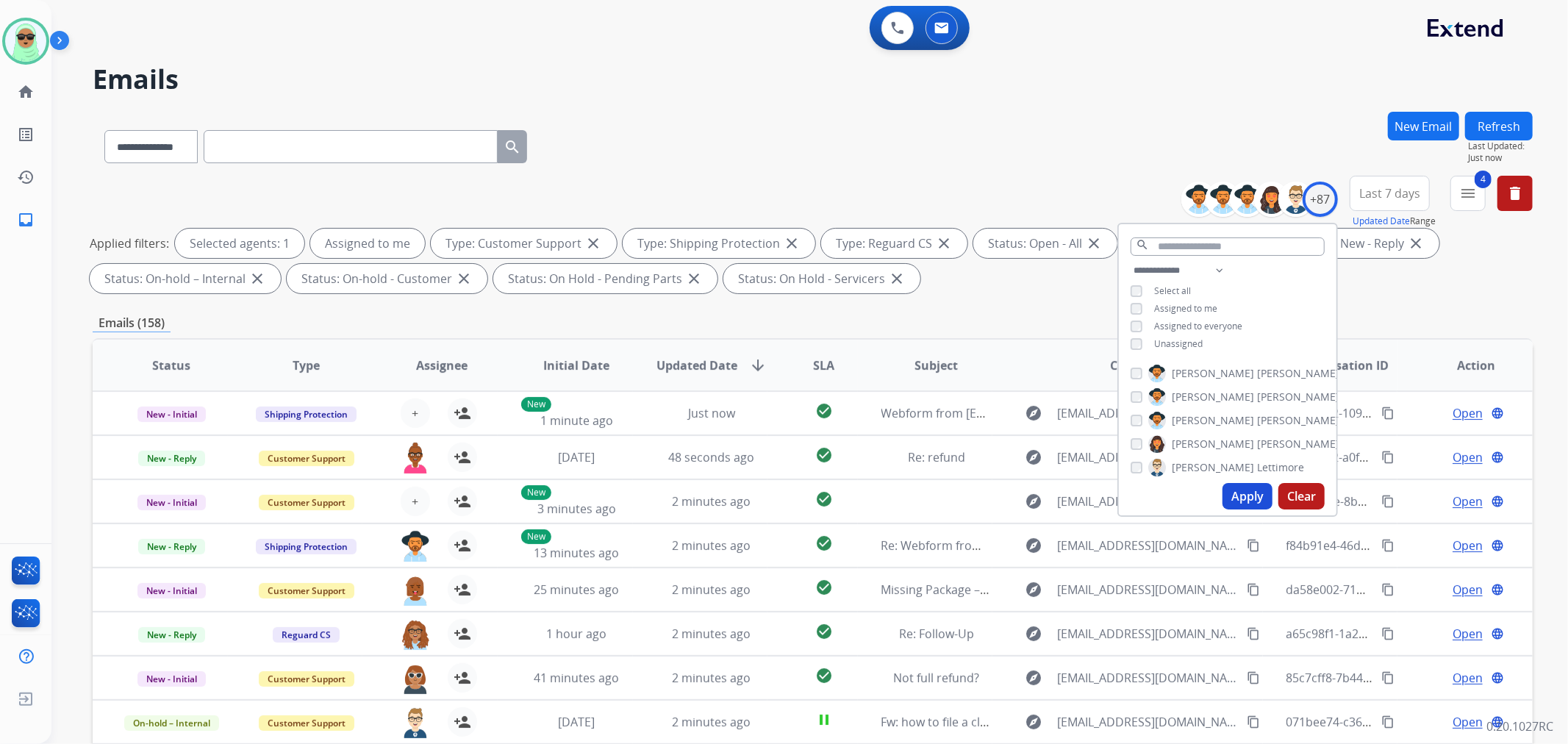
click at [1195, 340] on span "Unassigned" at bounding box center [1178, 344] width 49 height 13
click at [1190, 302] on span "Assigned to me" at bounding box center [1186, 308] width 63 height 13
click at [1244, 497] on button "Apply" at bounding box center [1246, 496] width 50 height 26
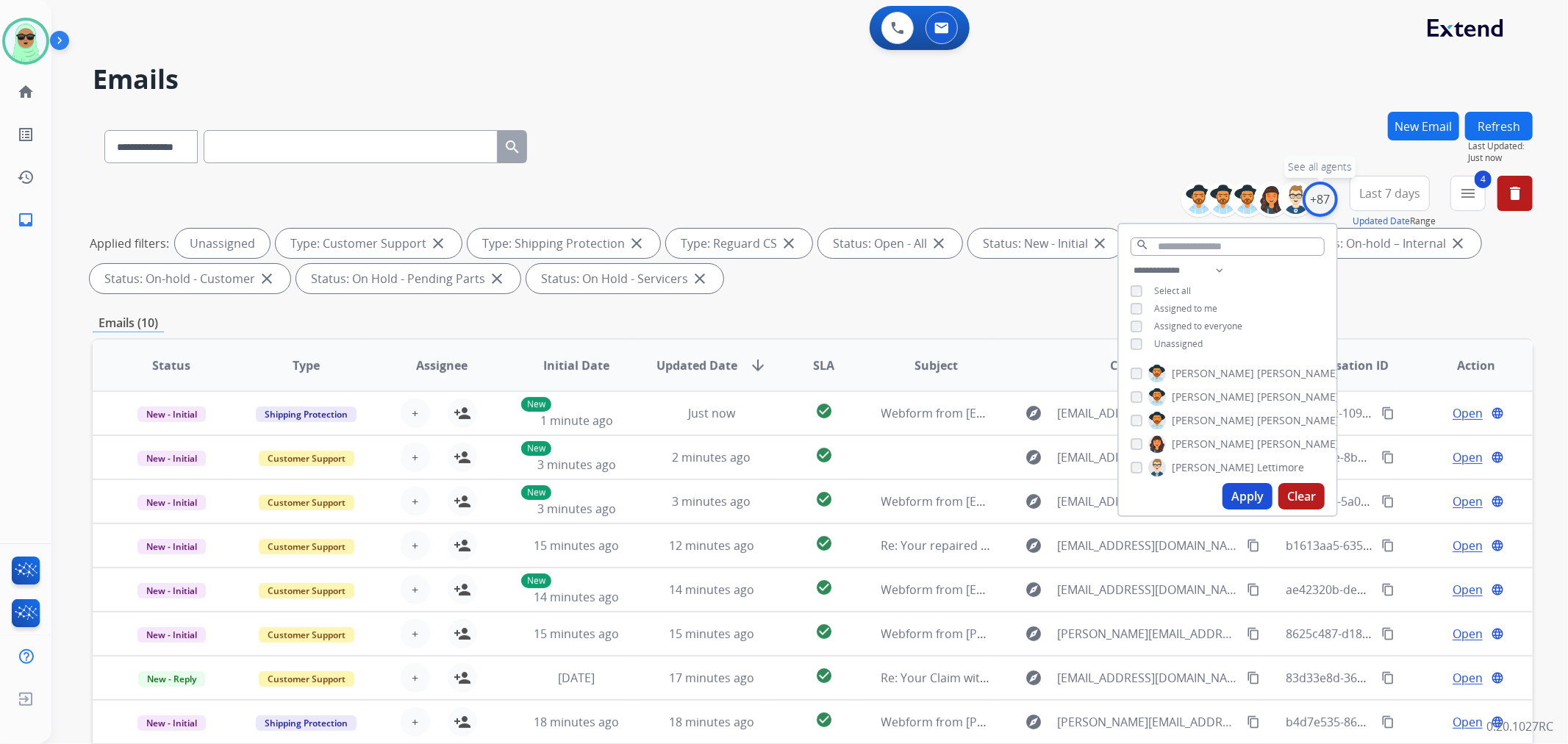
click at [1322, 206] on div "+87" at bounding box center [1319, 198] width 35 height 35
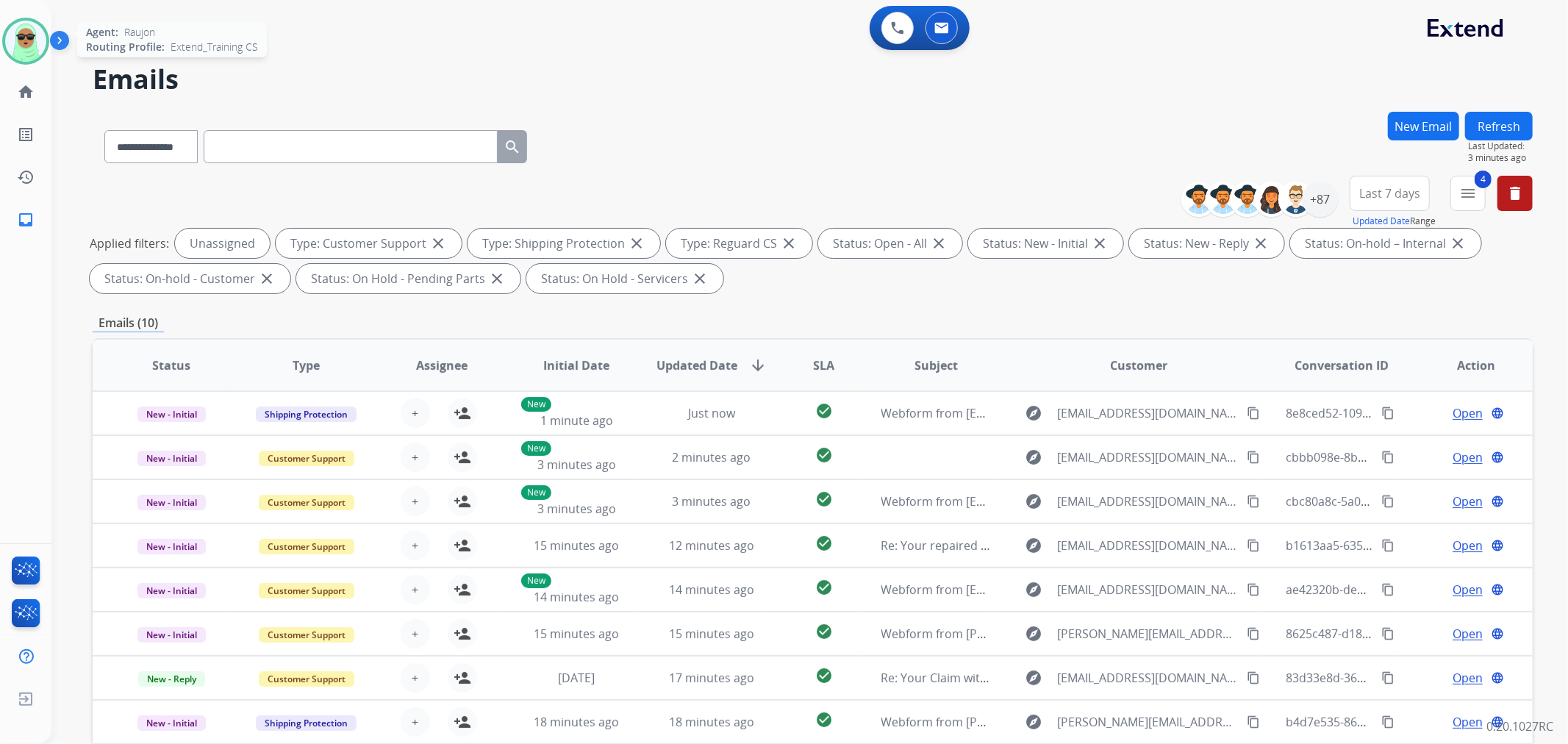
click at [23, 32] on img at bounding box center [26, 41] width 41 height 41
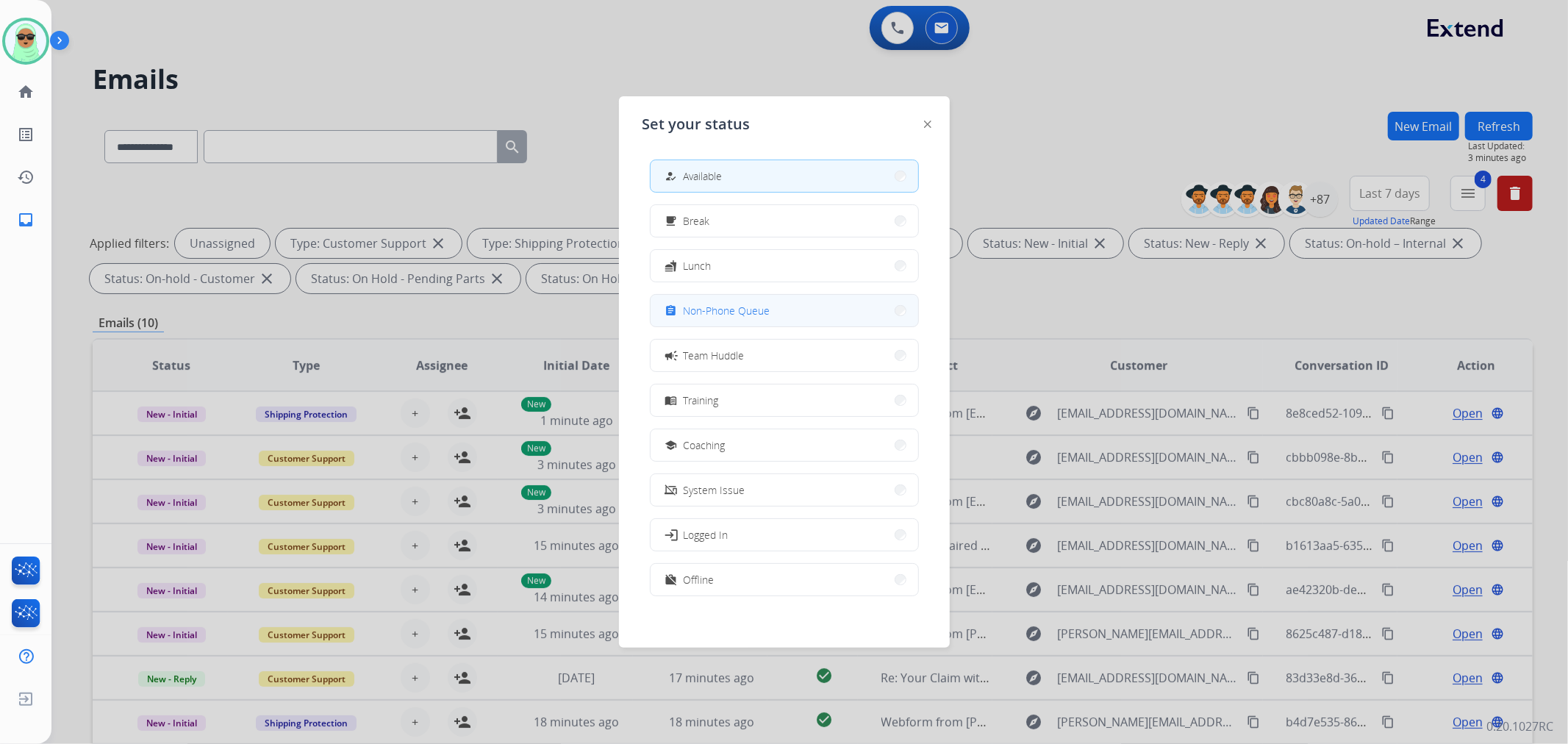
click at [838, 318] on button "assignment Non-Phone Queue" at bounding box center [784, 310] width 268 height 32
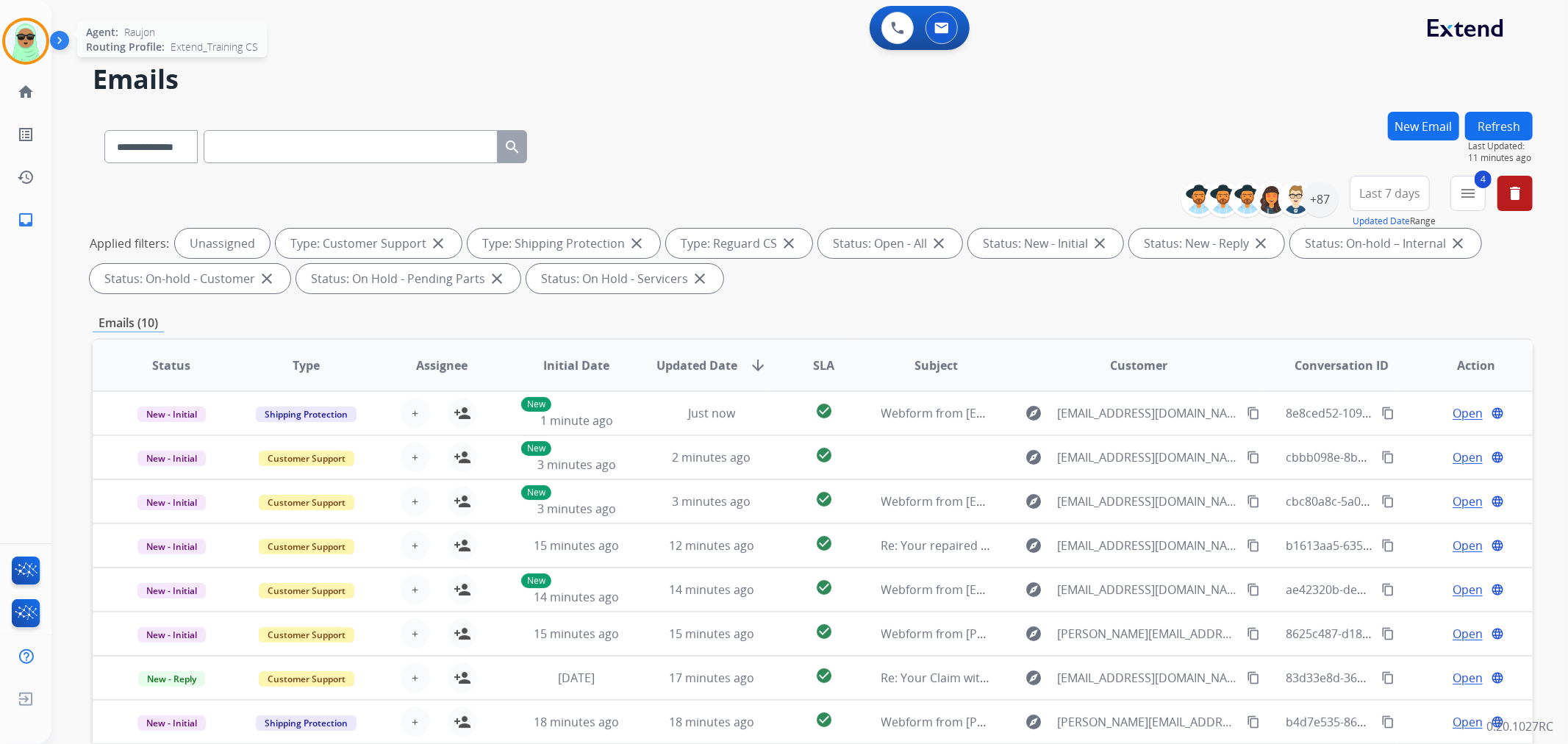
click at [15, 37] on img at bounding box center [26, 41] width 41 height 41
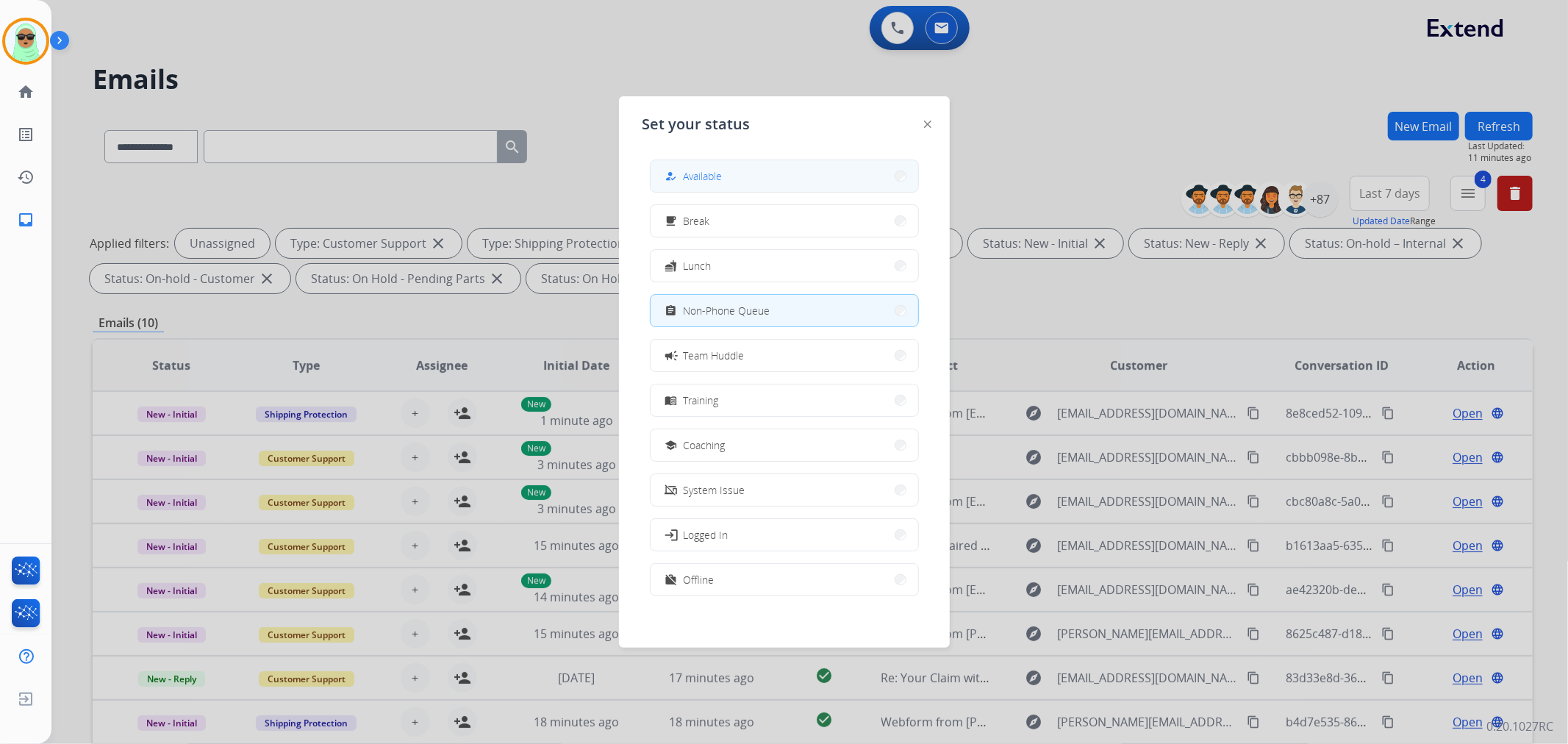
click at [744, 175] on button "how_to_reg Available" at bounding box center [784, 176] width 268 height 32
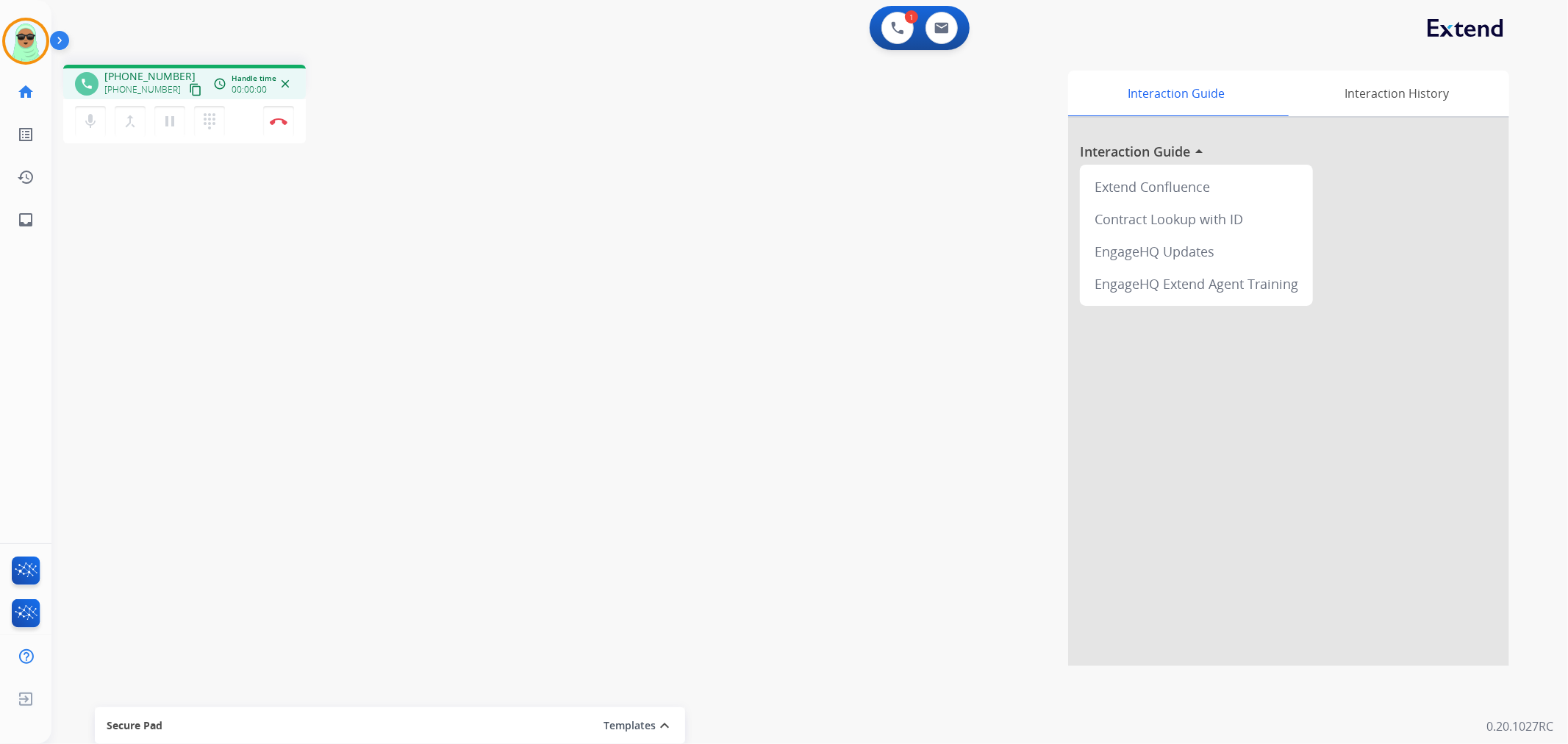
click at [188, 99] on div "mic Mute merge_type Bridge pause Hold dialpad Dialpad Disconnect" at bounding box center [184, 121] width 243 height 44
click at [187, 91] on button "content_copy" at bounding box center [196, 90] width 18 height 18
click at [908, 35] on button at bounding box center [897, 28] width 32 height 32
click at [888, 38] on button at bounding box center [897, 28] width 32 height 32
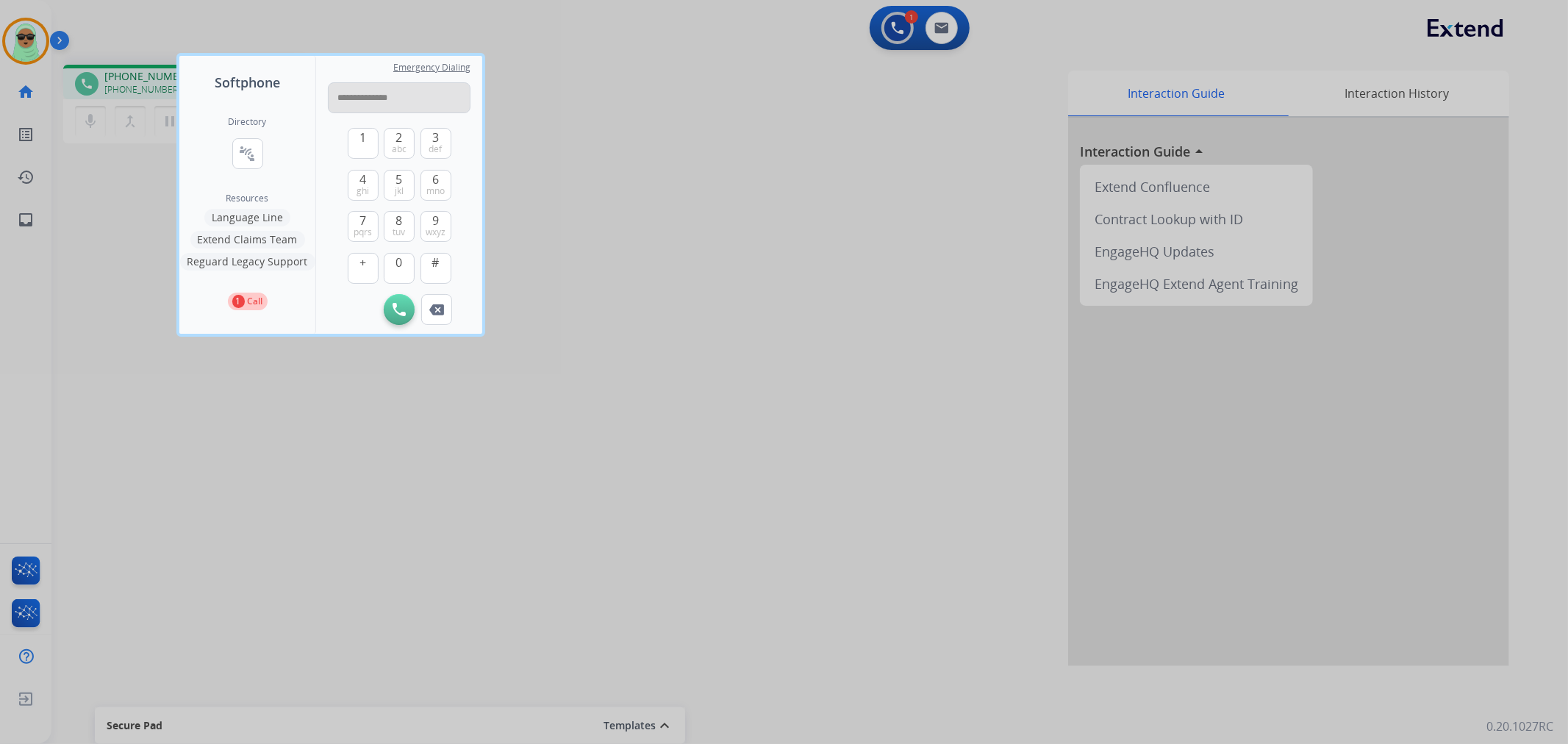
click at [380, 105] on input "**********" at bounding box center [399, 97] width 142 height 31
type input "**********"
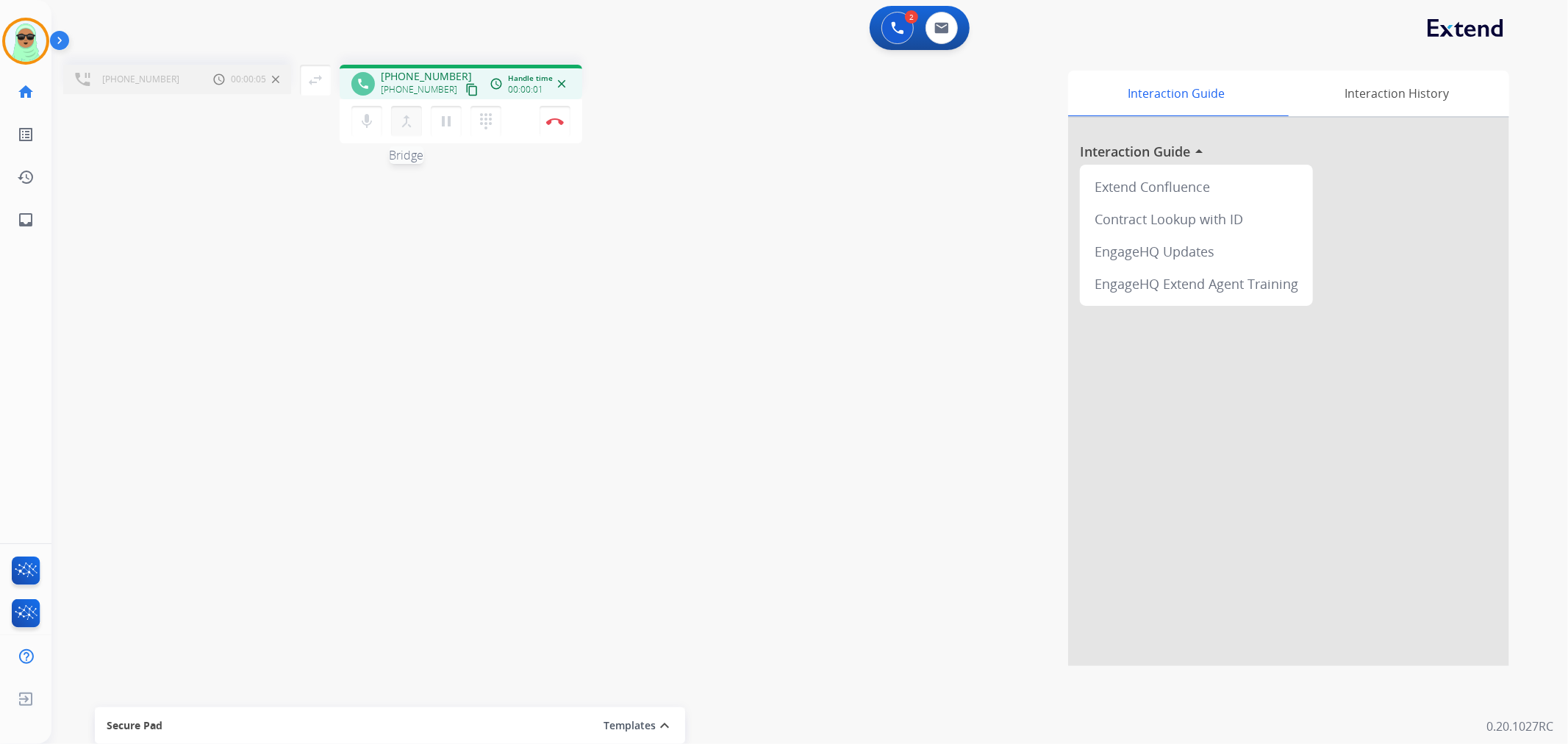
click at [399, 113] on mat-icon "merge_type" at bounding box center [407, 122] width 18 height 18
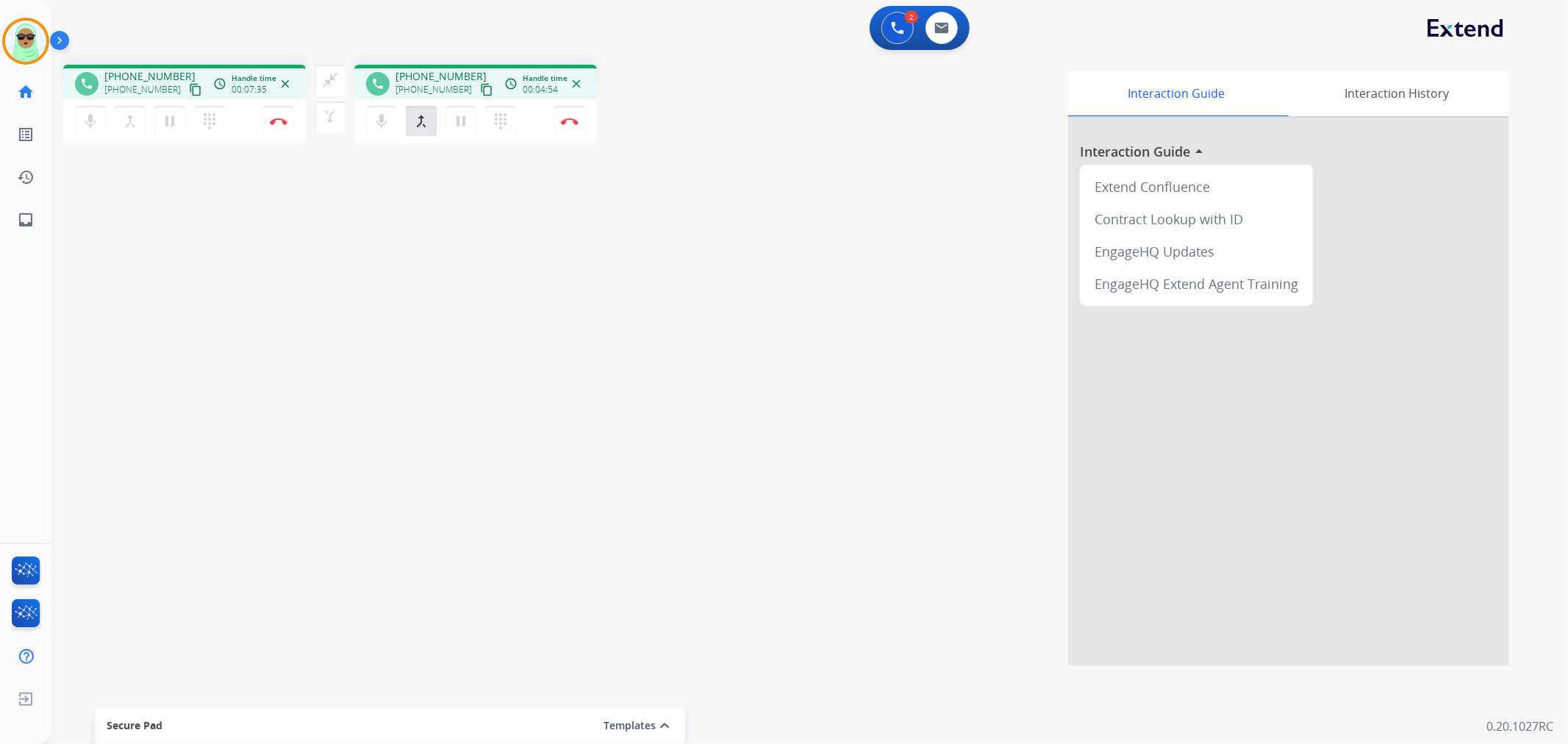
click at [595, 15] on div "2 Voice Interactions 0 Email Interactions" at bounding box center [801, 30] width 1463 height 47
click at [574, 315] on div "phone [PHONE_NUMBER] [PHONE_NUMBER] content_copy access_time Call metrics Queue…" at bounding box center [792, 360] width 1481 height 613
click at [475, 121] on div "mic Mute merge_type Bridge pause Hold dialpad Dialpad" at bounding box center [445, 121] width 159 height 31
click at [493, 116] on mat-icon "dialpad" at bounding box center [500, 122] width 18 height 18
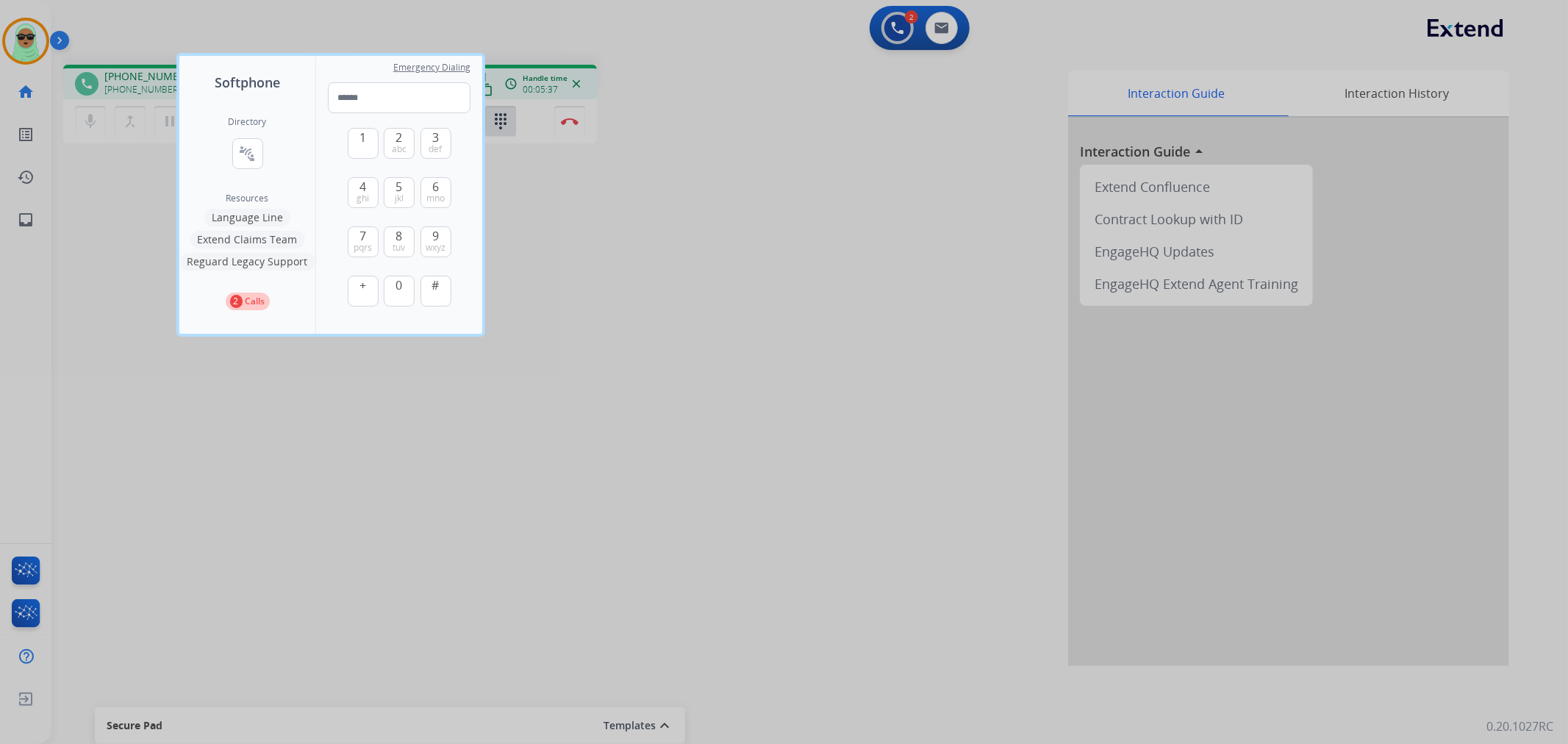
click at [577, 228] on div at bounding box center [784, 372] width 1568 height 744
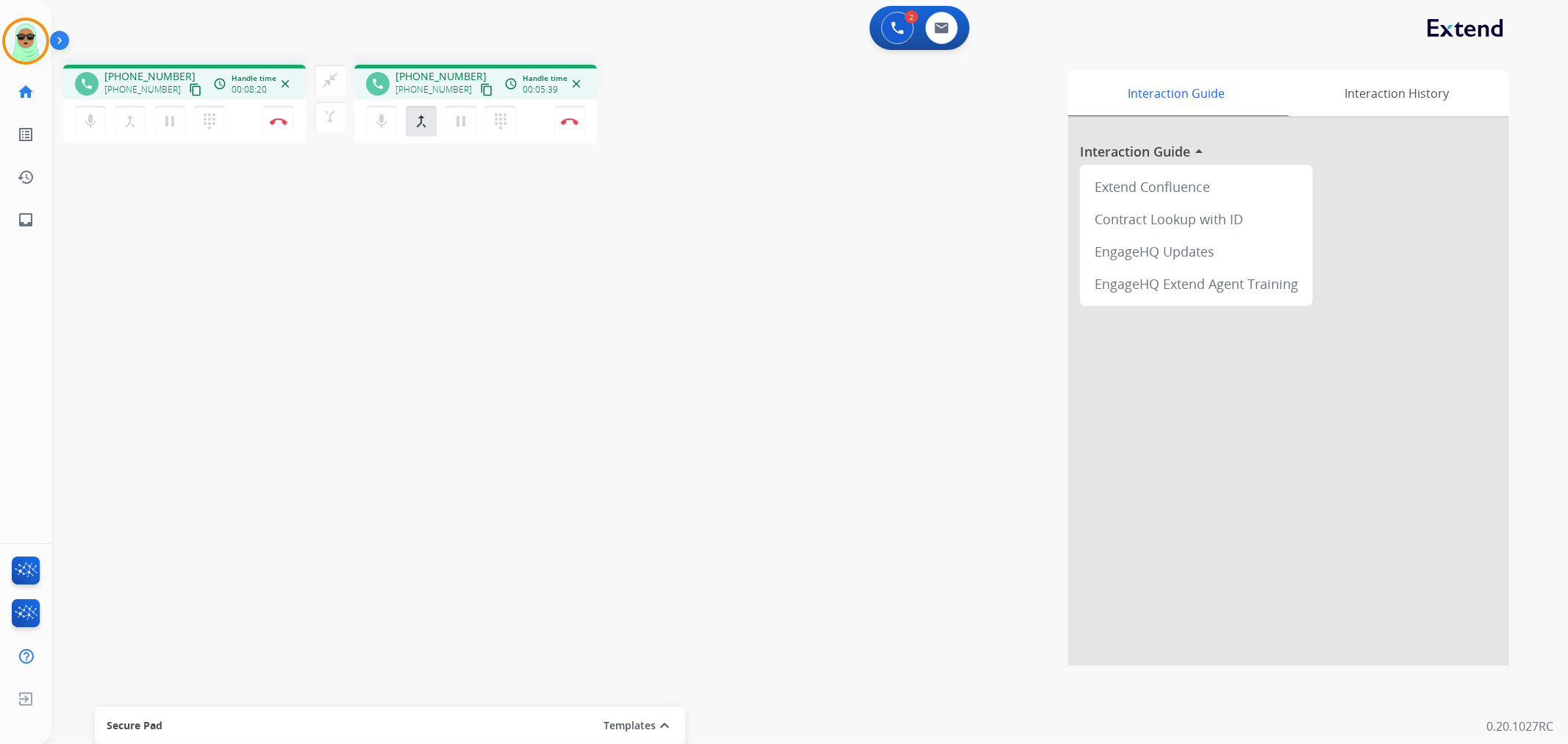
click at [334, 133] on div "swap_horiz Break voice bridge close_fullscreen Connect 3-Way Call merge_type Se…" at bounding box center [330, 106] width 49 height 83
click at [335, 125] on mat-icon "merge_type" at bounding box center [330, 117] width 18 height 18
click at [327, 91] on button "swap_horiz Break voice bridge" at bounding box center [330, 80] width 31 height 31
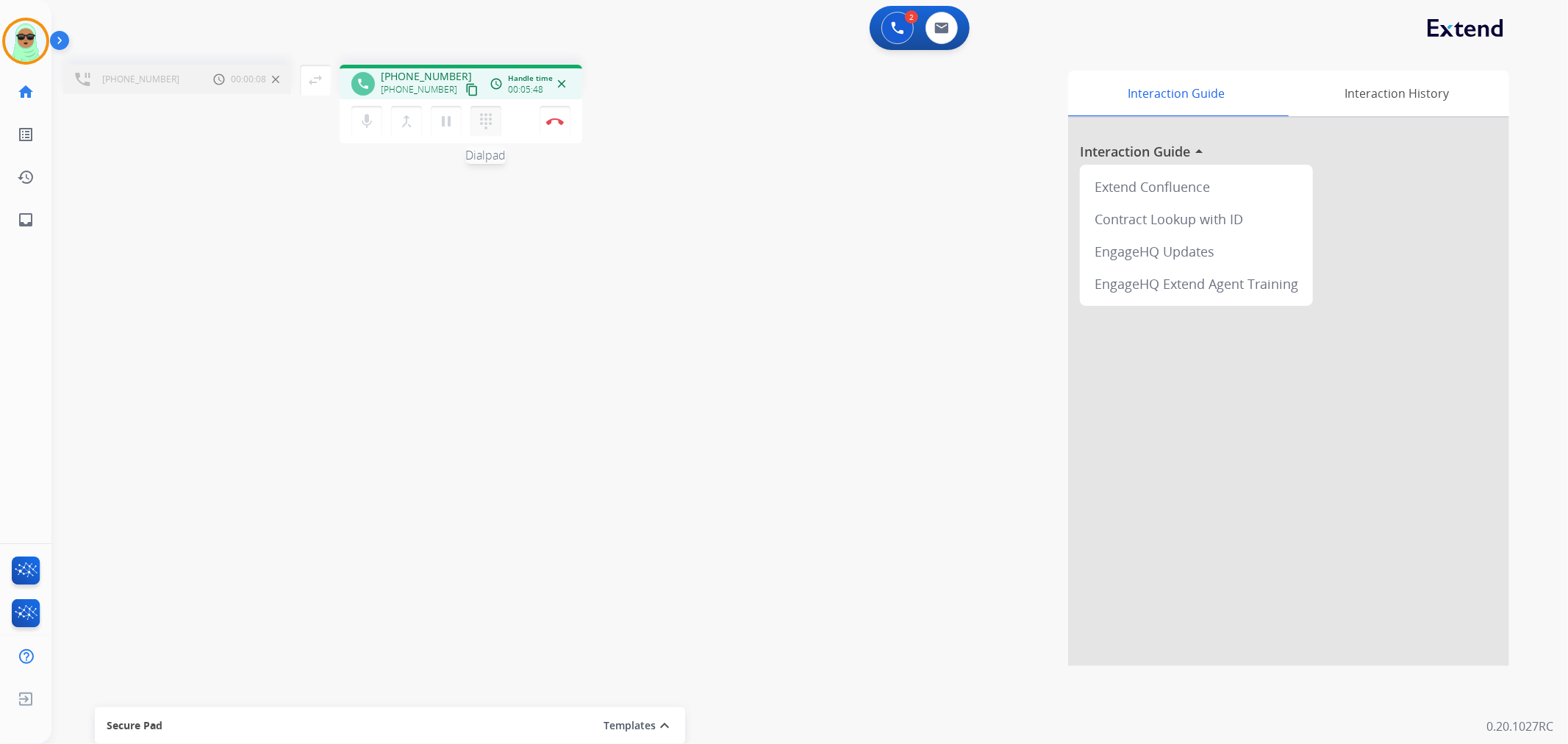
click at [481, 128] on mat-icon "dialpad" at bounding box center [486, 122] width 18 height 18
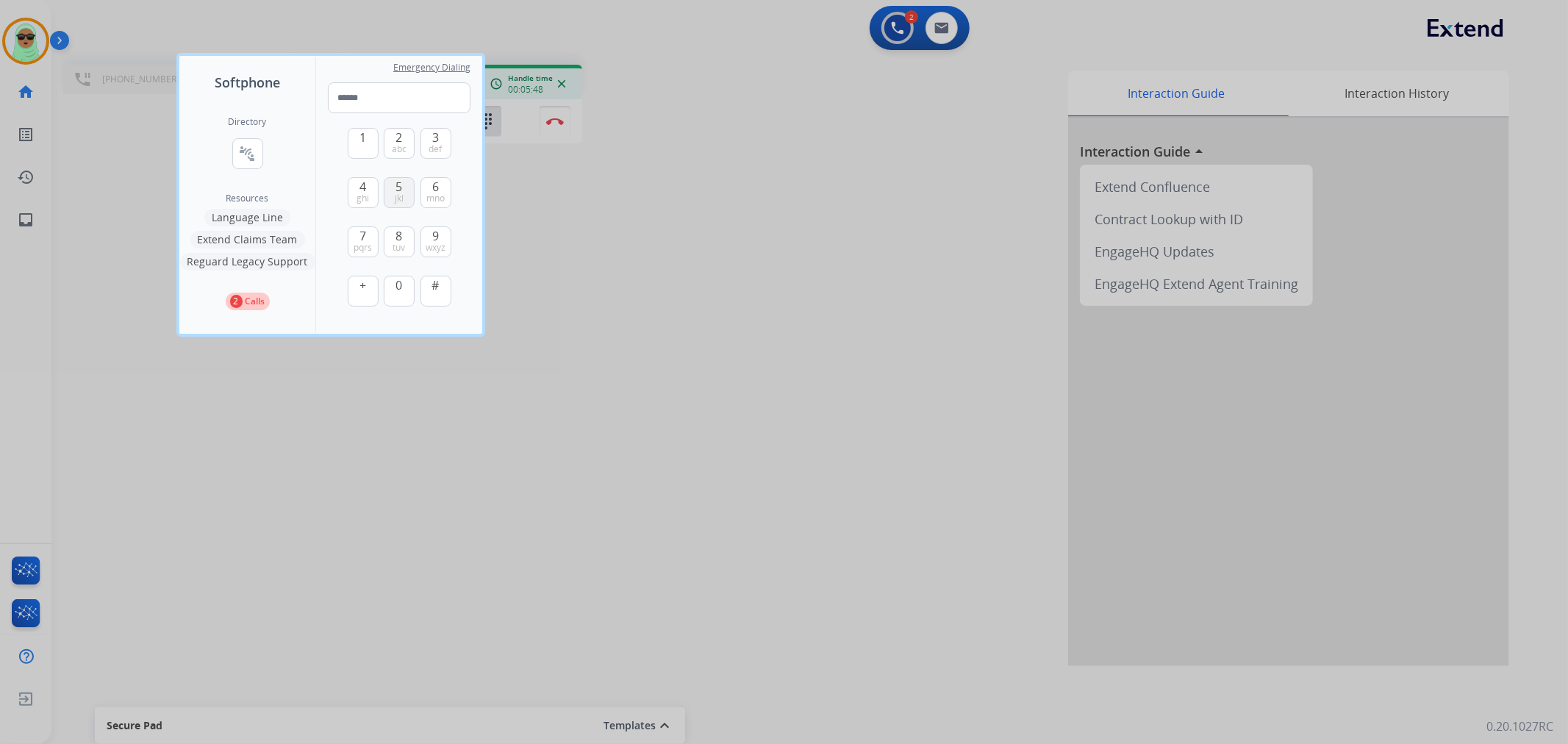
click at [392, 204] on button "5 jkl" at bounding box center [399, 192] width 31 height 31
click at [391, 202] on button "5 jkl" at bounding box center [399, 192] width 31 height 31
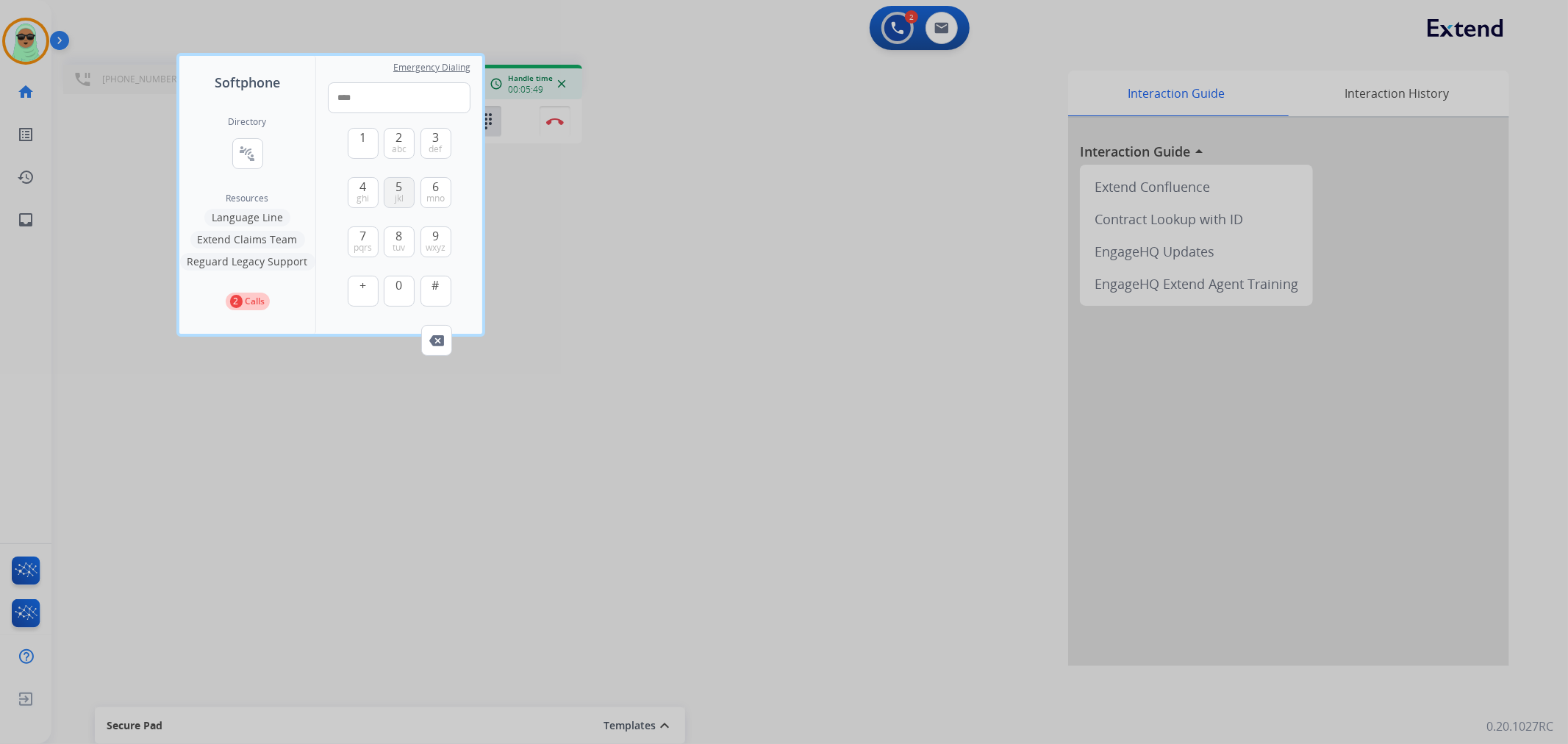
type input "*****"
click at [665, 262] on div at bounding box center [784, 372] width 1568 height 744
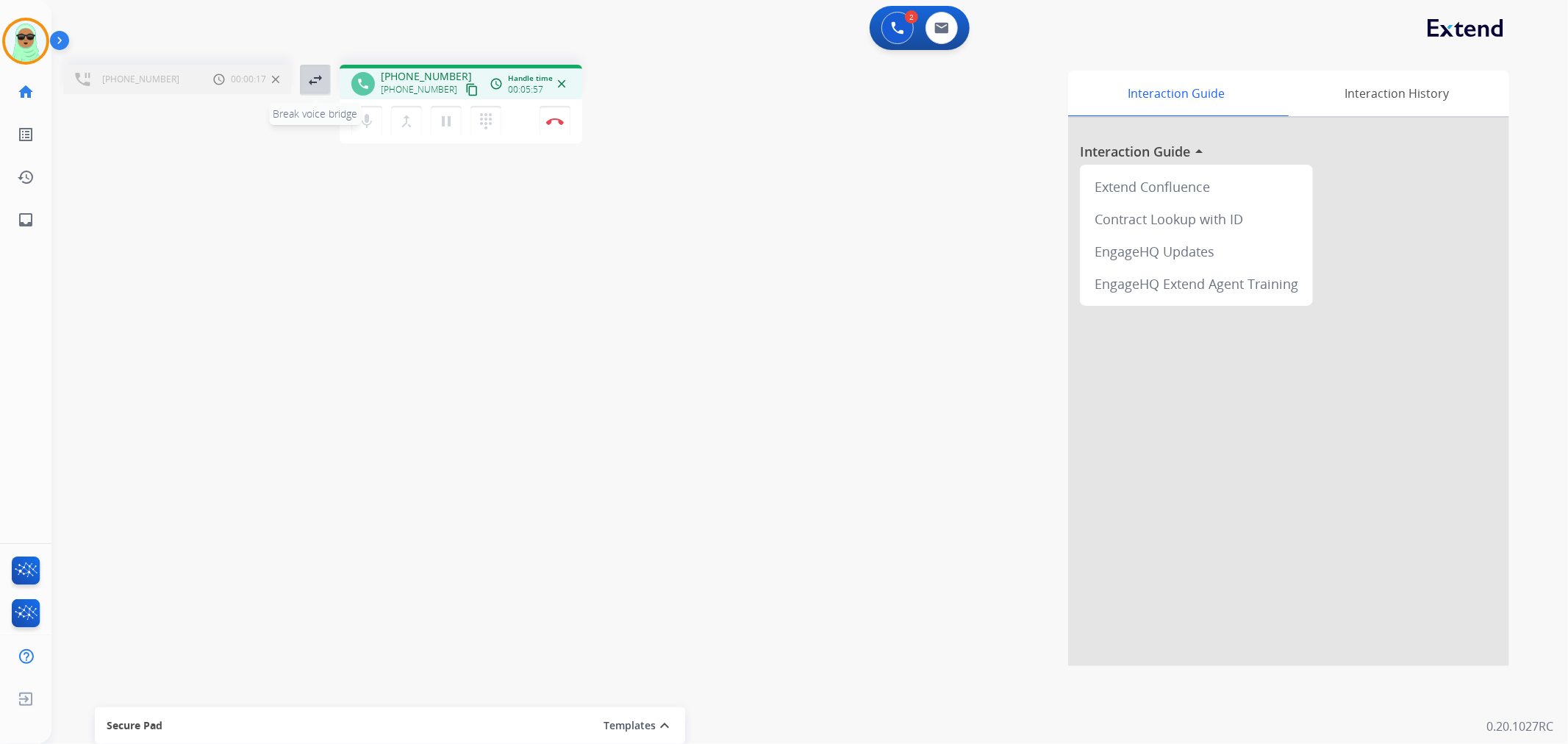
click at [308, 86] on mat-icon "swap_horiz" at bounding box center [316, 80] width 18 height 18
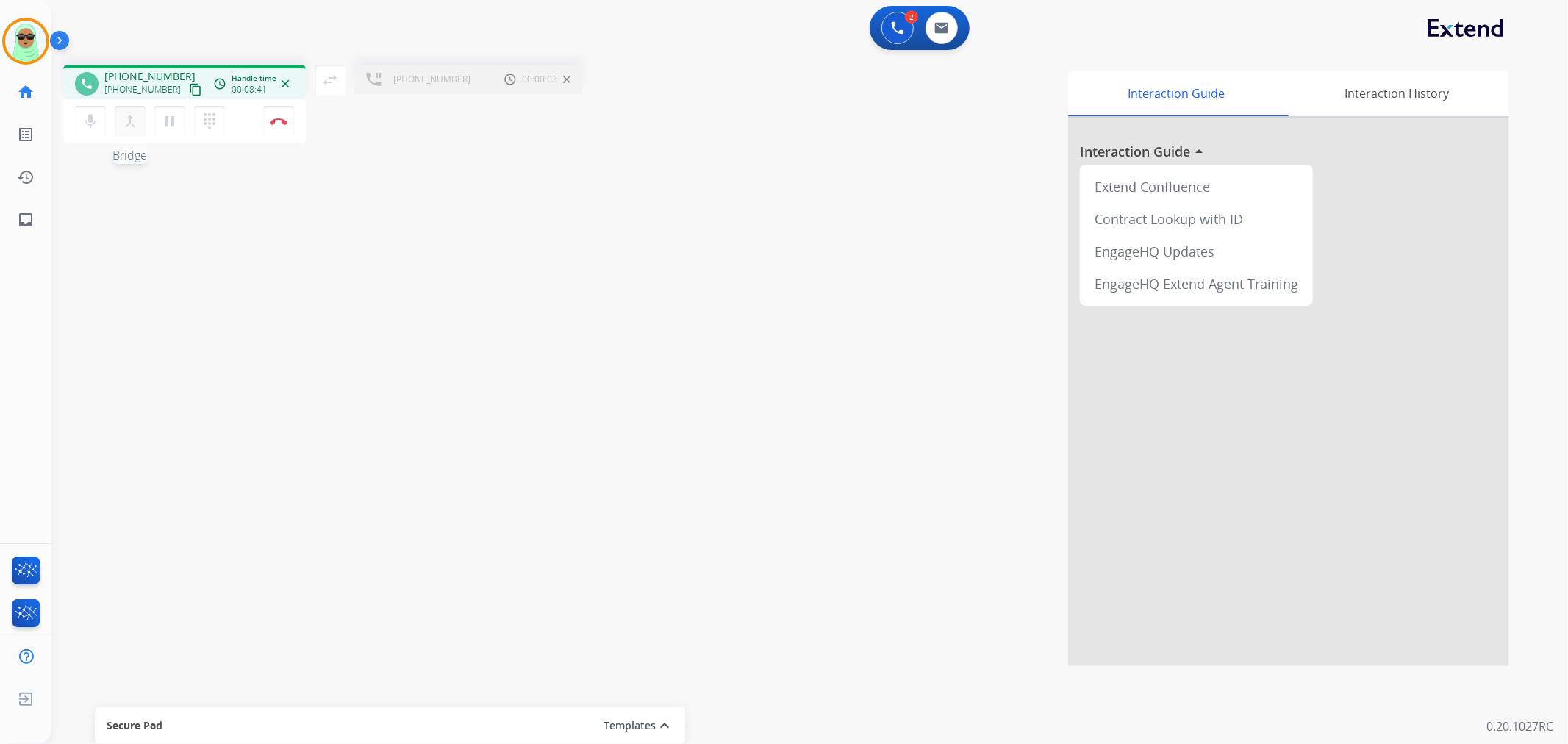
click at [134, 118] on mat-icon "merge_type" at bounding box center [130, 122] width 18 height 18
click at [573, 115] on button "Disconnect" at bounding box center [570, 121] width 31 height 31
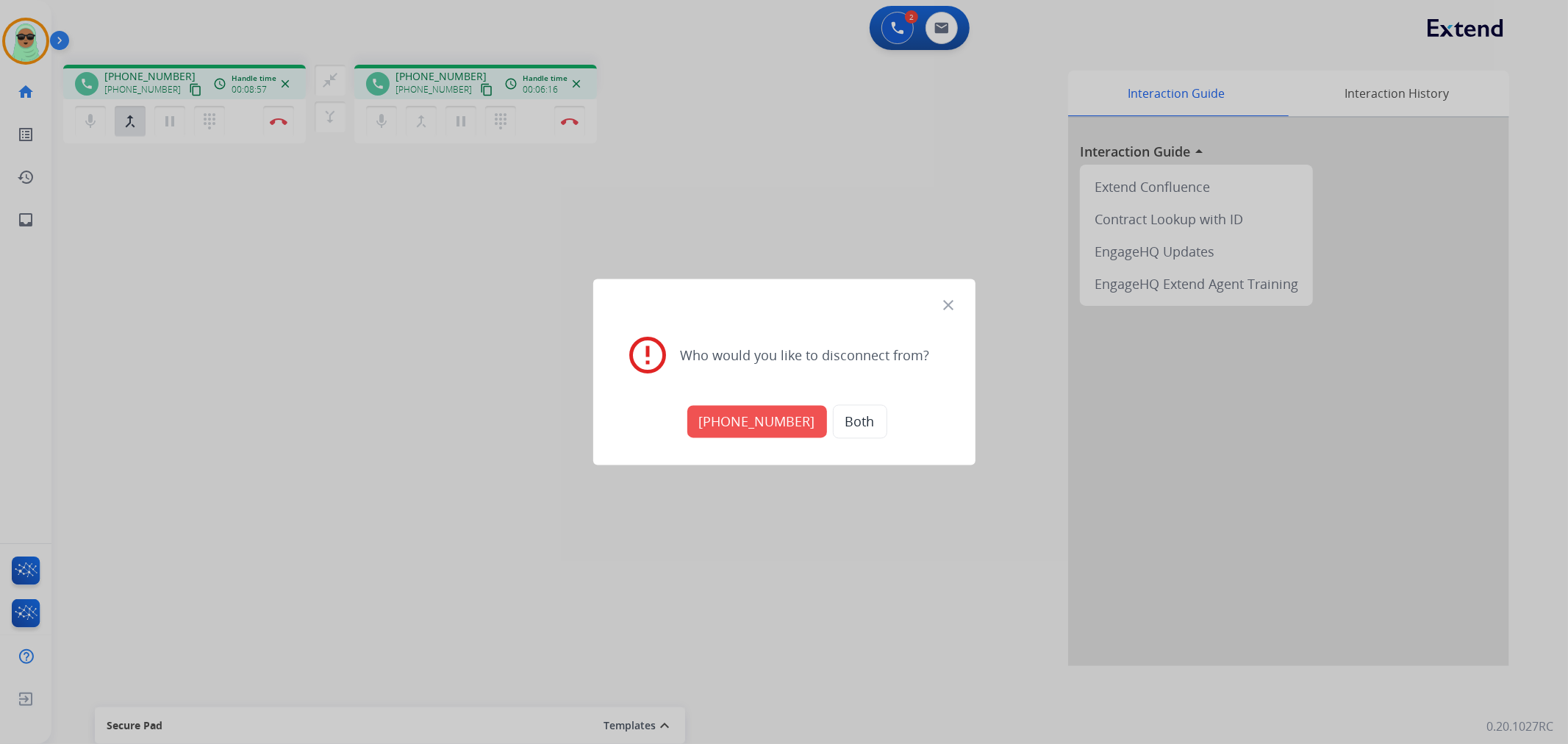
click at [761, 423] on button "[PHONE_NUMBER]" at bounding box center [756, 422] width 140 height 32
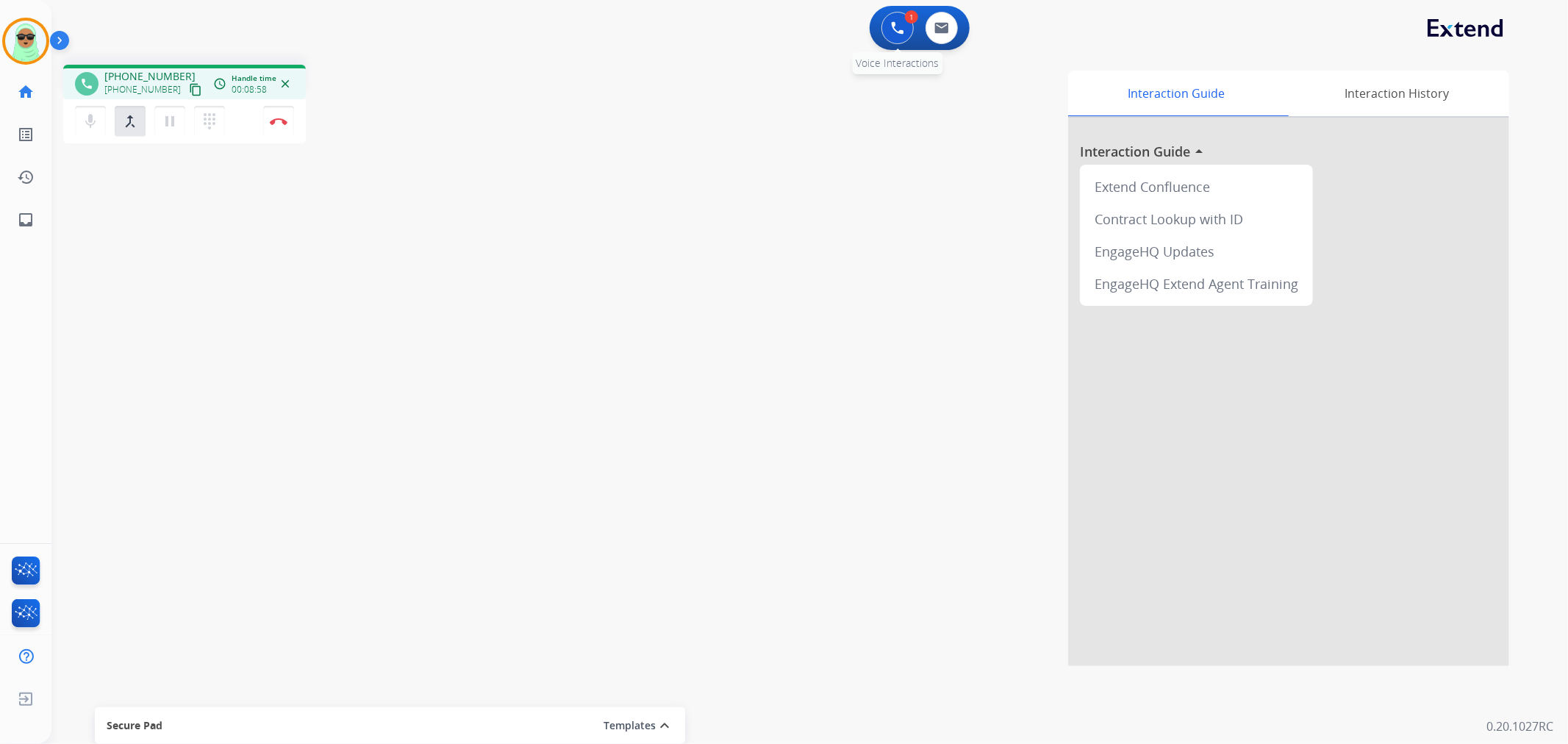
click at [888, 25] on button at bounding box center [897, 28] width 32 height 32
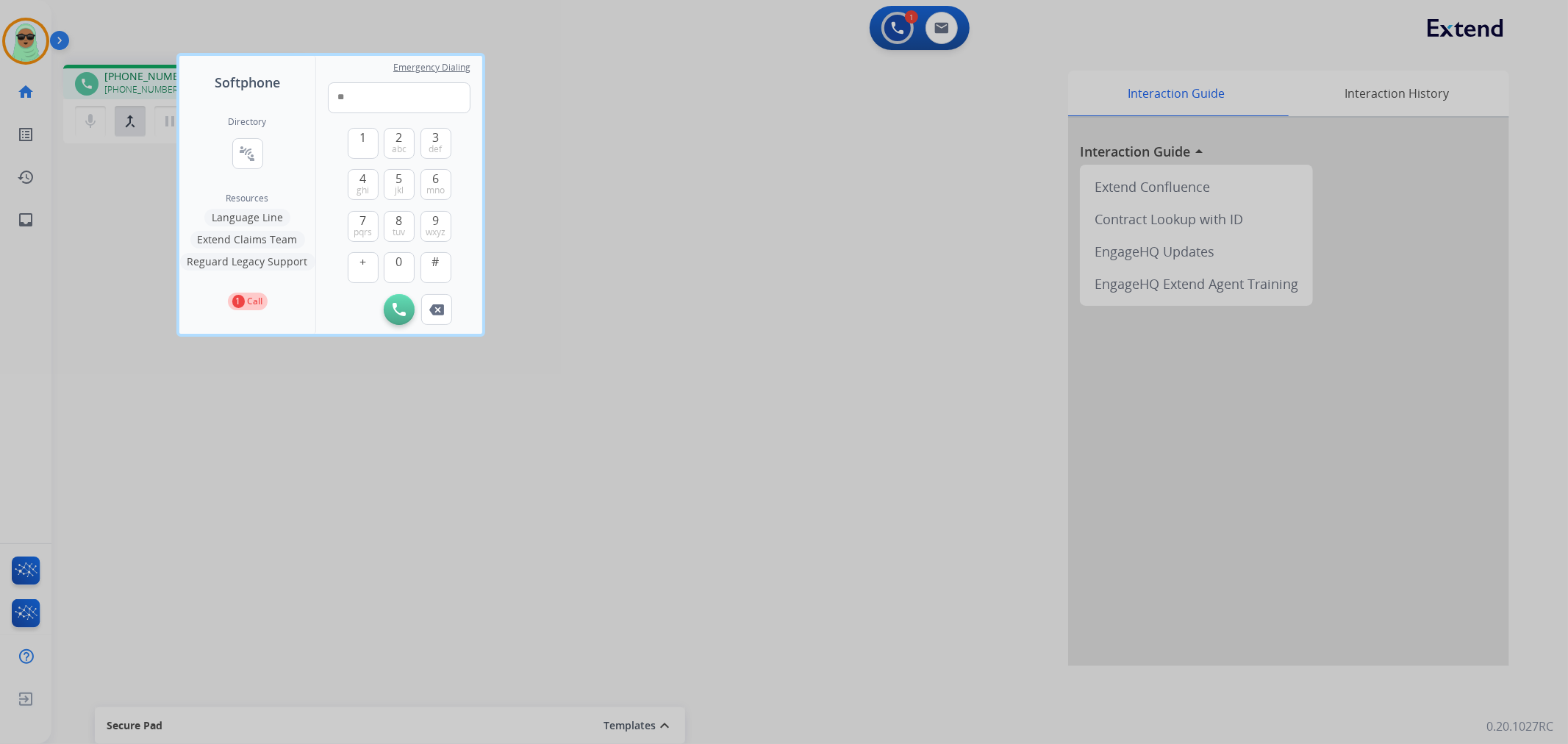
type input "*"
click at [432, 110] on input "tel" at bounding box center [399, 97] width 142 height 31
click at [432, 104] on input "tel" at bounding box center [399, 97] width 142 height 31
paste input "**********"
type input "**********"
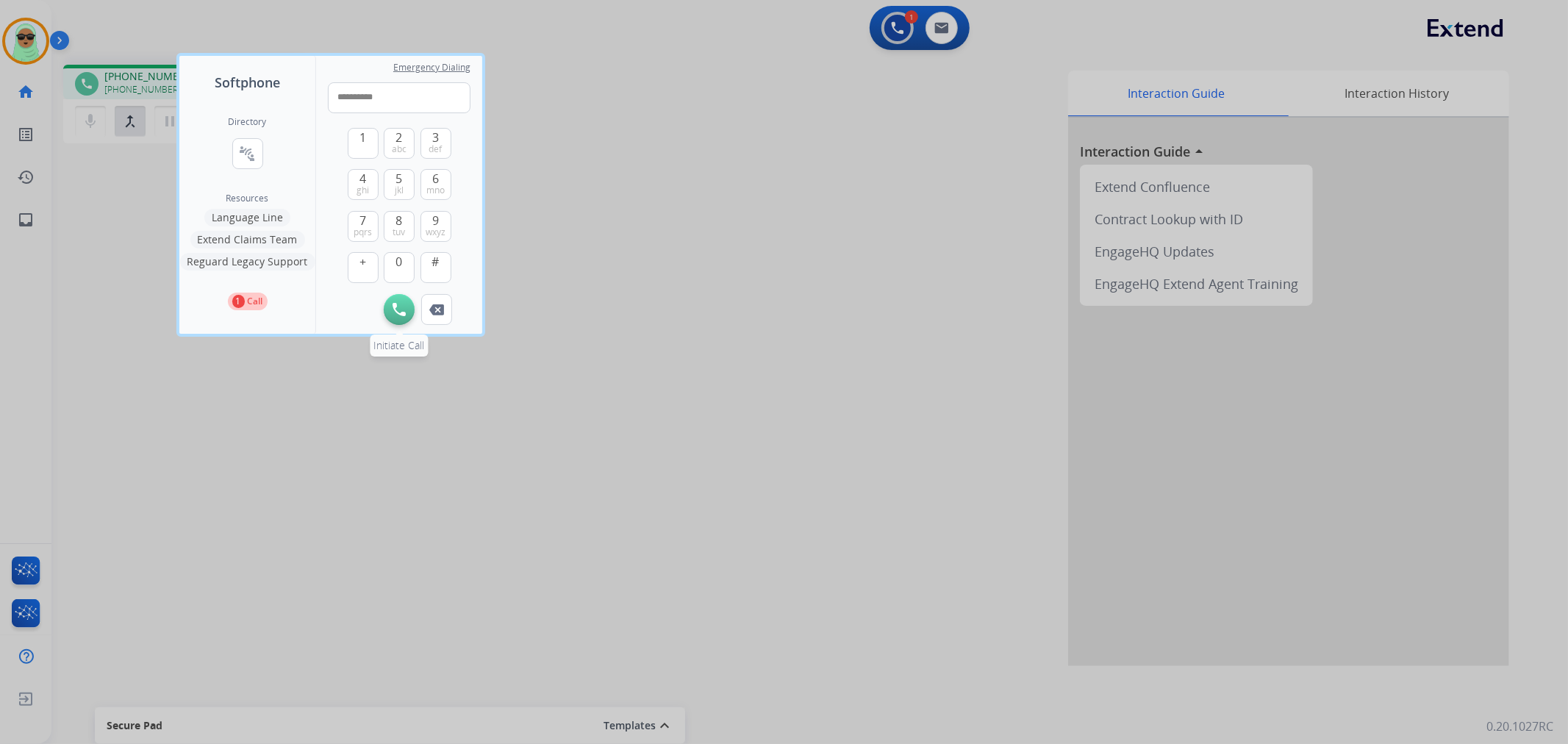
click at [390, 304] on button "Initiate Call" at bounding box center [399, 309] width 31 height 31
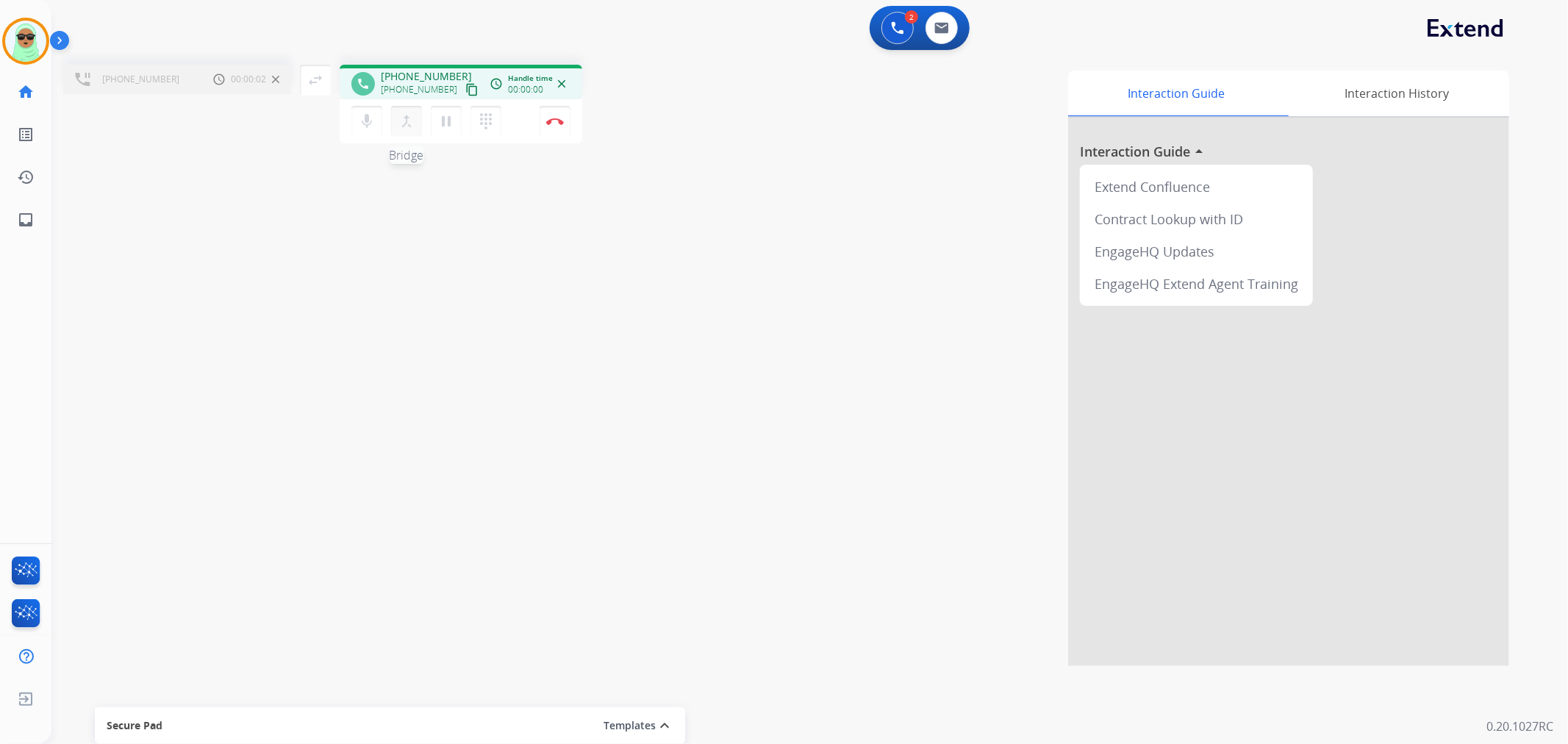
click at [419, 131] on button "merge_type Bridge" at bounding box center [407, 121] width 31 height 31
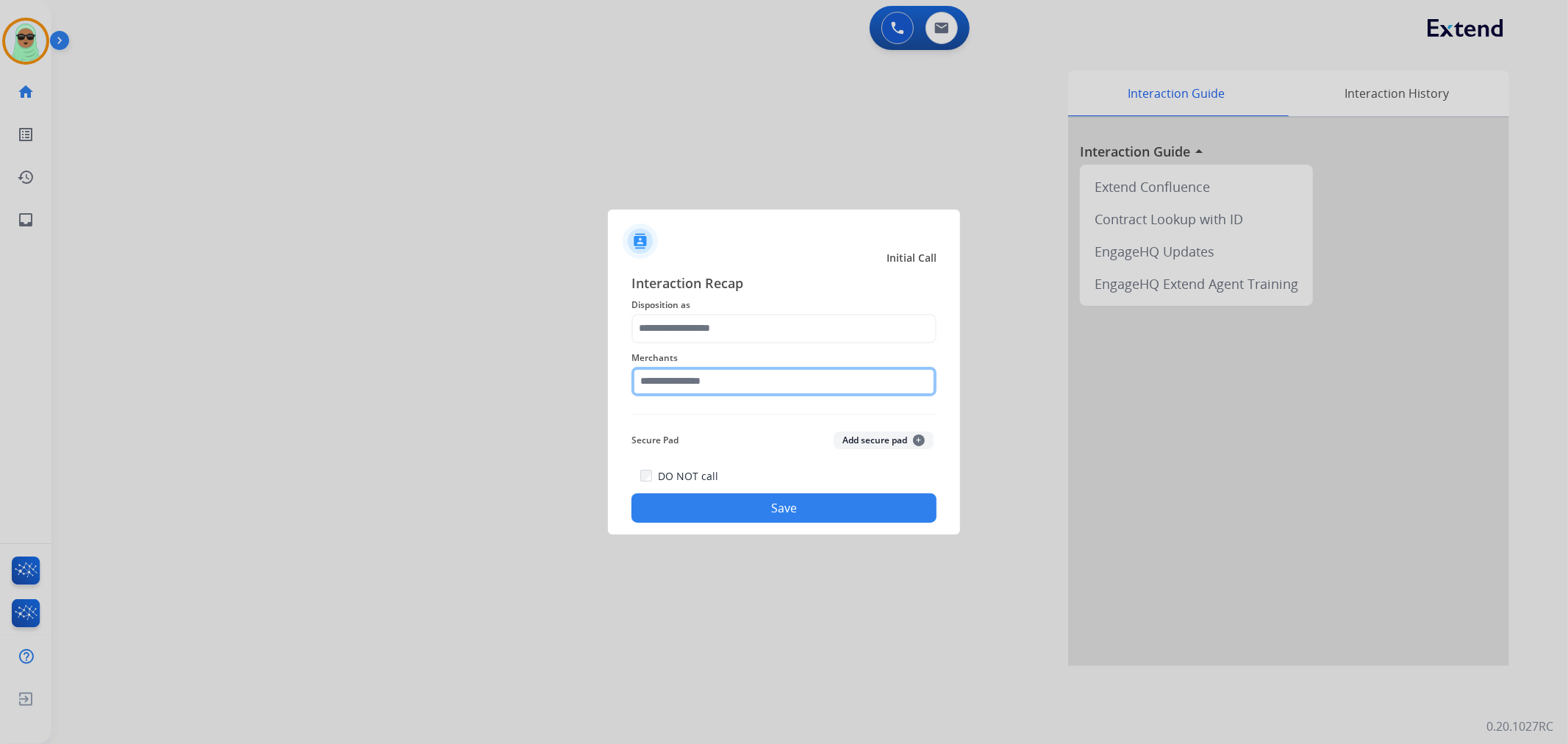
click at [692, 377] on input "text" at bounding box center [784, 381] width 305 height 30
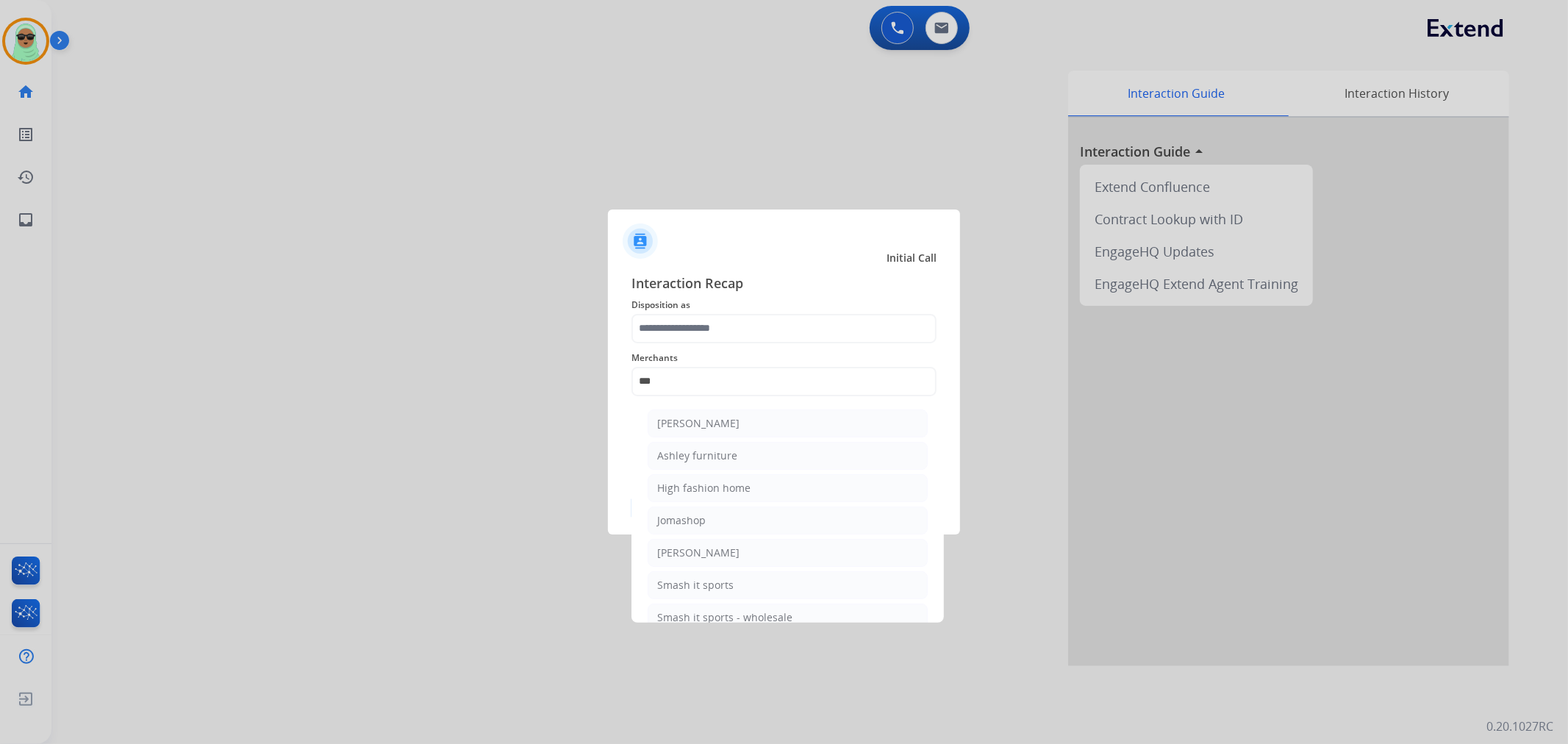
drag, startPoint x: 682, startPoint y: 464, endPoint x: 685, endPoint y: 448, distance: 16.3
click at [683, 456] on li "Ashley furniture" at bounding box center [787, 455] width 280 height 28
type input "**********"
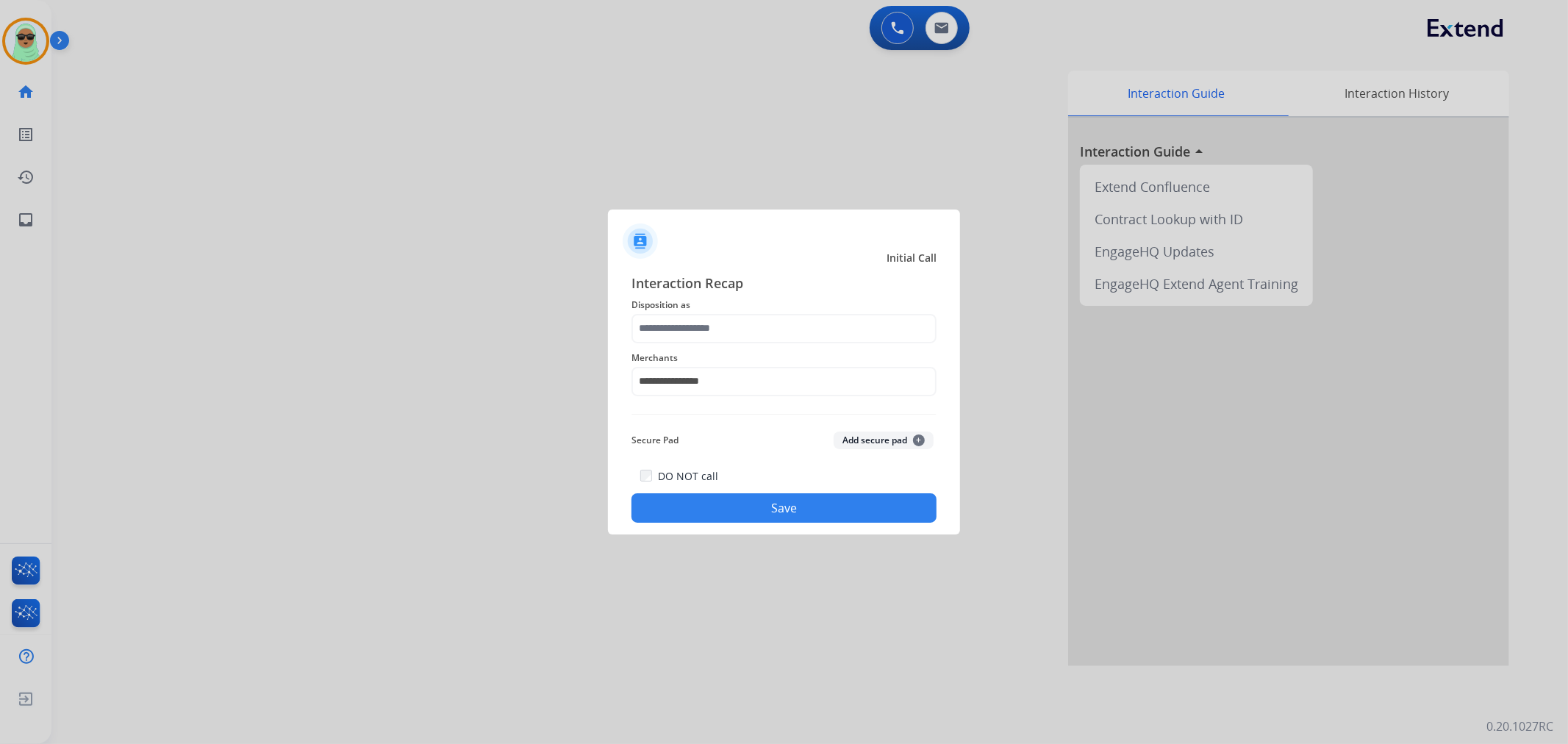
drag, startPoint x: 679, startPoint y: 273, endPoint x: 664, endPoint y: 282, distance: 17.5
click at [674, 275] on span "Interaction Recap" at bounding box center [784, 284] width 305 height 23
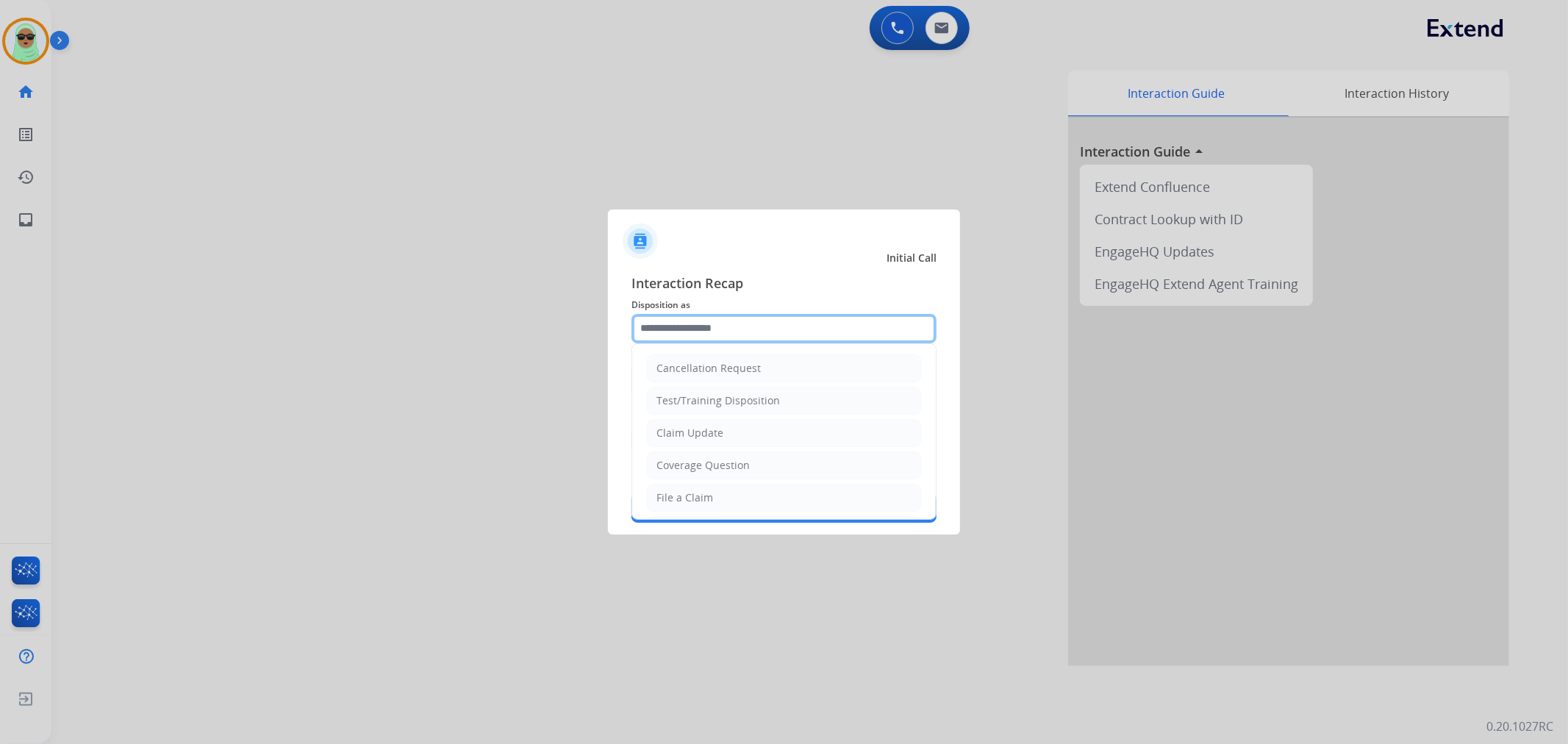
drag, startPoint x: 644, startPoint y: 321, endPoint x: 646, endPoint y: 329, distance: 8.2
click at [644, 324] on input "text" at bounding box center [784, 328] width 305 height 30
click at [680, 426] on div "Claim Update" at bounding box center [690, 433] width 67 height 14
type input "**********"
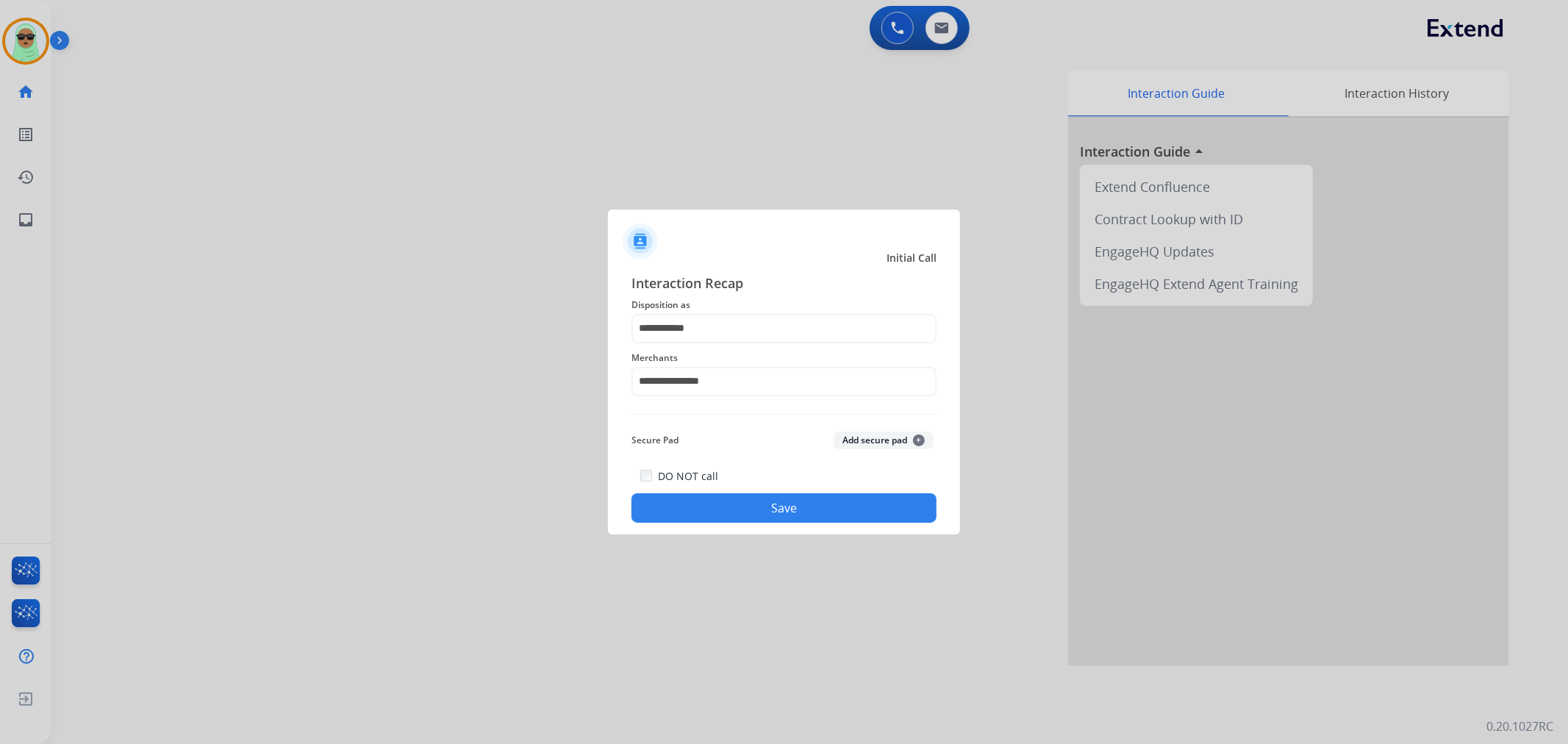
click at [717, 501] on button "Save" at bounding box center [784, 508] width 305 height 30
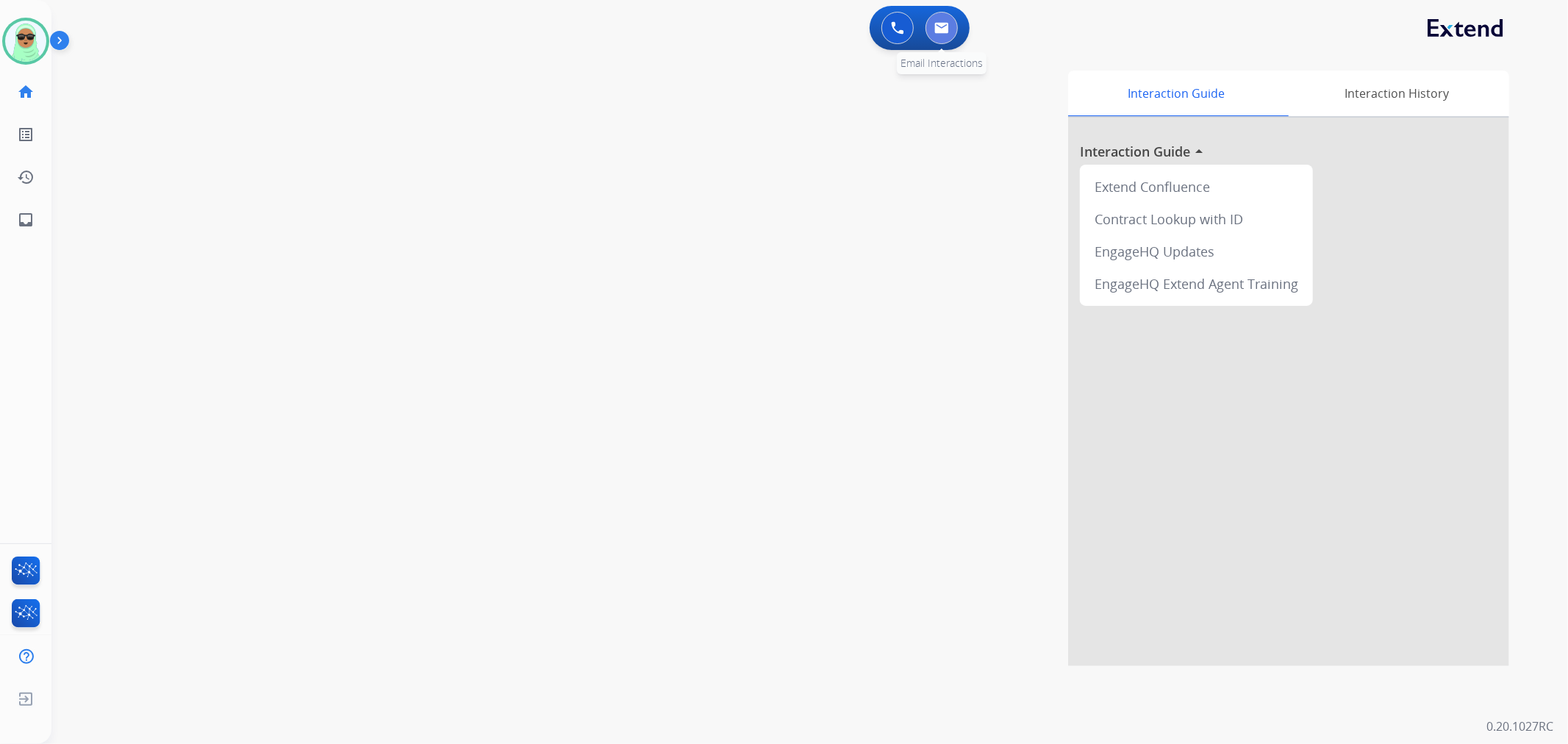
click at [949, 33] on button at bounding box center [941, 28] width 32 height 32
select select "**********"
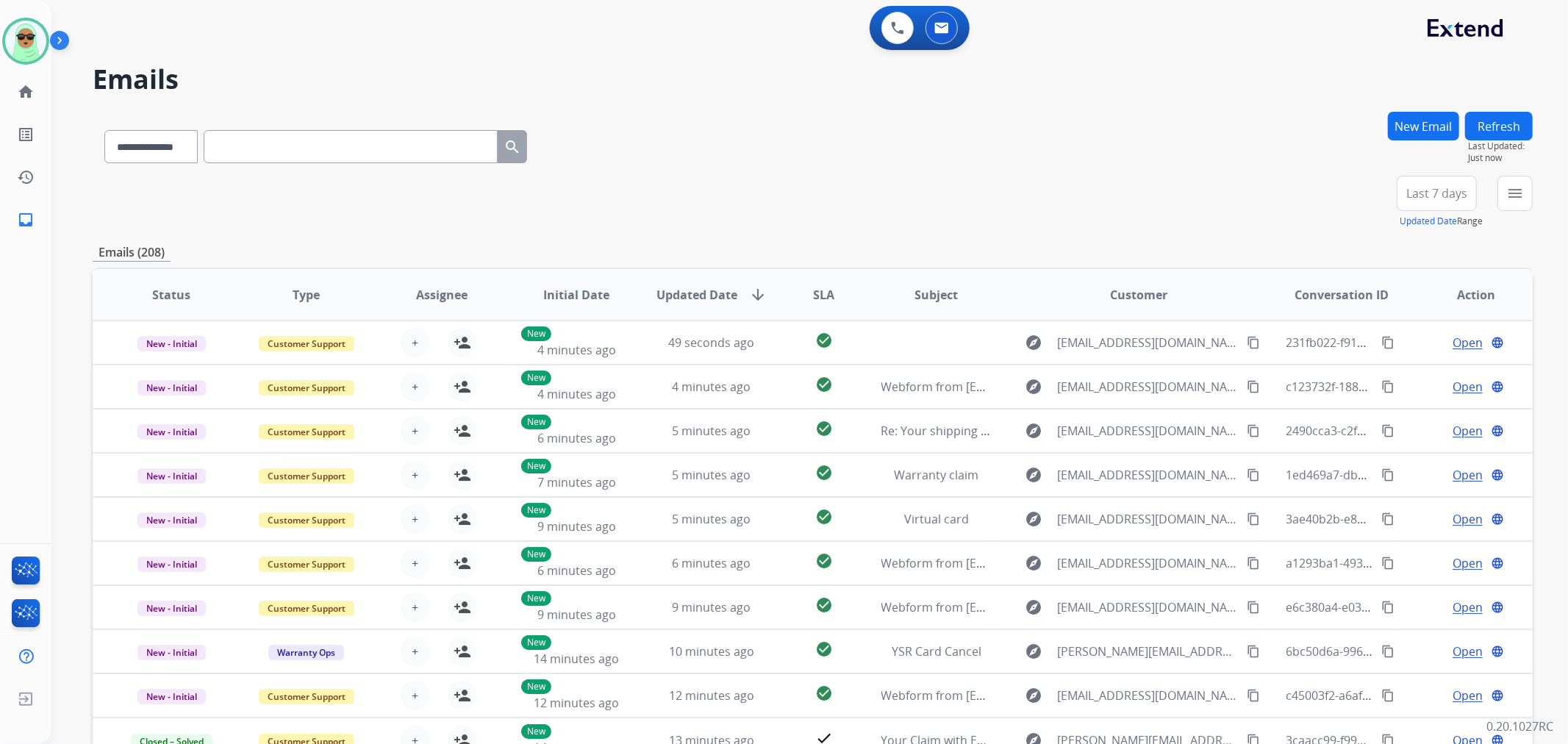
click at [1532, 186] on div "menu Type Claims Adjudication Customer Support Escalation Service Support Shipp…" at bounding box center [1514, 202] width 35 height 53
click at [1507, 207] on button "menu Filters" at bounding box center [1514, 193] width 35 height 35
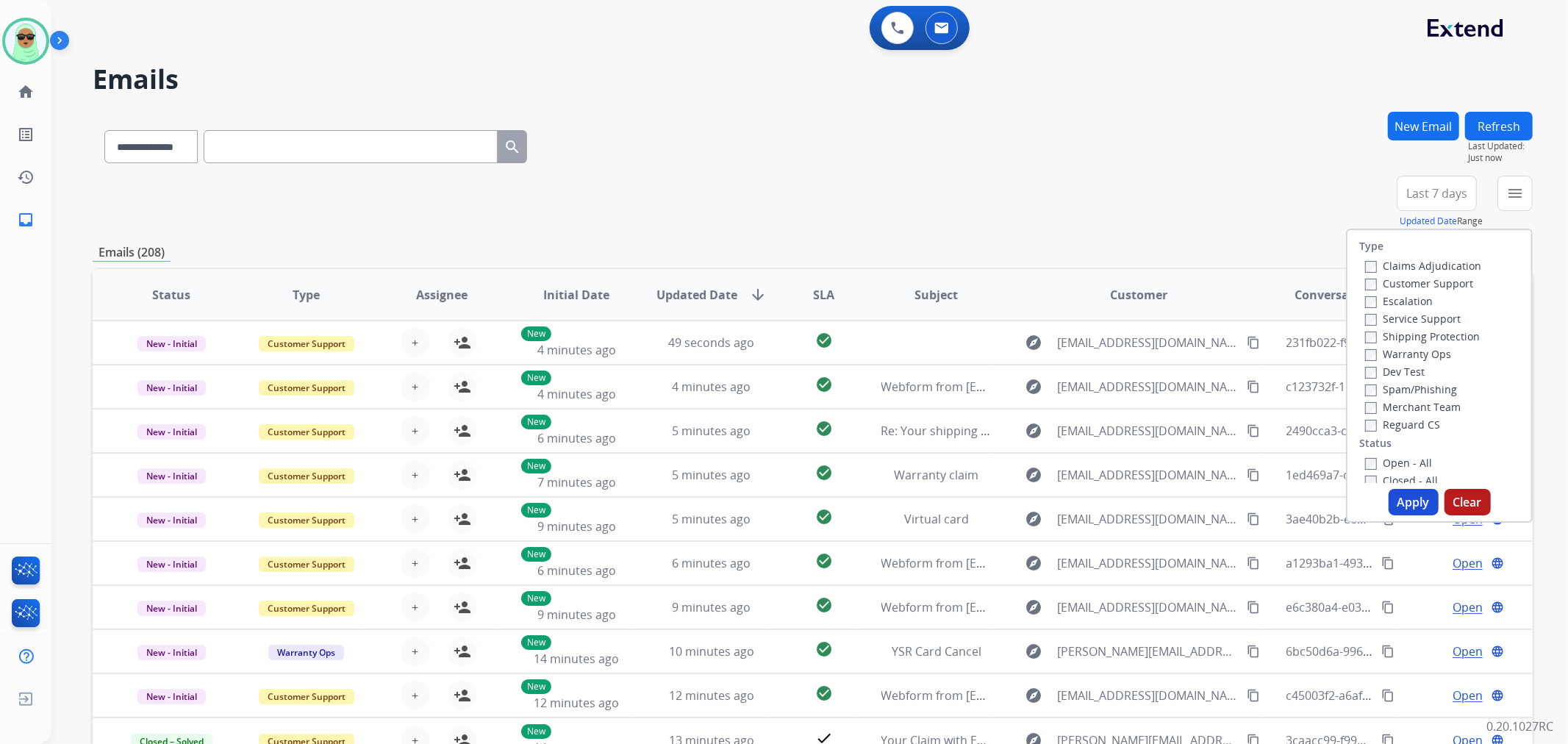
click at [1417, 289] on label "Customer Support" at bounding box center [1419, 282] width 108 height 14
click at [1417, 335] on label "Shipping Protection" at bounding box center [1422, 335] width 115 height 14
click at [1398, 419] on label "Reguard CS" at bounding box center [1402, 424] width 75 height 14
click at [1390, 462] on label "Open - All" at bounding box center [1398, 462] width 67 height 14
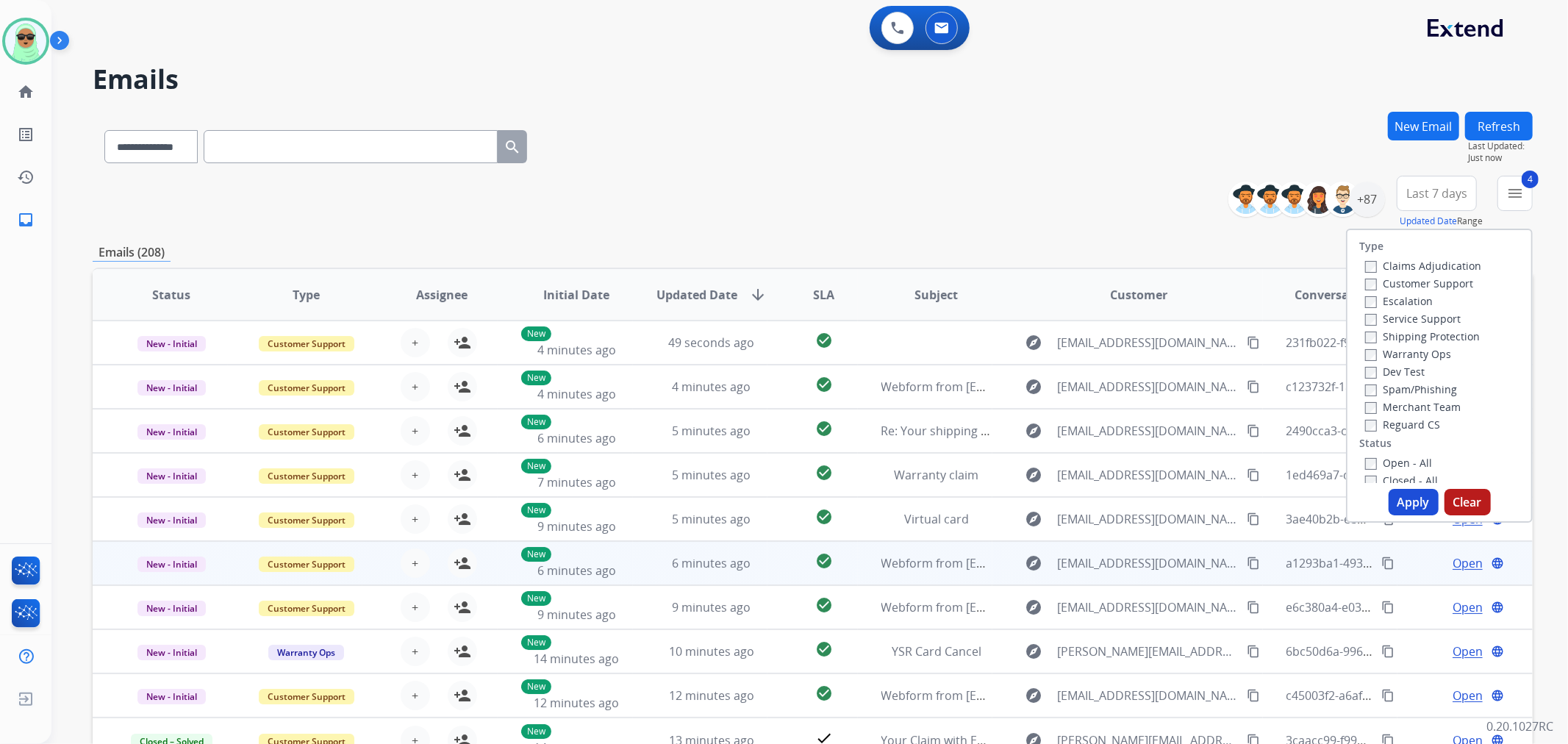
click at [1397, 547] on td "Open language" at bounding box center [1464, 563] width 135 height 44
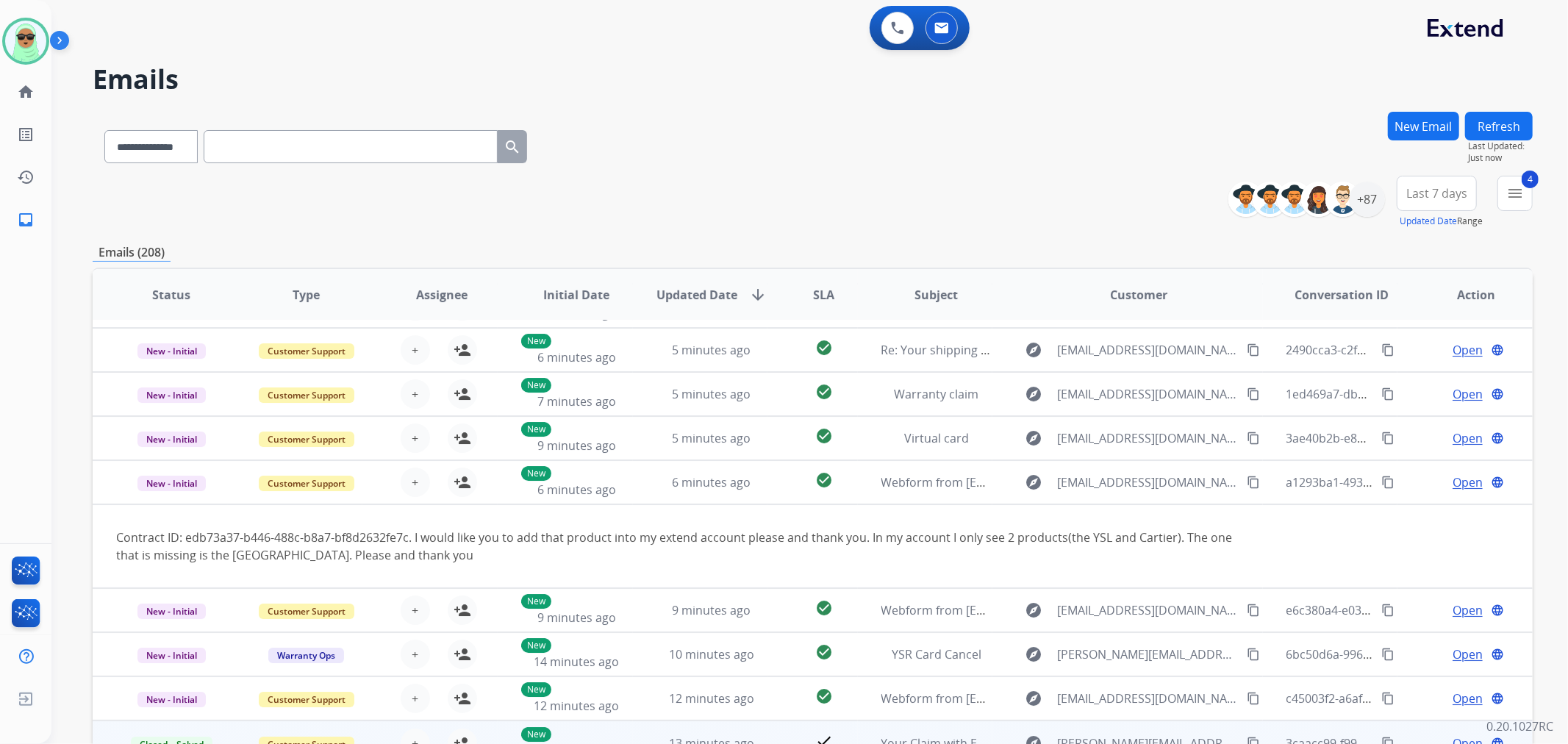
scroll to position [83, 0]
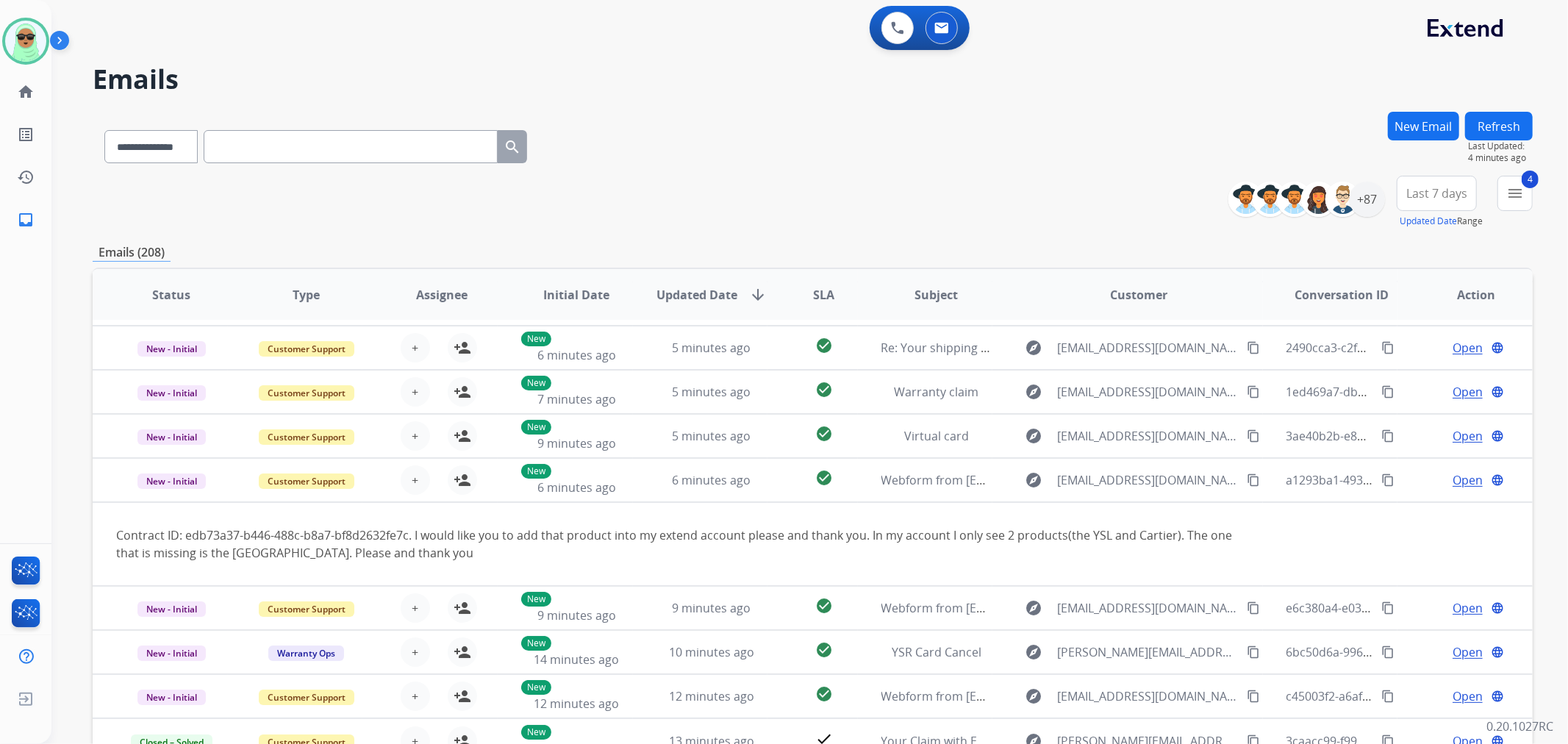
click at [589, 16] on div "0 Voice Interactions 0 Email Interactions" at bounding box center [801, 30] width 1463 height 47
click at [1178, 72] on h2 "Emails" at bounding box center [812, 79] width 1440 height 30
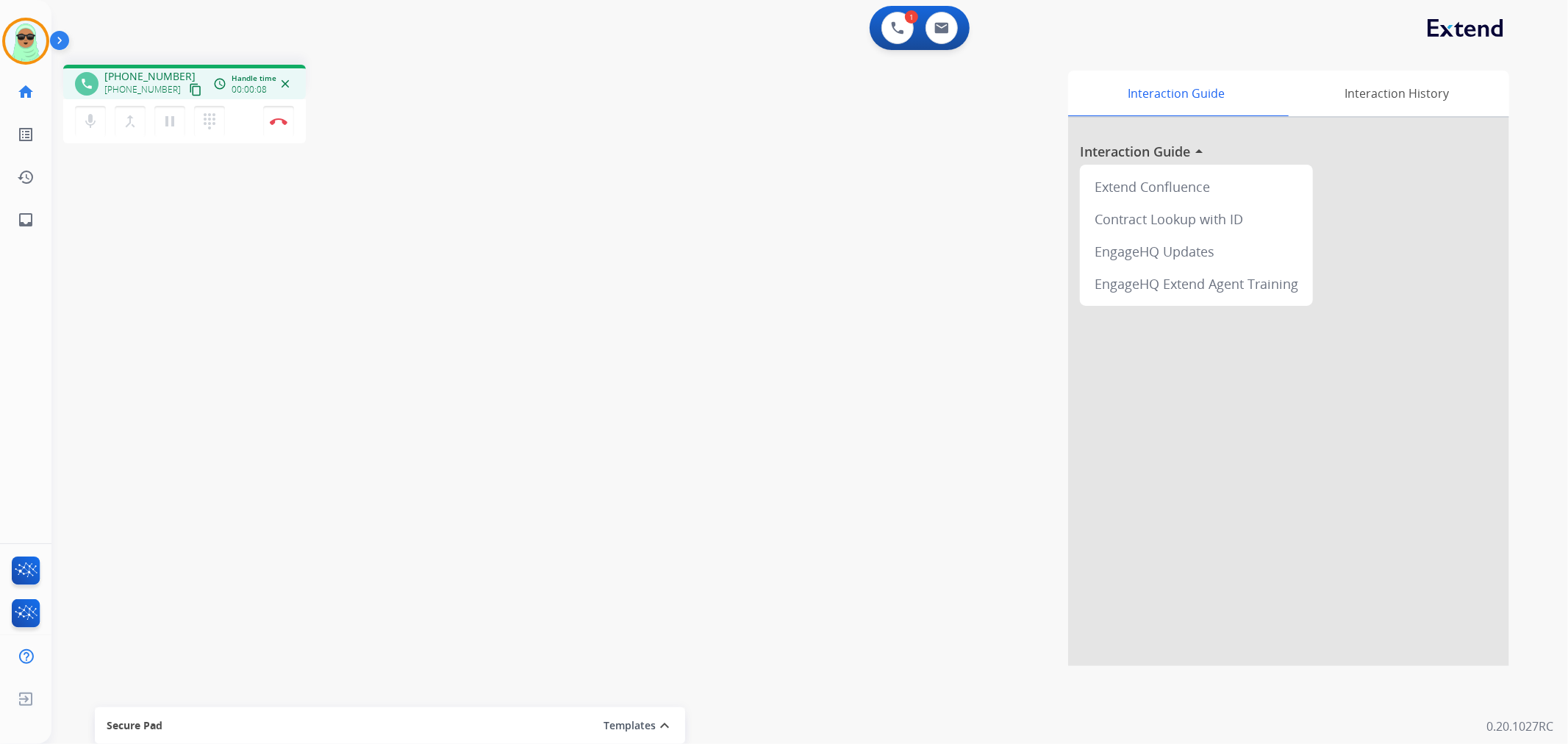
click at [188, 86] on mat-icon "content_copy" at bounding box center [195, 89] width 14 height 14
click at [298, 118] on div "mic Mute merge_type Bridge pause Hold dialpad Dialpad Disconnect" at bounding box center [184, 121] width 243 height 44
click at [295, 118] on div "mic Mute merge_type Bridge pause Hold dialpad Dialpad Disconnect" at bounding box center [184, 121] width 243 height 44
click at [289, 121] on button "Disconnect" at bounding box center [279, 121] width 31 height 31
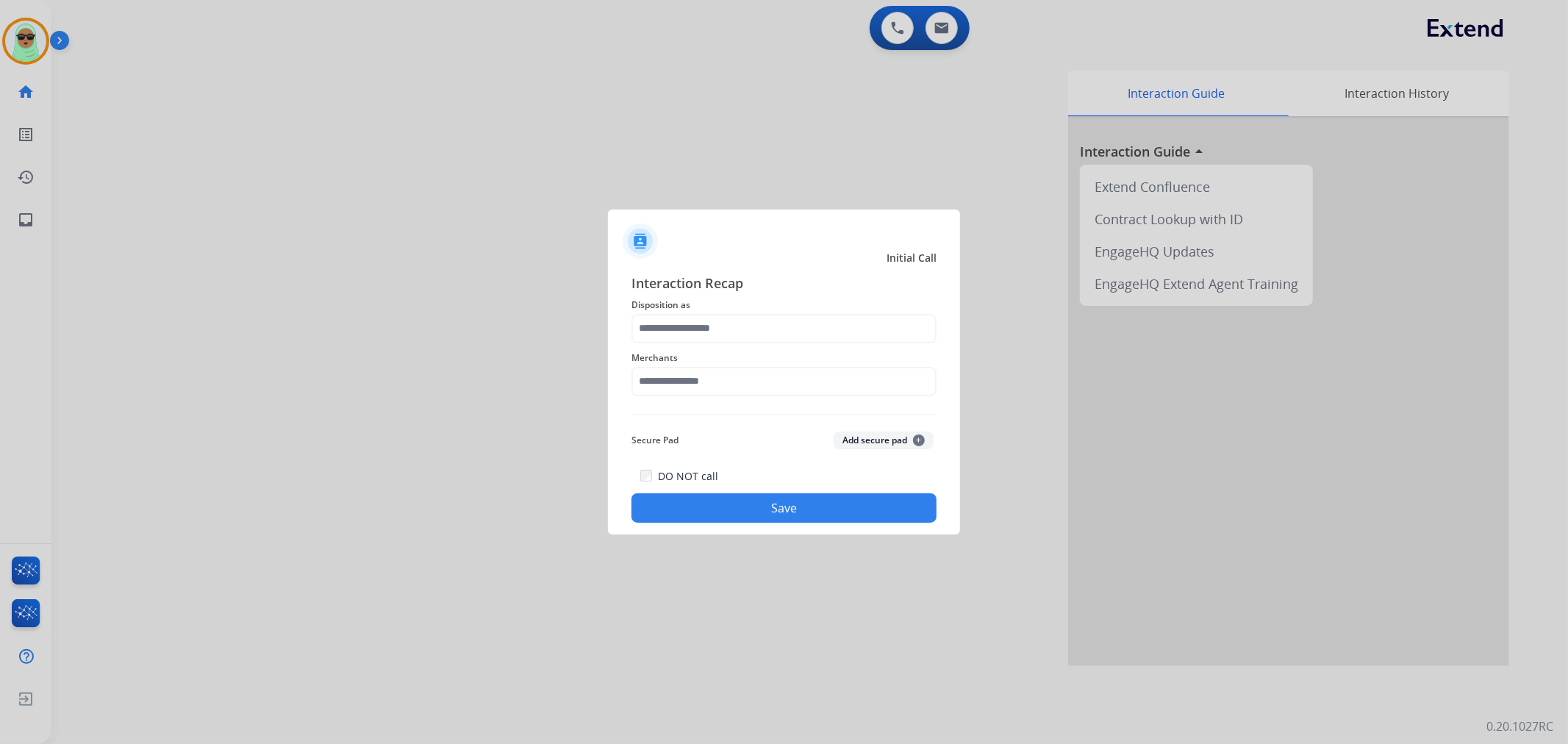
drag, startPoint x: 680, startPoint y: 346, endPoint x: 708, endPoint y: 388, distance: 50.5
click at [680, 349] on div "Merchants" at bounding box center [784, 372] width 305 height 59
click at [708, 388] on input "text" at bounding box center [784, 381] width 305 height 30
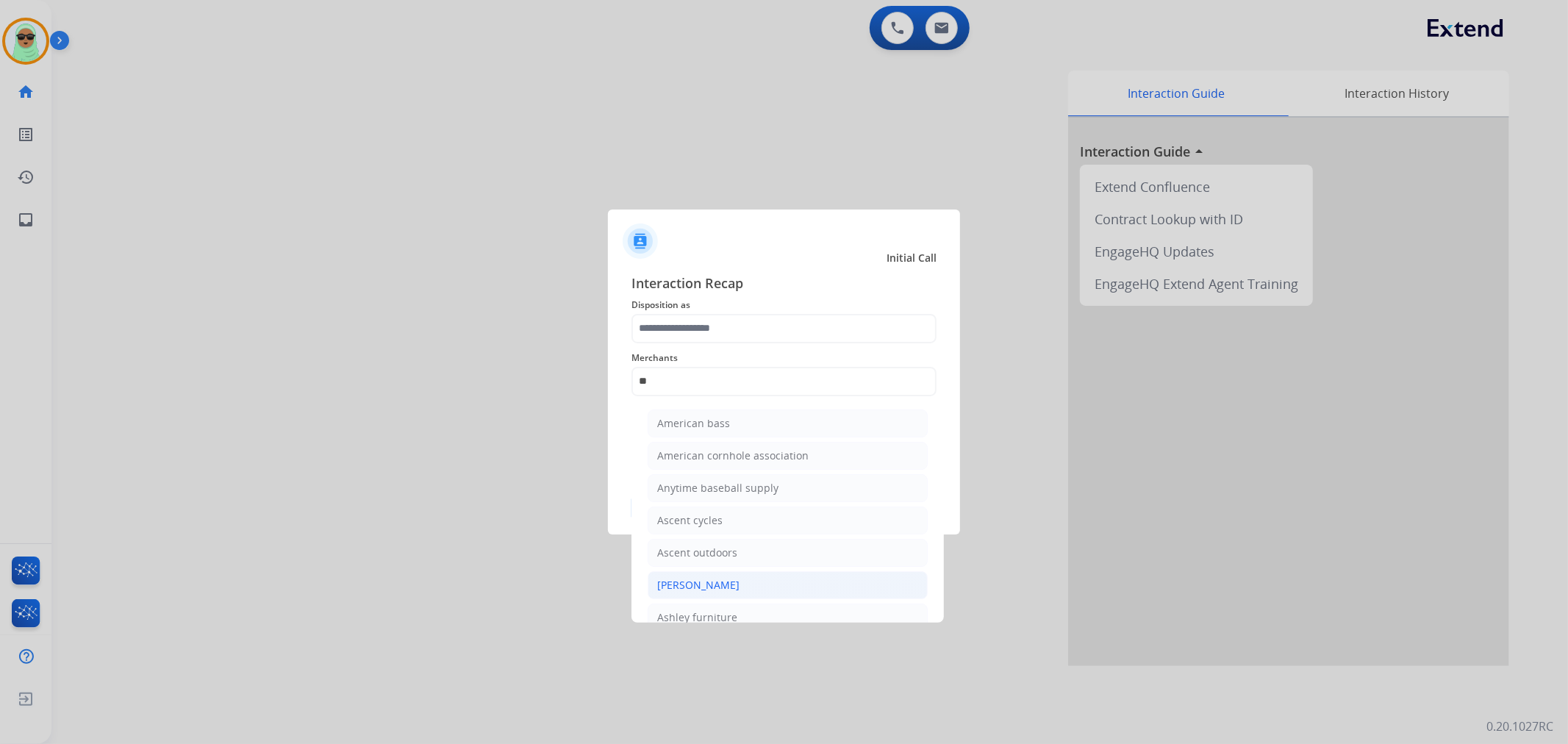
click at [768, 589] on li "[PERSON_NAME]" at bounding box center [787, 584] width 280 height 28
type input "**********"
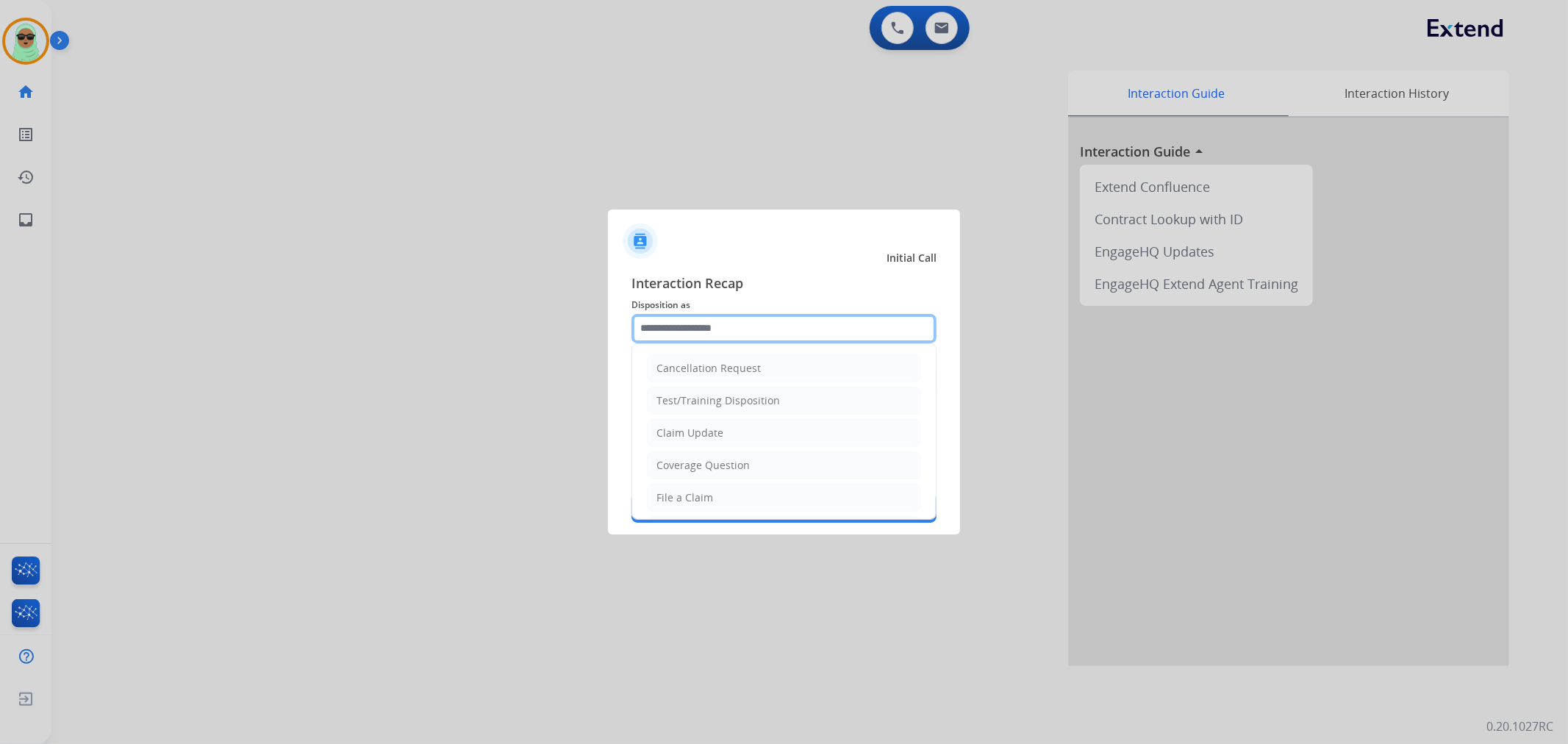
click at [758, 329] on input "text" at bounding box center [784, 328] width 305 height 30
click at [753, 445] on li "Claim Update" at bounding box center [784, 433] width 274 height 28
type input "**********"
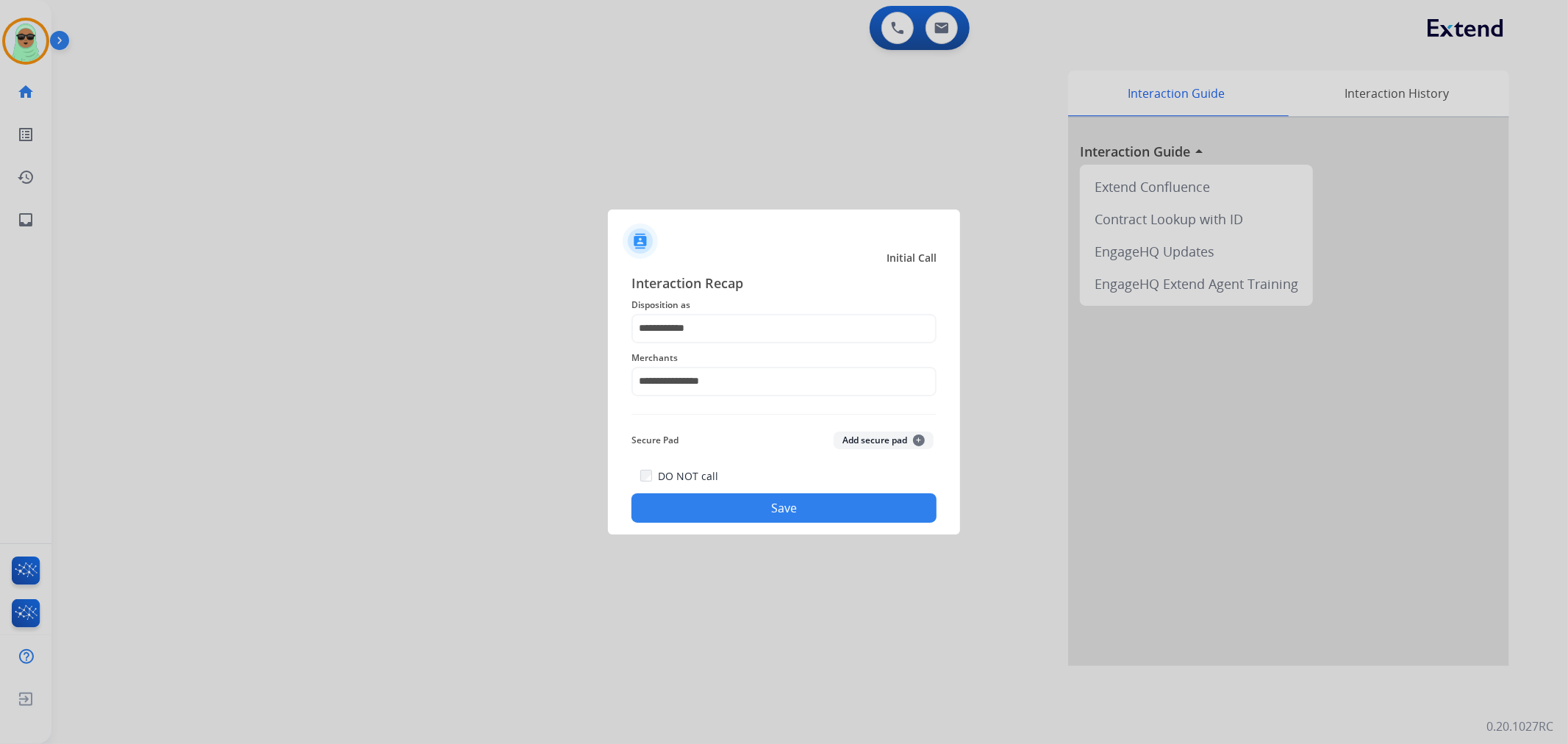
click at [748, 494] on button "Save" at bounding box center [784, 508] width 305 height 30
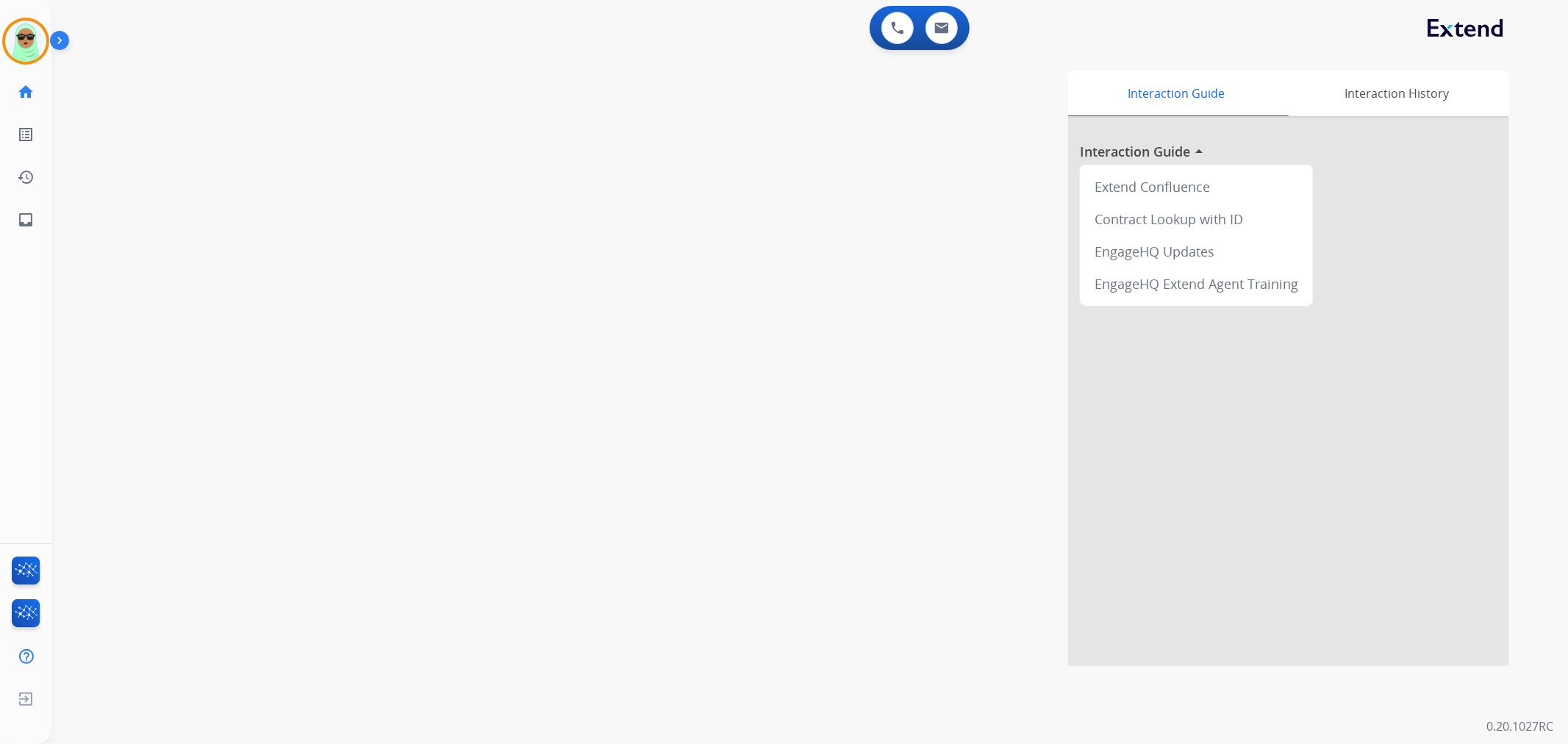
click at [754, 510] on div "Interaction Guide Interaction History Interaction Guide arrow_drop_up Extend Co…" at bounding box center [1004, 368] width 1007 height 595
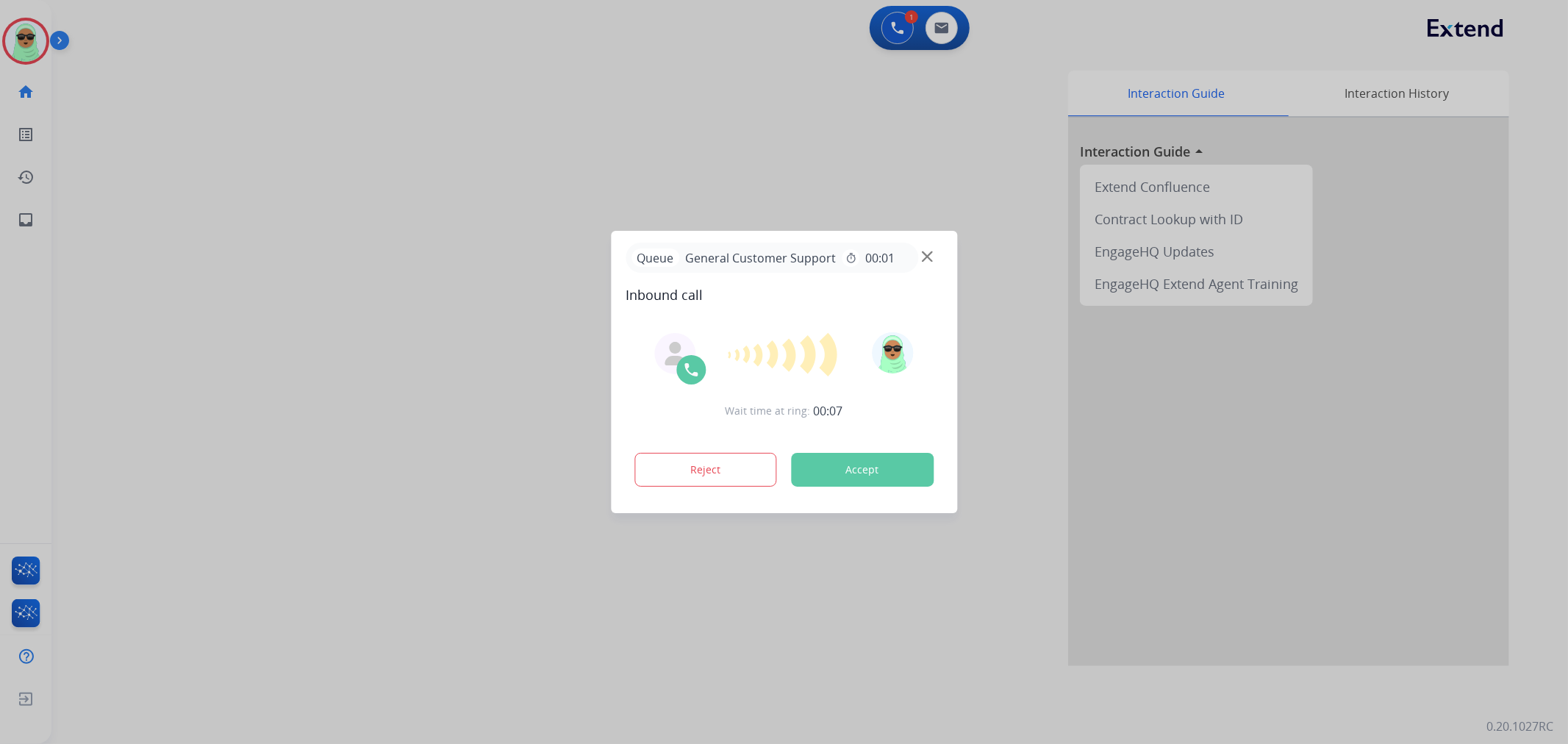
click at [922, 264] on div "Queue General Customer Support timer 00:01" at bounding box center [784, 257] width 316 height 30
click at [931, 258] on img at bounding box center [927, 257] width 11 height 11
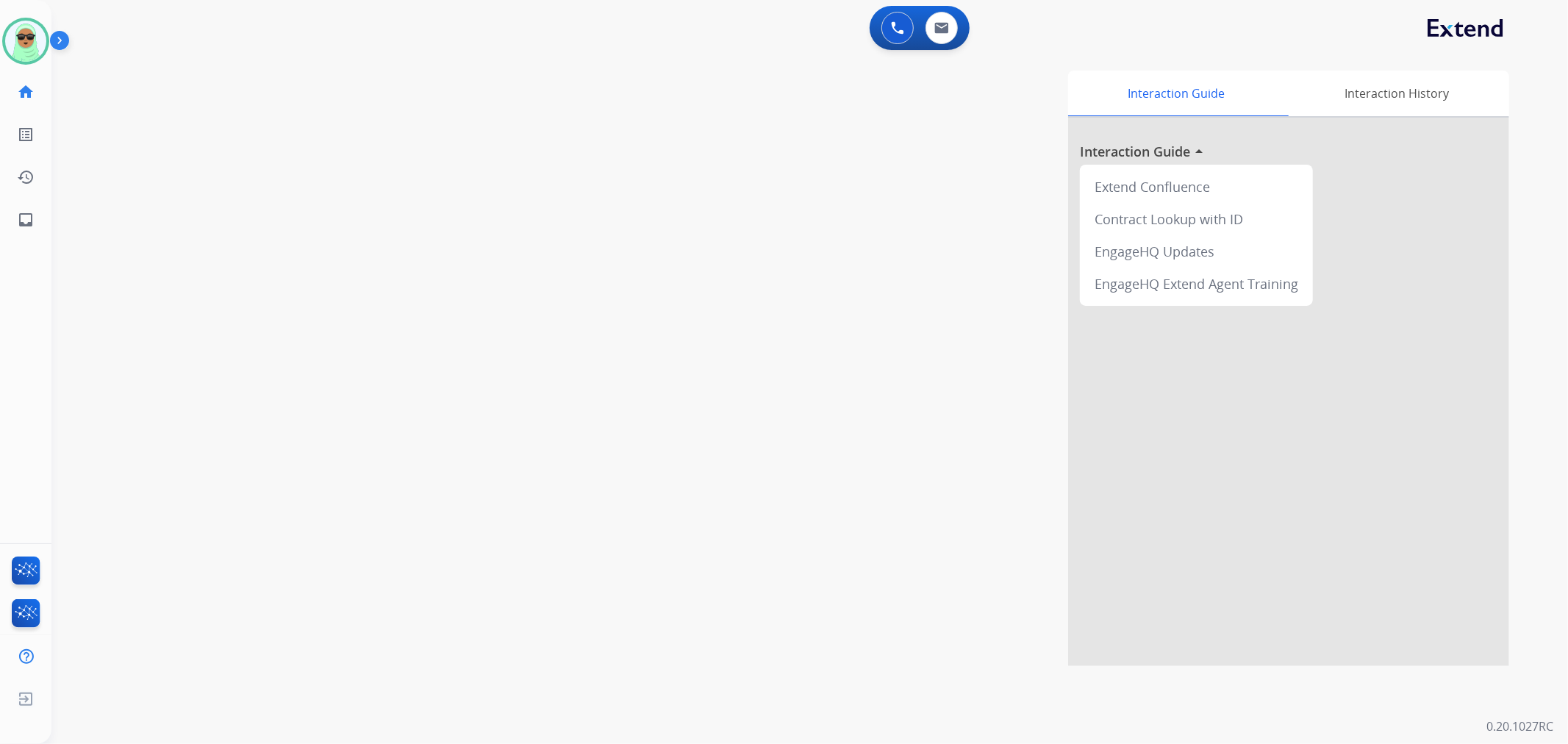
click at [681, 225] on div "Interaction Guide Interaction History Interaction Guide arrow_drop_up Extend Co…" at bounding box center [1004, 368] width 1007 height 595
drag, startPoint x: 203, startPoint y: 92, endPoint x: 5, endPoint y: 14, distance: 212.8
click at [185, 82] on div "swap_horiz Break voice bridge close_fullscreen Connect 3-Way Call merge_type Se…" at bounding box center [792, 360] width 1481 height 613
click at [30, 34] on img at bounding box center [26, 41] width 41 height 41
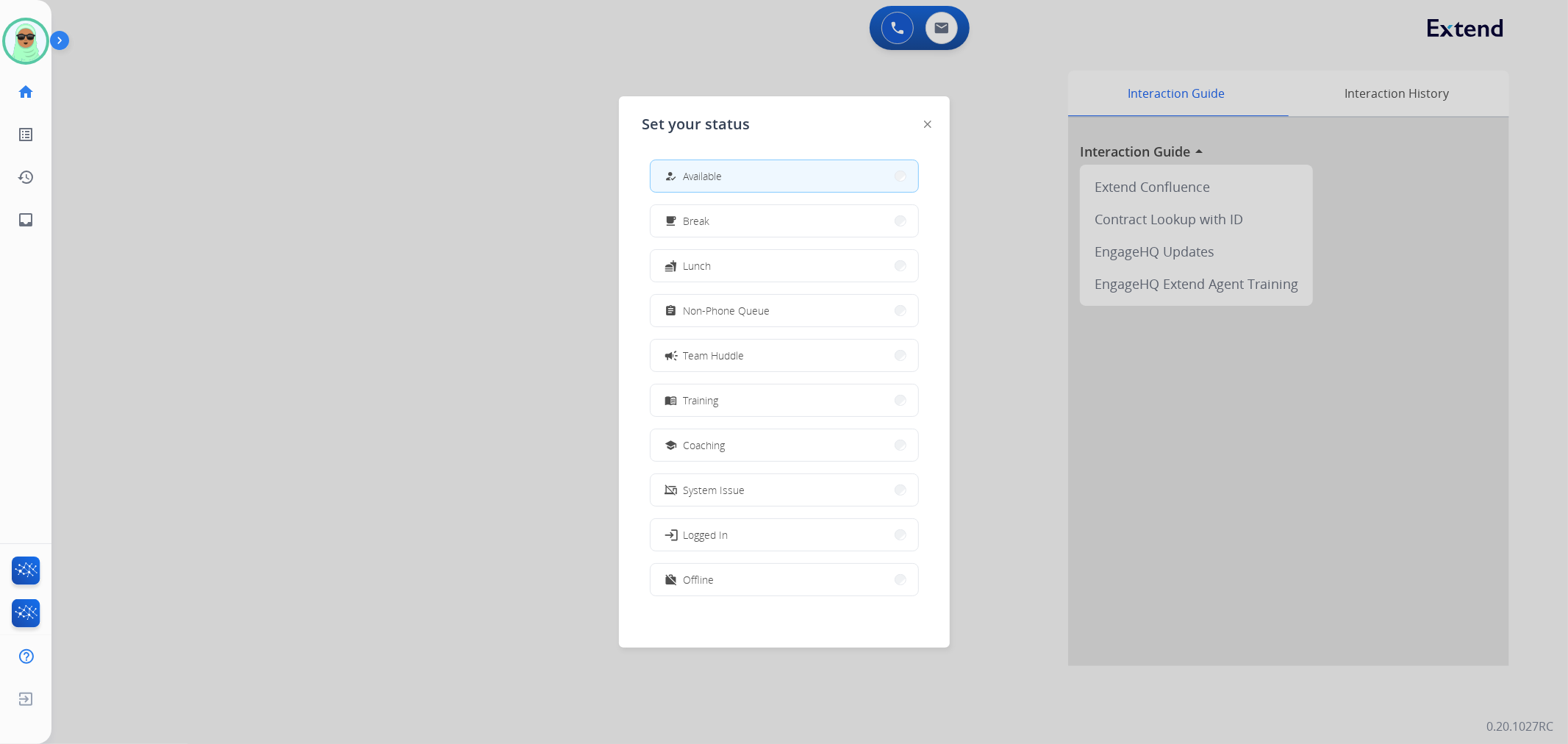
click at [753, 200] on div "how_to_reg Available free_breakfast Break fastfood Lunch assignment Non-Phone Q…" at bounding box center [784, 380] width 284 height 464
click at [762, 209] on button "free_breakfast Break" at bounding box center [784, 220] width 268 height 32
